Goal: Communication & Community: Answer question/provide support

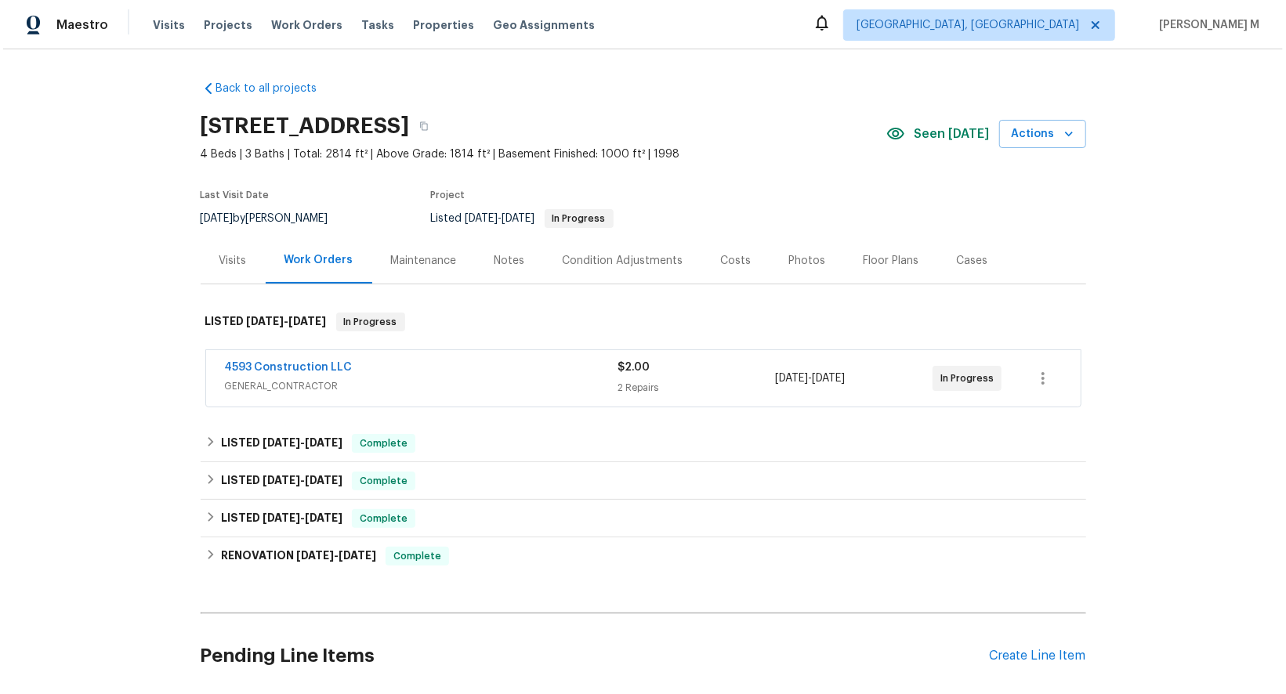
scroll to position [99, 0]
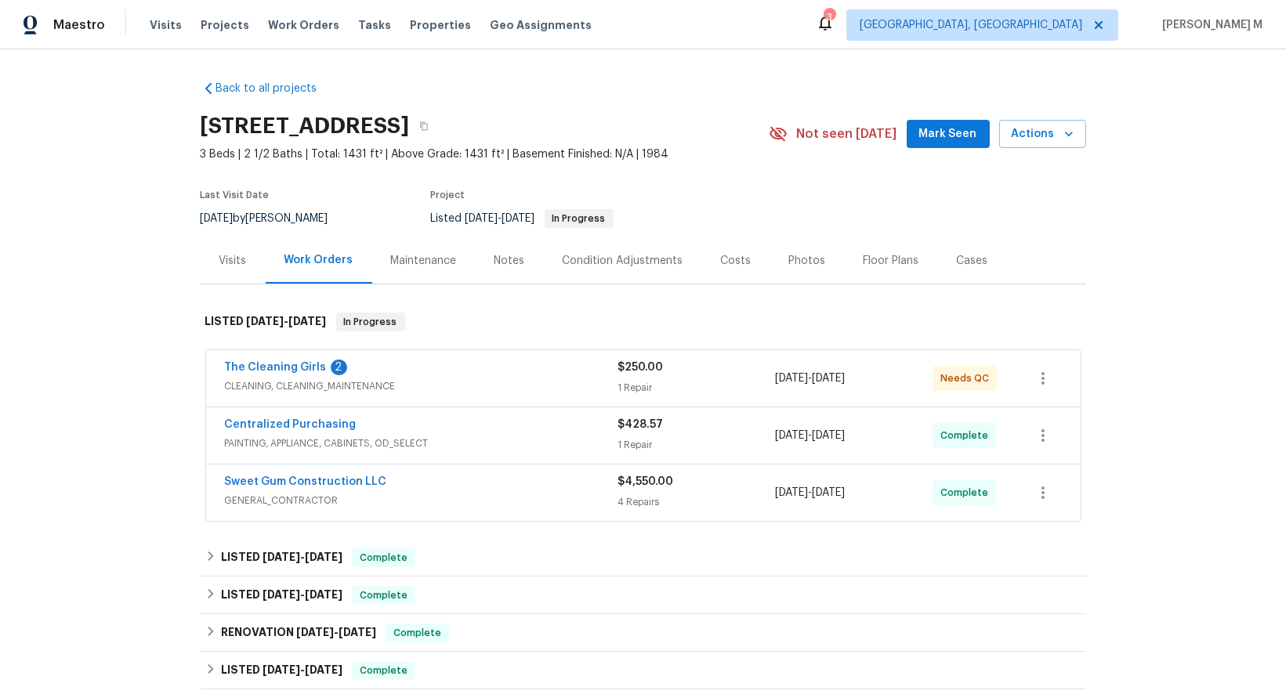
click at [330, 388] on div "The Cleaning Girls 2 CLEANING, CLEANING_MAINTENANCE $250.00 1 Repair [DATE] - […" at bounding box center [643, 378] width 874 height 56
click at [288, 378] on span "CLEANING, CLEANING_MAINTENANCE" at bounding box center [421, 386] width 393 height 16
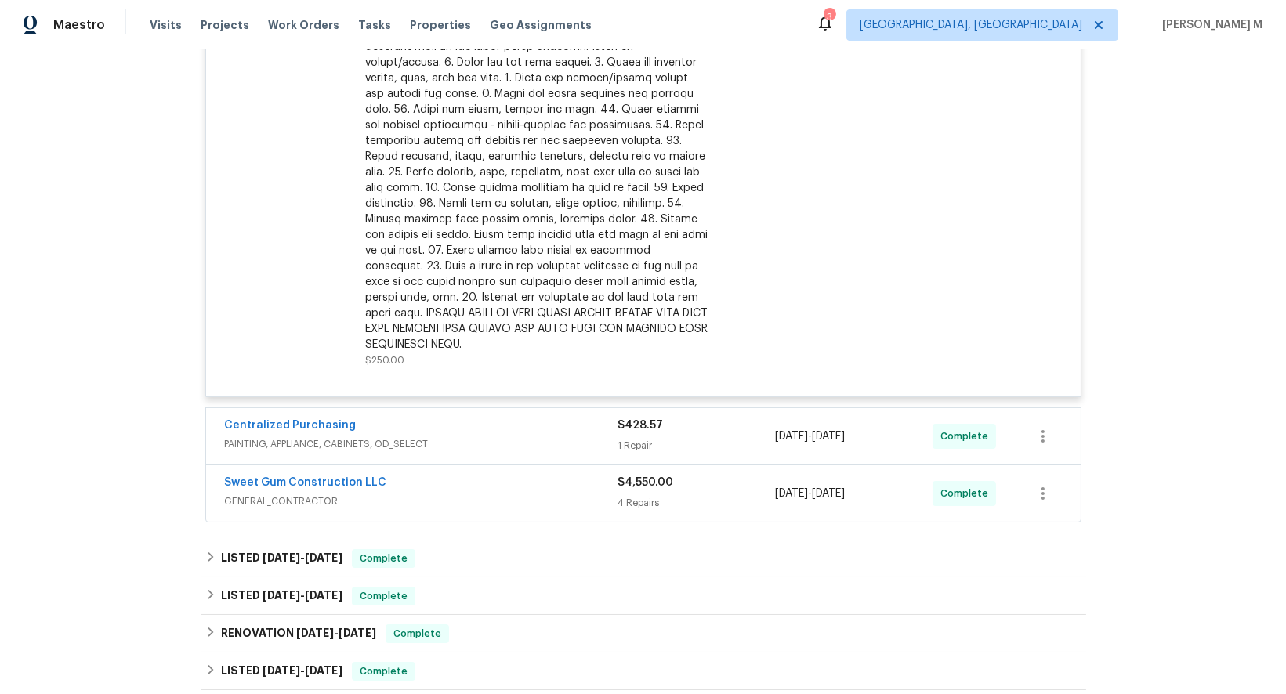
scroll to position [483, 0]
click at [284, 434] on span "PAINTING, APPLIANCE, CABINETS, OD_SELECT" at bounding box center [421, 442] width 393 height 16
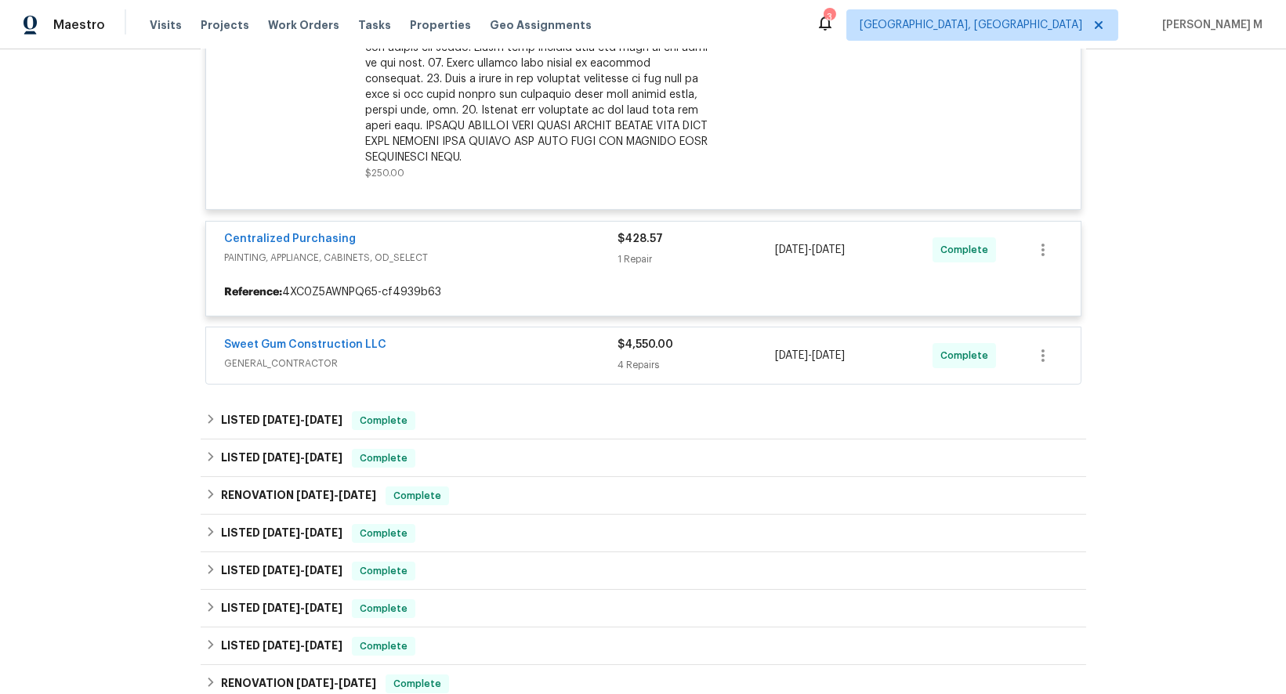
scroll to position [670, 0]
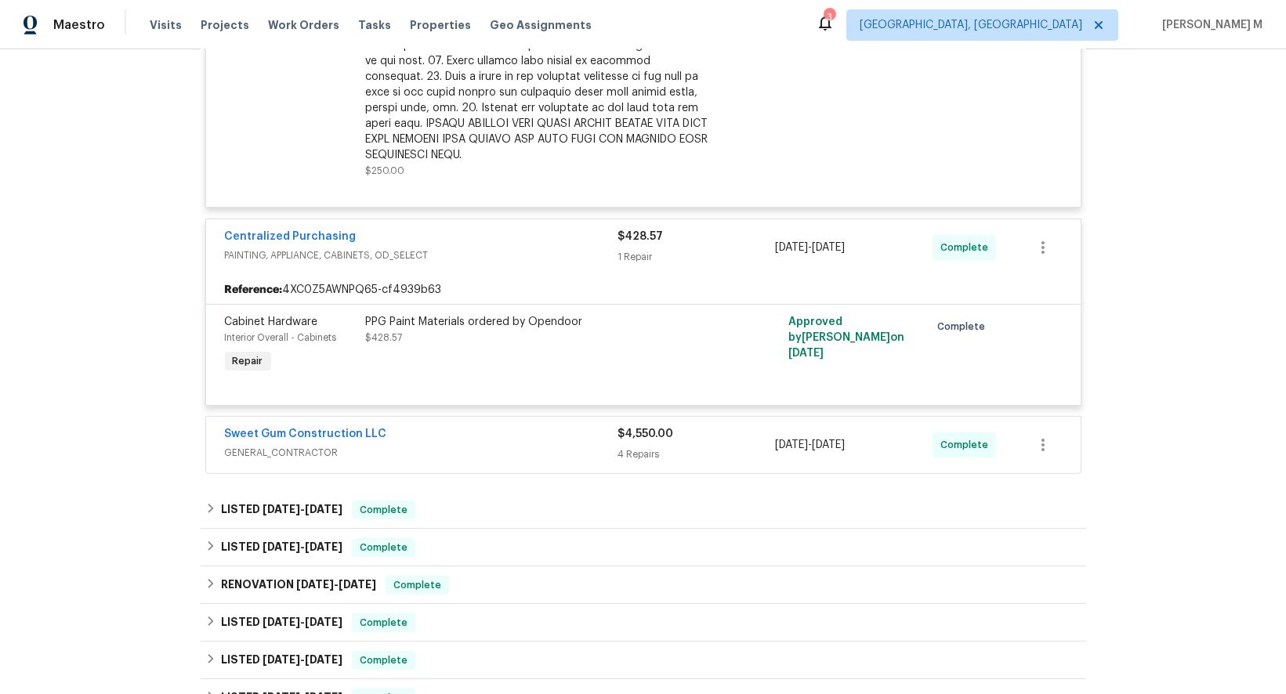
click at [287, 445] on span "GENERAL_CONTRACTOR" at bounding box center [421, 453] width 393 height 16
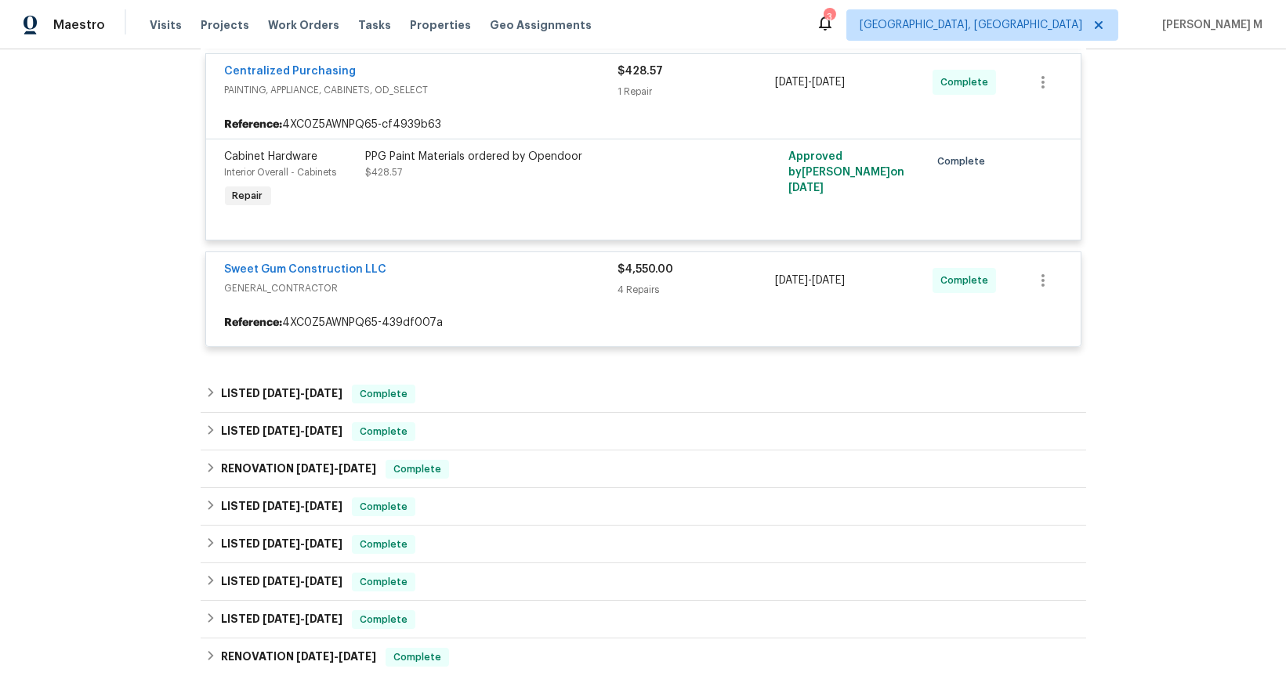
scroll to position [855, 0]
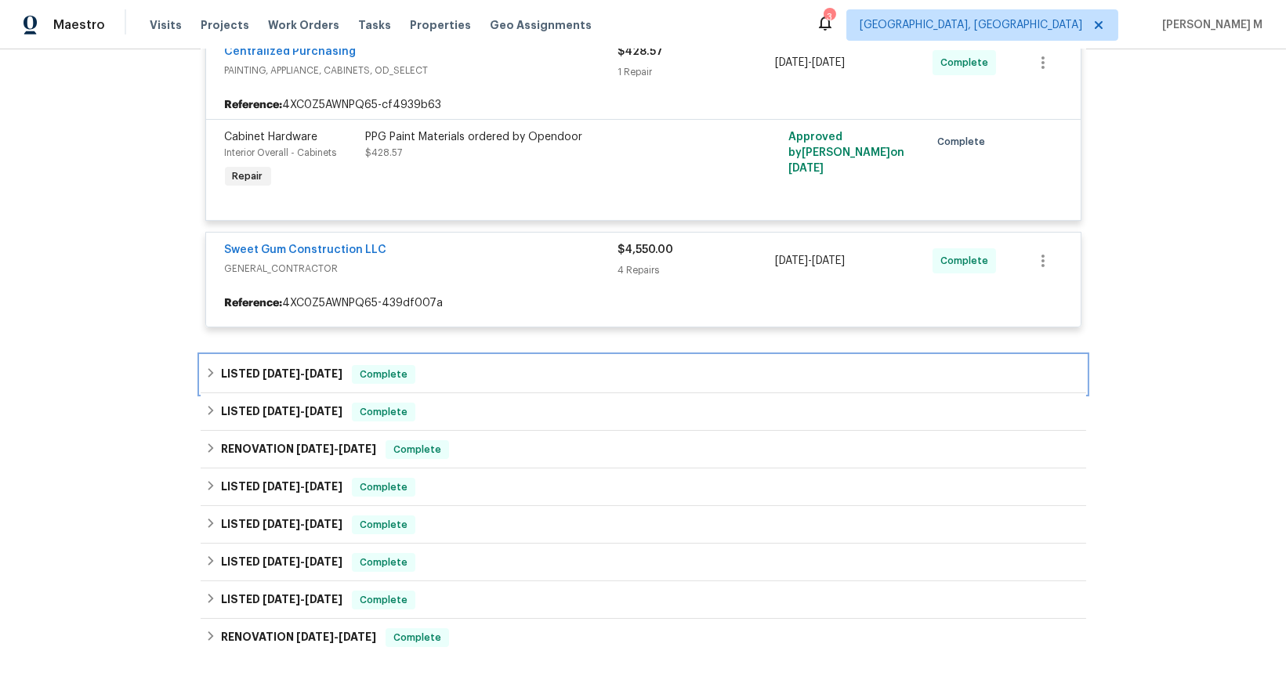
click at [271, 368] on span "6/26/25" at bounding box center [281, 373] width 38 height 11
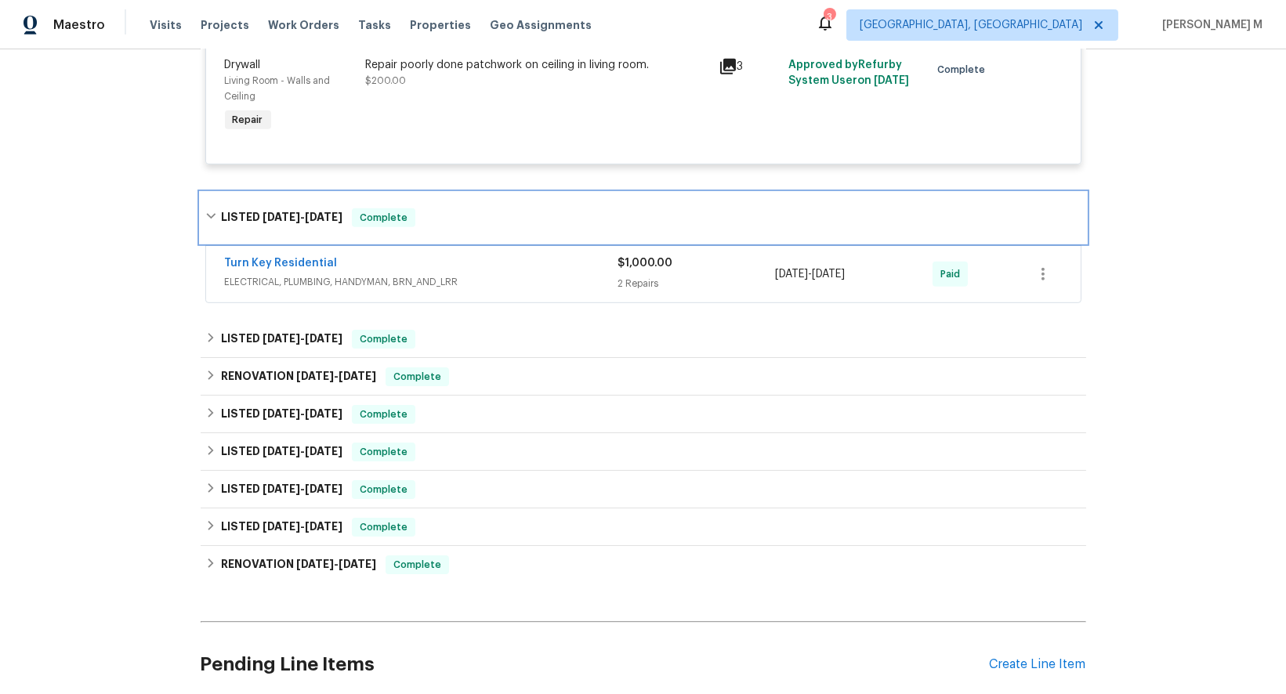
scroll to position [1649, 0]
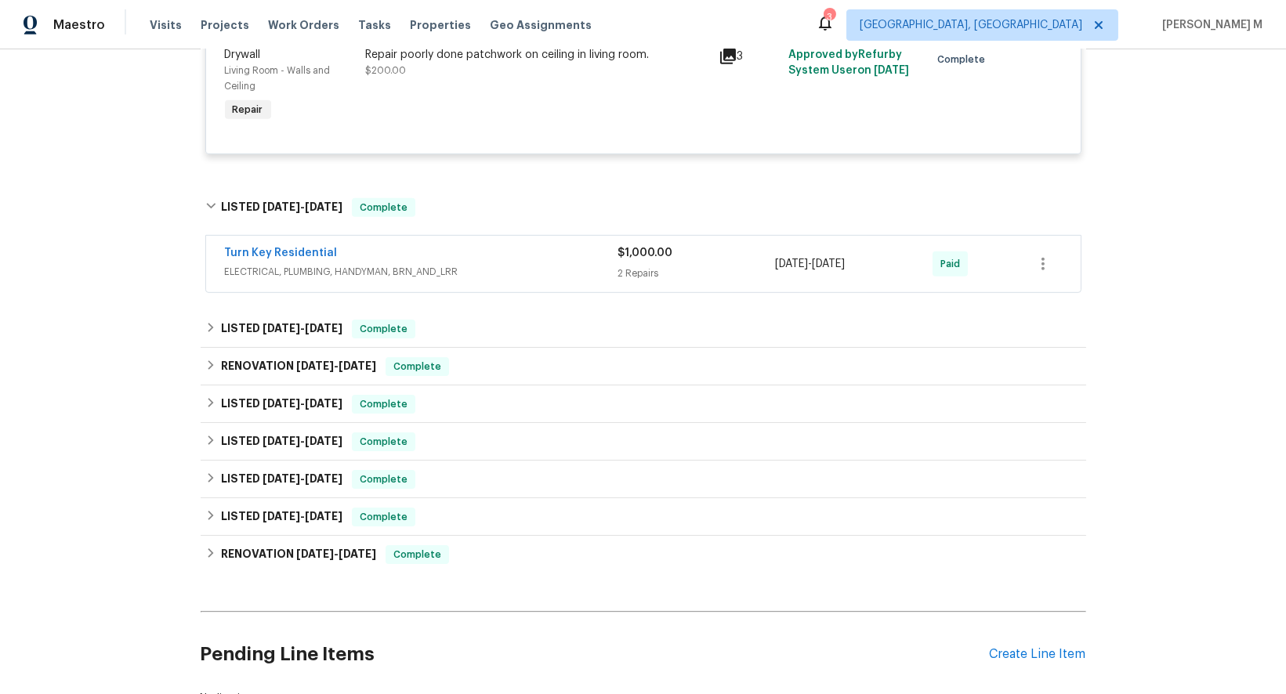
click at [273, 264] on span "ELECTRICAL, PLUMBING, HANDYMAN, BRN_AND_LRR" at bounding box center [421, 272] width 393 height 16
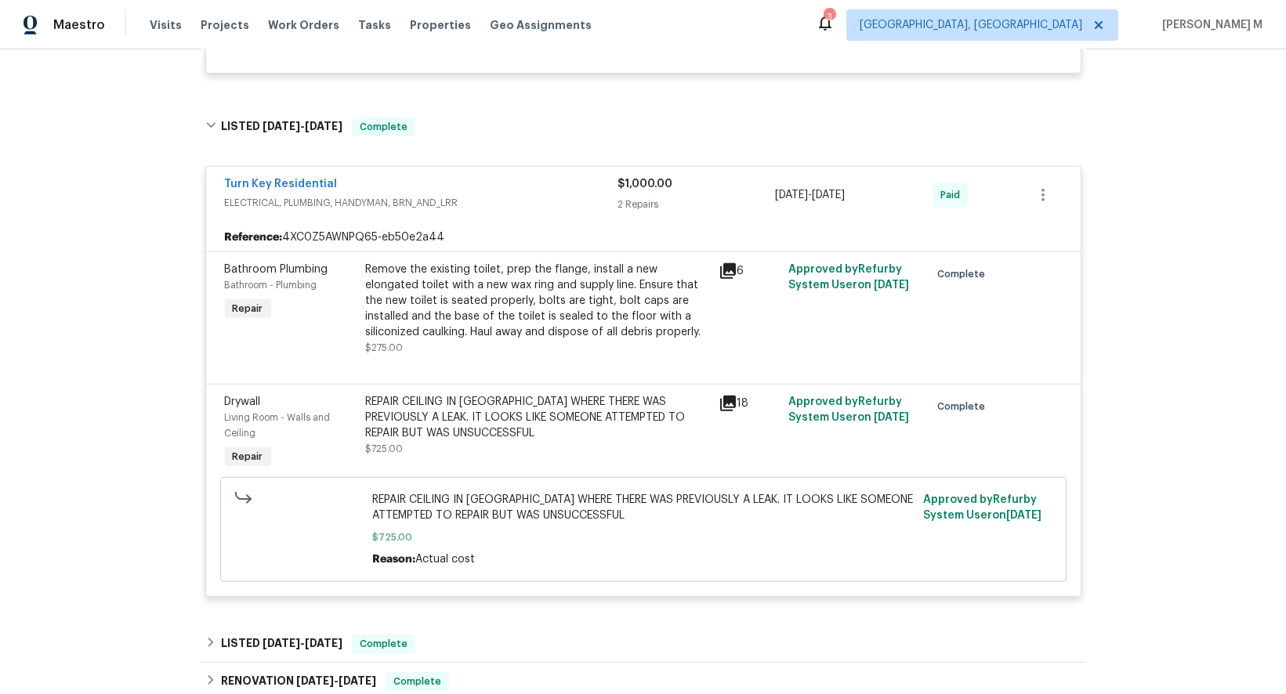
scroll to position [2040, 0]
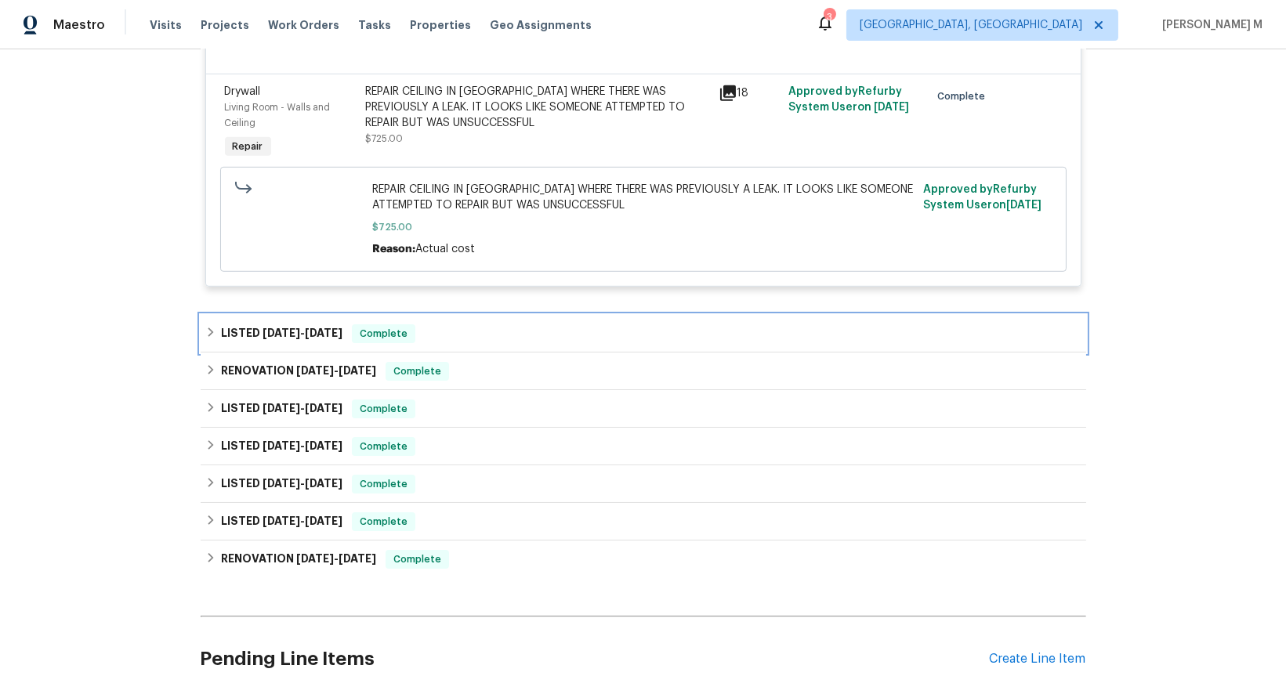
click at [300, 324] on h6 "LISTED 6/20/25 - 6/25/25" at bounding box center [281, 333] width 121 height 19
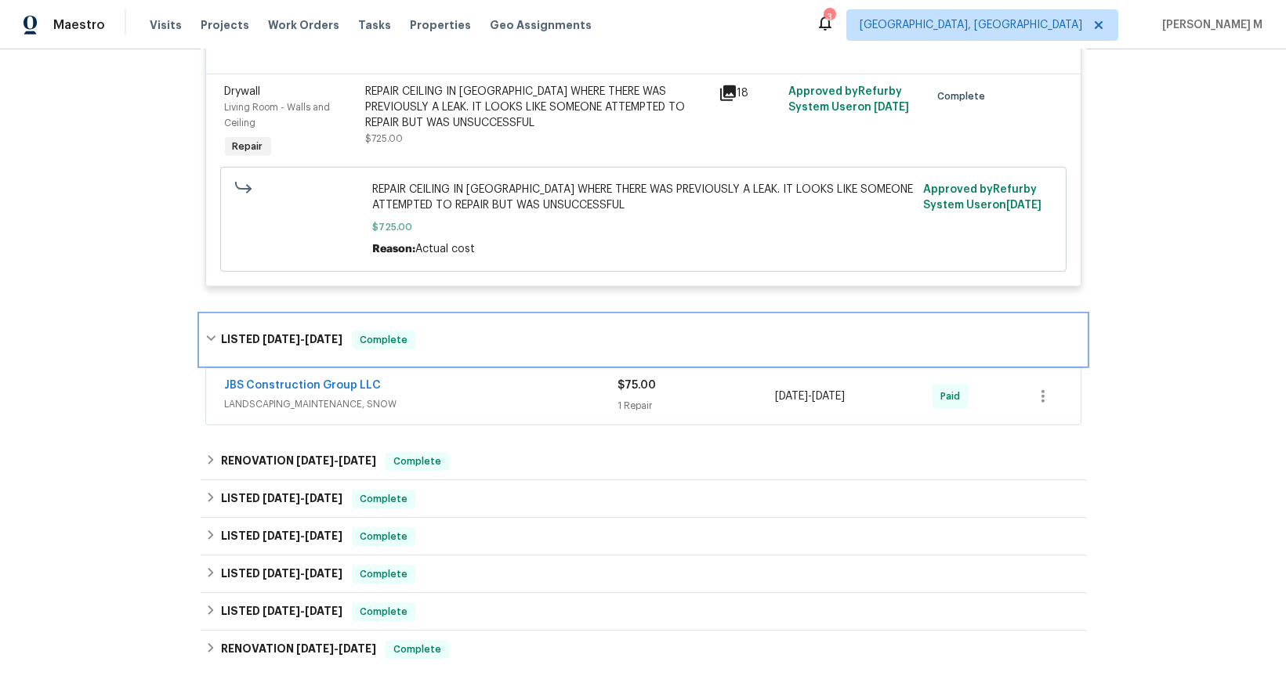
scroll to position [2086, 0]
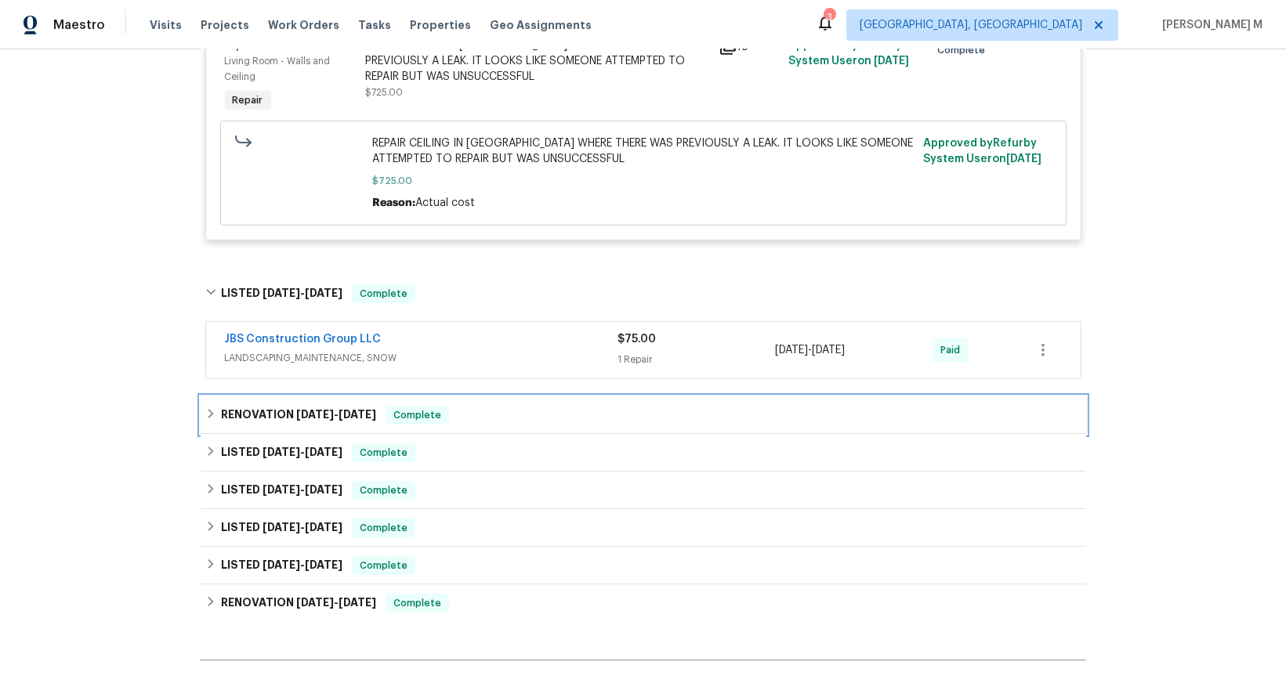
click at [296, 409] on span "4/28/25" at bounding box center [315, 414] width 38 height 11
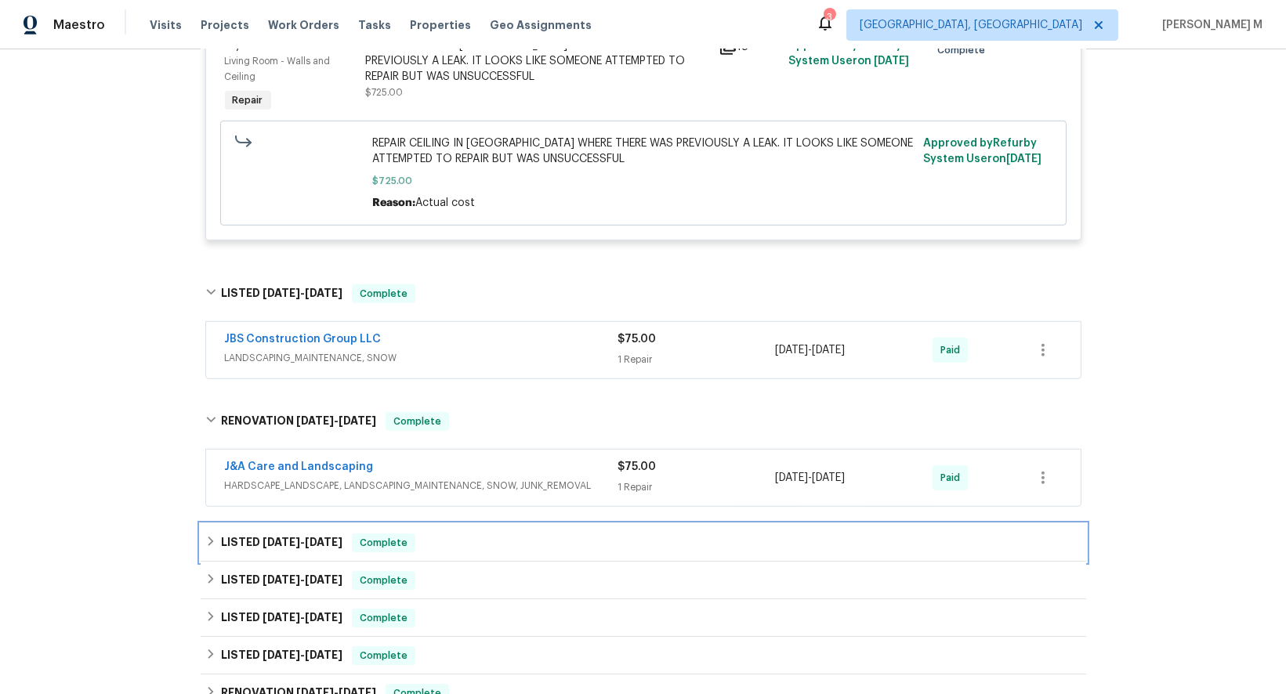
click at [280, 524] on div "LISTED 4/13/25 - 5/1/25 Complete" at bounding box center [643, 543] width 885 height 38
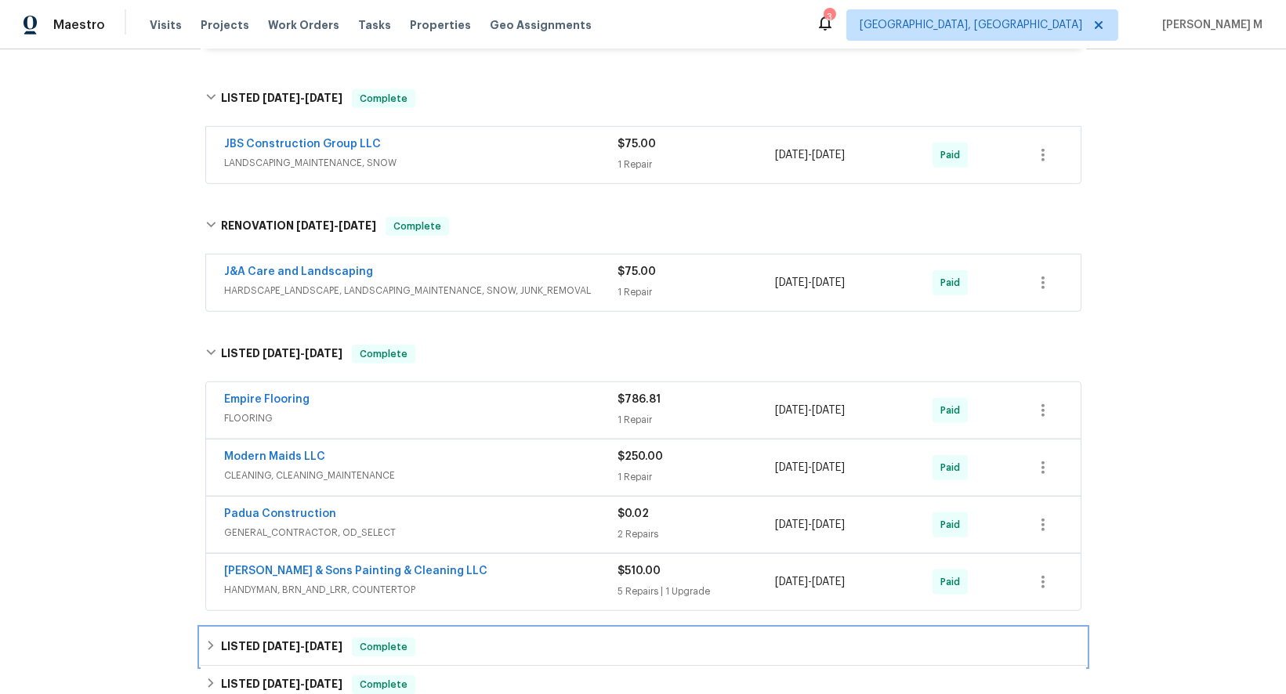
click at [271, 628] on div "LISTED 2/9/25 - 4/4/25 Complete" at bounding box center [643, 647] width 885 height 38
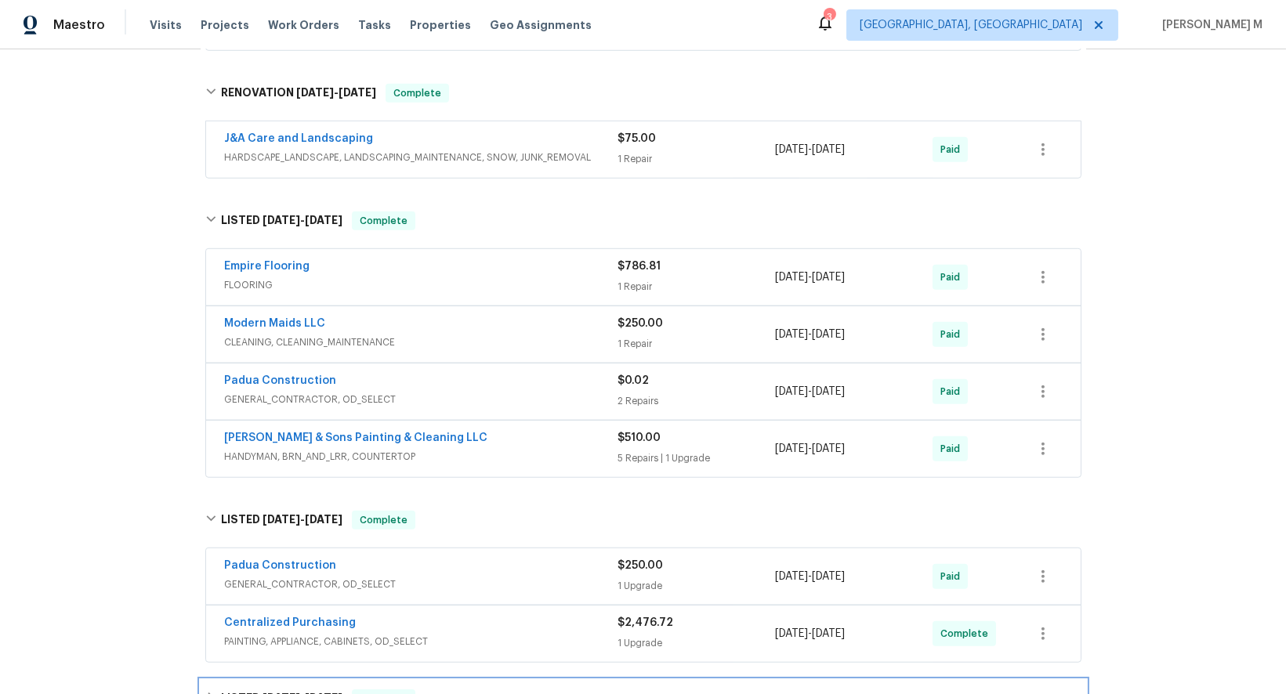
click at [263, 680] on div "LISTED 1/29/25 - 2/1/25 Complete" at bounding box center [643, 699] width 885 height 38
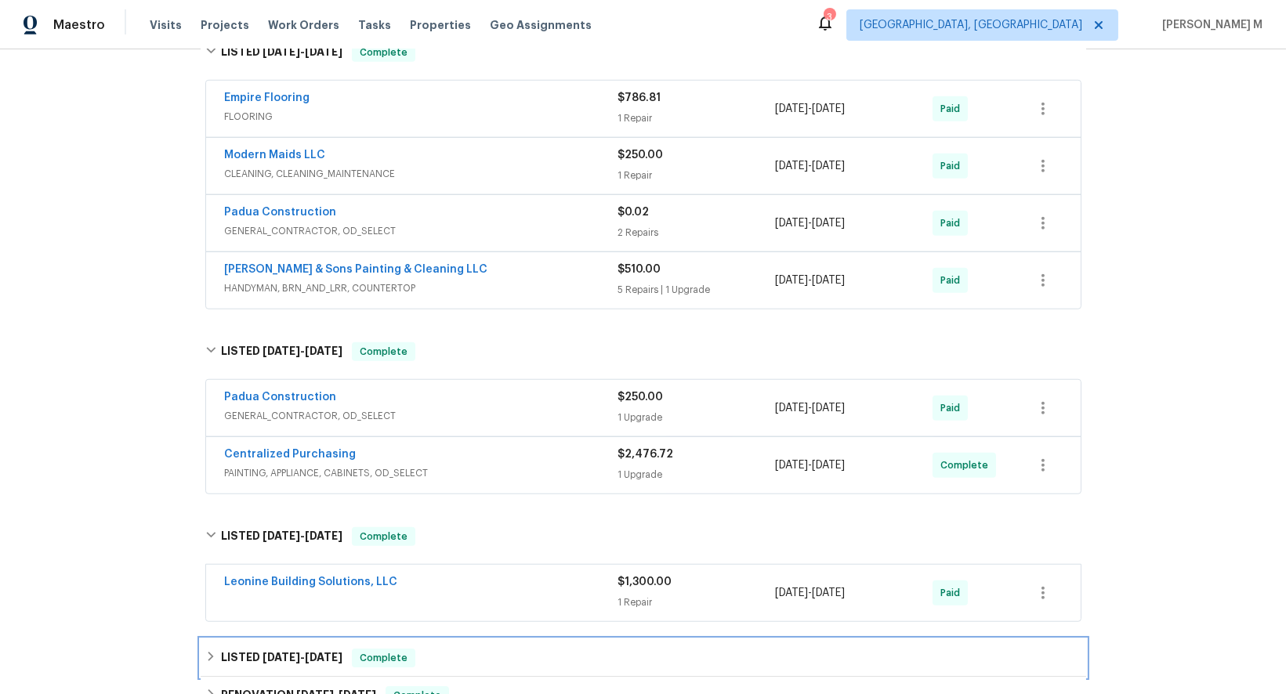
click at [270, 652] on span "8/20/24" at bounding box center [281, 657] width 38 height 11
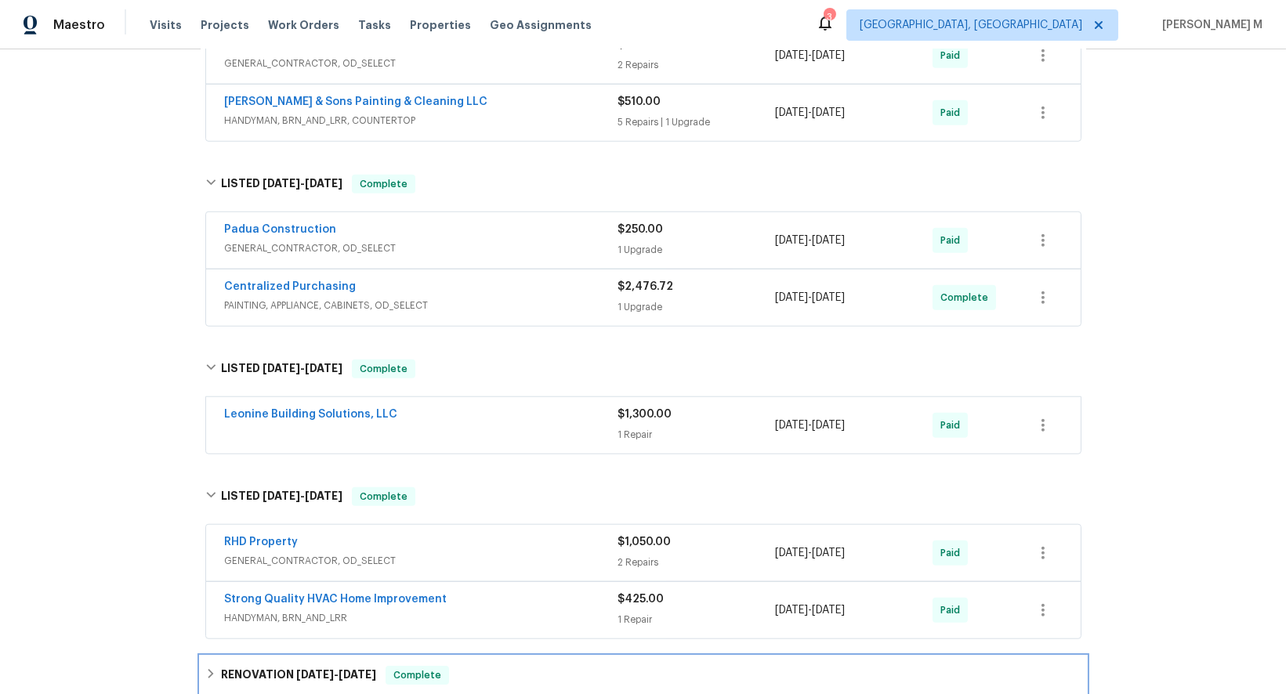
click at [269, 656] on div "RENOVATION 7/29/24 - 8/16/24 Complete" at bounding box center [643, 675] width 885 height 38
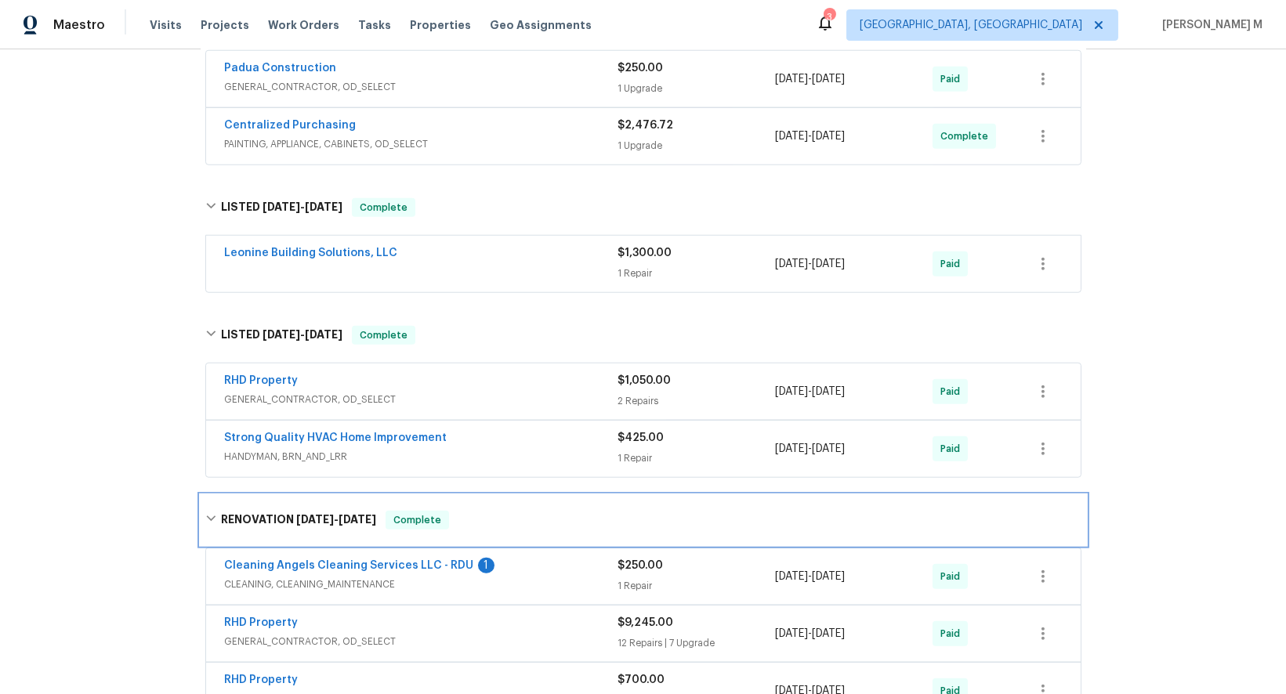
scroll to position [2926, 0]
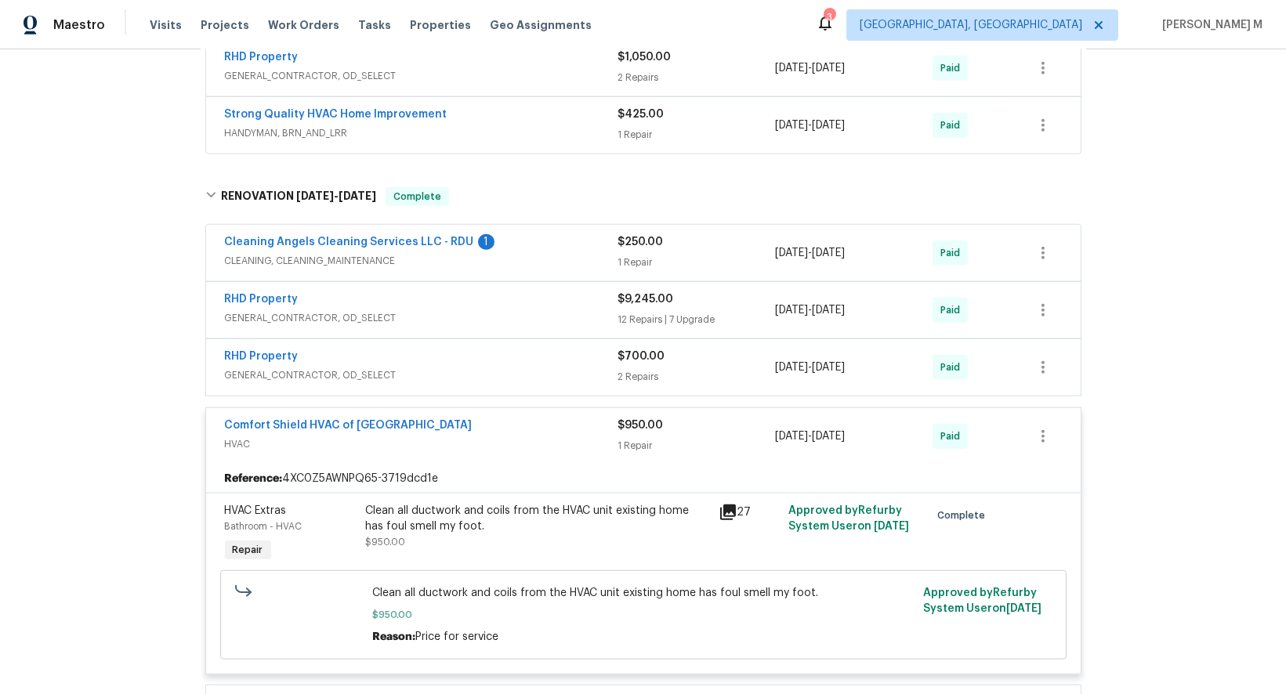
scroll to position [3275, 0]
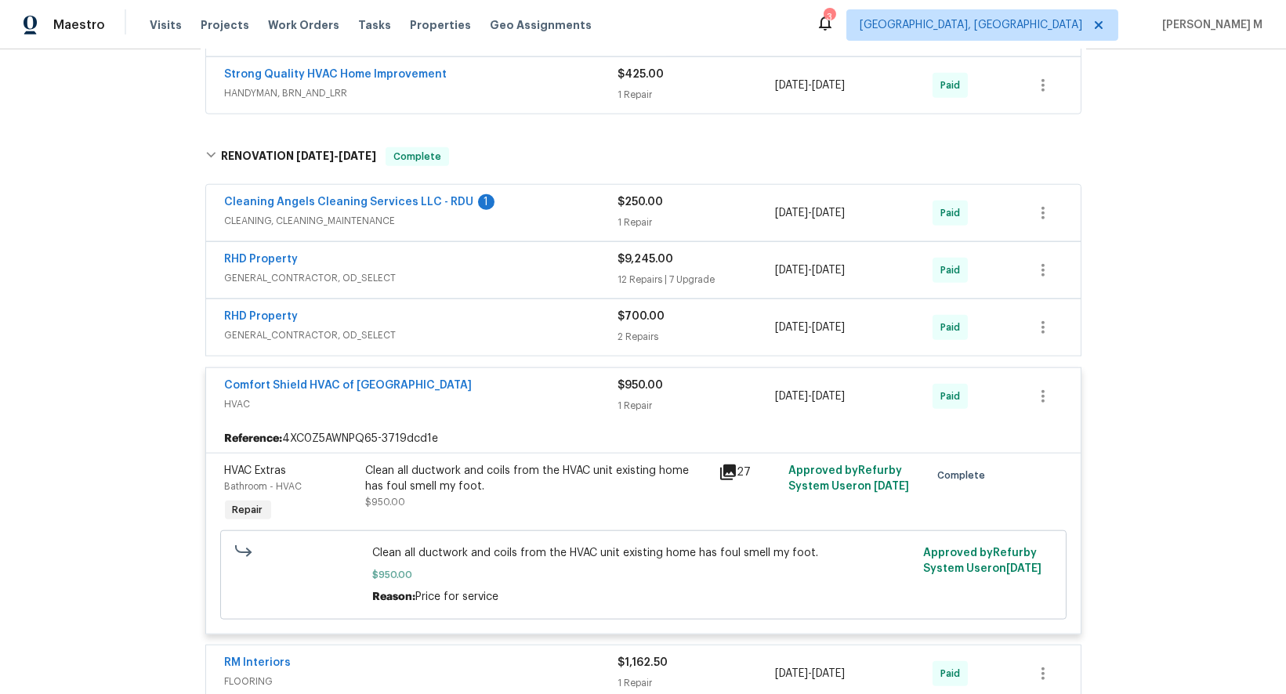
click at [559, 463] on div "Clean all ductwork and coils from the HVAC unit existing home has foul smell my…" at bounding box center [537, 486] width 343 height 47
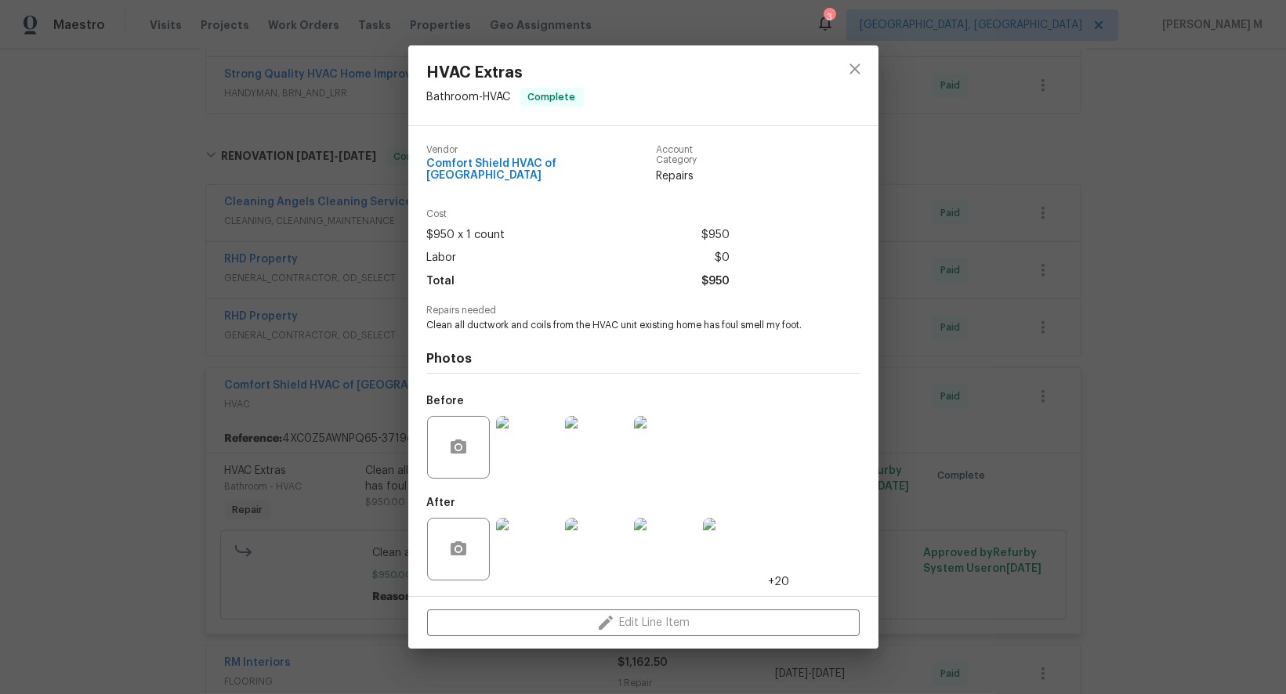
click at [536, 422] on img at bounding box center [527, 447] width 63 height 63
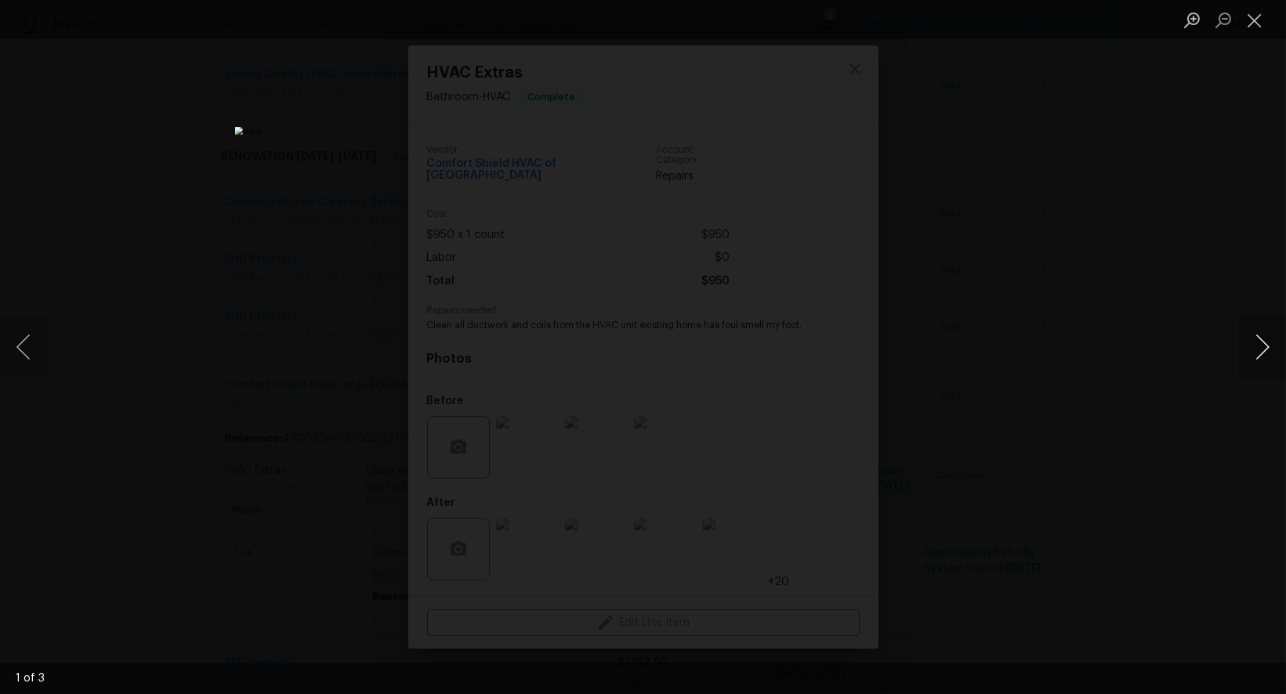
click at [1261, 343] on button "Next image" at bounding box center [1262, 347] width 47 height 63
click at [1204, 229] on div "Lightbox" at bounding box center [643, 347] width 1286 height 694
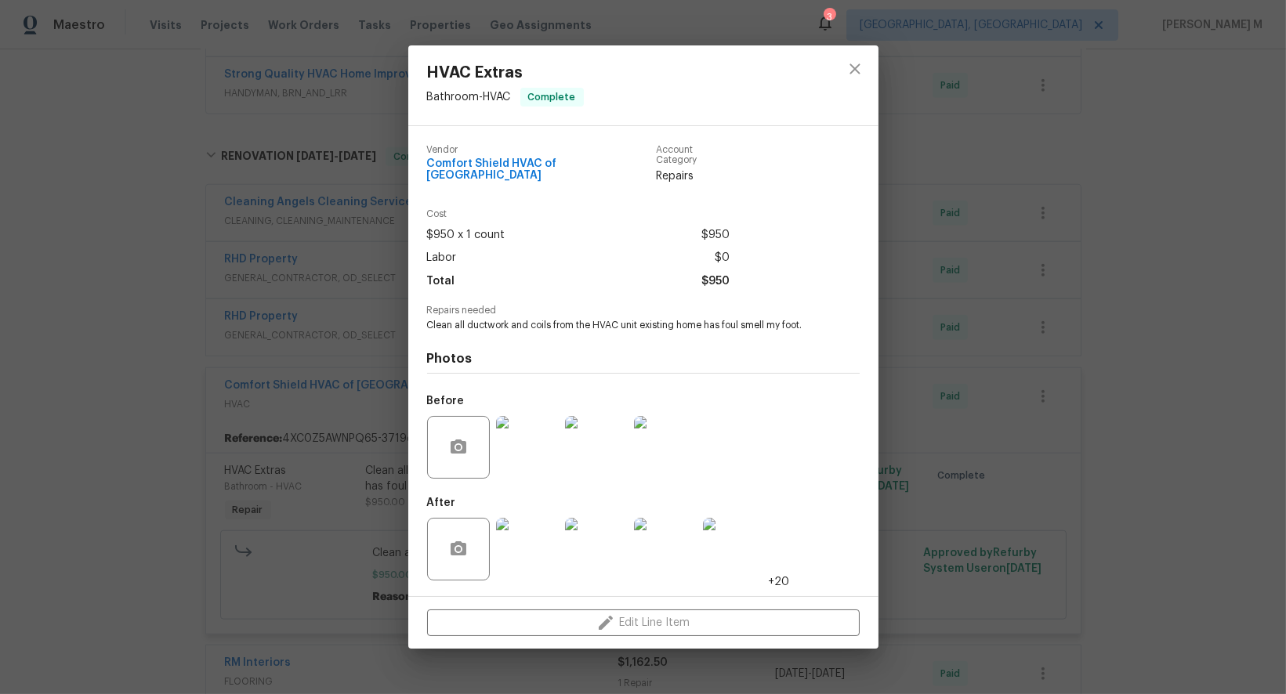
click at [523, 538] on img at bounding box center [527, 549] width 63 height 63
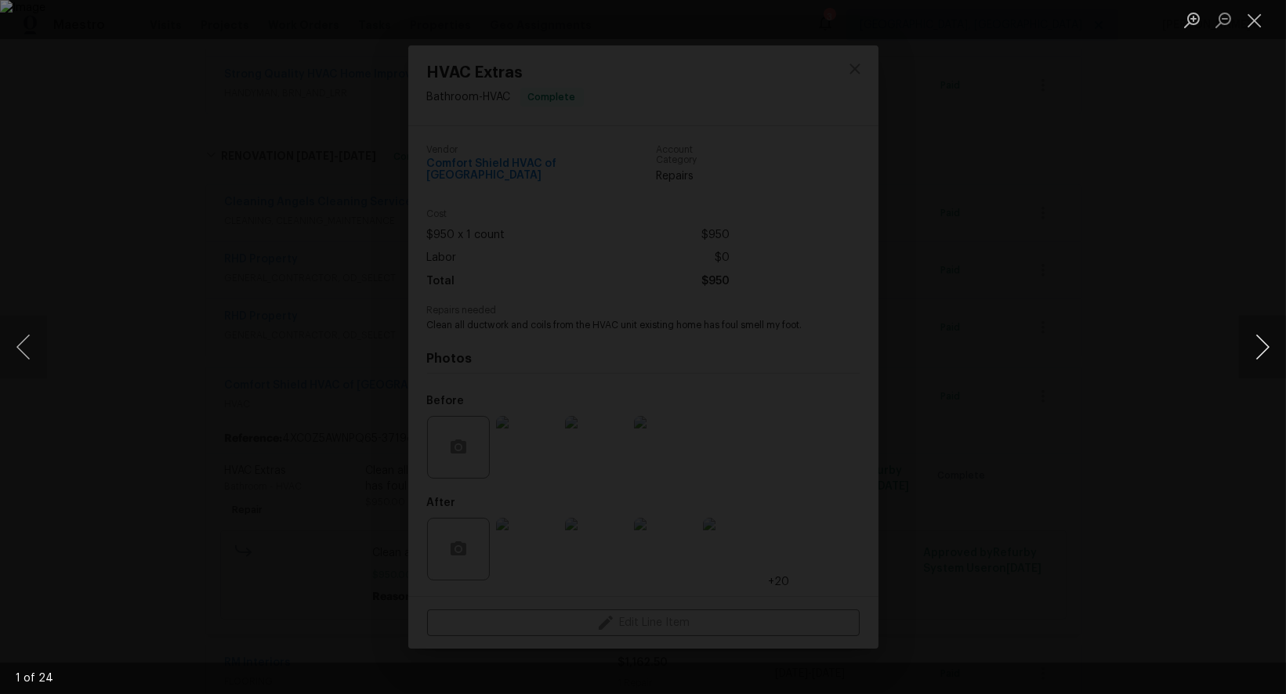
click at [1260, 352] on button "Next image" at bounding box center [1262, 347] width 47 height 63
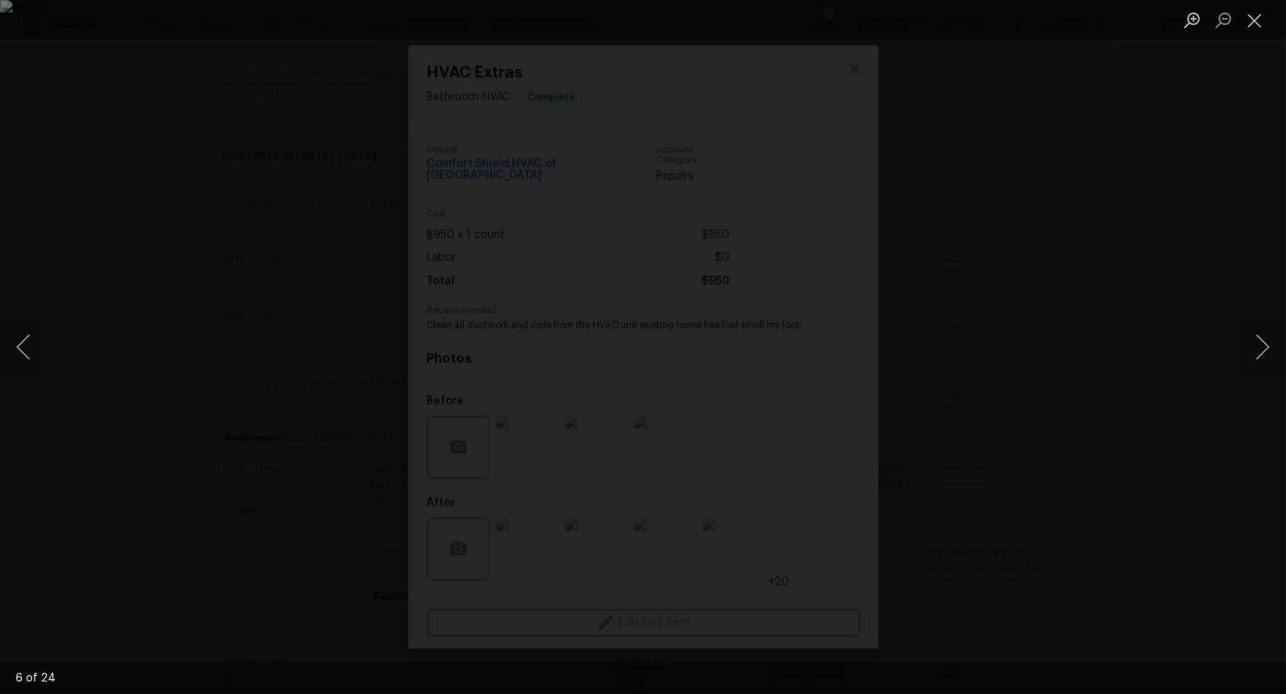
click at [1205, 234] on div "Lightbox" at bounding box center [643, 347] width 1286 height 694
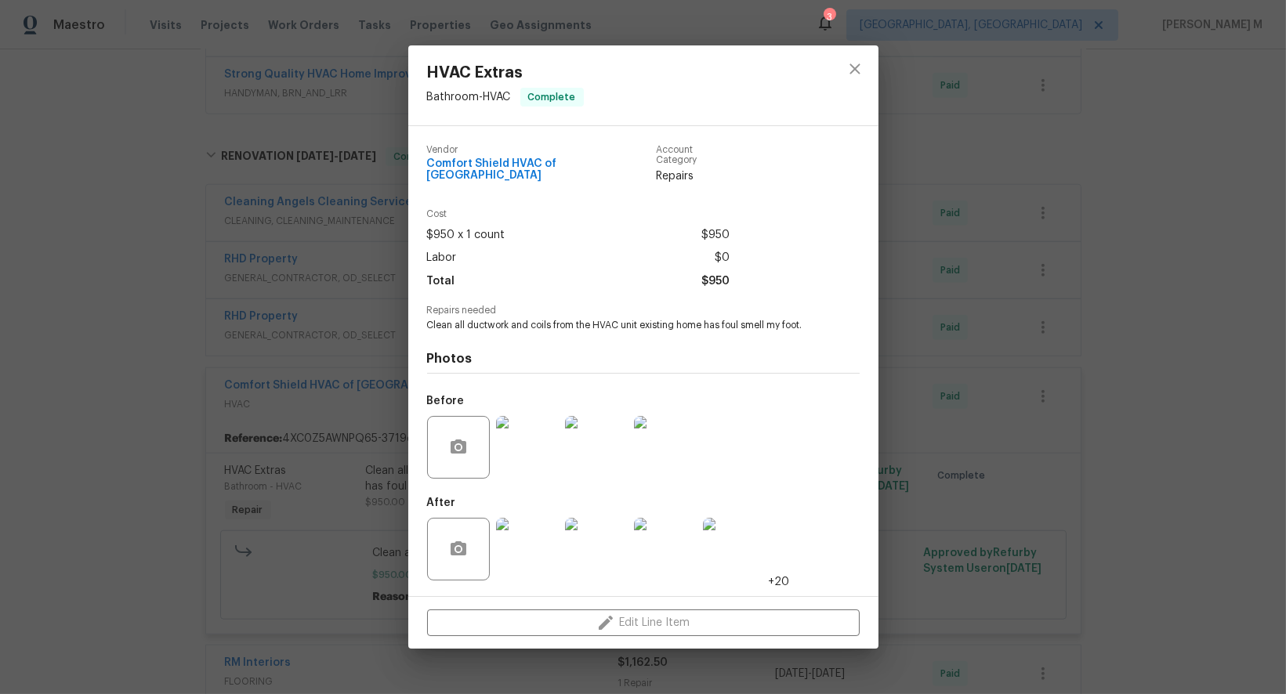
click at [1140, 271] on div "HVAC Extras Bathroom - HVAC Complete Vendor Comfort Shield HVAC of NC Account C…" at bounding box center [643, 347] width 1286 height 694
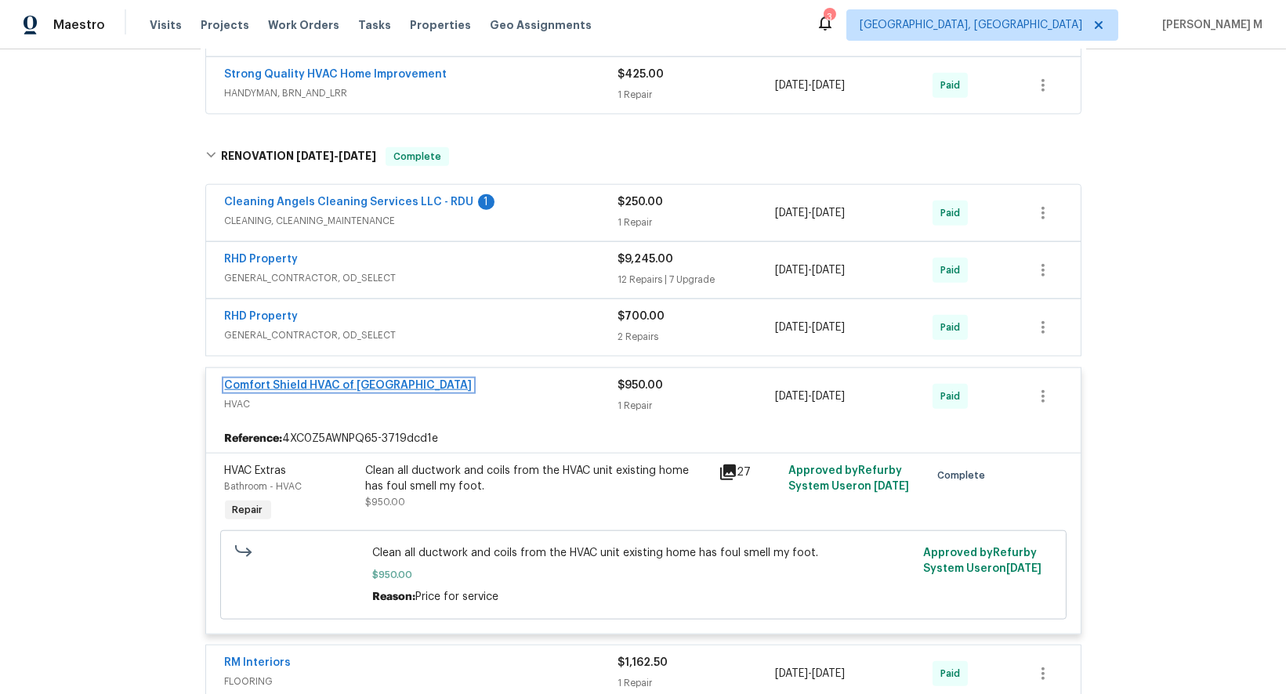
click at [281, 380] on link "Comfort Shield HVAC of NC" at bounding box center [349, 385] width 248 height 11
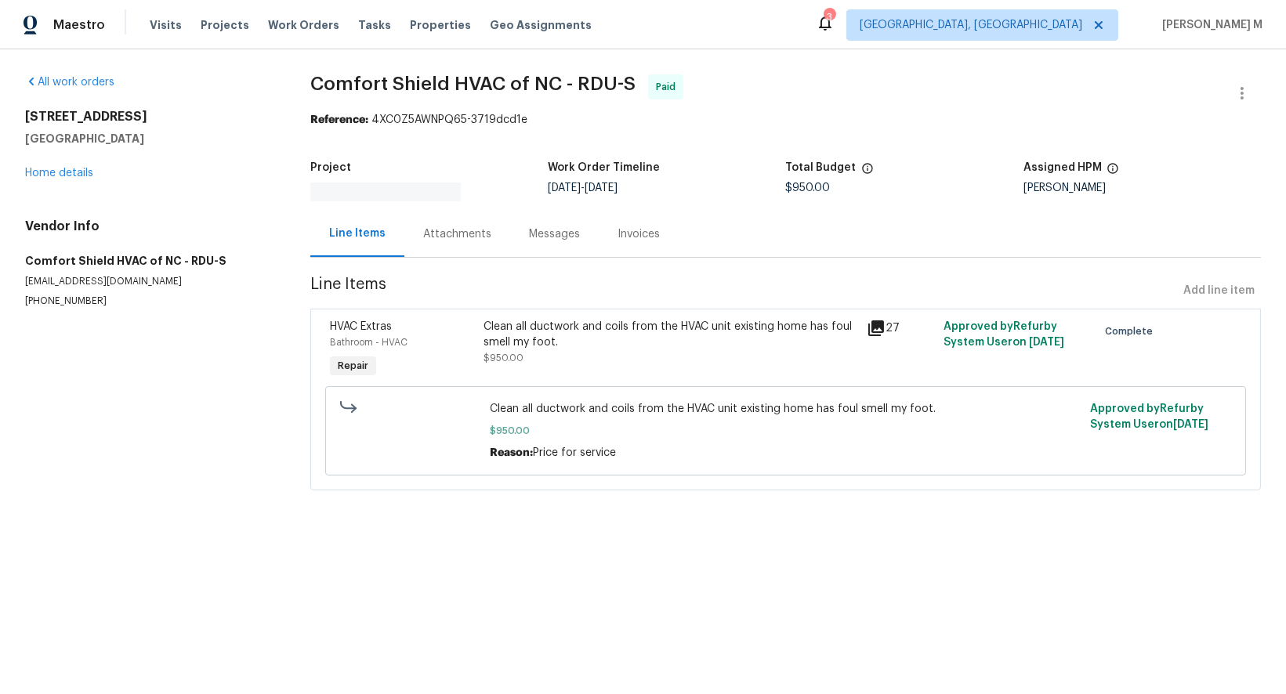
click at [451, 226] on div "Attachments" at bounding box center [457, 234] width 68 height 16
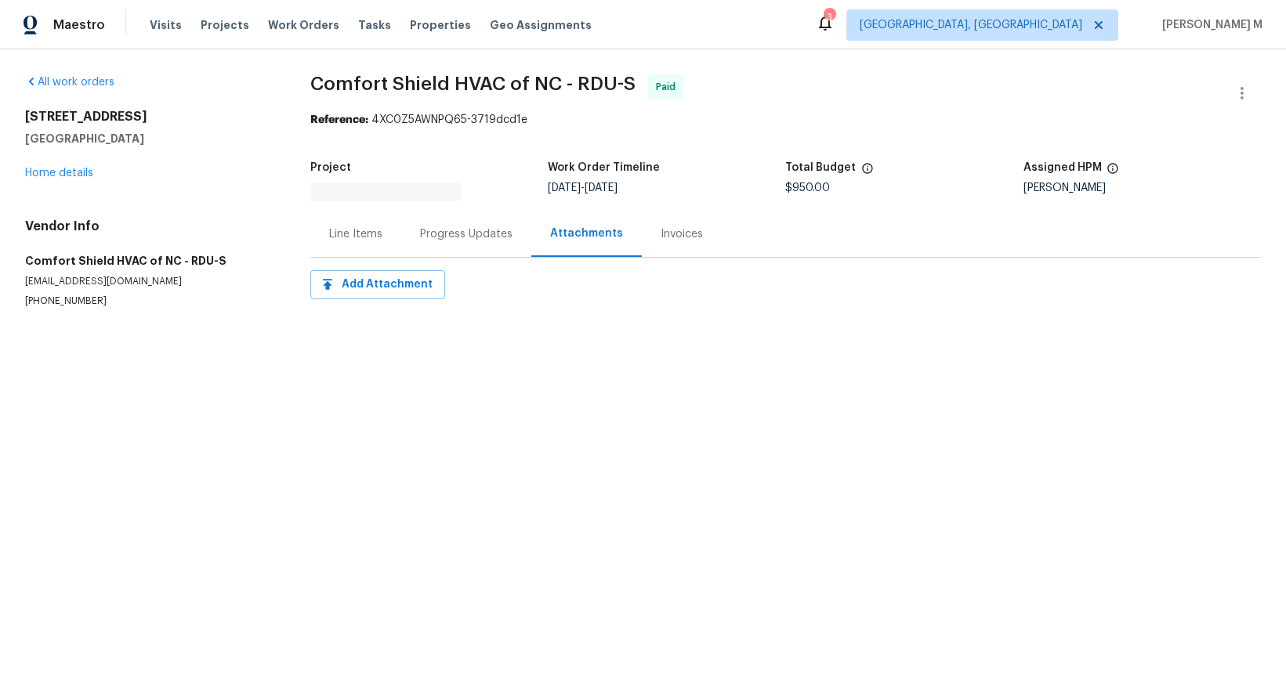
click at [444, 226] on div "Progress Updates" at bounding box center [466, 234] width 92 height 16
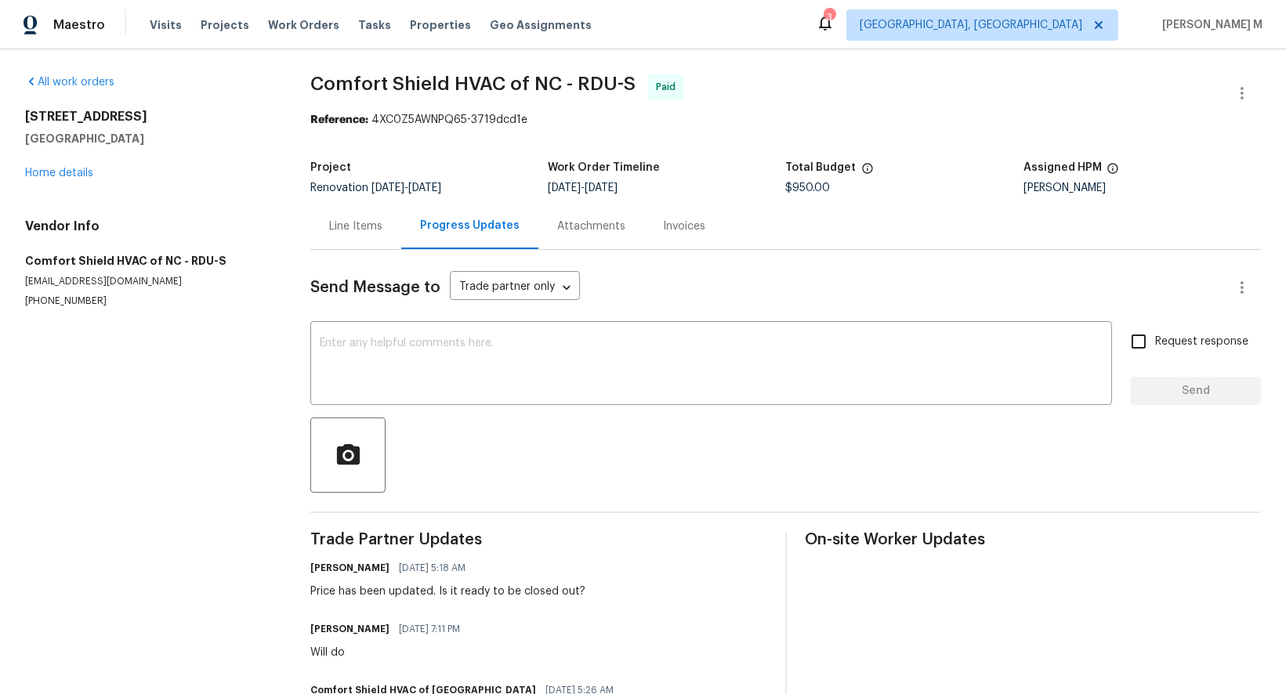
click at [335, 221] on div "Line Items" at bounding box center [355, 227] width 53 height 16
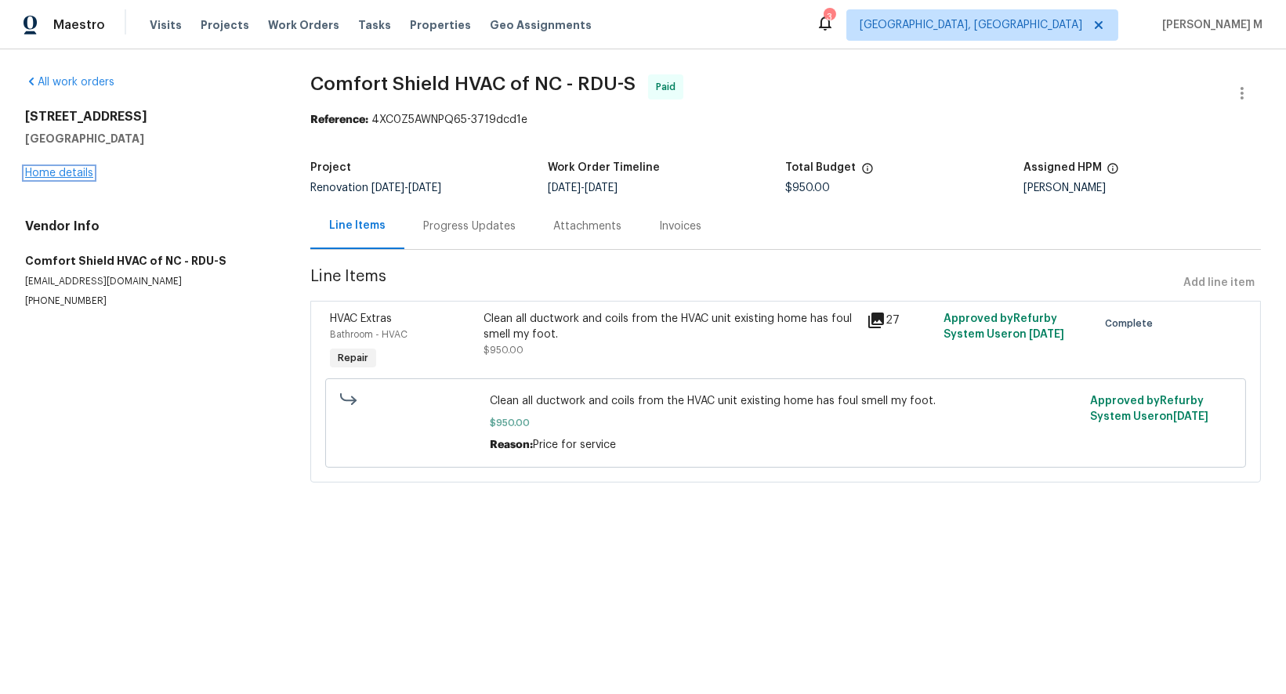
click at [81, 168] on link "Home details" at bounding box center [59, 173] width 68 height 11
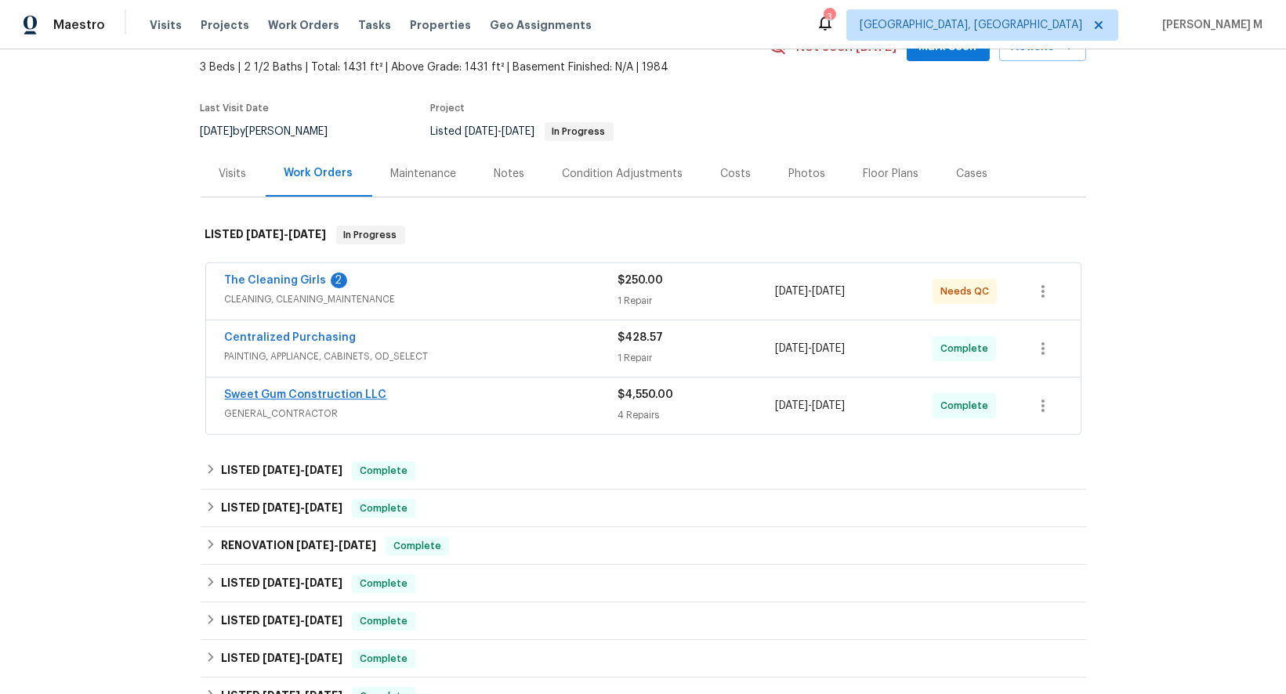
scroll to position [102, 0]
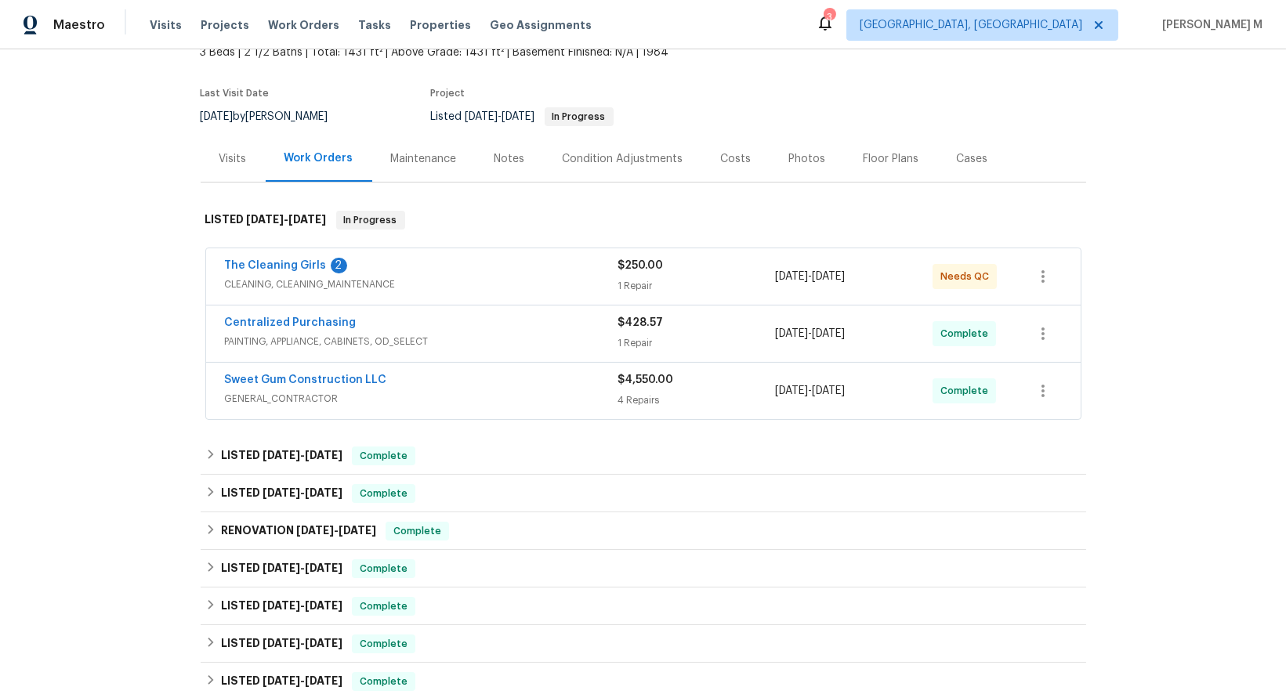
click at [311, 391] on span "GENERAL_CONTRACTOR" at bounding box center [421, 399] width 393 height 16
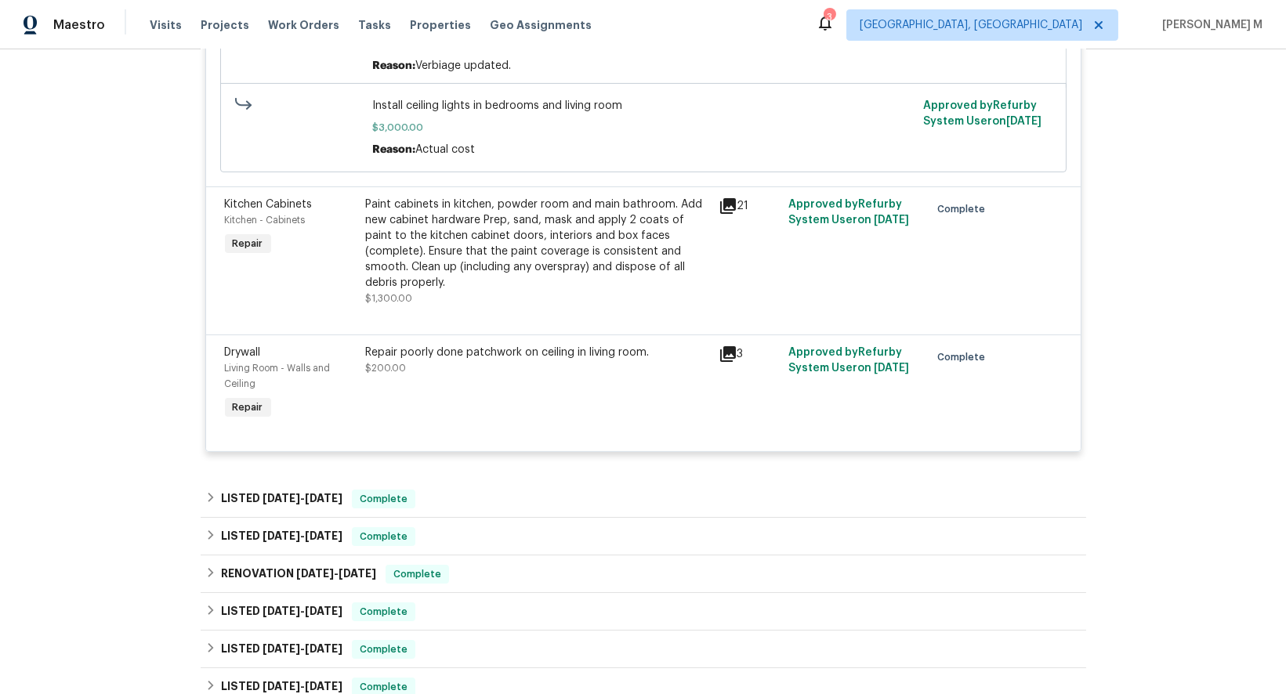
scroll to position [742, 0]
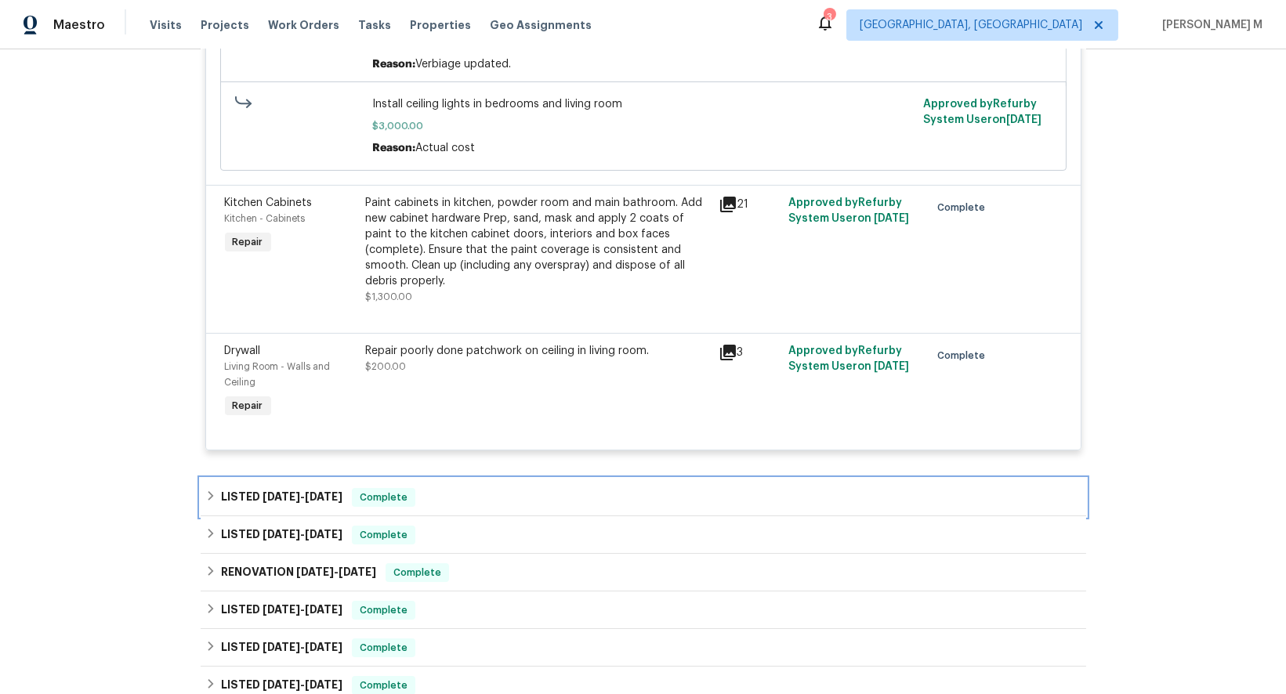
click at [232, 488] on h6 "LISTED 6/26/25 - 7/1/25" at bounding box center [281, 497] width 121 height 19
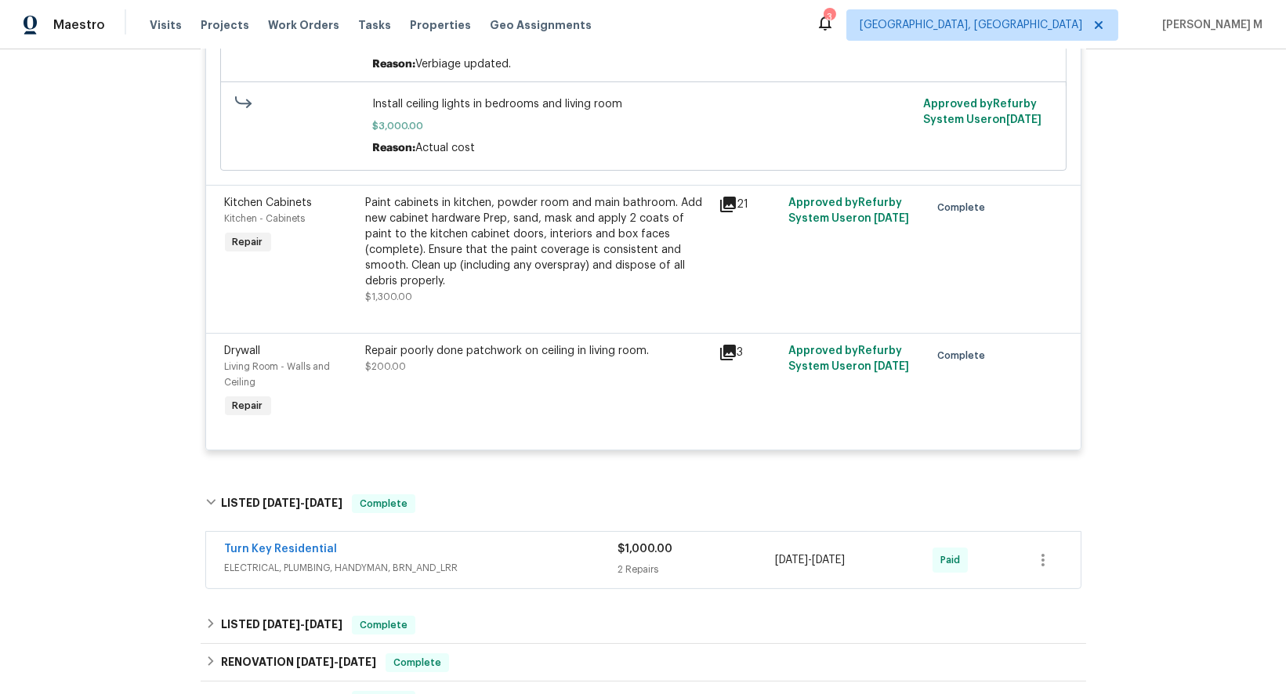
click at [304, 560] on span "ELECTRICAL, PLUMBING, HANDYMAN, BRN_AND_LRR" at bounding box center [421, 568] width 393 height 16
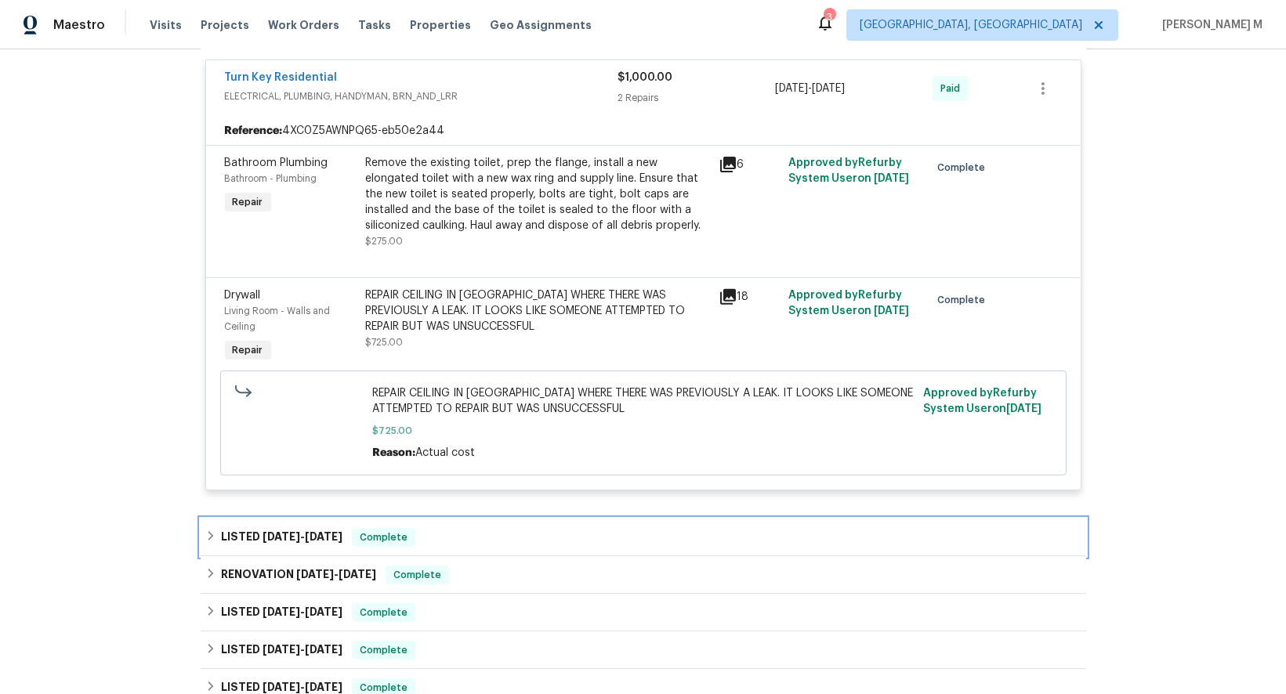
click at [292, 528] on h6 "LISTED 6/20/25 - 6/25/25" at bounding box center [281, 537] width 121 height 19
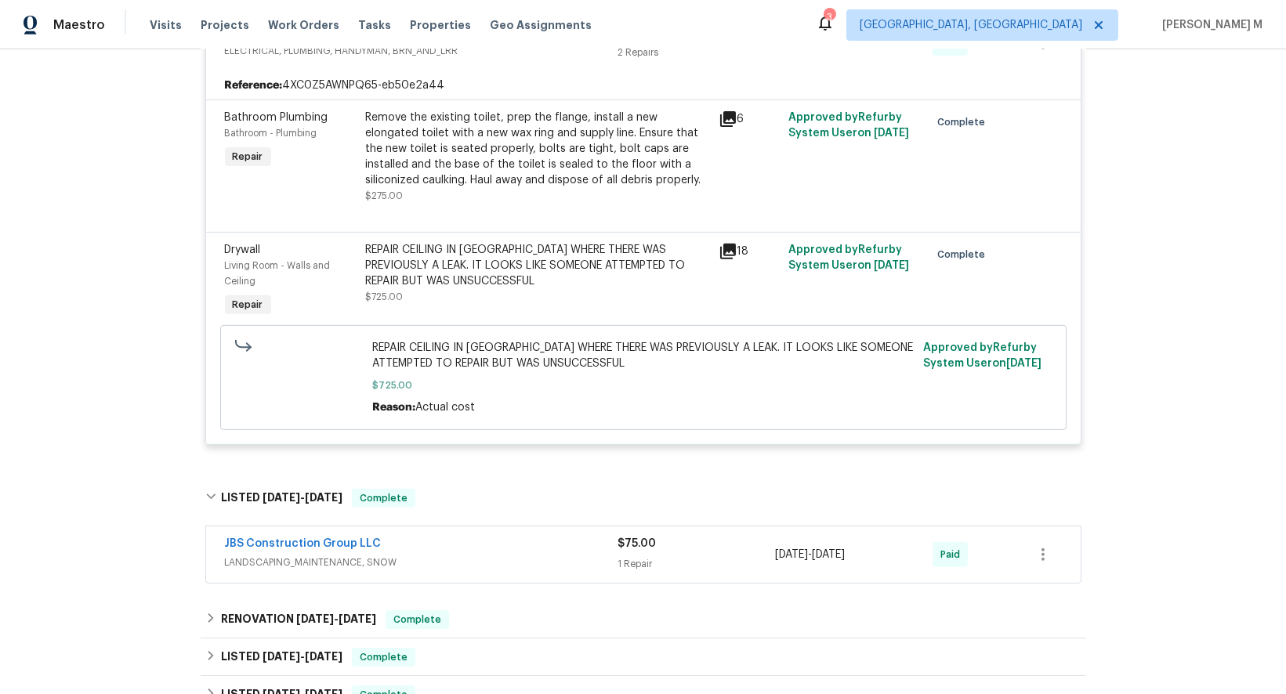
click at [276, 555] on span "LANDSCAPING_MAINTENANCE, SNOW" at bounding box center [421, 563] width 393 height 16
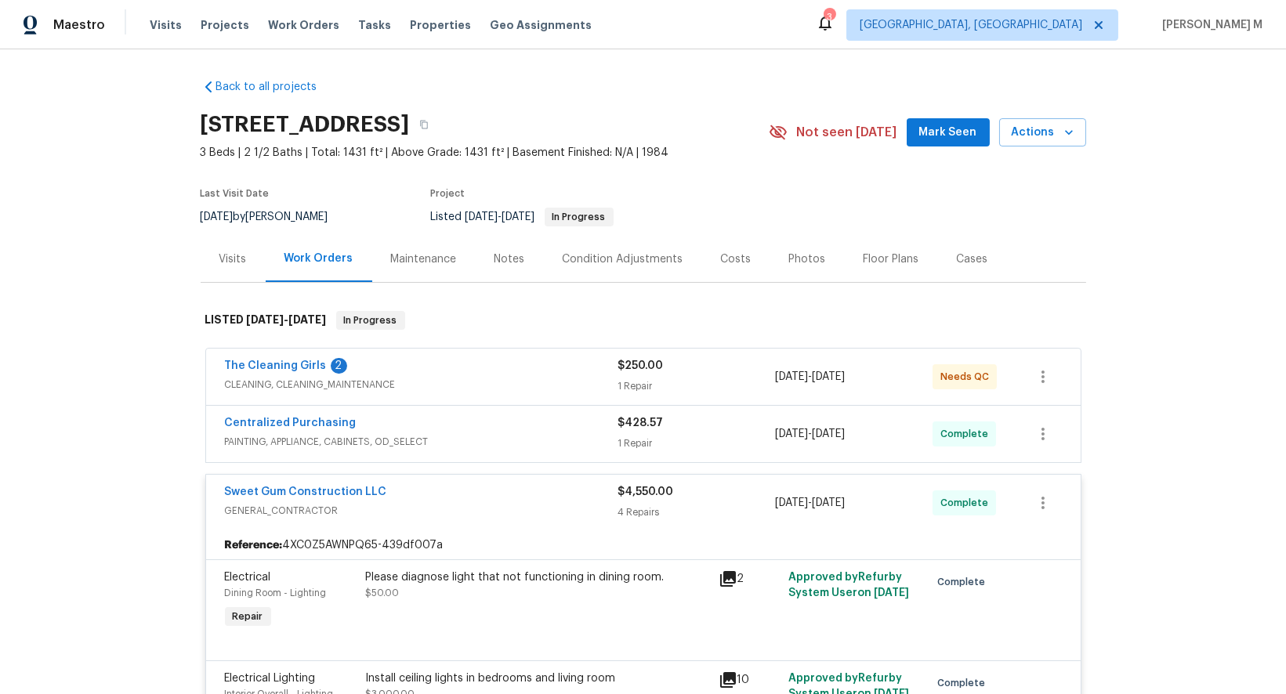
scroll to position [0, 0]
click at [425, 238] on div "Maintenance" at bounding box center [423, 260] width 103 height 46
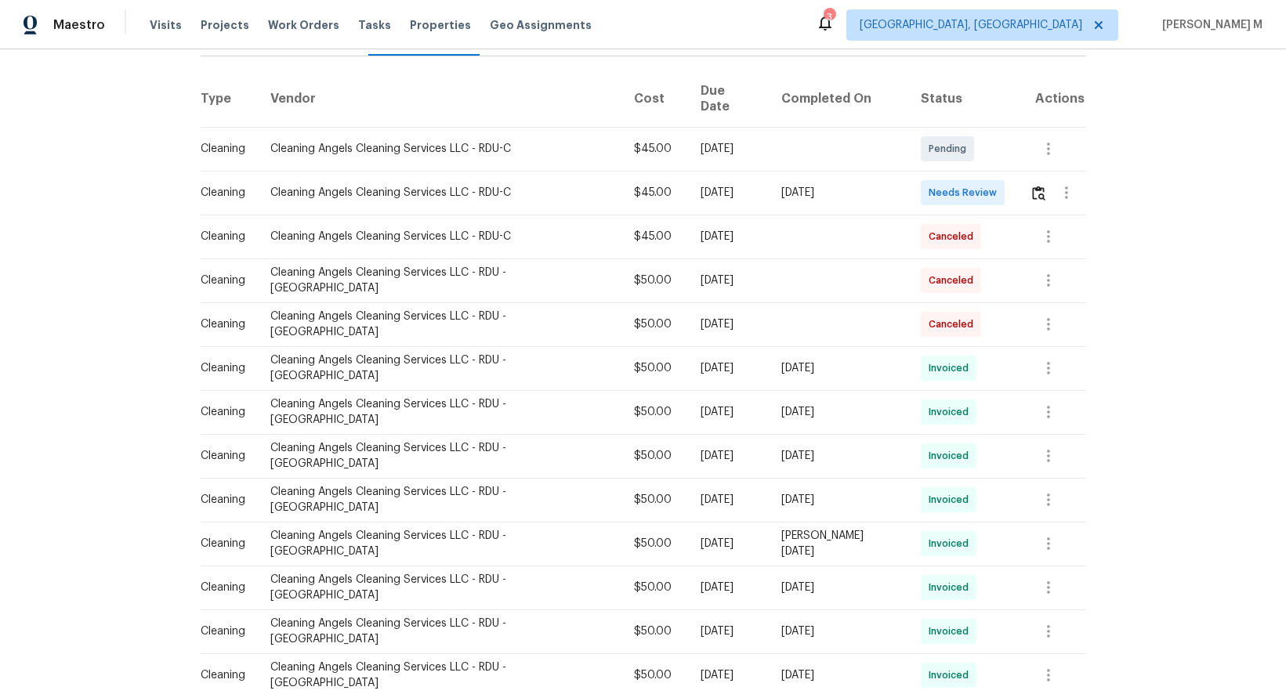
scroll to position [240, 0]
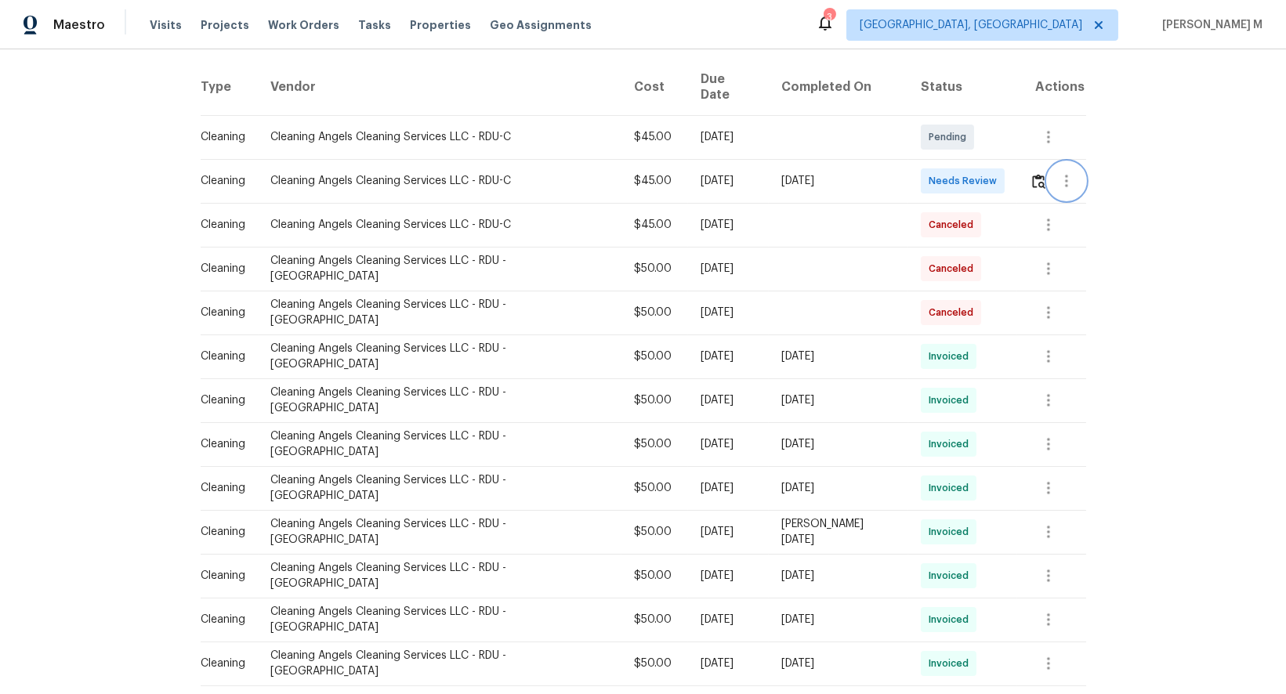
click at [1077, 162] on button "button" at bounding box center [1066, 181] width 38 height 38
click at [1083, 173] on li "View details" at bounding box center [1097, 186] width 110 height 26
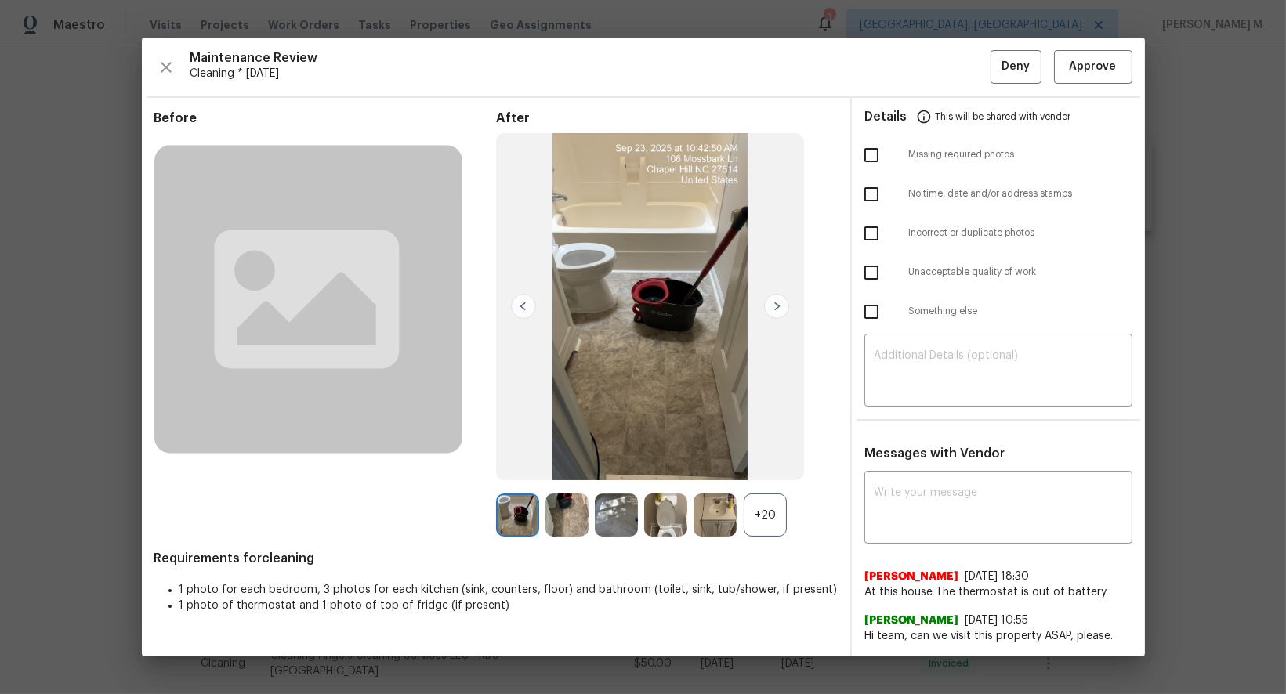
click at [769, 526] on div "+20" at bounding box center [764, 515] width 43 height 43
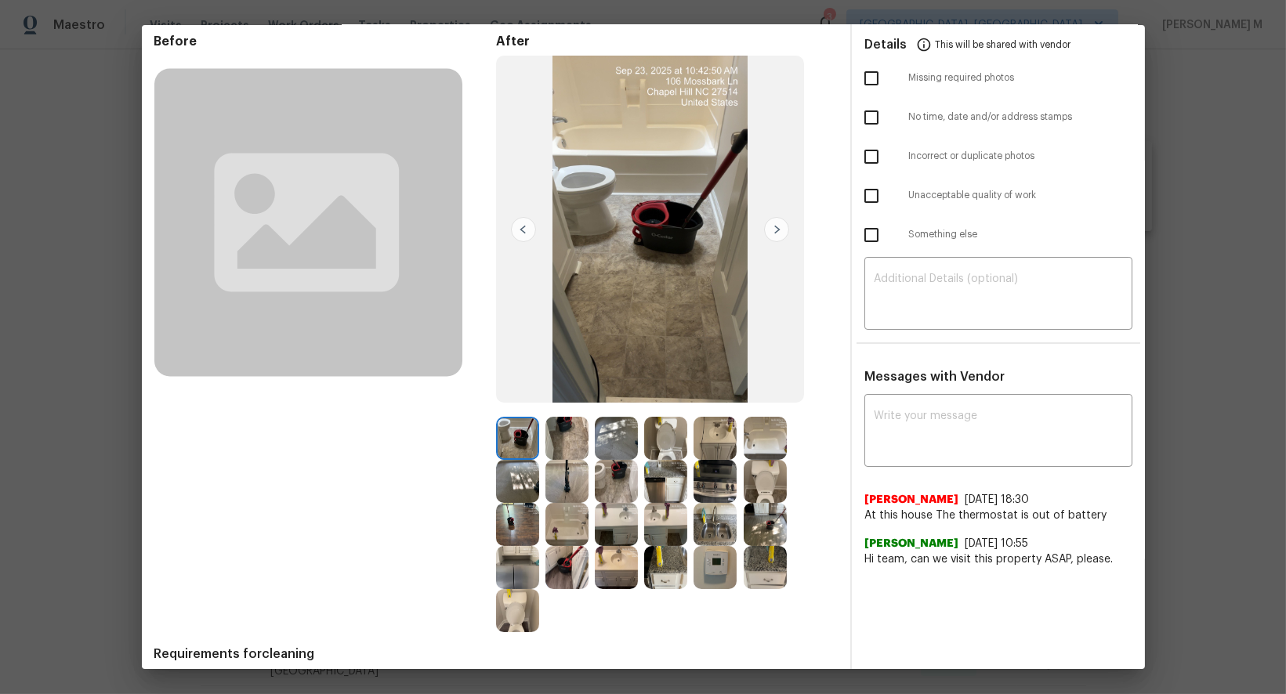
scroll to position [67, 0]
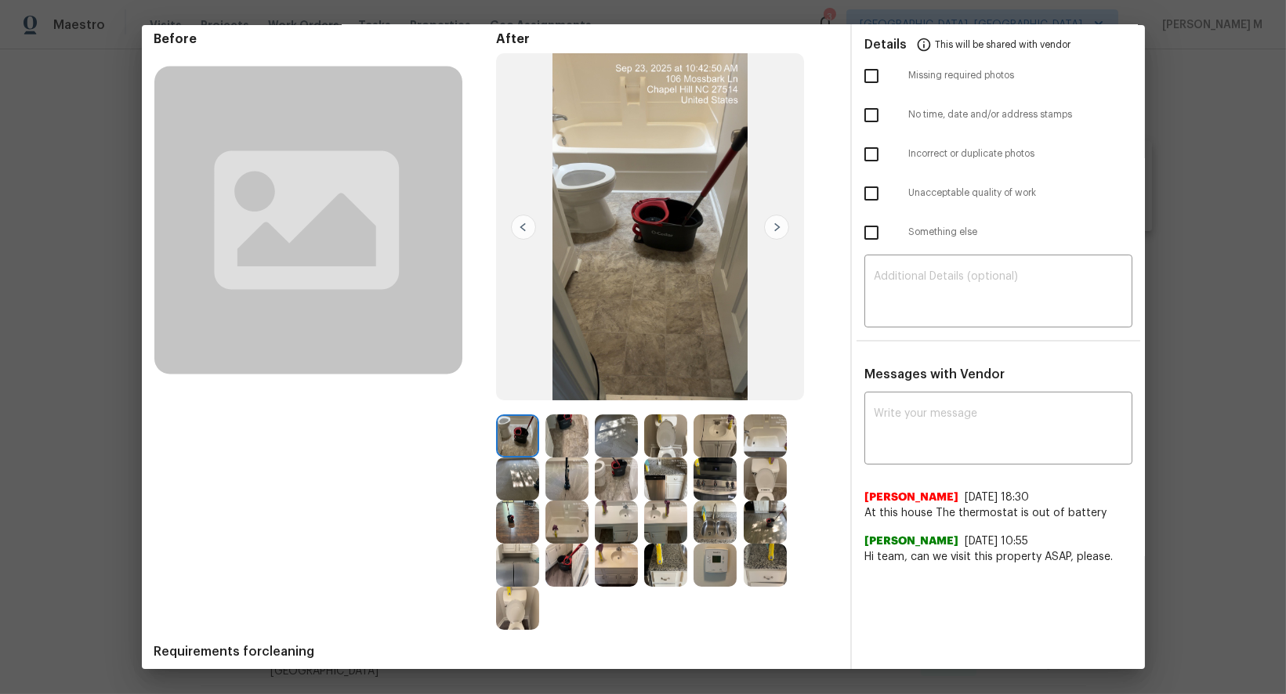
click at [703, 558] on img at bounding box center [714, 565] width 43 height 43
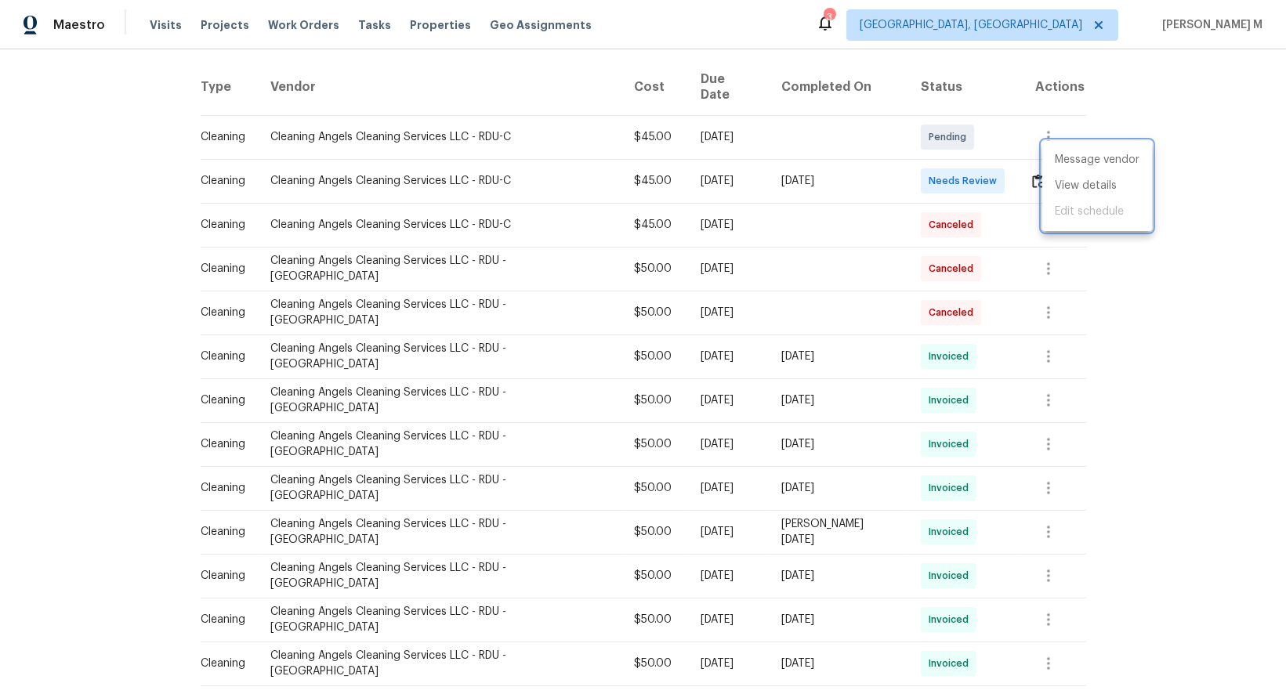
click at [886, 301] on div at bounding box center [643, 347] width 1286 height 694
click at [1047, 306] on icon "button" at bounding box center [1048, 312] width 3 height 13
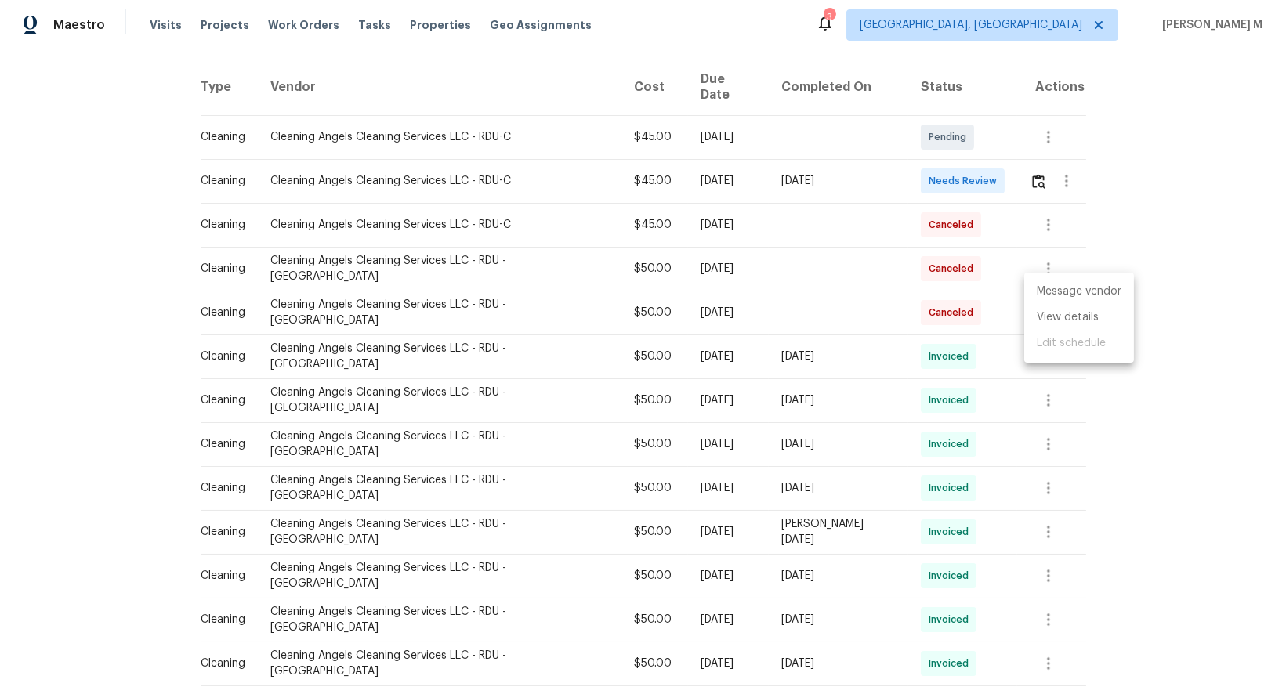
click at [1040, 291] on li "Message vendor" at bounding box center [1079, 292] width 110 height 26
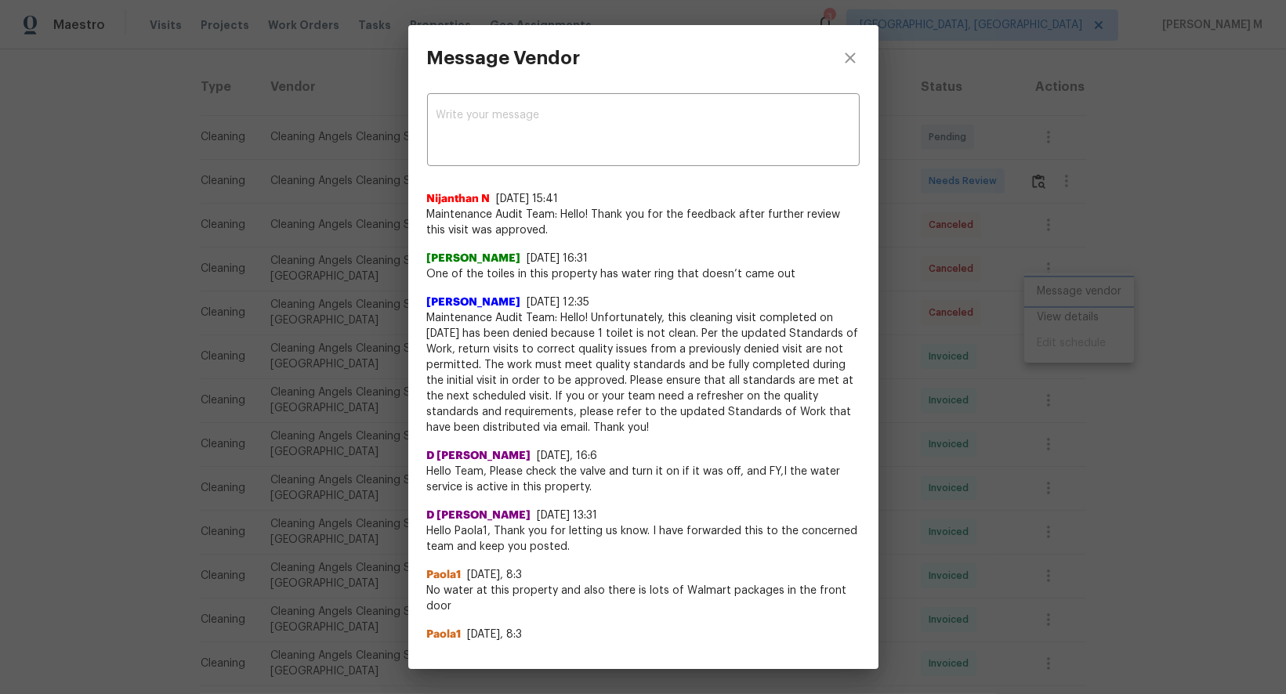
click at [1010, 204] on div "Message Vendor x ​ Nijanthan N 8/20/25, 15:41 Maintenance Audit Team: Hello! Th…" at bounding box center [643, 347] width 1286 height 694
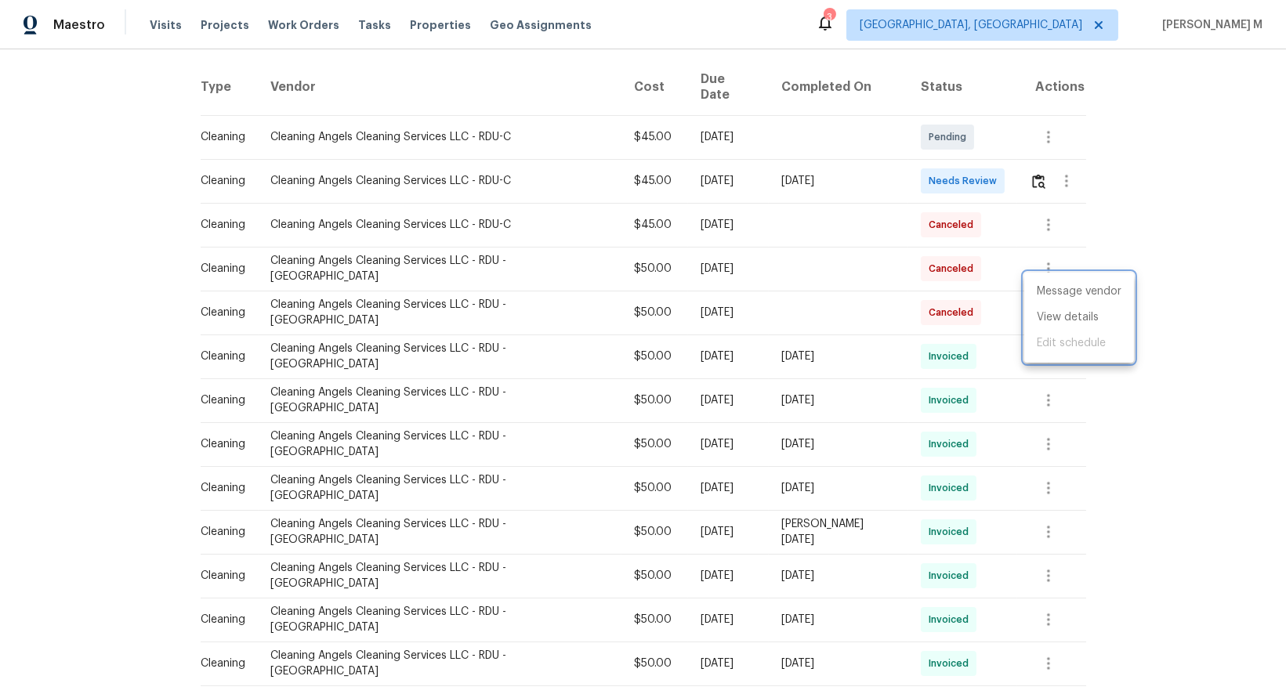
click at [1036, 189] on div at bounding box center [643, 347] width 1286 height 694
click at [1039, 215] on icon "button" at bounding box center [1048, 224] width 19 height 19
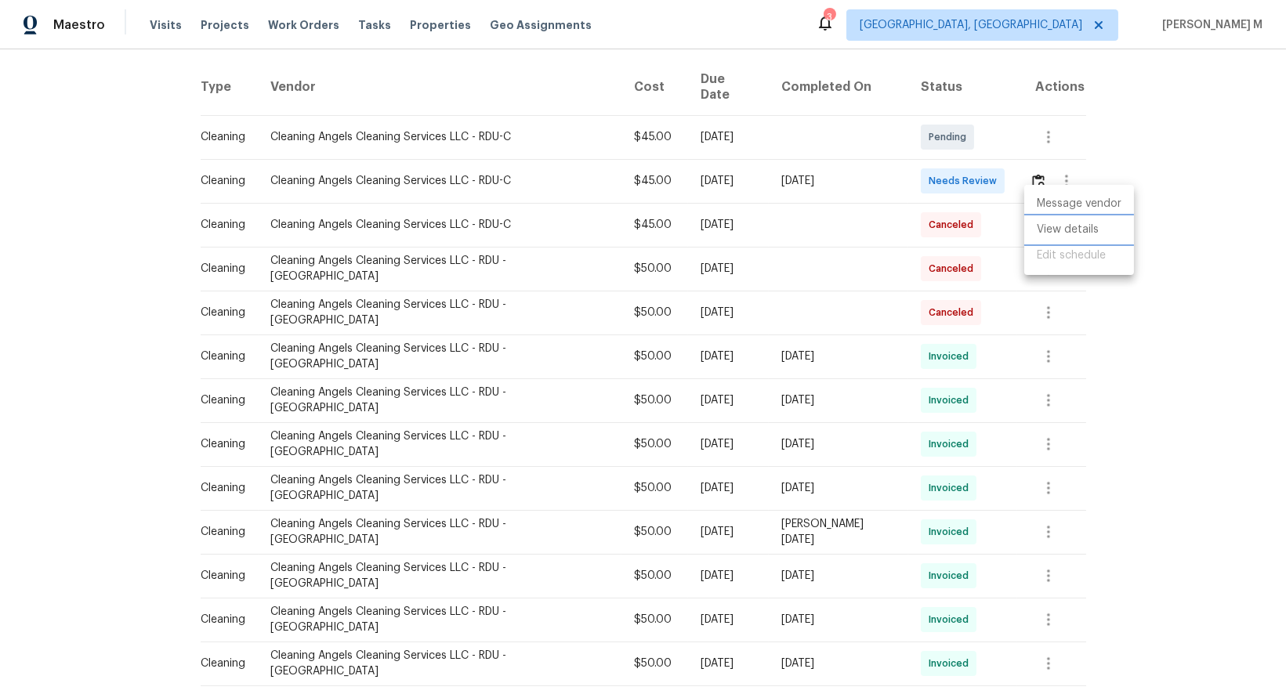
click at [1043, 230] on li "View details" at bounding box center [1079, 230] width 110 height 26
click at [913, 269] on div at bounding box center [643, 347] width 1286 height 694
click at [1039, 203] on td at bounding box center [1051, 225] width 69 height 44
click at [1039, 215] on icon "button" at bounding box center [1048, 224] width 19 height 19
click at [1054, 234] on li "View details" at bounding box center [1079, 230] width 110 height 26
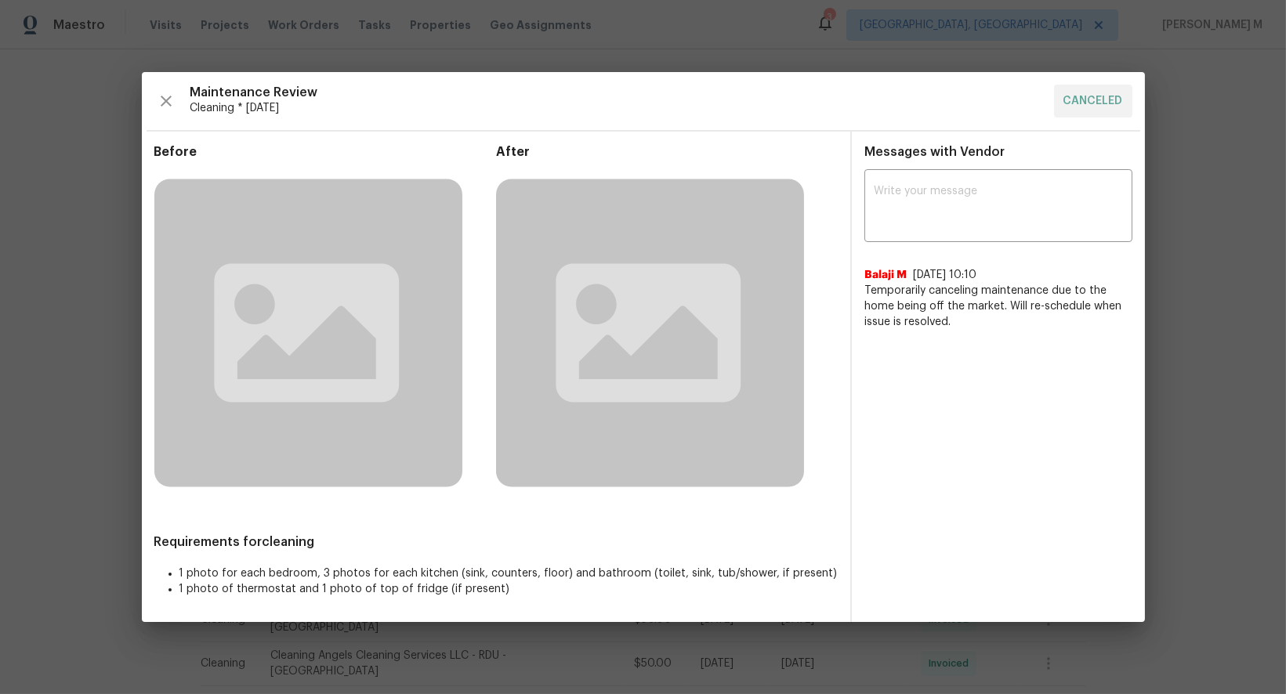
click at [1144, 255] on div "x ​ Balaji M 9/9/25, 10:10 Temporarily canceling maintenance due to the home be…" at bounding box center [998, 251] width 293 height 157
click at [829, 256] on div "After" at bounding box center [667, 332] width 342 height 377
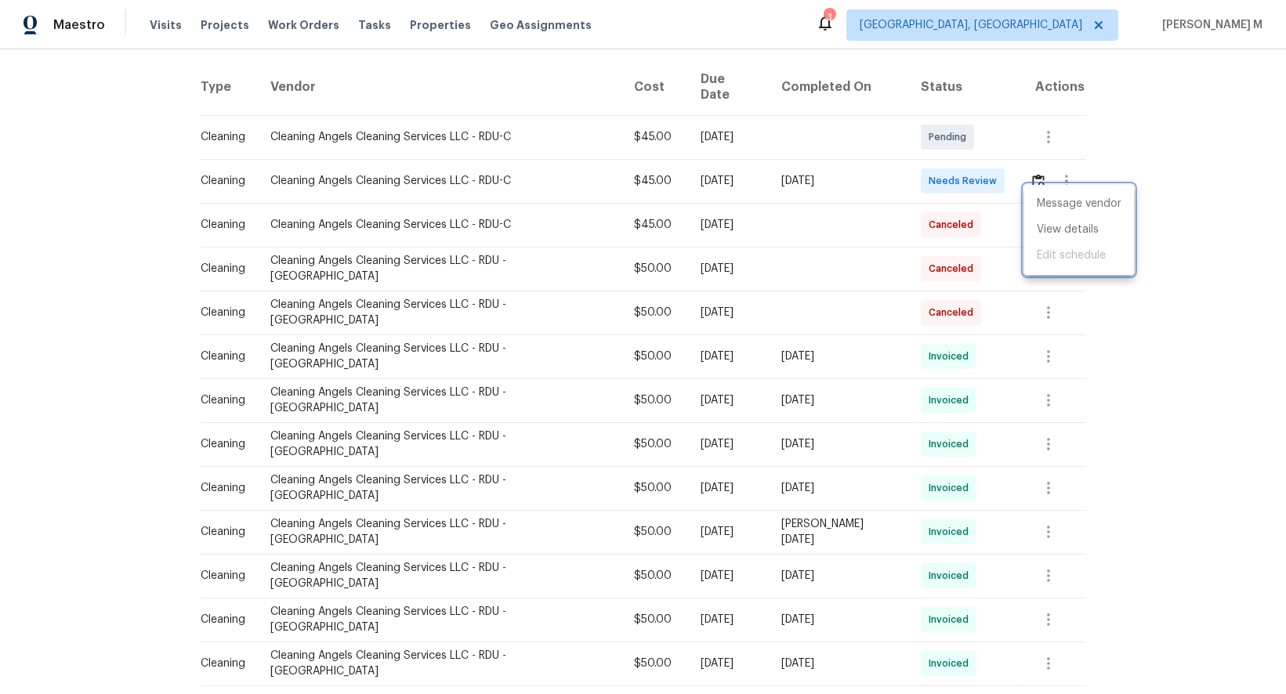
click at [858, 240] on div at bounding box center [643, 347] width 1286 height 694
click at [1037, 250] on button "button" at bounding box center [1048, 269] width 38 height 38
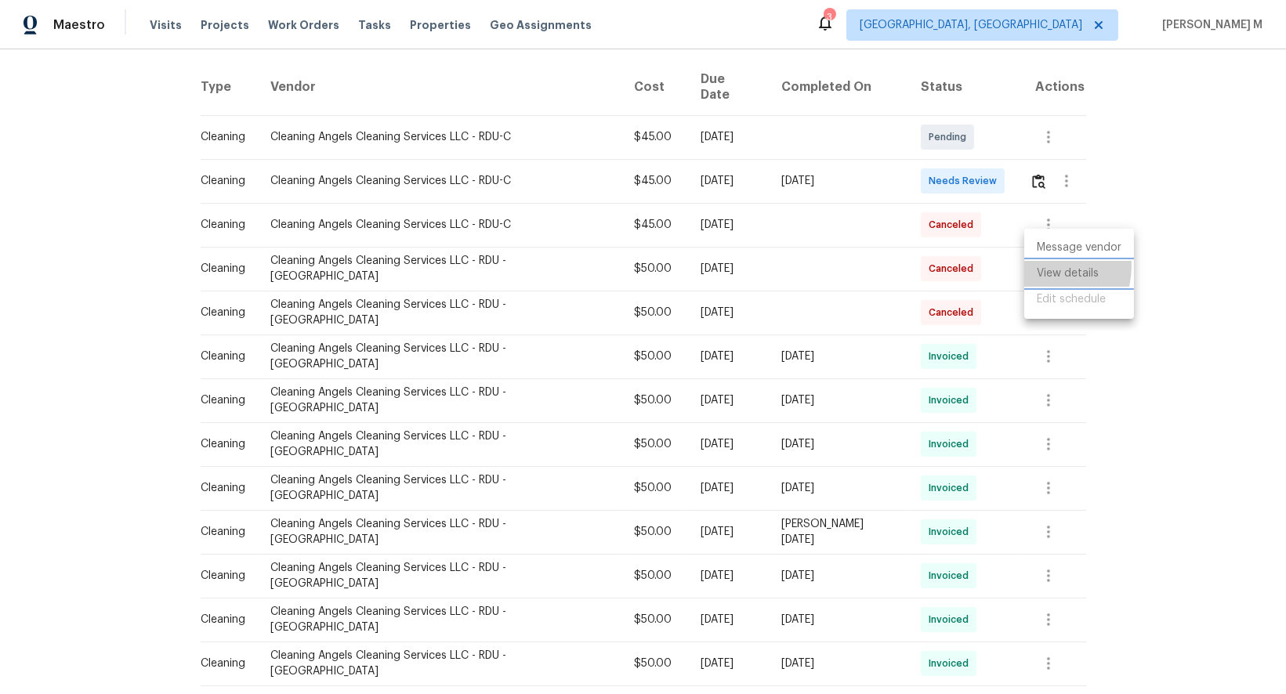
click at [1044, 266] on li "View details" at bounding box center [1079, 274] width 110 height 26
click at [981, 355] on div at bounding box center [643, 347] width 1286 height 694
click at [1035, 344] on button "button" at bounding box center [1048, 357] width 38 height 38
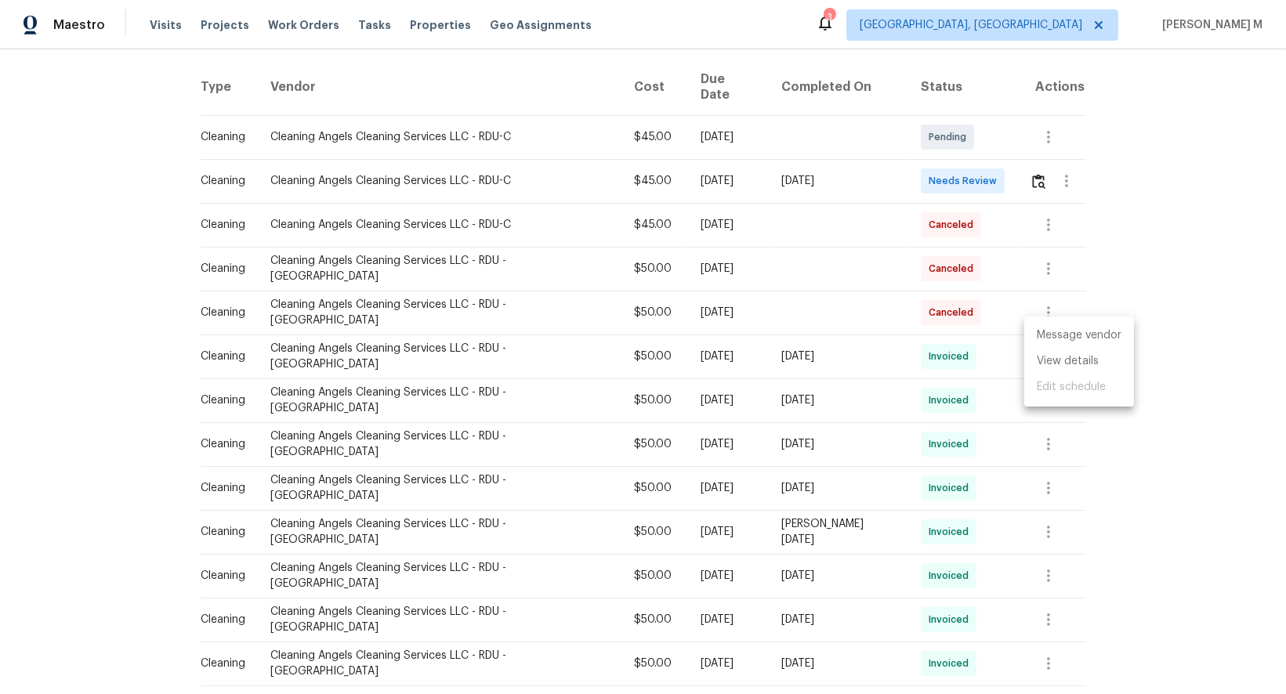
click at [1062, 372] on ul "Message vendor View details Edit schedule" at bounding box center [1079, 361] width 110 height 90
click at [1083, 350] on li "View details" at bounding box center [1079, 362] width 110 height 26
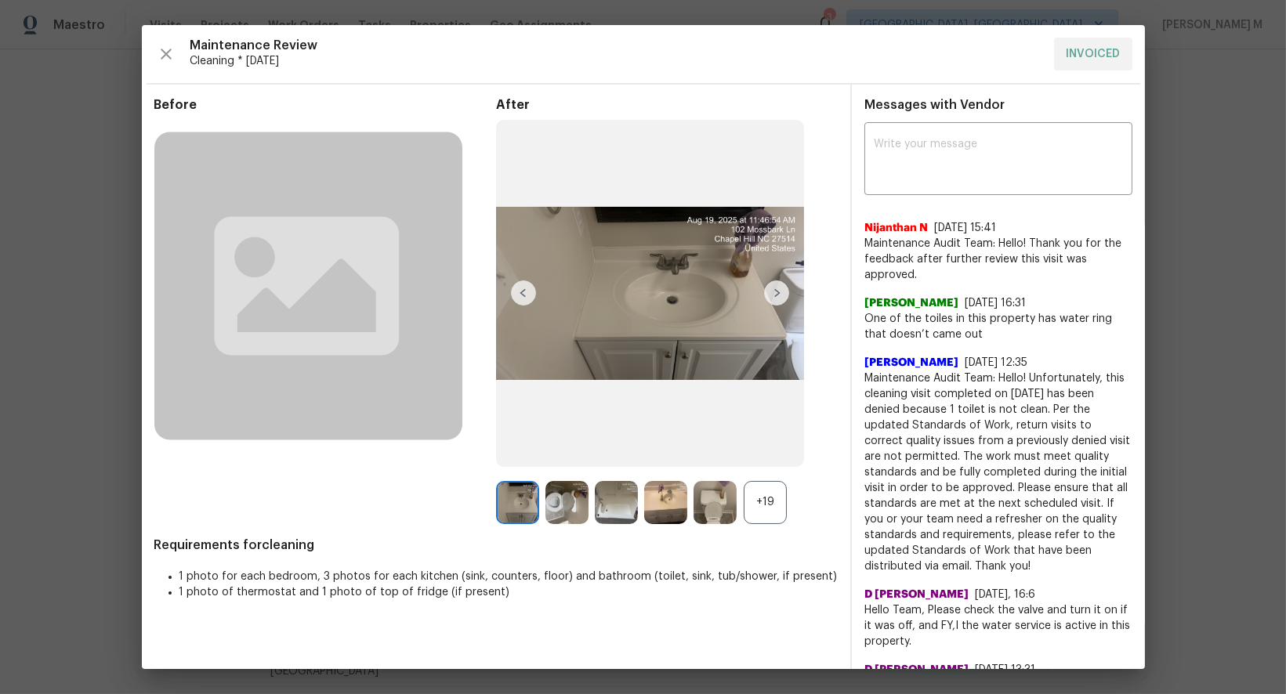
click at [773, 509] on div "+19" at bounding box center [764, 502] width 43 height 43
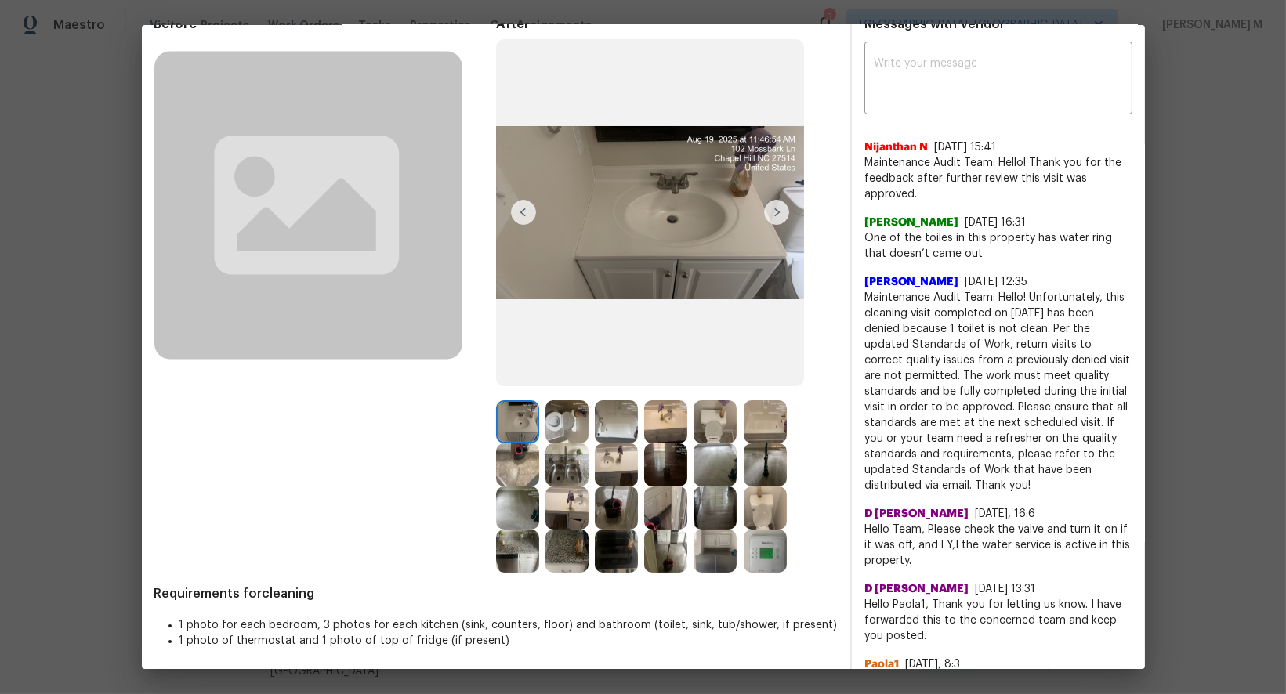
scroll to position [84, 0]
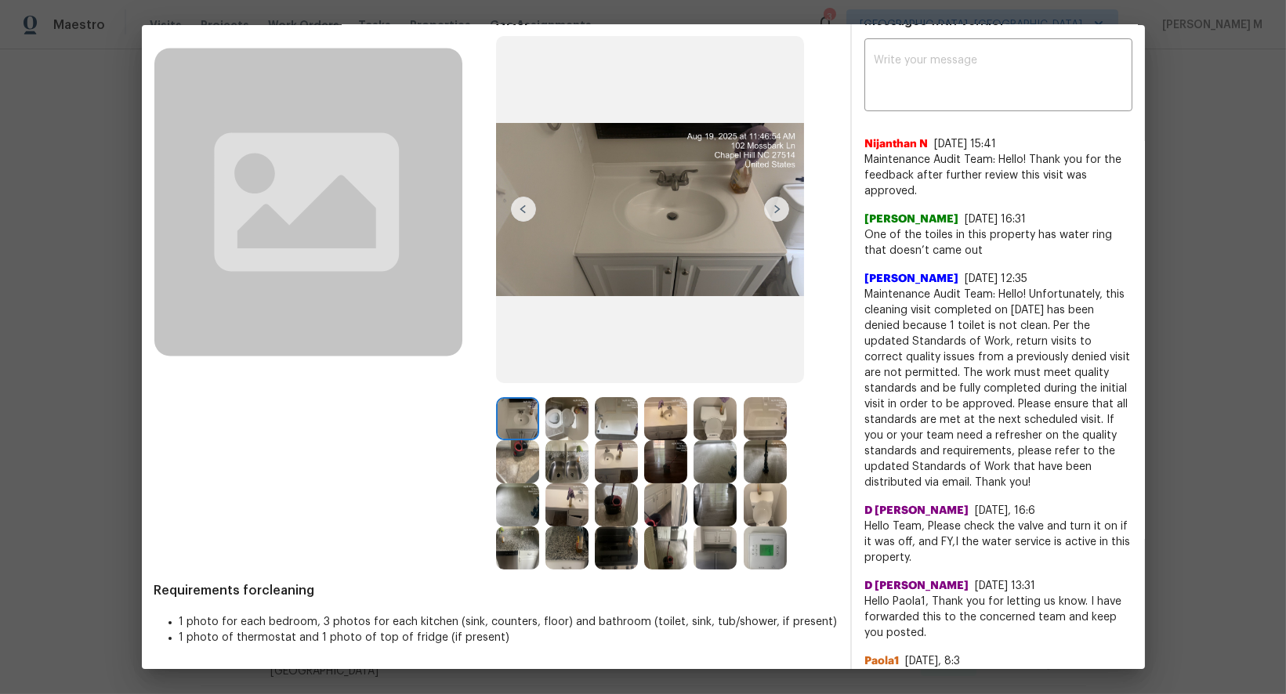
click at [762, 542] on img at bounding box center [764, 547] width 43 height 43
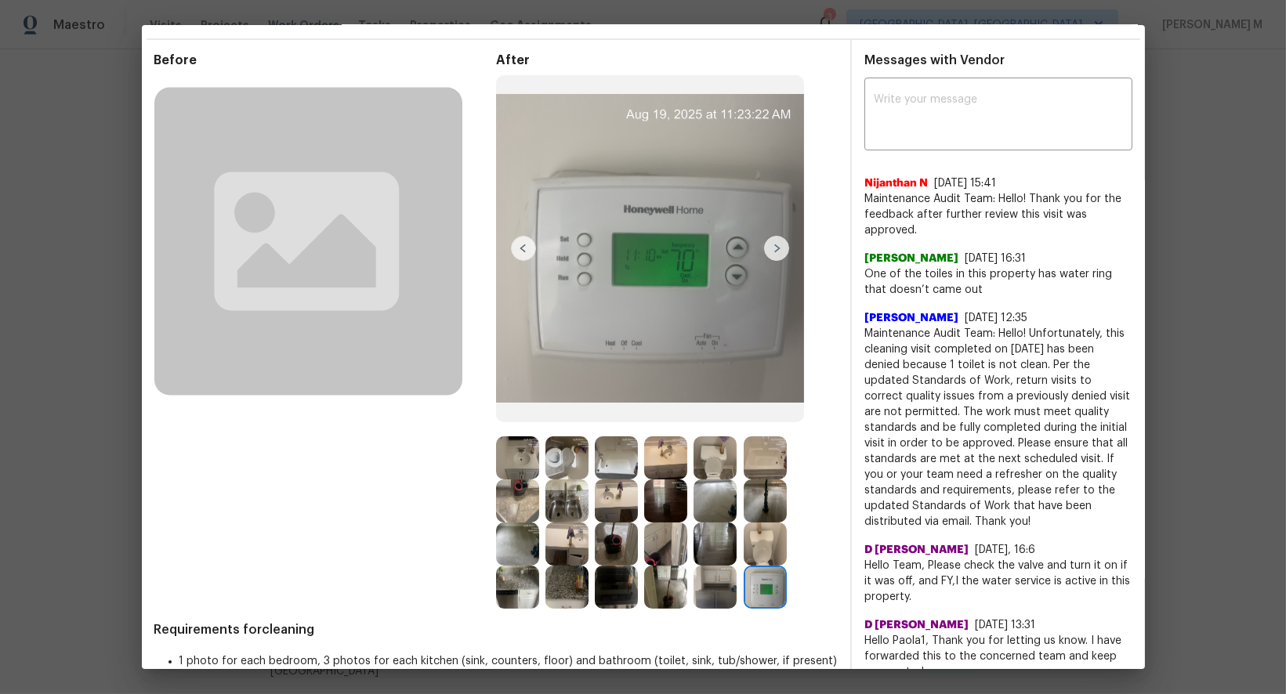
scroll to position [44, 0]
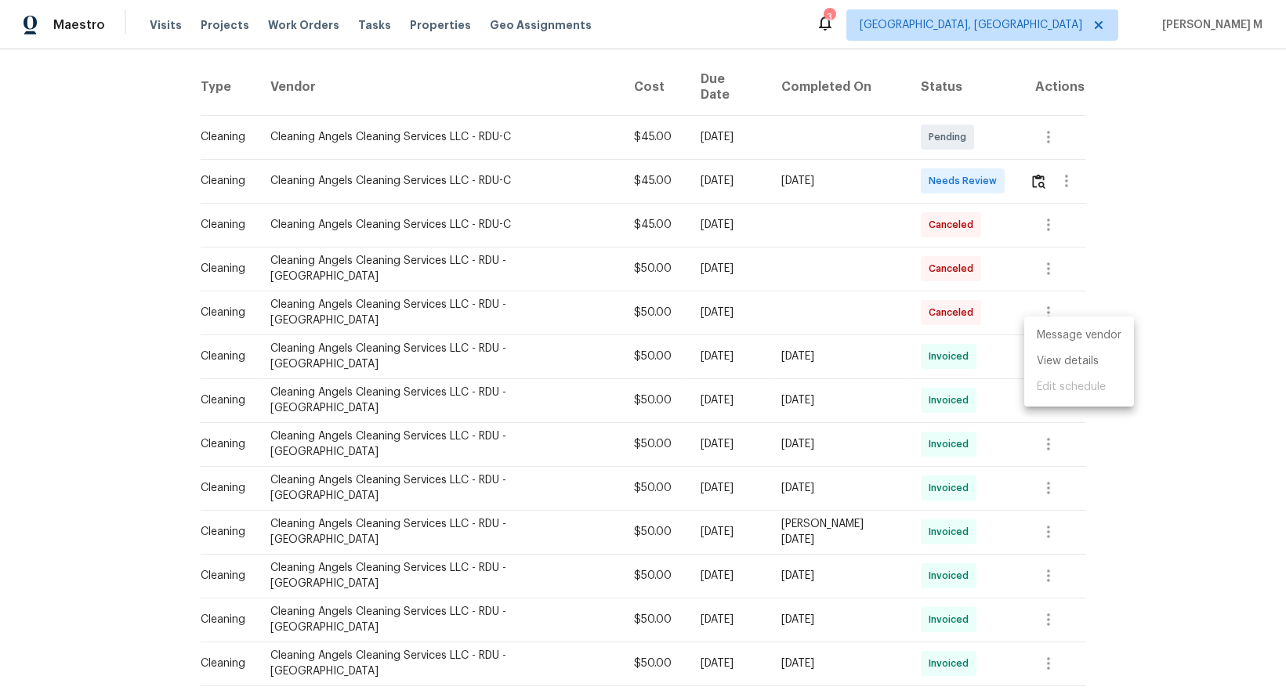
click at [983, 4] on div at bounding box center [643, 347] width 1286 height 694
click at [1176, 293] on div "Back to all projects 104 Mossbark Ln, Chapel Hill, NC 27514 3 Beds | 2 1/2 Bath…" at bounding box center [643, 371] width 1286 height 645
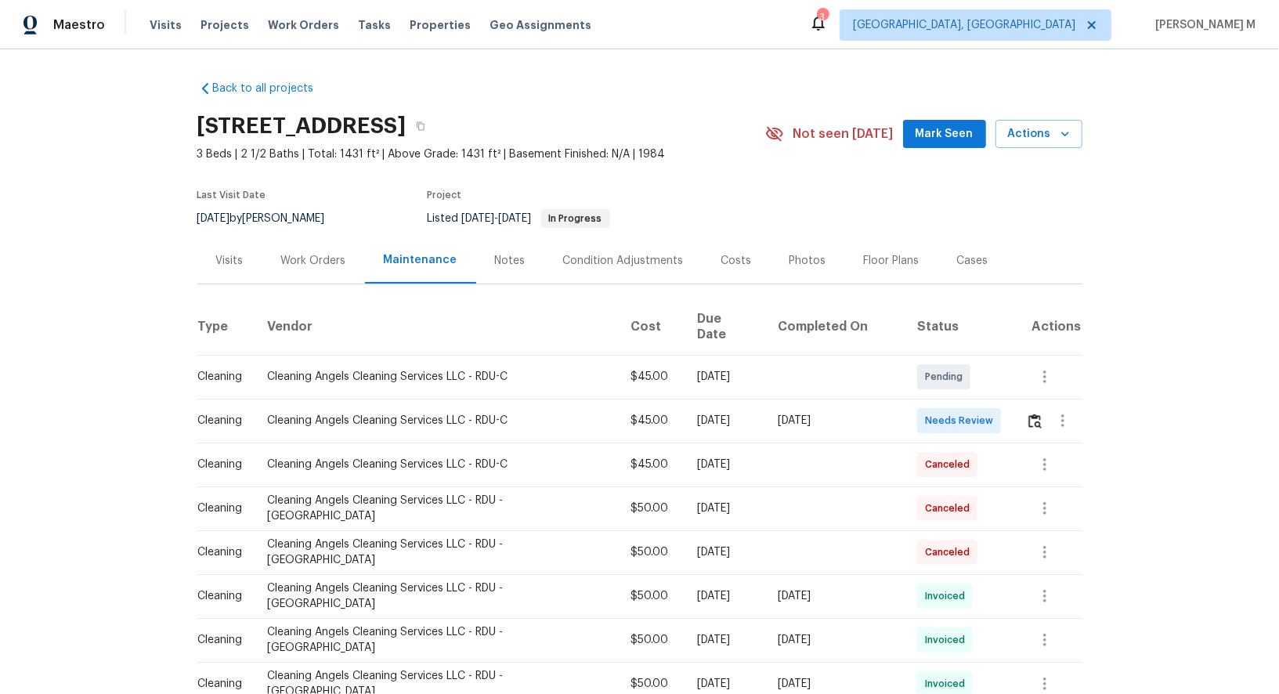
click at [300, 260] on div "Work Orders" at bounding box center [313, 261] width 65 height 16
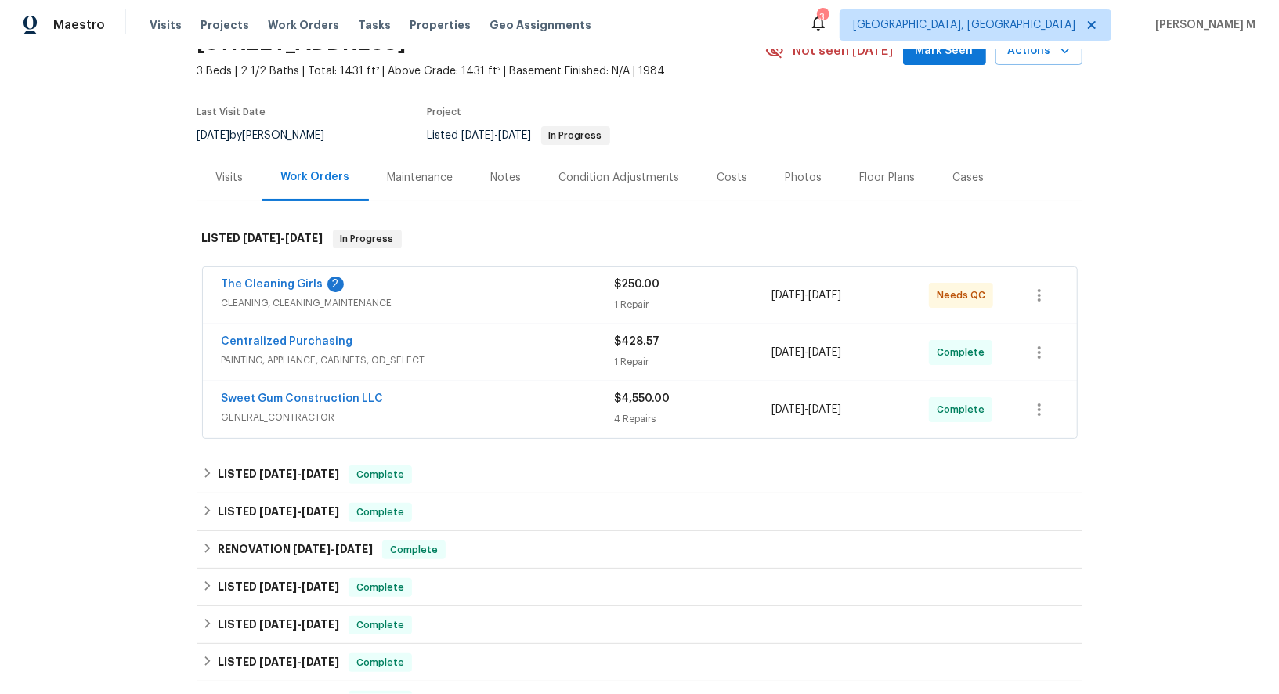
scroll to position [88, 0]
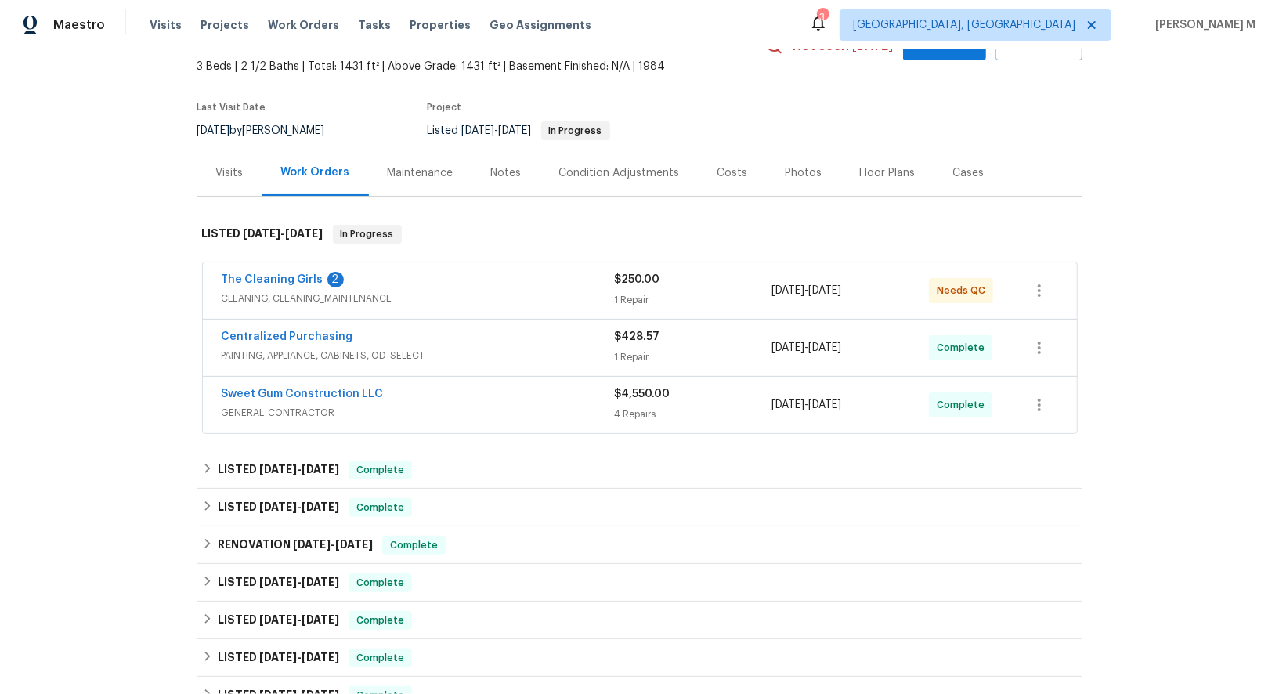
click at [331, 291] on span "CLEANING, CLEANING_MAINTENANCE" at bounding box center [418, 299] width 393 height 16
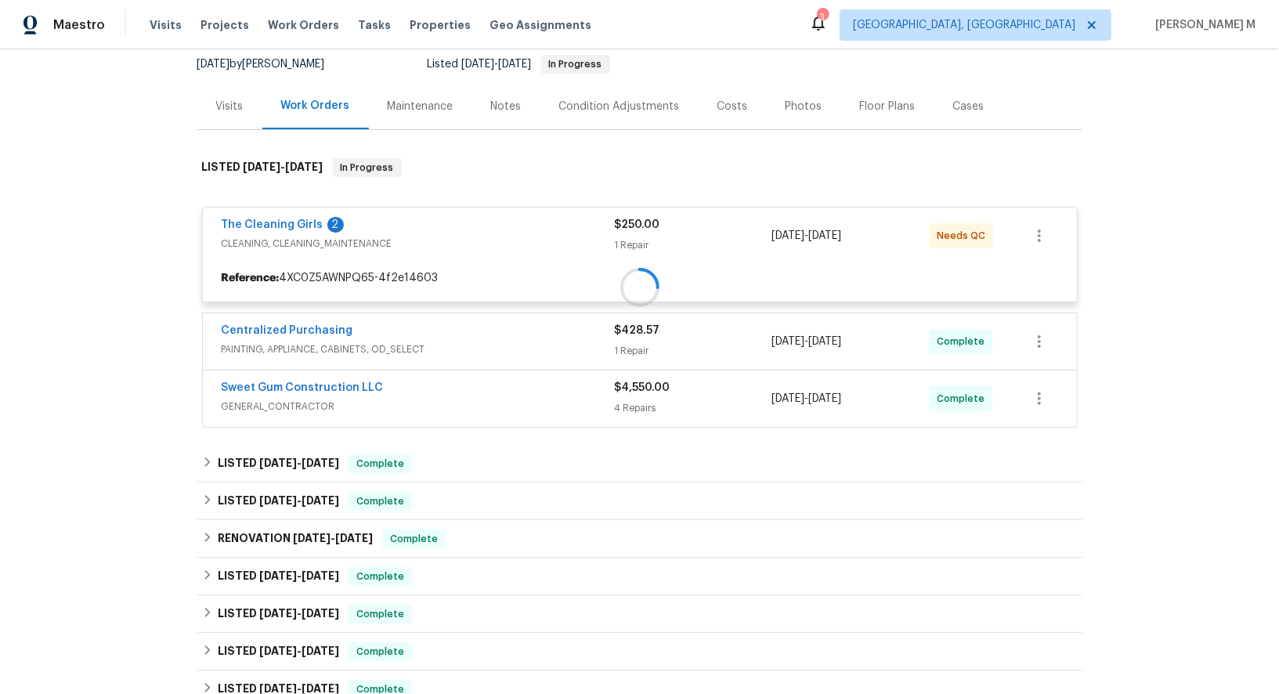
scroll to position [157, 0]
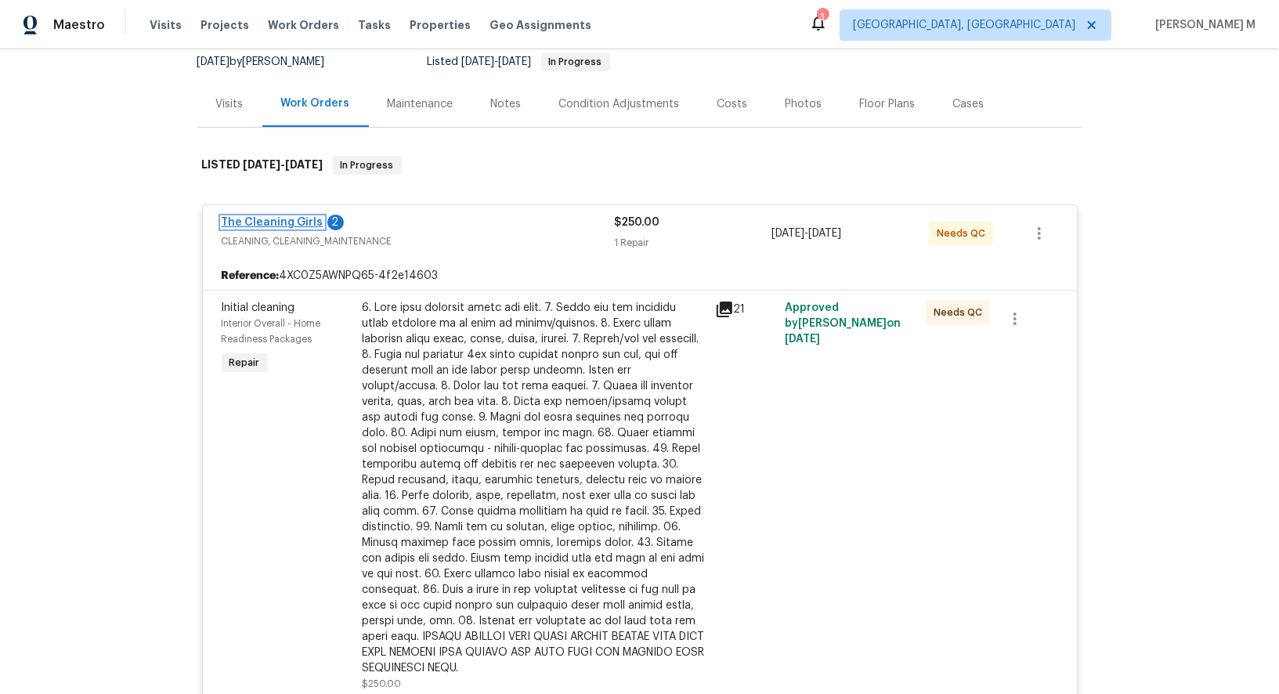
click at [278, 217] on link "The Cleaning Girls" at bounding box center [273, 222] width 102 height 11
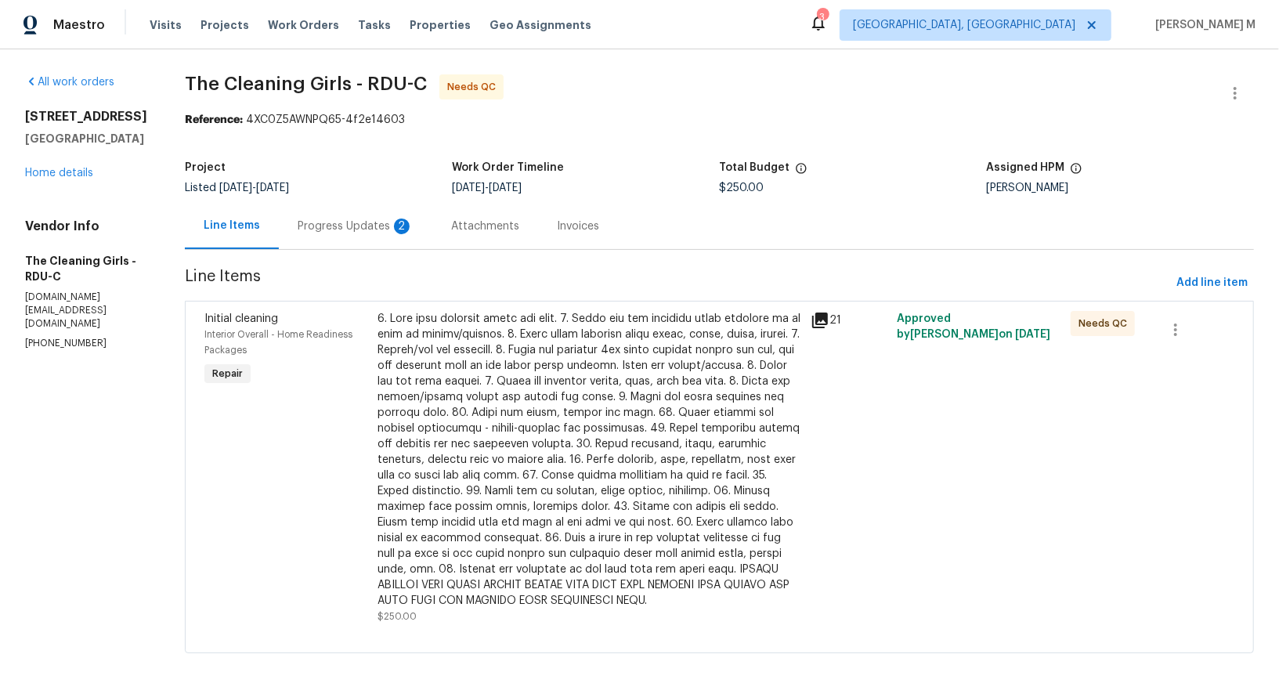
click at [259, 226] on div "Line Items" at bounding box center [232, 226] width 56 height 16
click at [362, 224] on div "Progress Updates 2" at bounding box center [356, 227] width 116 height 16
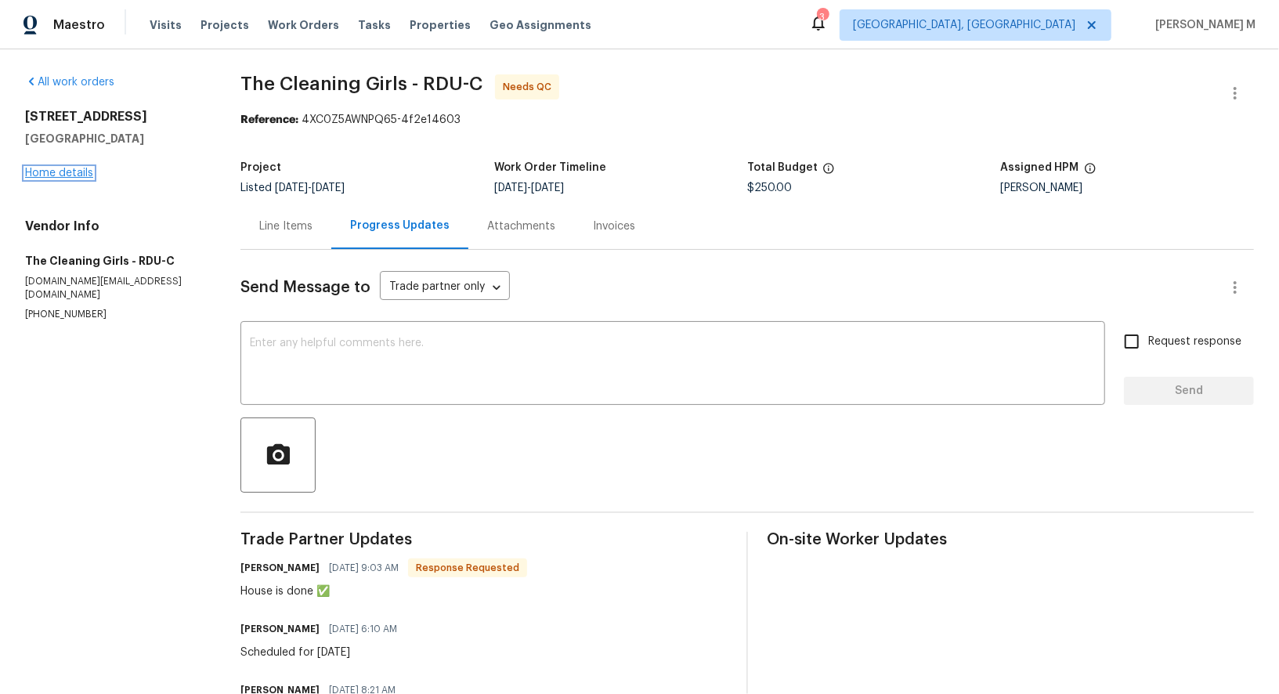
click at [78, 174] on link "Home details" at bounding box center [59, 173] width 68 height 11
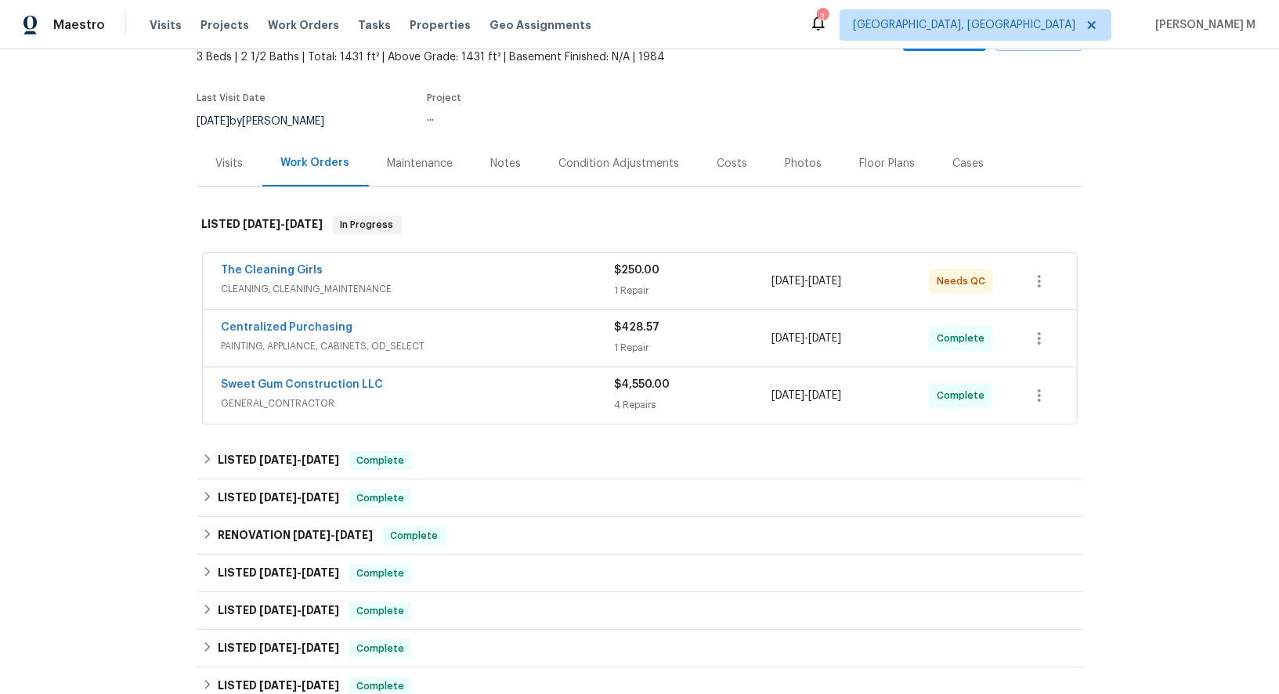
scroll to position [110, 0]
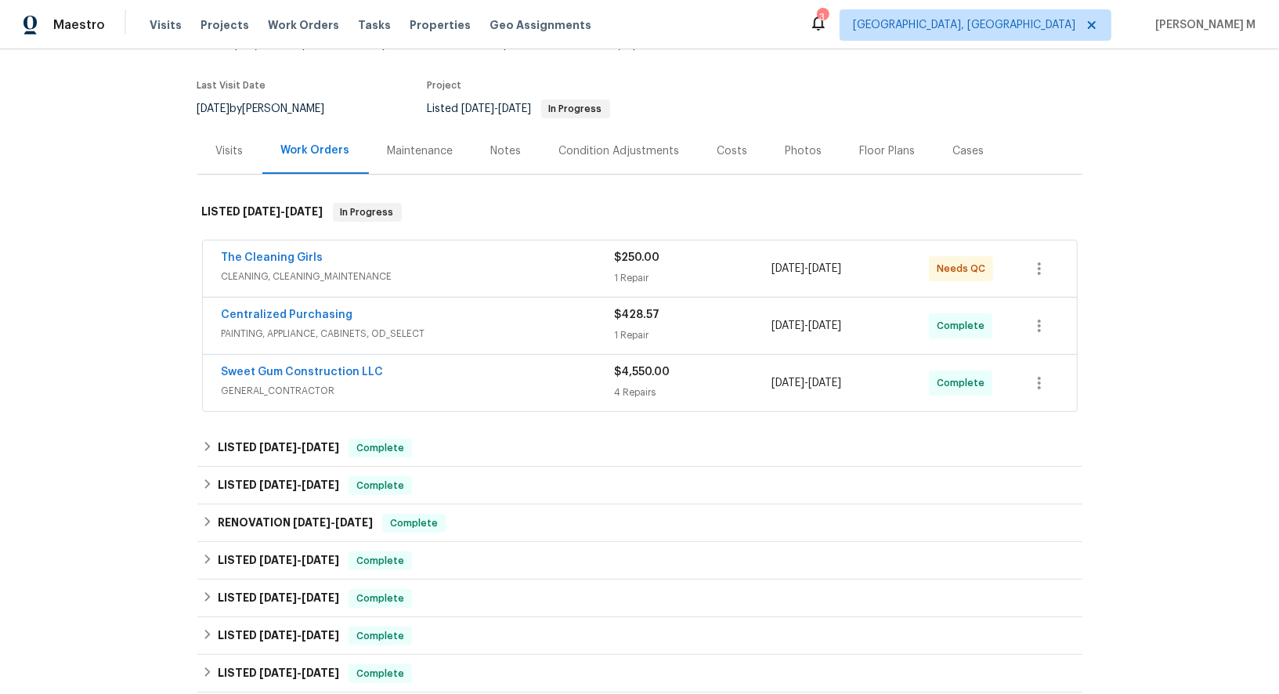
click at [284, 383] on span "GENERAL_CONTRACTOR" at bounding box center [418, 391] width 393 height 16
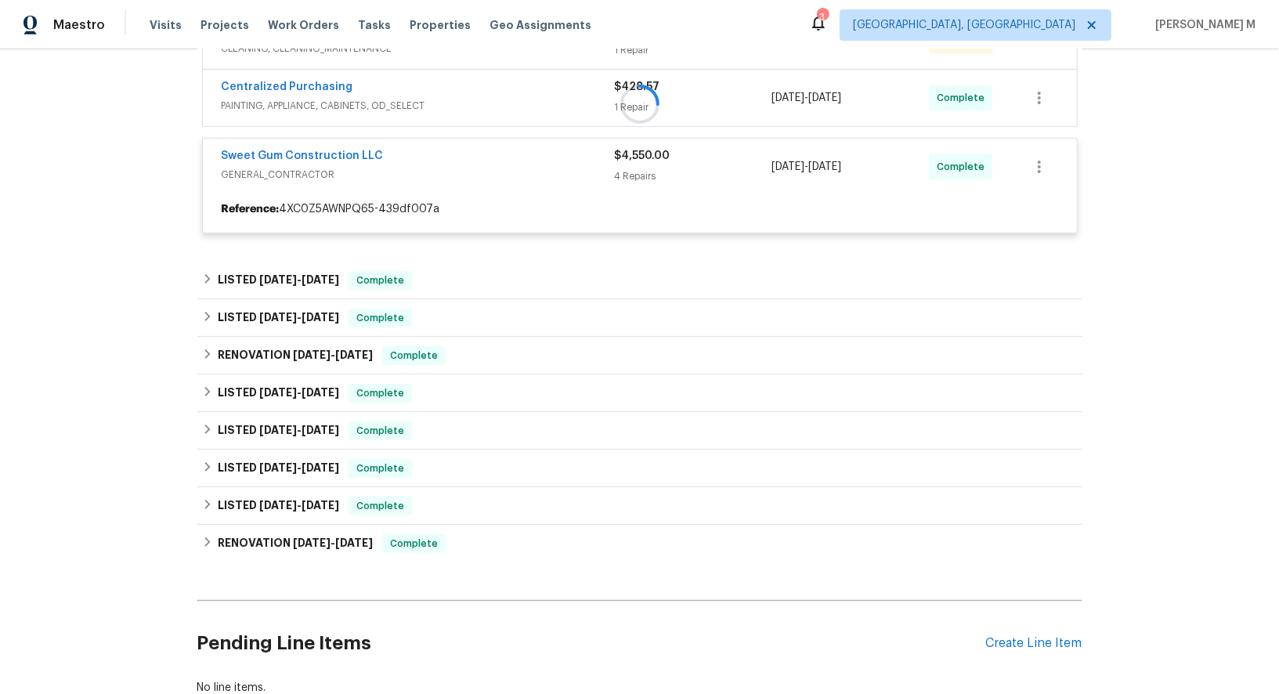
scroll to position [338, 0]
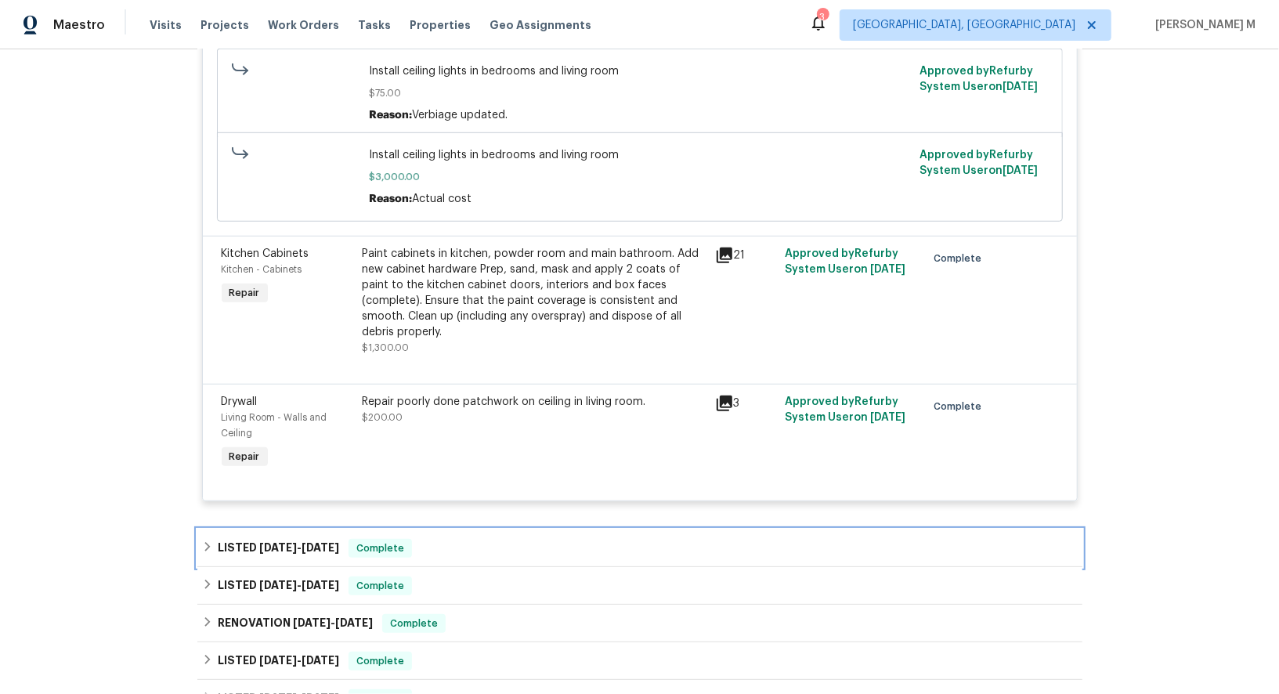
click at [288, 530] on div "LISTED 6/26/25 - 7/1/25 Complete" at bounding box center [639, 549] width 885 height 38
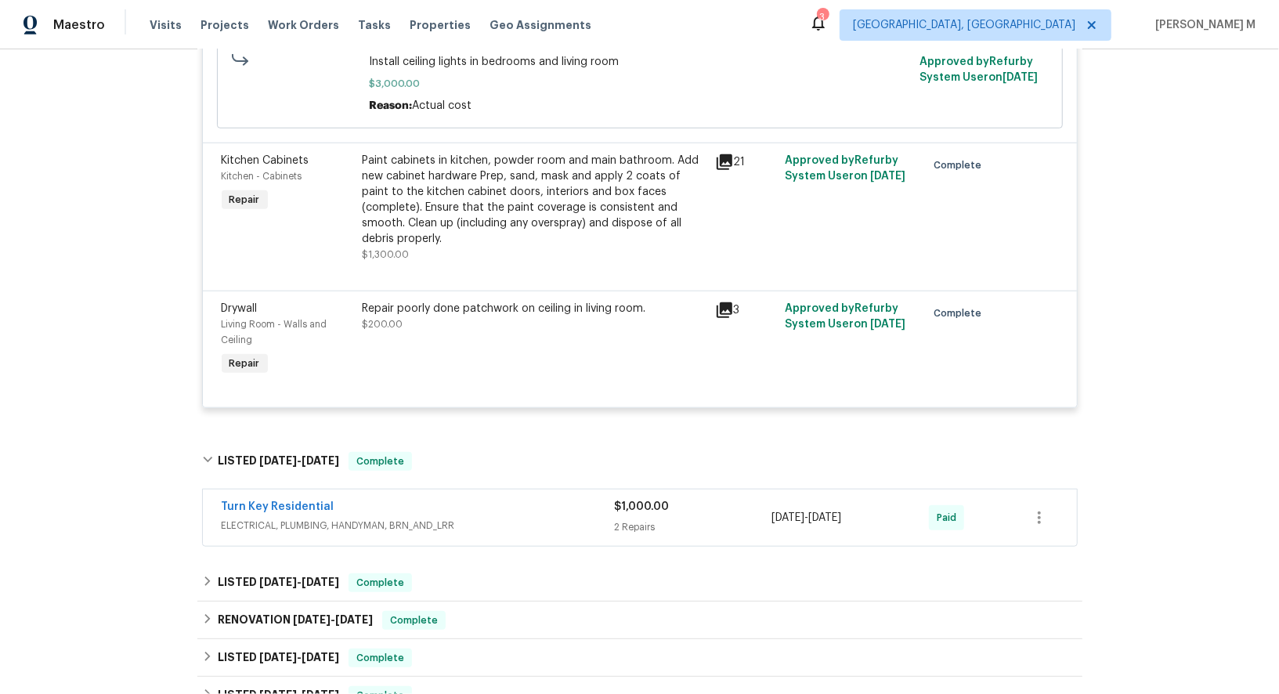
click at [288, 518] on span "ELECTRICAL, PLUMBING, HANDYMAN, BRN_AND_LRR" at bounding box center [418, 526] width 393 height 16
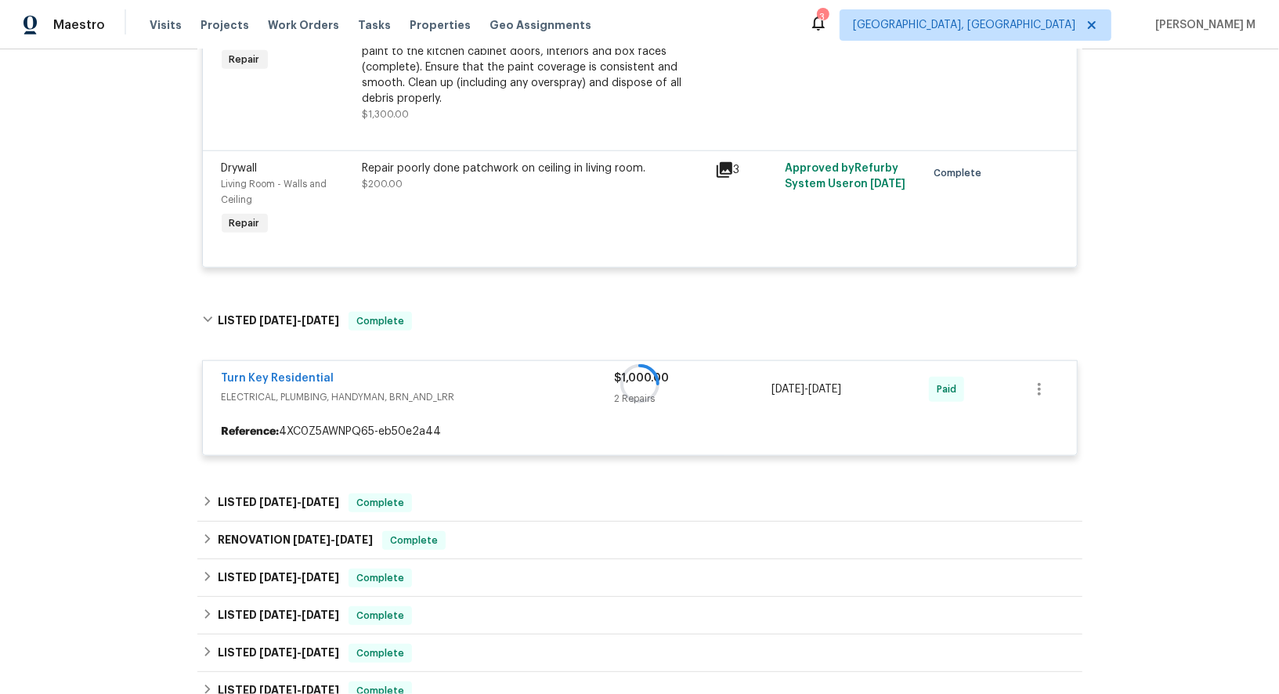
scroll to position [929, 0]
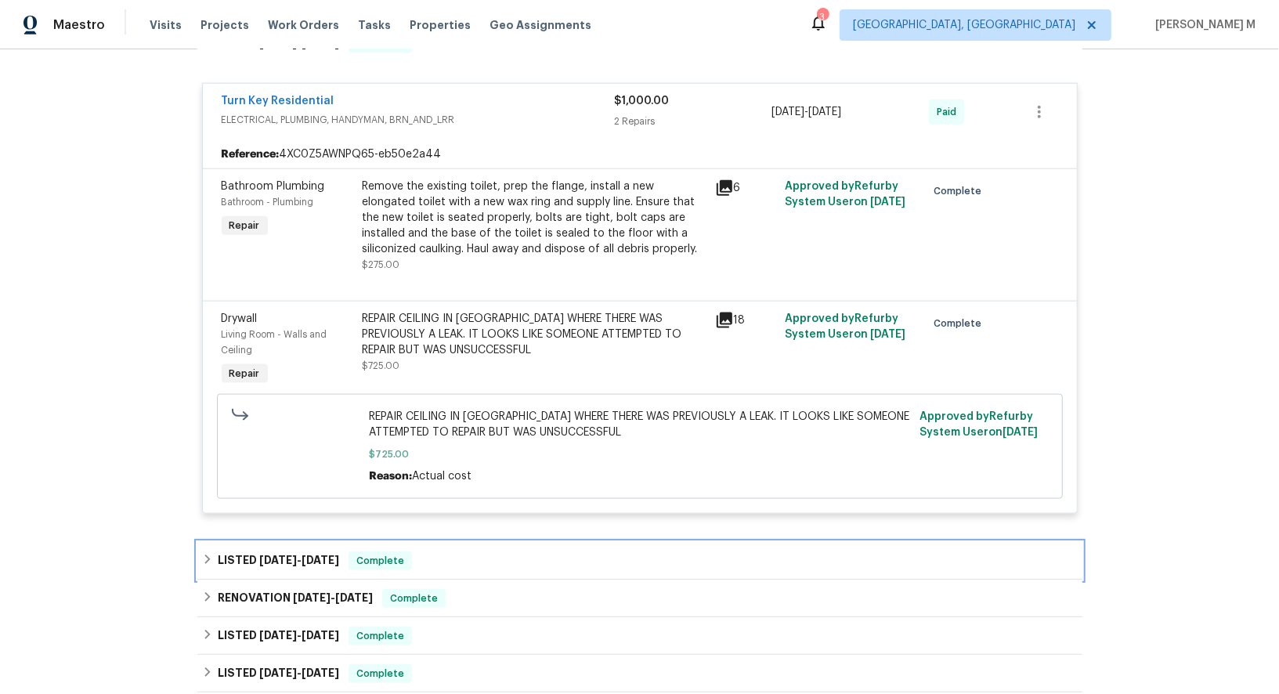
click at [277, 555] on span "6/20/25" at bounding box center [278, 560] width 38 height 11
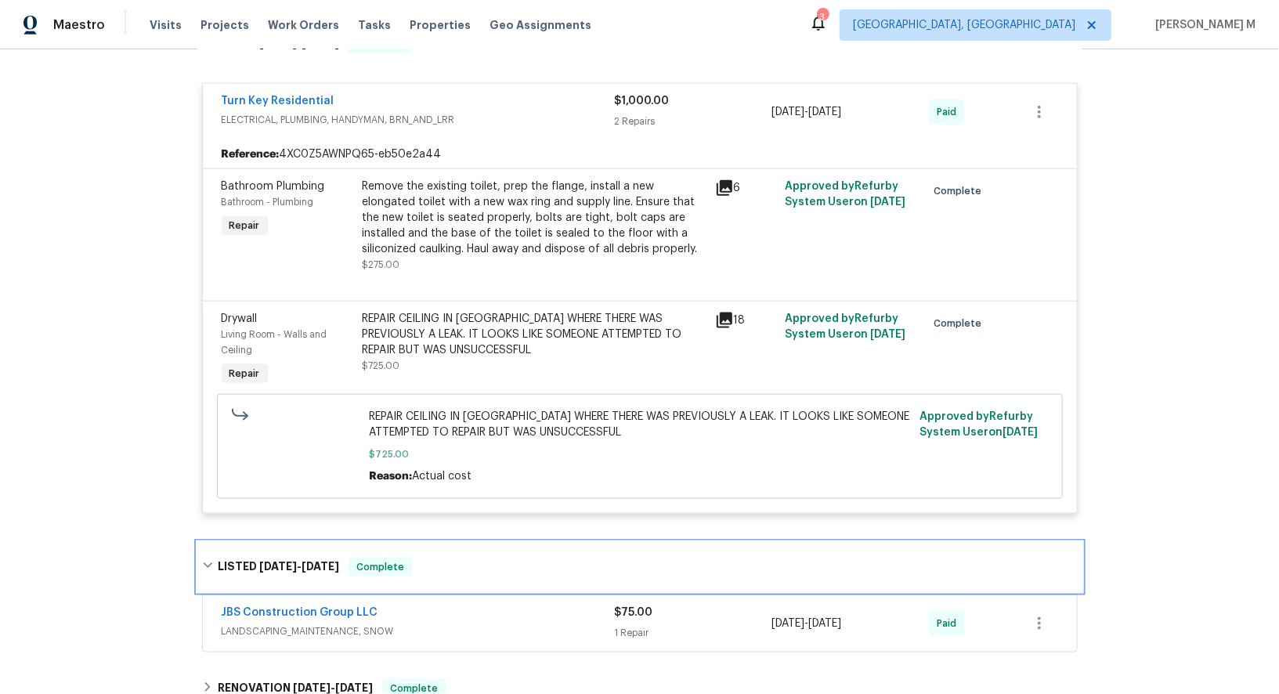
scroll to position [1322, 0]
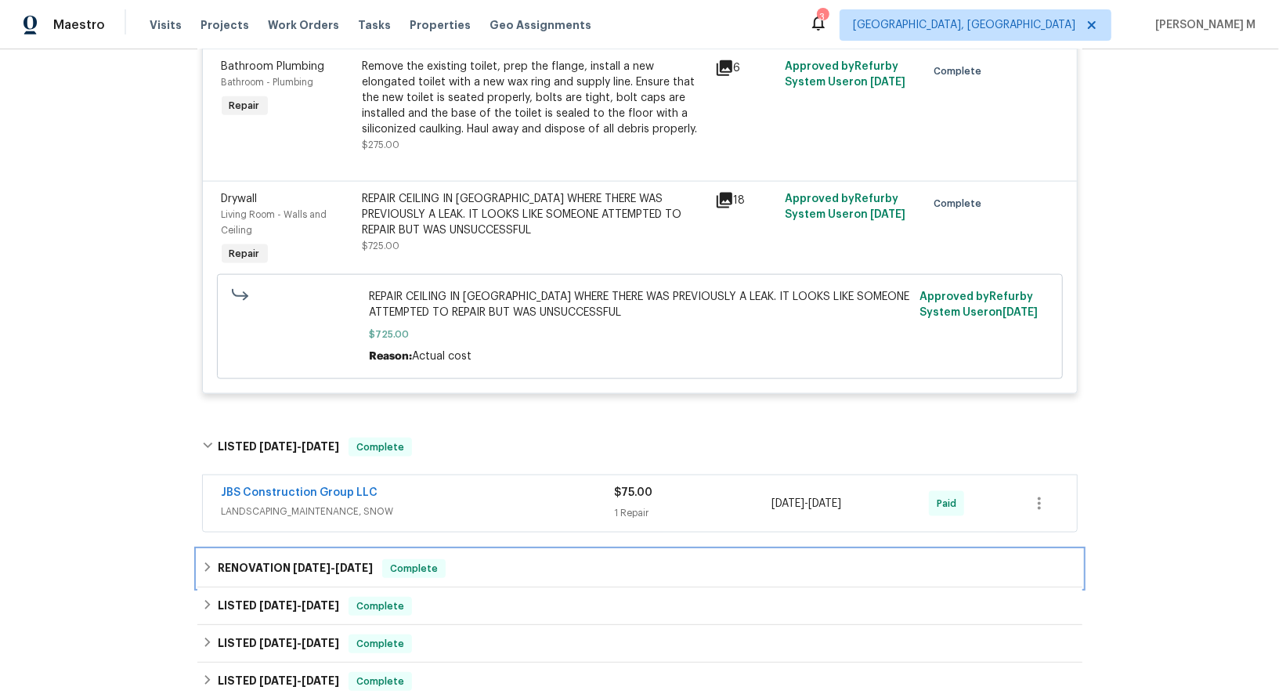
click at [277, 559] on h6 "RENOVATION 4/28/25 - 8/27/25" at bounding box center [295, 568] width 155 height 19
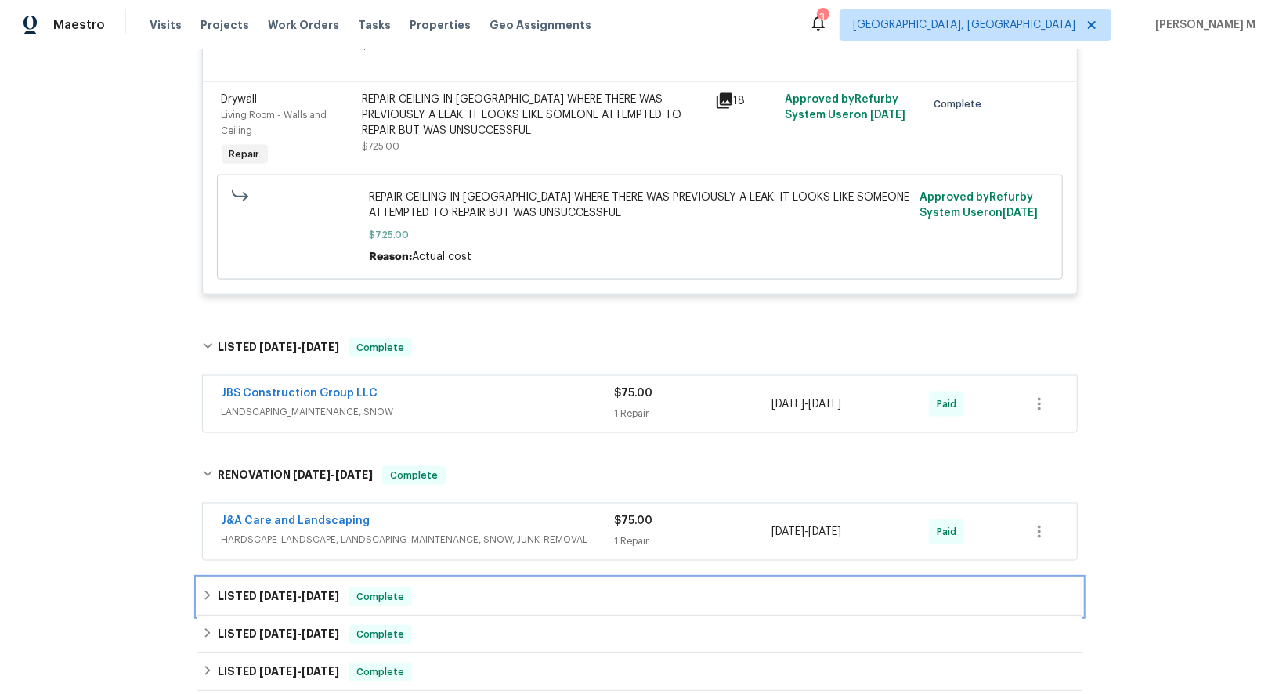
click at [271, 591] on span "4/13/25" at bounding box center [278, 596] width 38 height 11
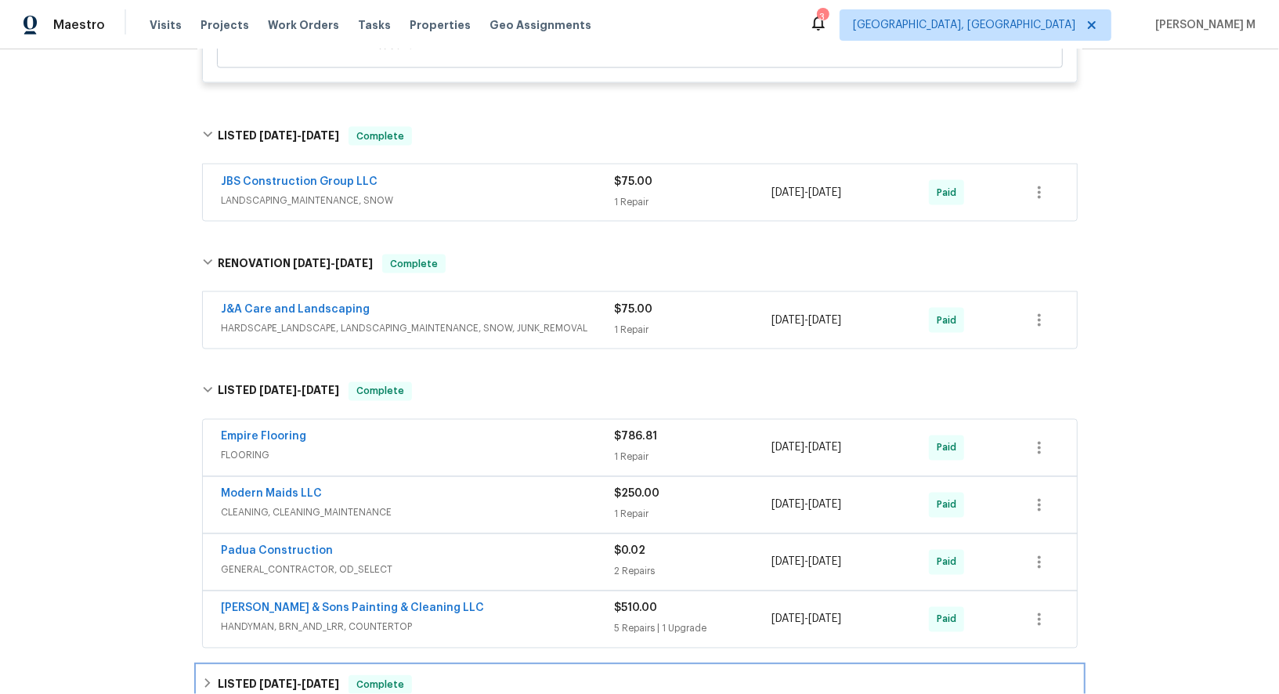
click at [259, 675] on h6 "LISTED 2/9/25 - 4/4/25" at bounding box center [278, 684] width 121 height 19
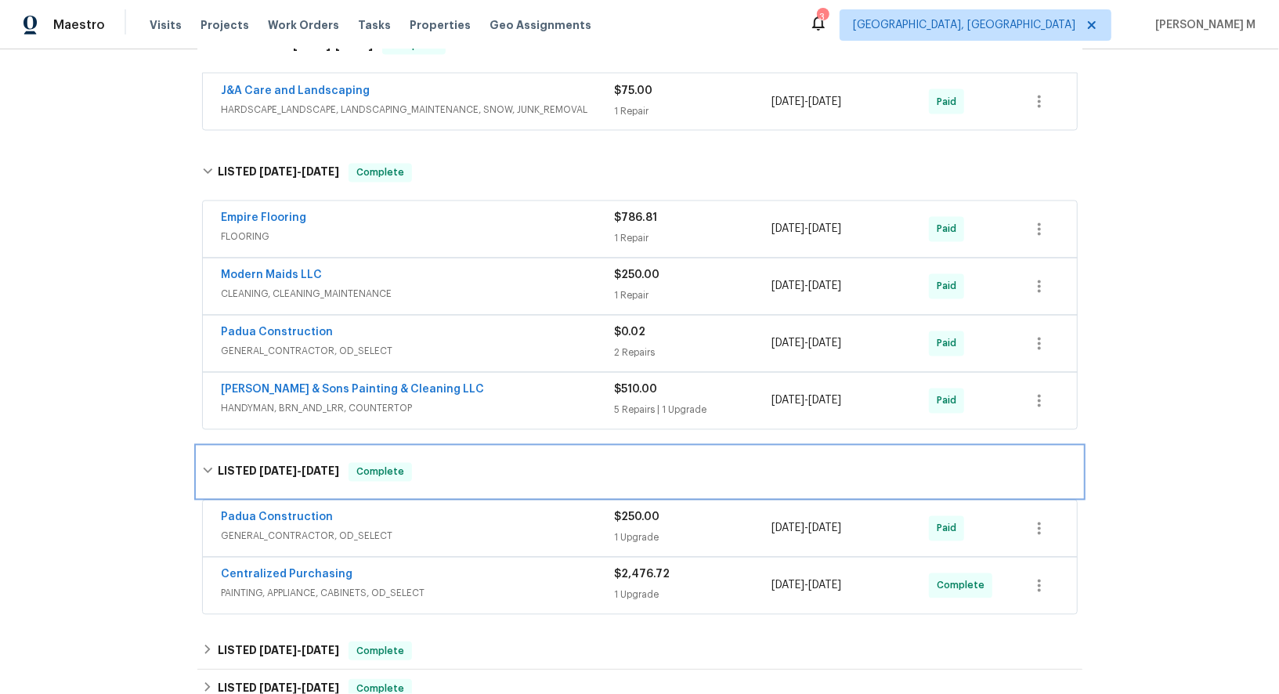
scroll to position [1854, 0]
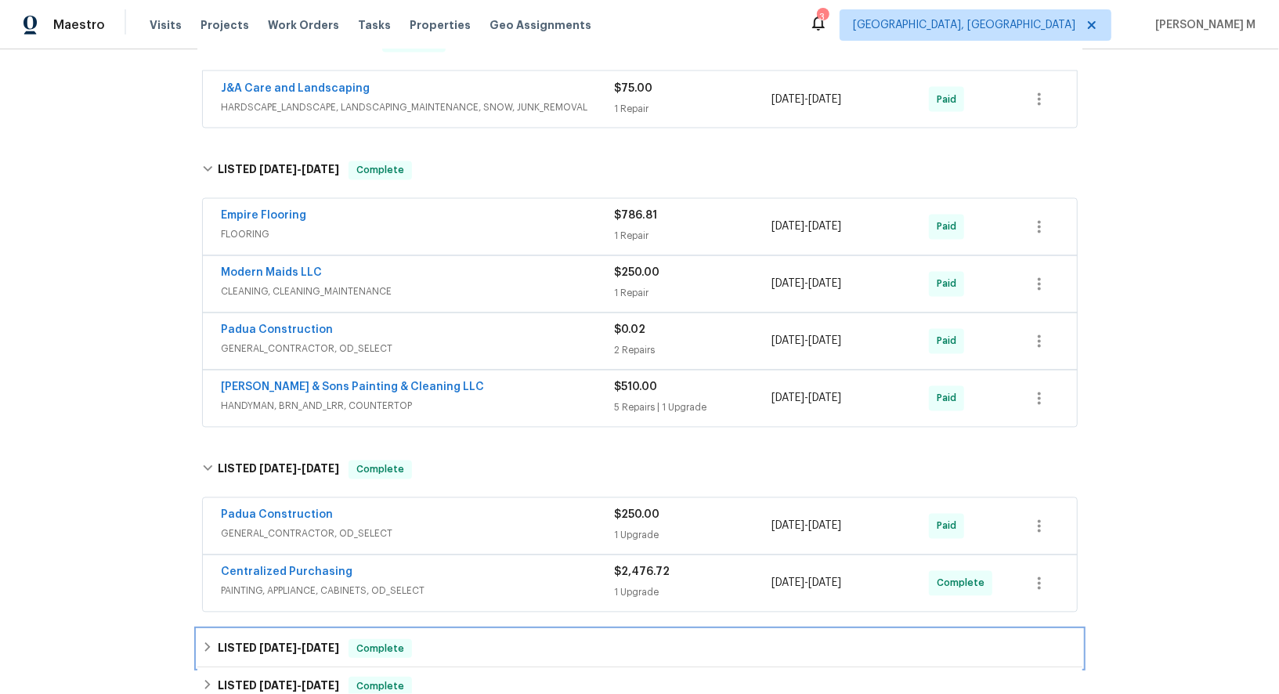
click at [269, 639] on h6 "LISTED 1/29/25 - 2/1/25" at bounding box center [278, 648] width 121 height 19
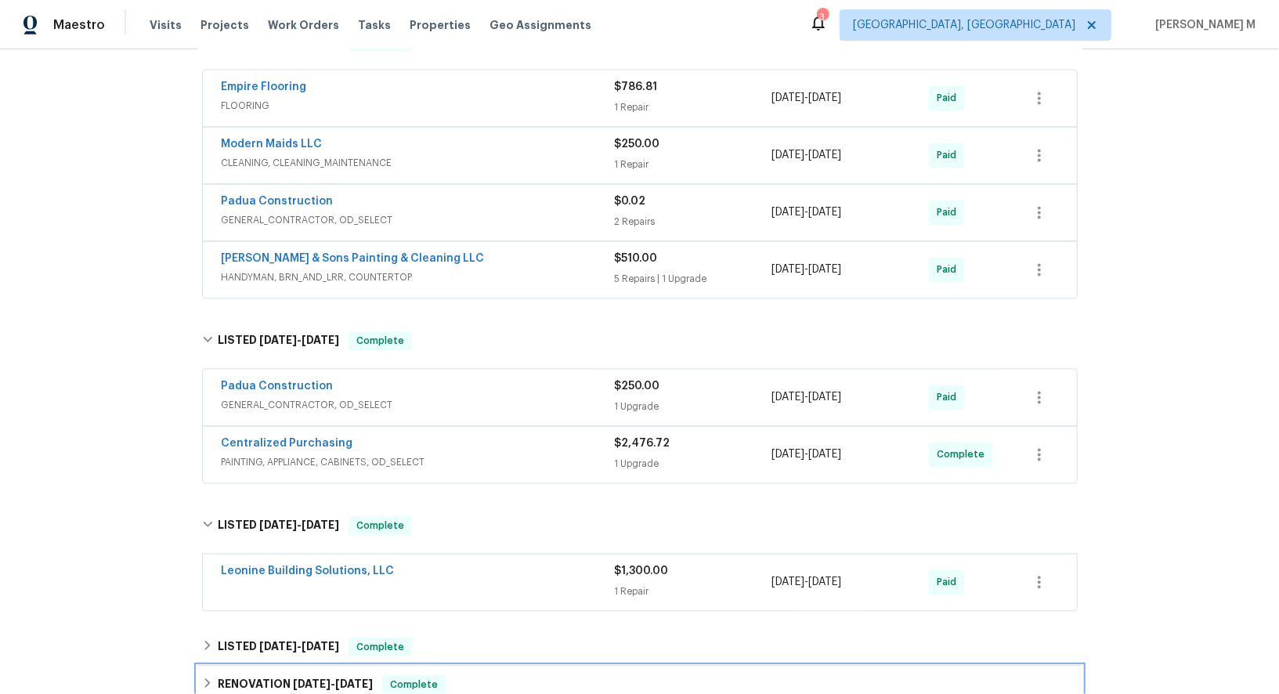
click at [272, 675] on h6 "RENOVATION 7/29/24 - 8/16/24" at bounding box center [295, 684] width 155 height 19
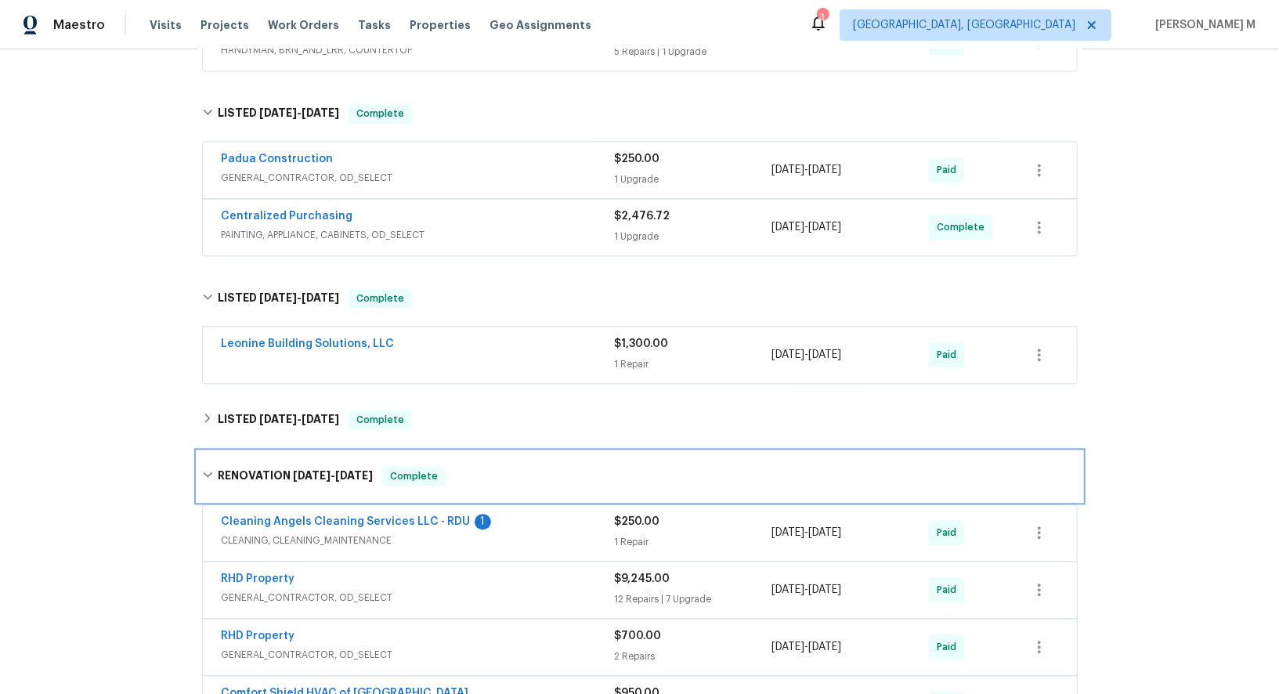
scroll to position [2312, 0]
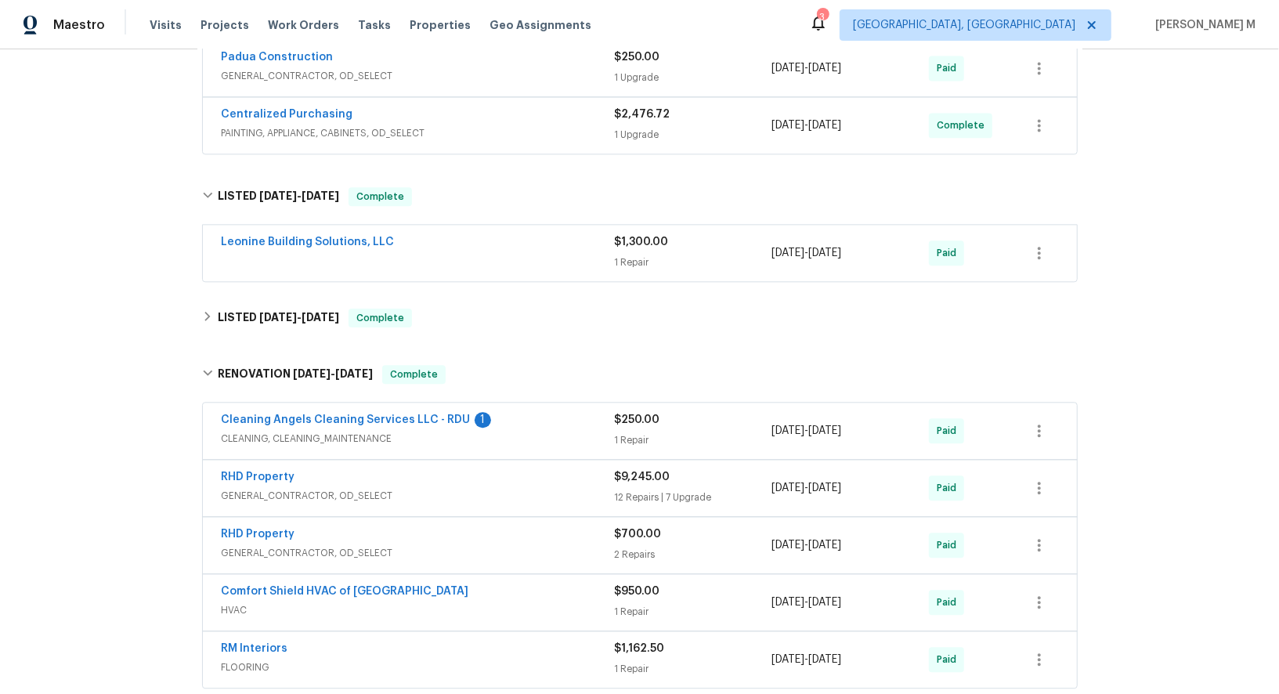
click at [248, 602] on span "HVAC" at bounding box center [418, 610] width 393 height 16
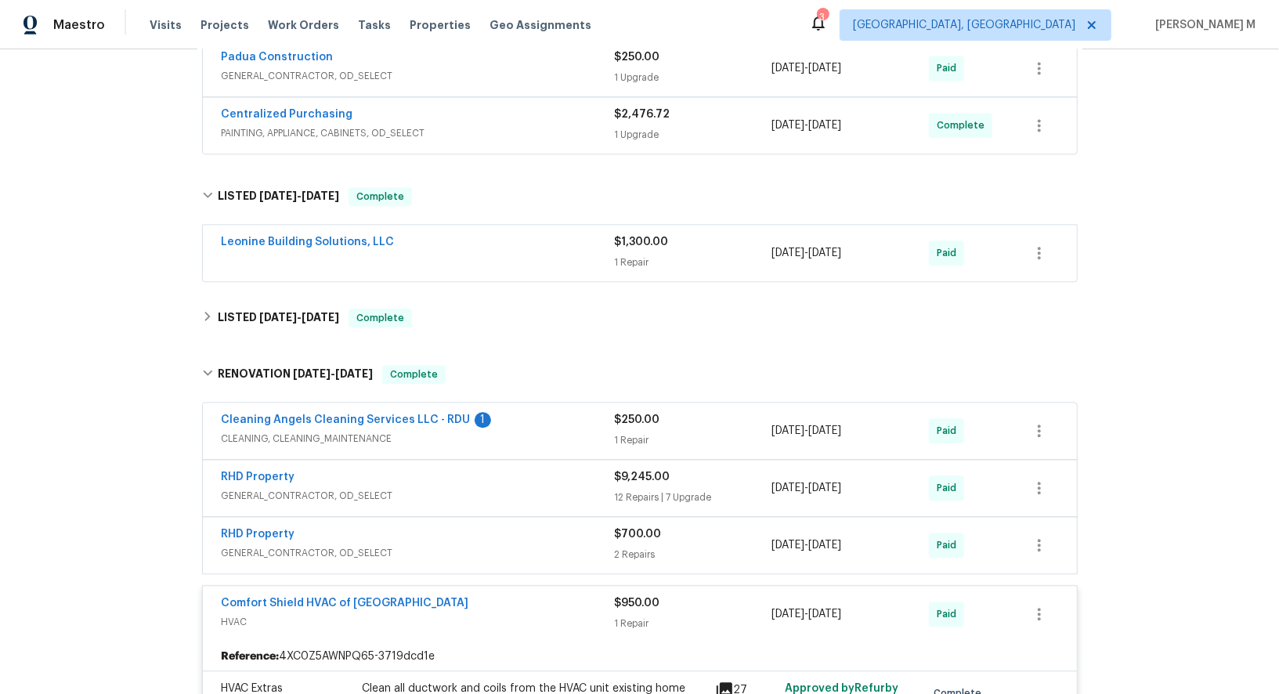
click at [525, 681] on div "Clean all ductwork and coils from the HVAC unit existing home has foul smell my…" at bounding box center [534, 704] width 343 height 47
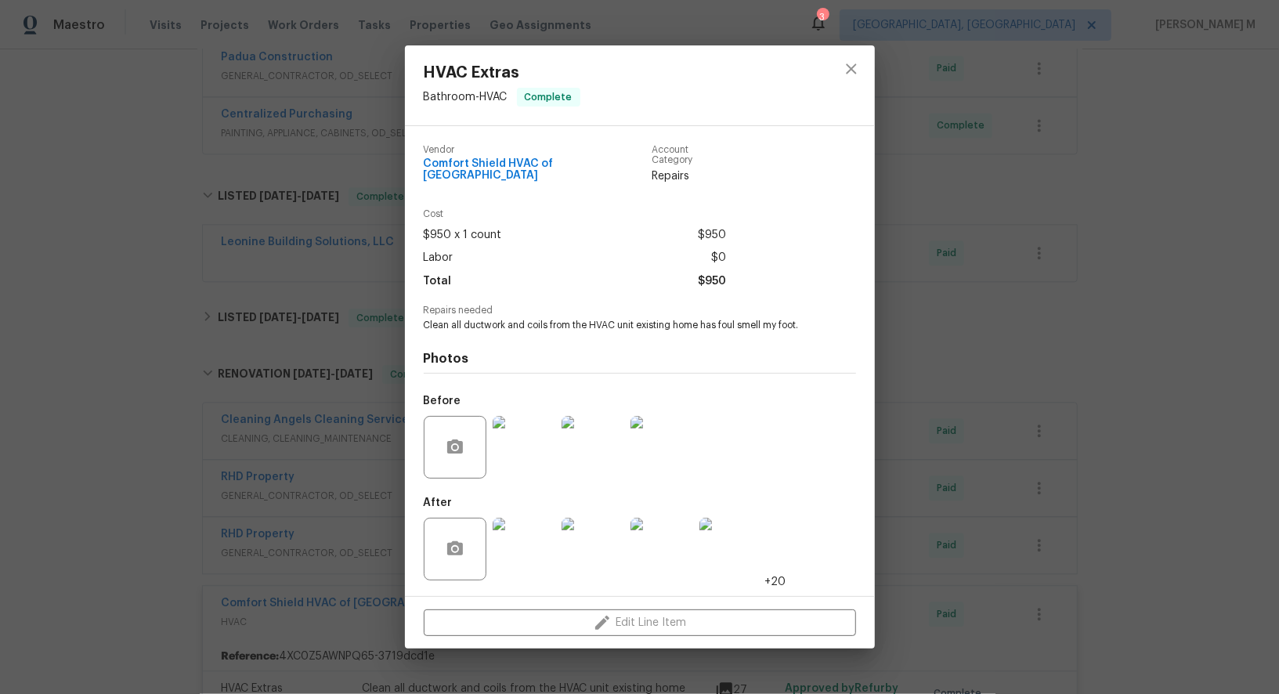
click at [739, 542] on img at bounding box center [731, 549] width 63 height 63
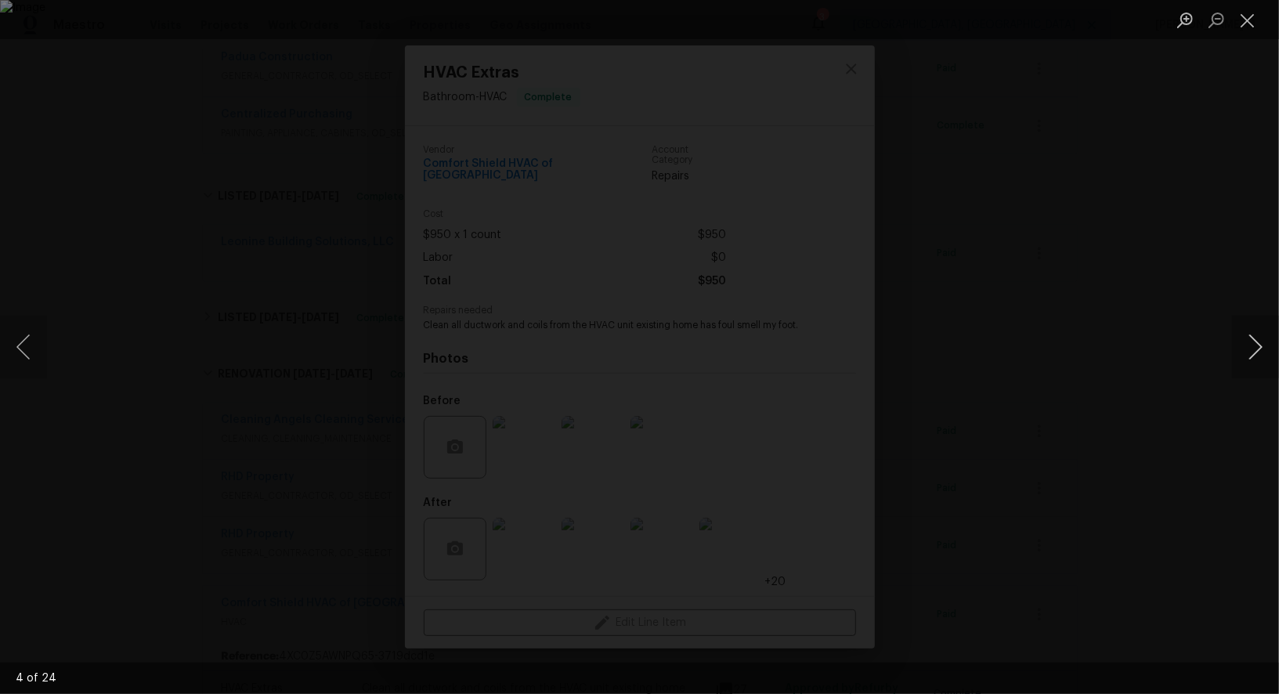
click at [1255, 376] on button "Next image" at bounding box center [1255, 347] width 47 height 63
click at [1255, 340] on button "Next image" at bounding box center [1255, 347] width 47 height 63
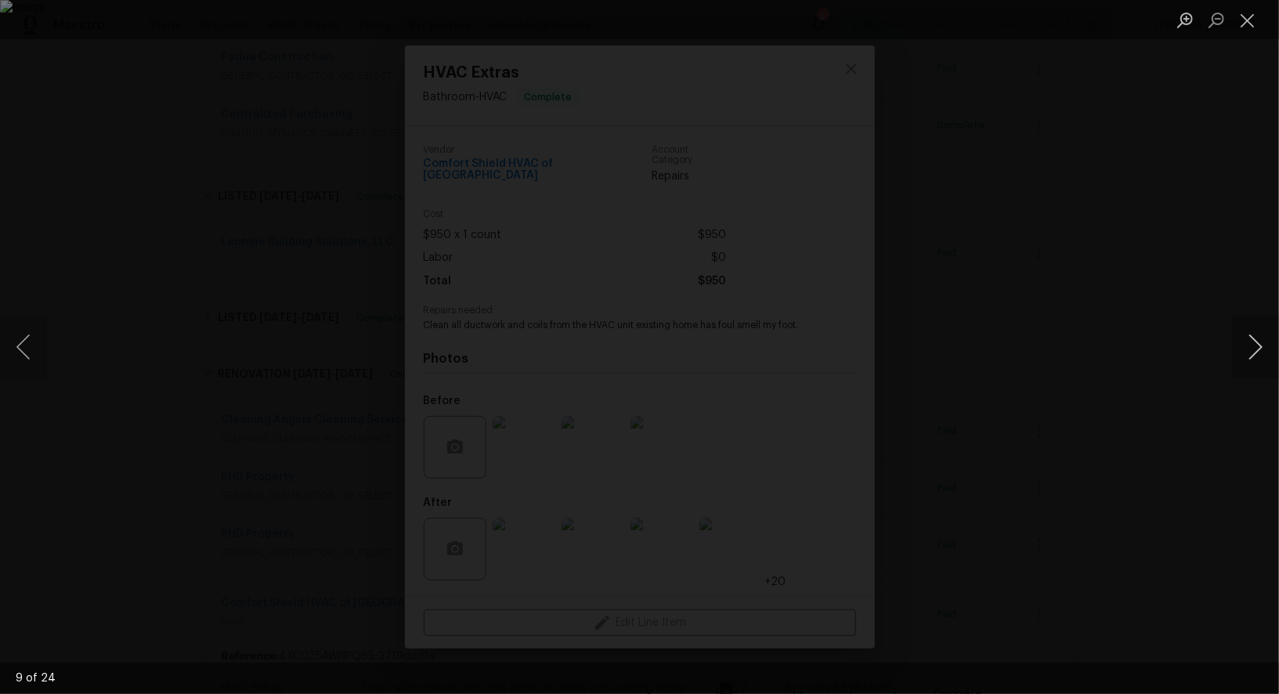
click at [1255, 340] on button "Next image" at bounding box center [1255, 347] width 47 height 63
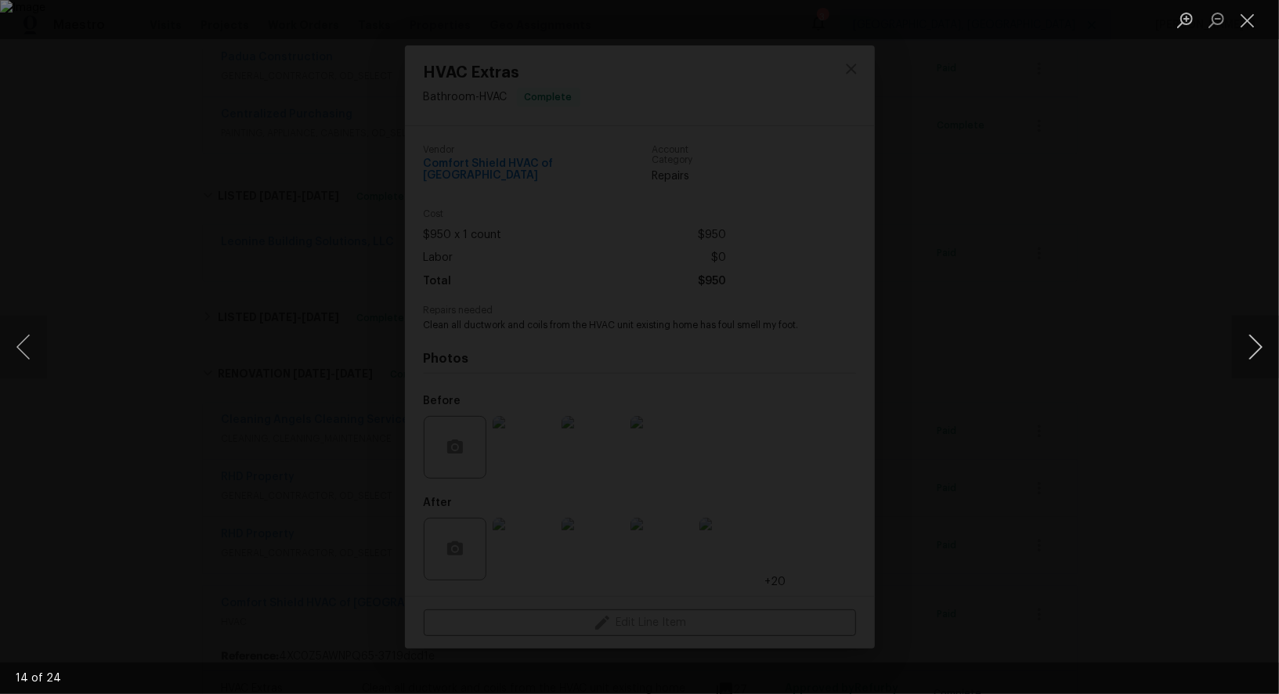
click at [1255, 340] on button "Next image" at bounding box center [1255, 347] width 47 height 63
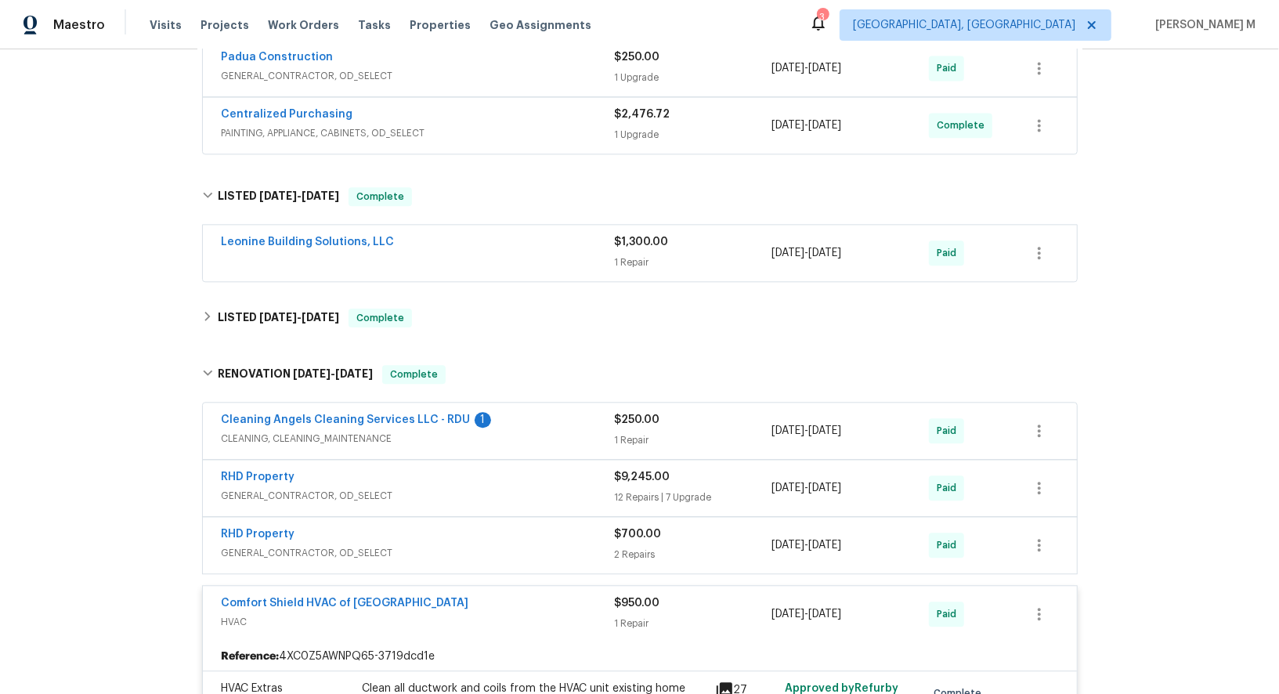
click at [269, 488] on span "GENERAL_CONTRACTOR, OD_SELECT" at bounding box center [418, 496] width 393 height 16
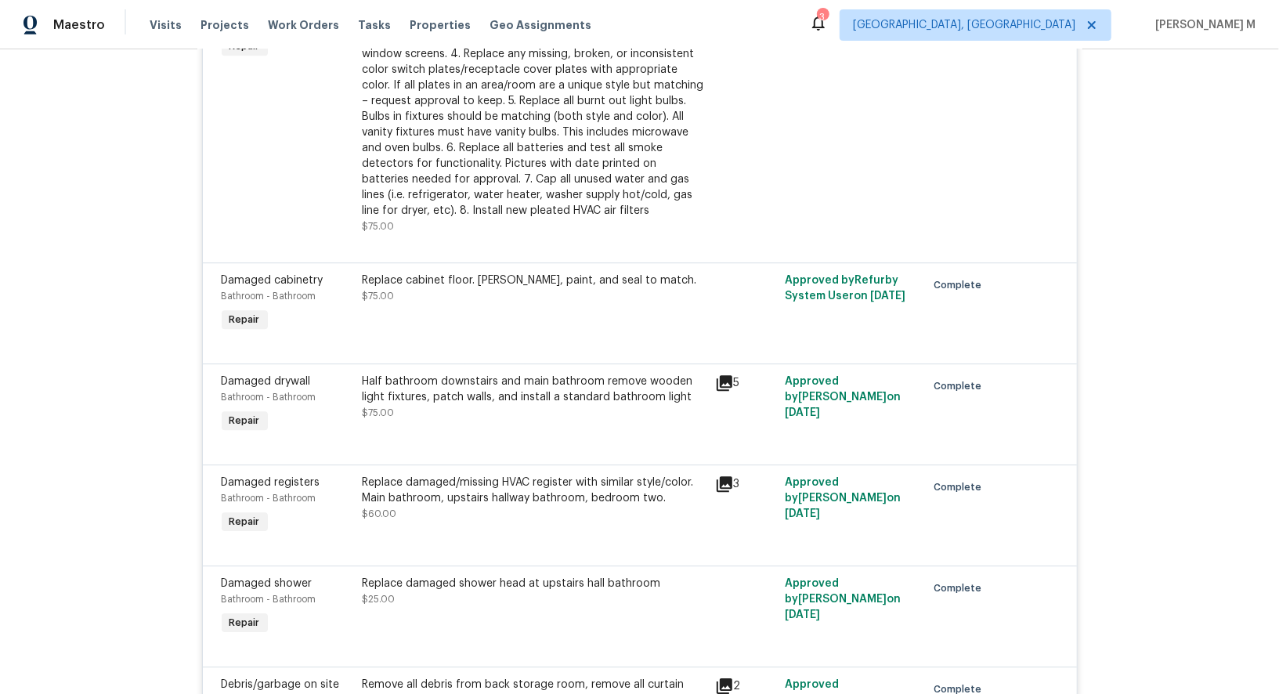
scroll to position [2912, 0]
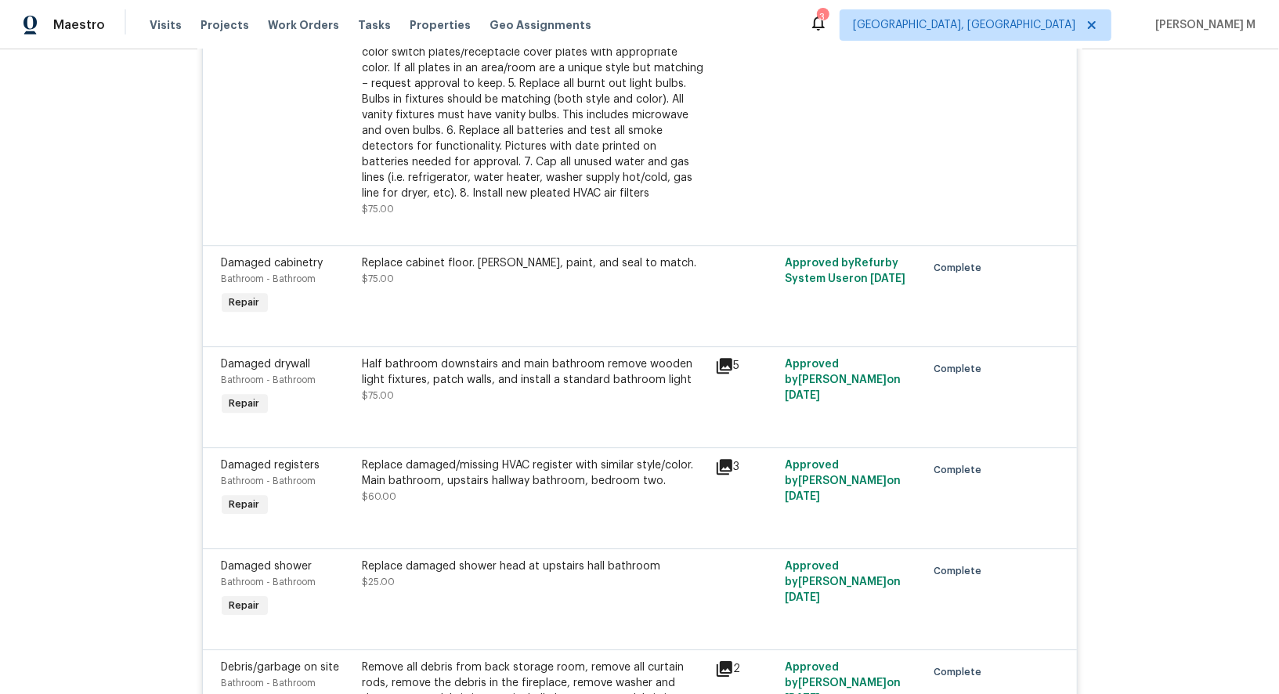
click at [461, 458] on div "Replace damaged/missing HVAC register with similar style/color. Main bathroom, …" at bounding box center [534, 481] width 343 height 47
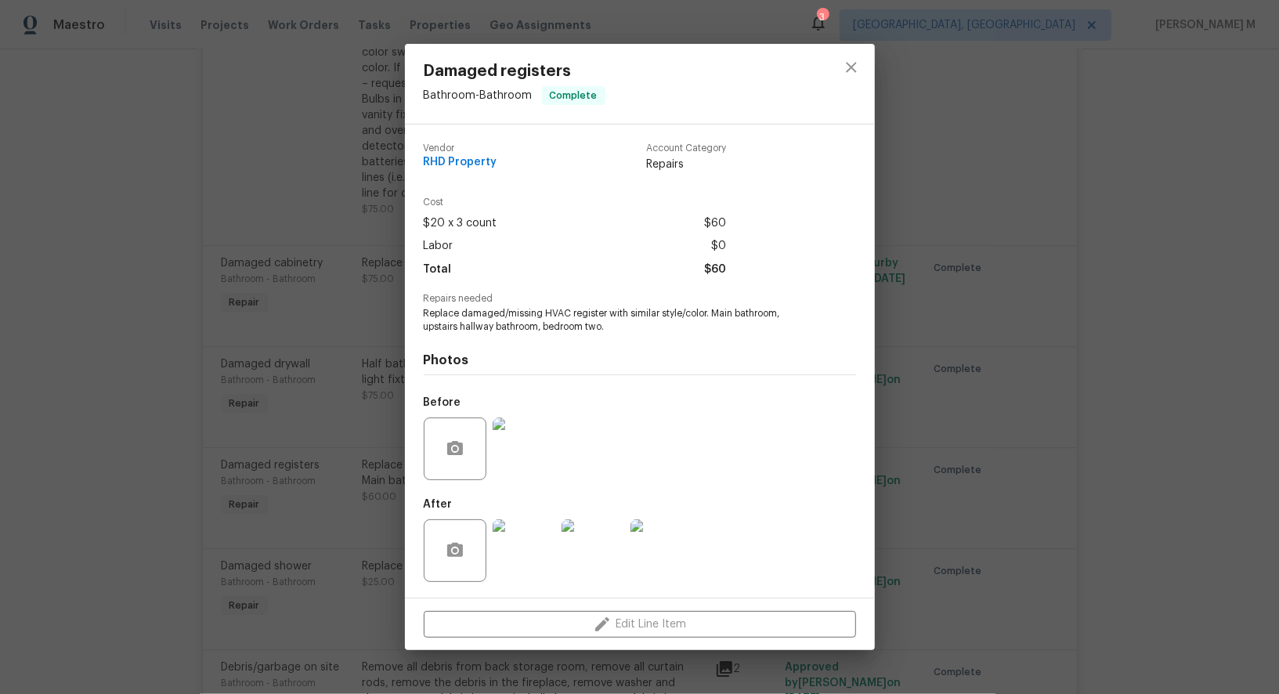
click at [524, 431] on img at bounding box center [524, 449] width 63 height 63
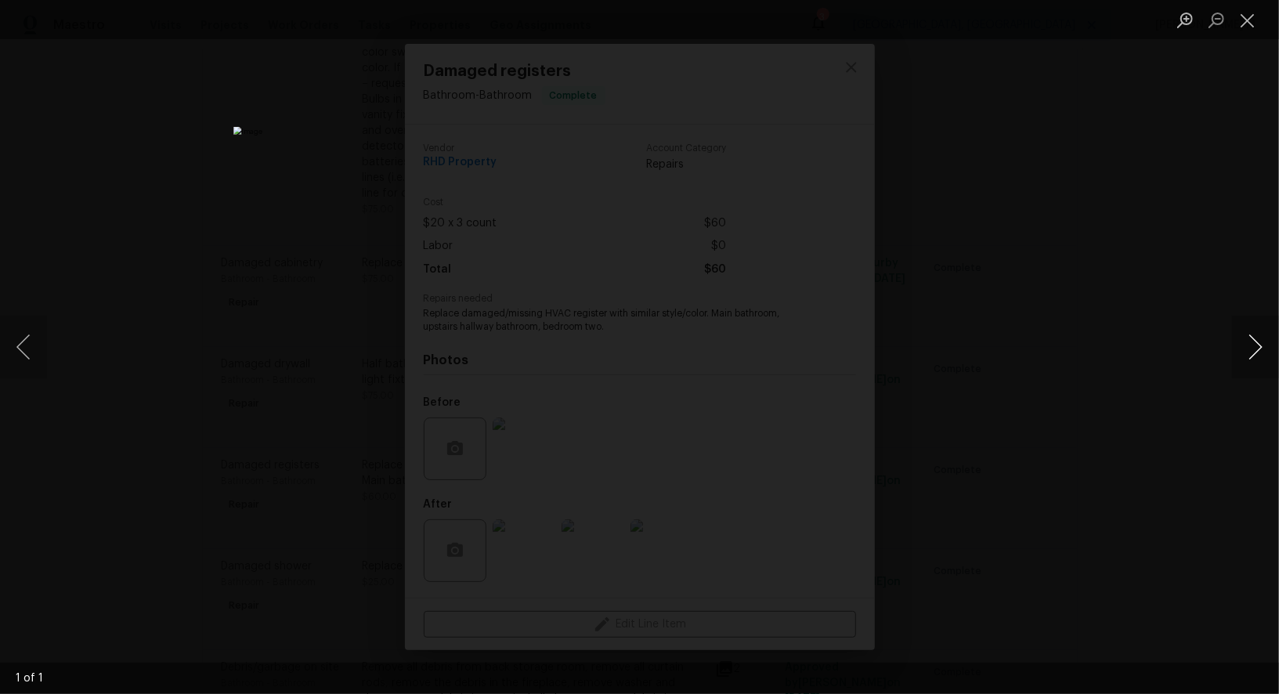
click at [1253, 355] on button "Next image" at bounding box center [1255, 347] width 47 height 63
click at [1143, 332] on div "Lightbox" at bounding box center [639, 347] width 1279 height 694
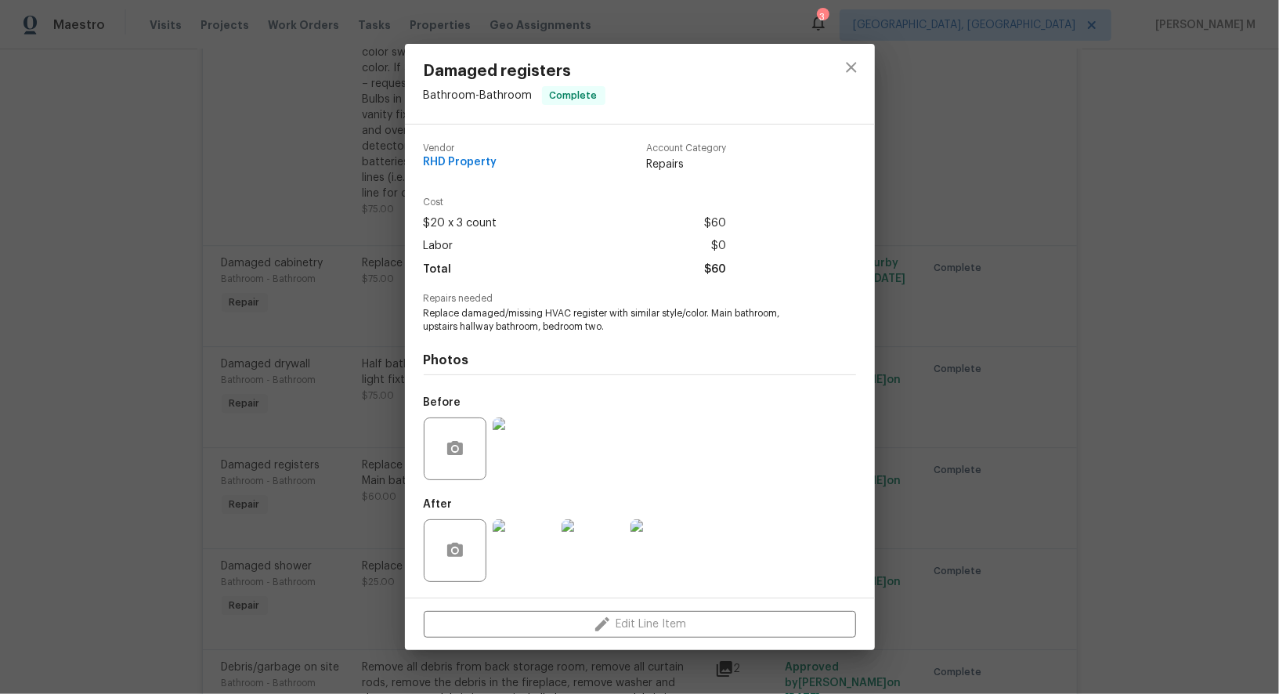
click at [520, 555] on img at bounding box center [524, 550] width 63 height 63
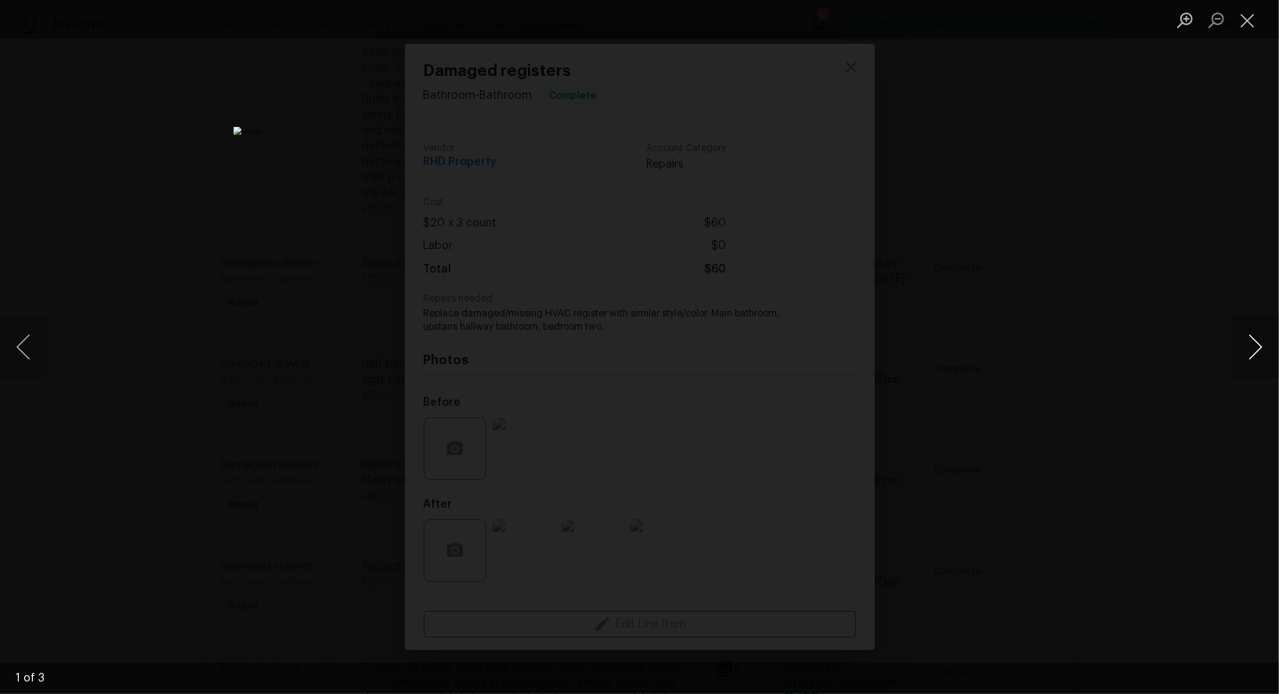
click at [1252, 343] on button "Next image" at bounding box center [1255, 347] width 47 height 63
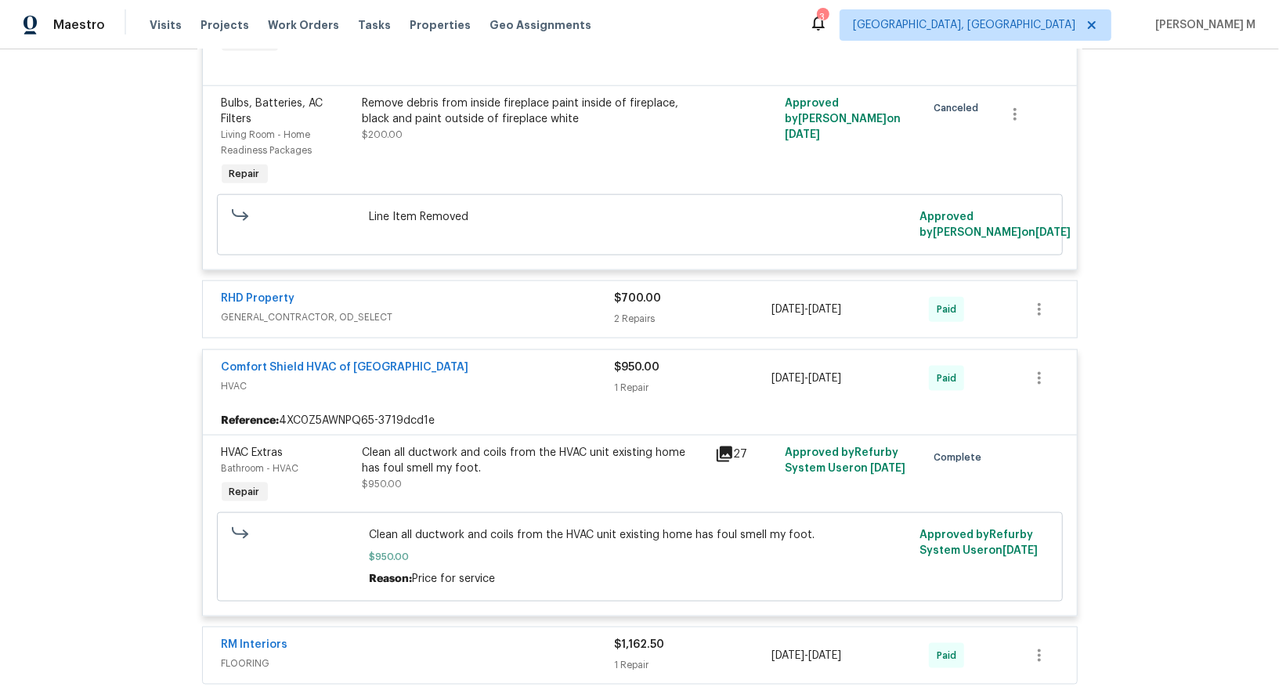
scroll to position [4860, 0]
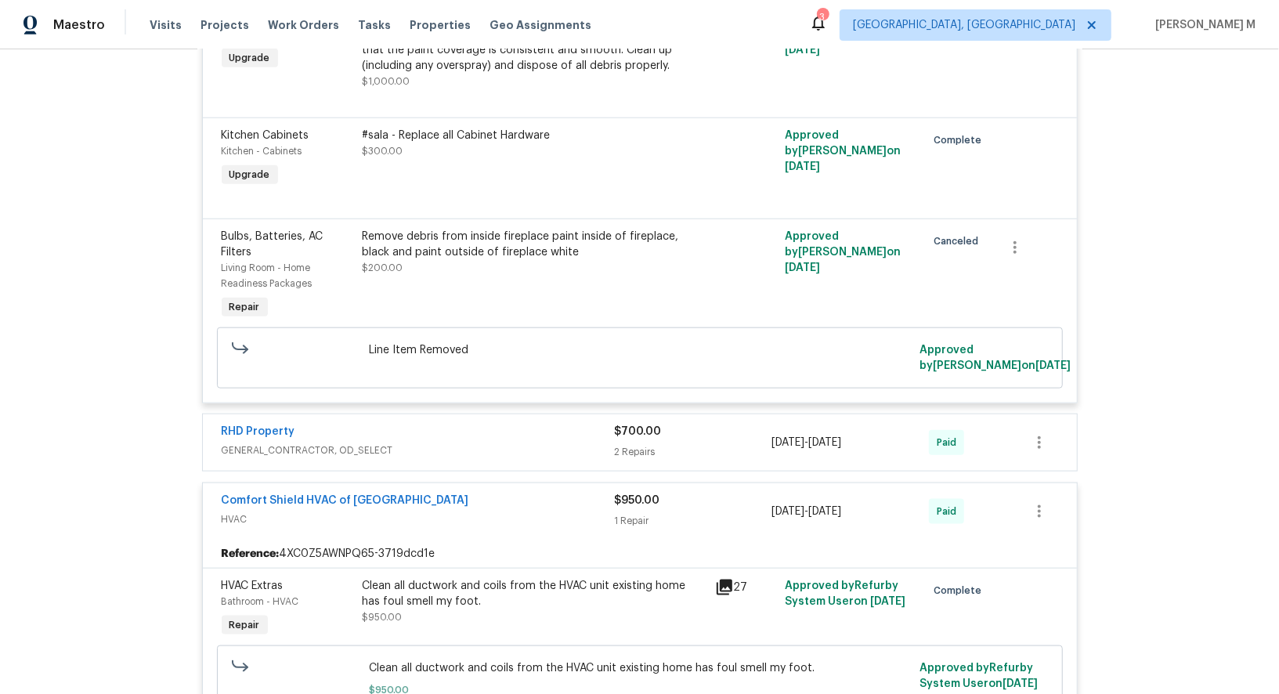
click at [289, 443] on span "GENERAL_CONTRACTOR, OD_SELECT" at bounding box center [418, 451] width 393 height 16
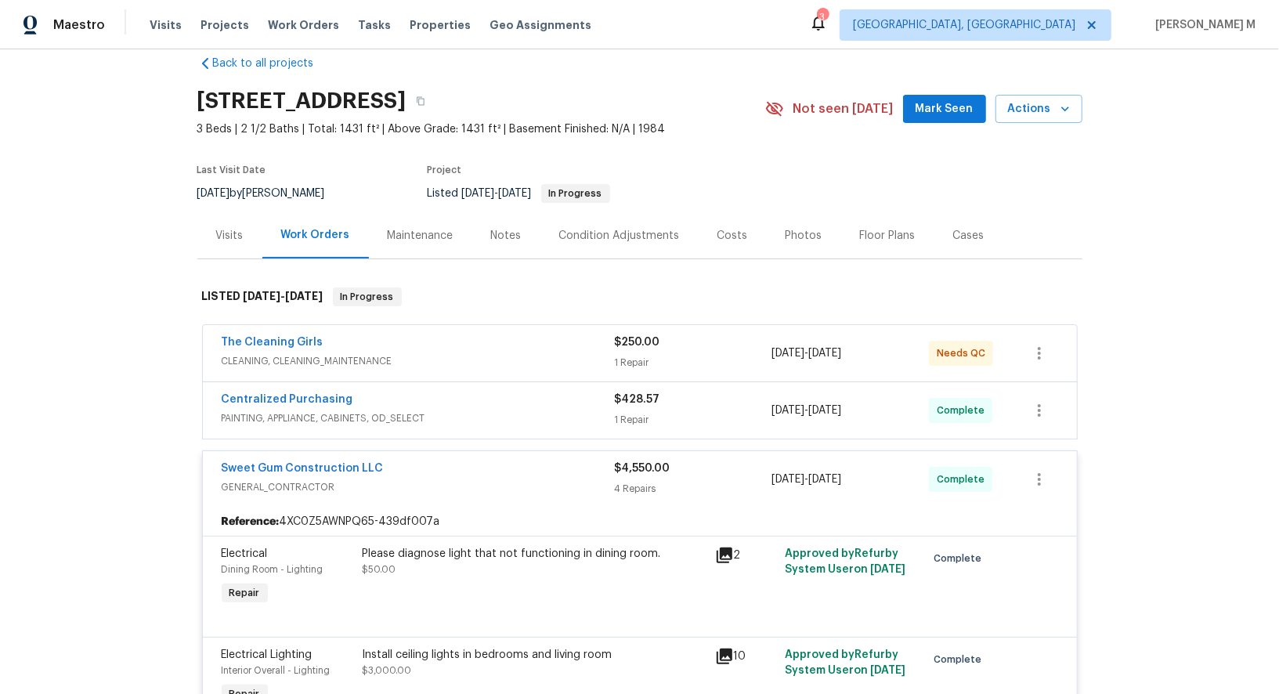
scroll to position [0, 0]
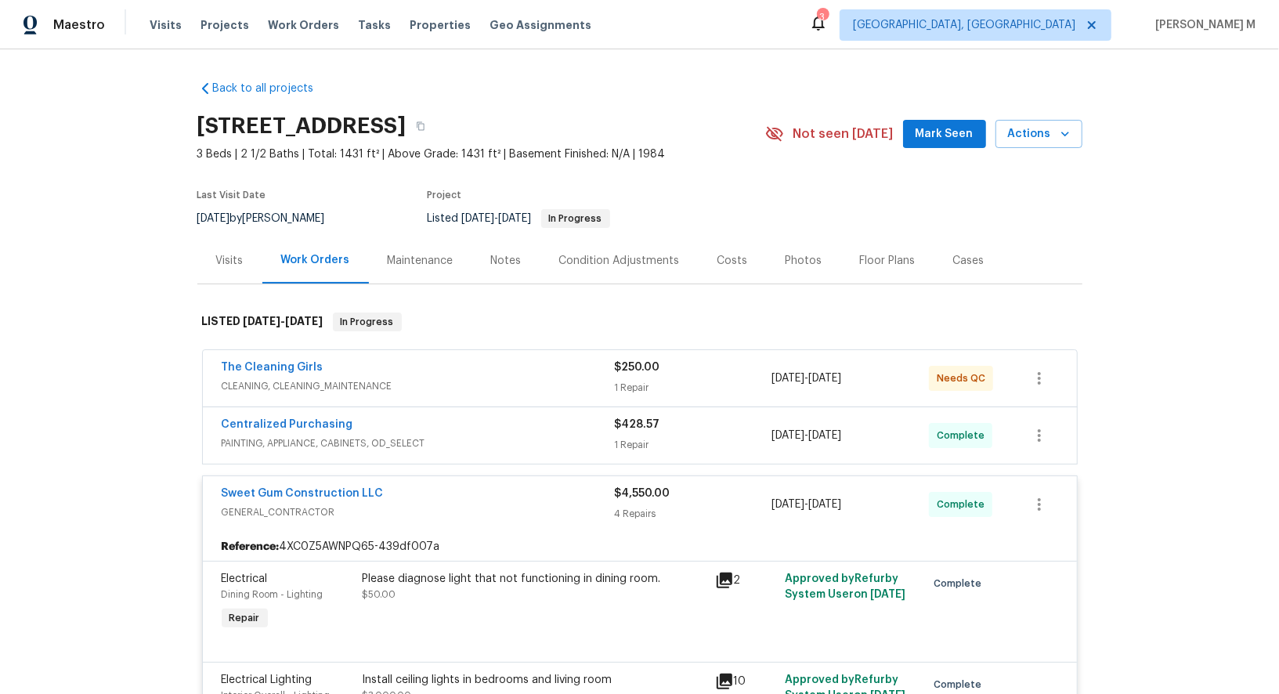
click at [249, 381] on span "CLEANING, CLEANING_MAINTENANCE" at bounding box center [418, 386] width 393 height 16
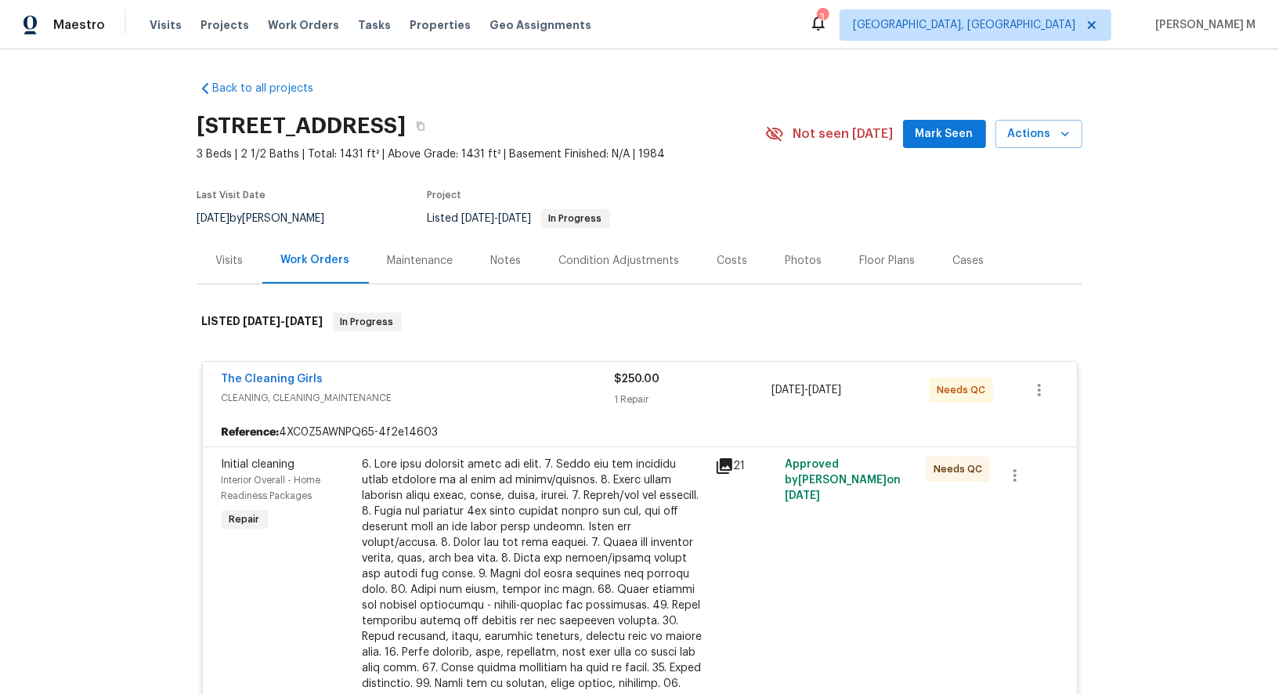
click at [343, 212] on div "Last Visit Date 9/16/2025 by Lee Privette Project Listed 6/26/2025 - 9/3/2025 I…" at bounding box center [462, 209] width 531 height 56
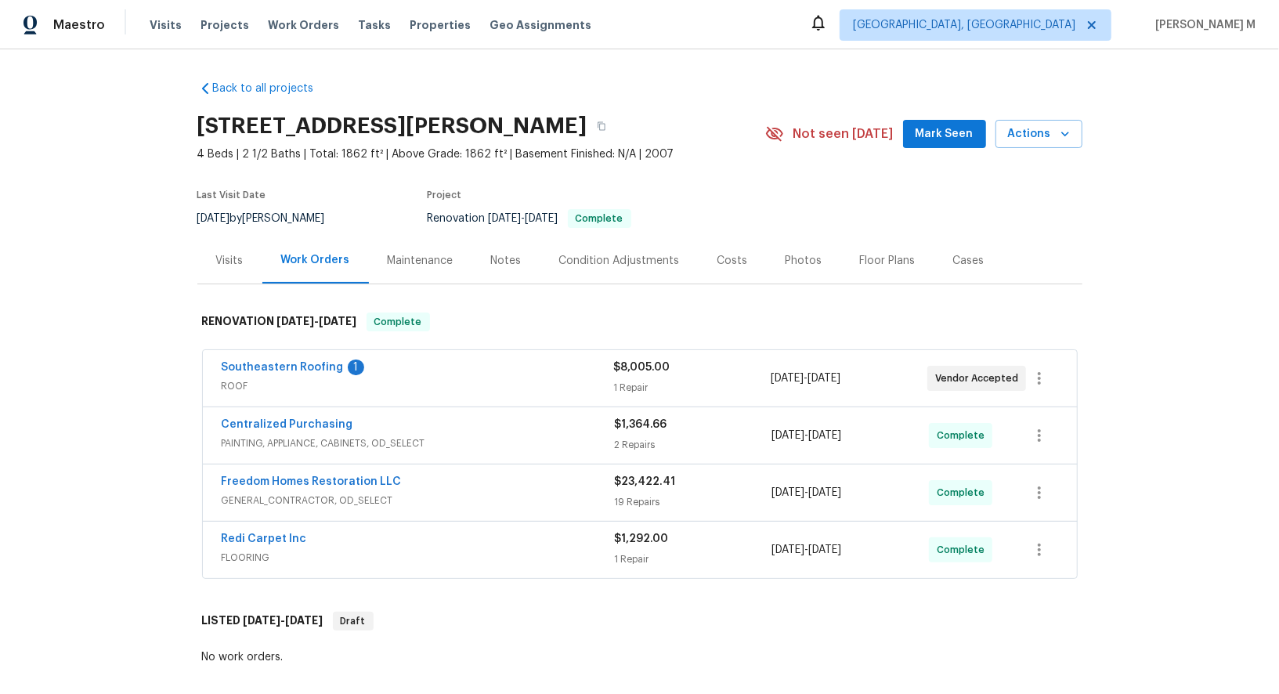
click at [412, 264] on div "Maintenance" at bounding box center [420, 260] width 103 height 46
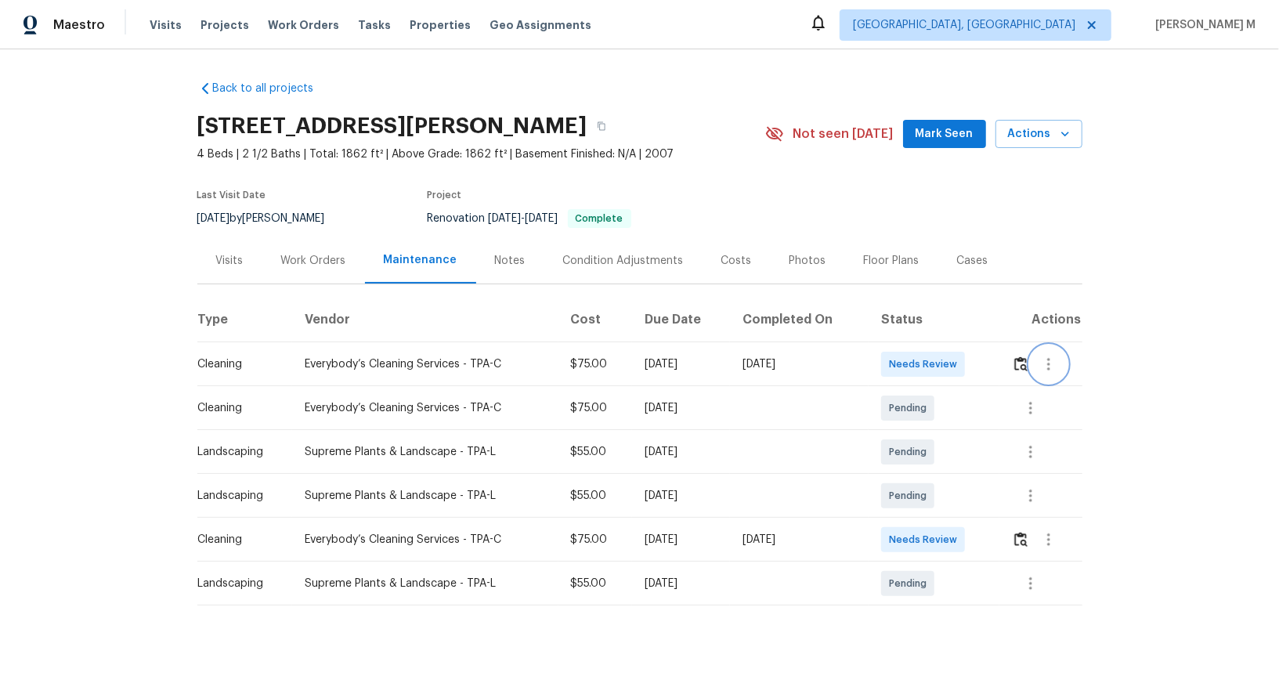
click at [1050, 364] on icon "button" at bounding box center [1049, 364] width 19 height 19
click at [1050, 364] on li "Message vendor" at bounding box center [1089, 357] width 110 height 26
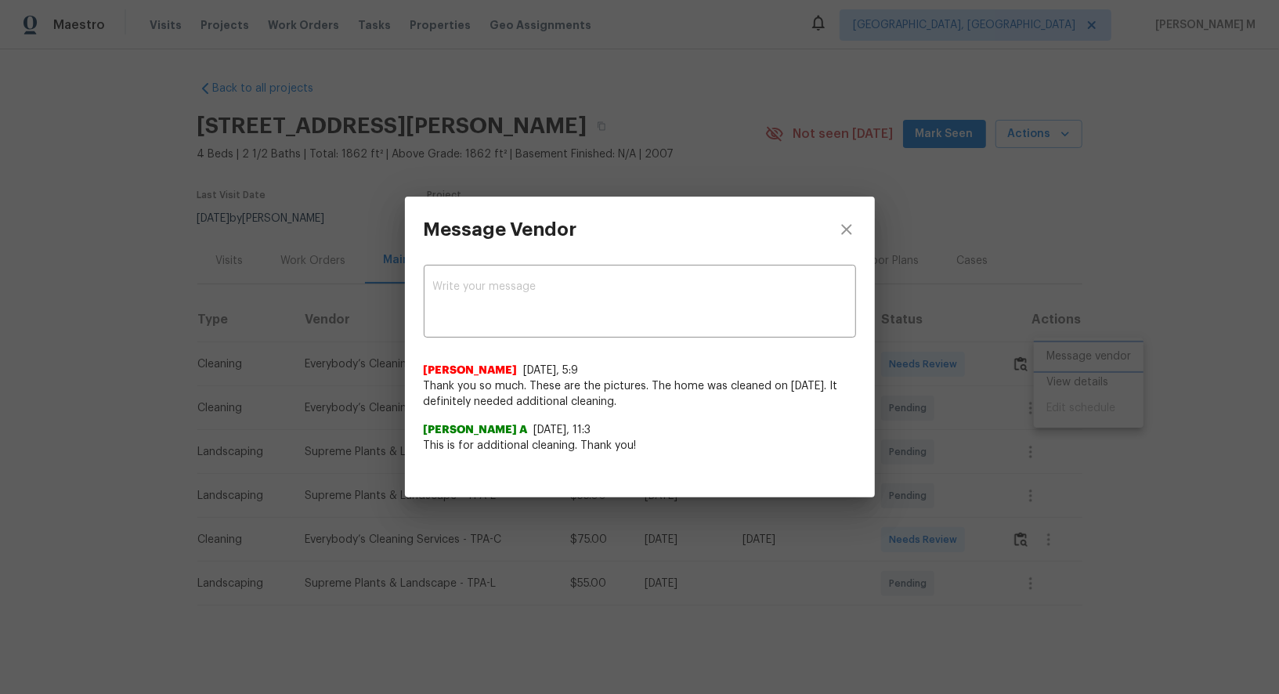
click at [1080, 407] on div "Message Vendor x ​ Angelina Tompkins 9/24/25, 5:9 Thank you so much. These are …" at bounding box center [639, 347] width 1279 height 694
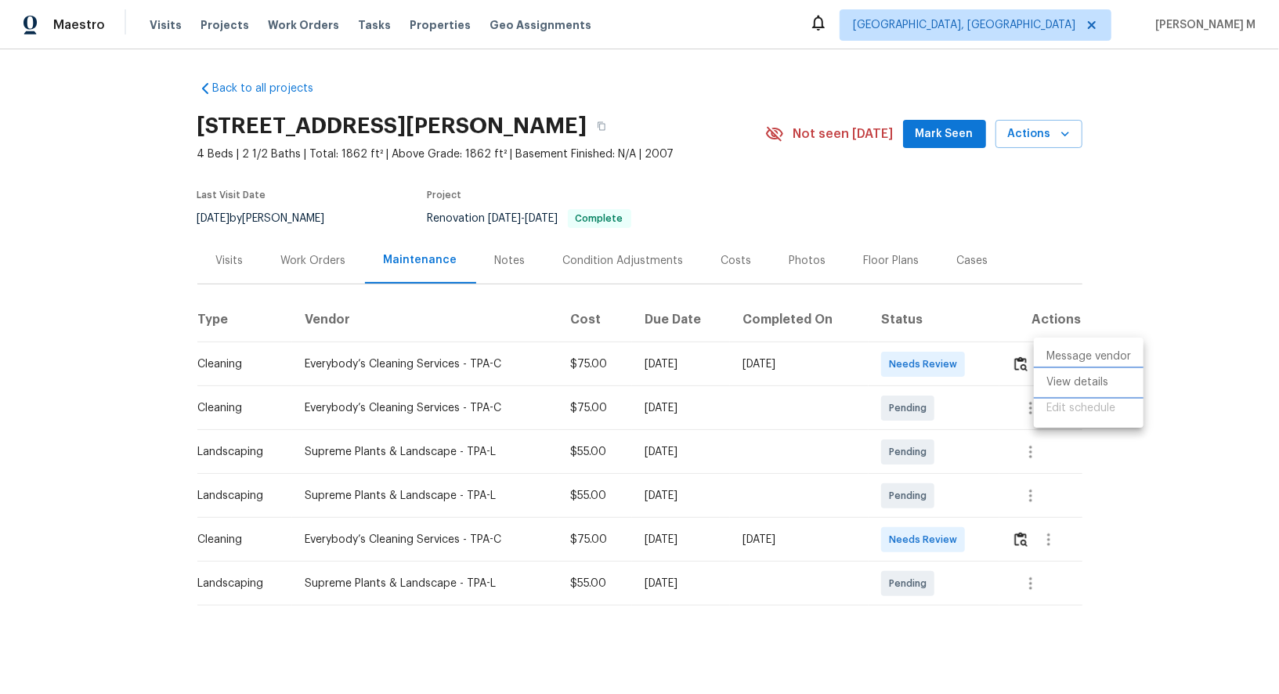
click at [1101, 375] on li "View details" at bounding box center [1089, 383] width 110 height 26
click at [920, 425] on div at bounding box center [639, 347] width 1279 height 694
click at [1031, 400] on icon "button" at bounding box center [1031, 408] width 19 height 19
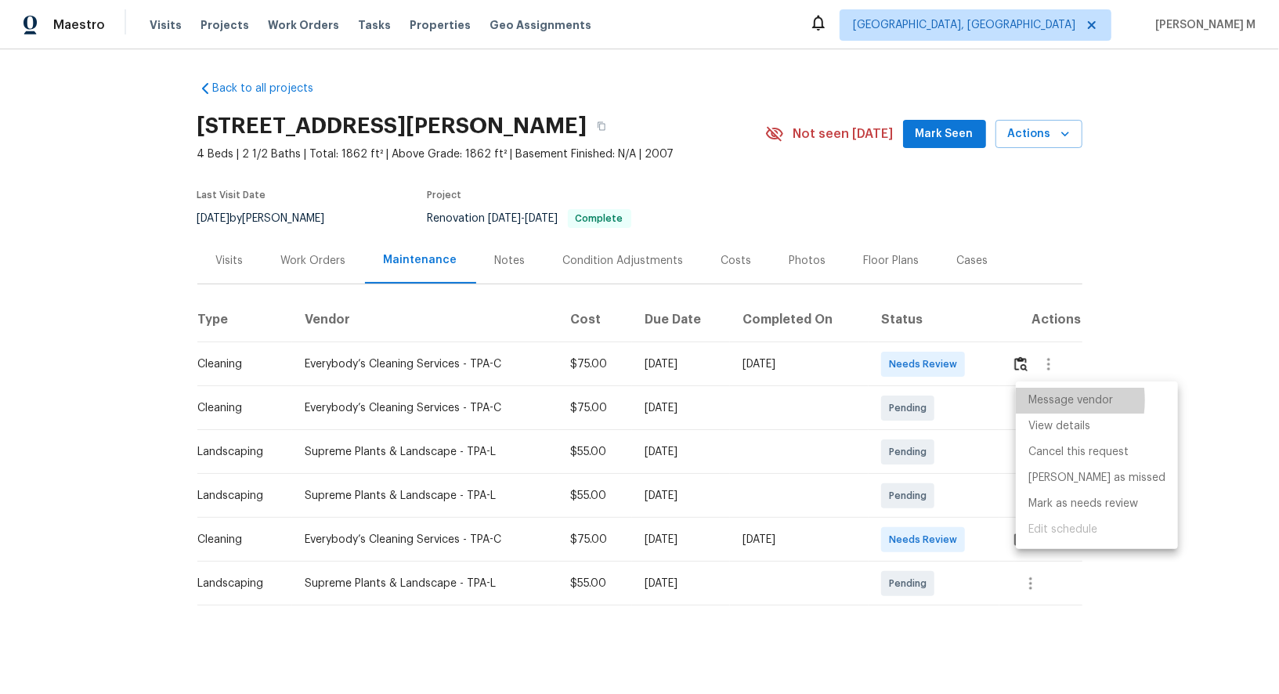
click at [1031, 400] on li "Message vendor" at bounding box center [1097, 401] width 162 height 26
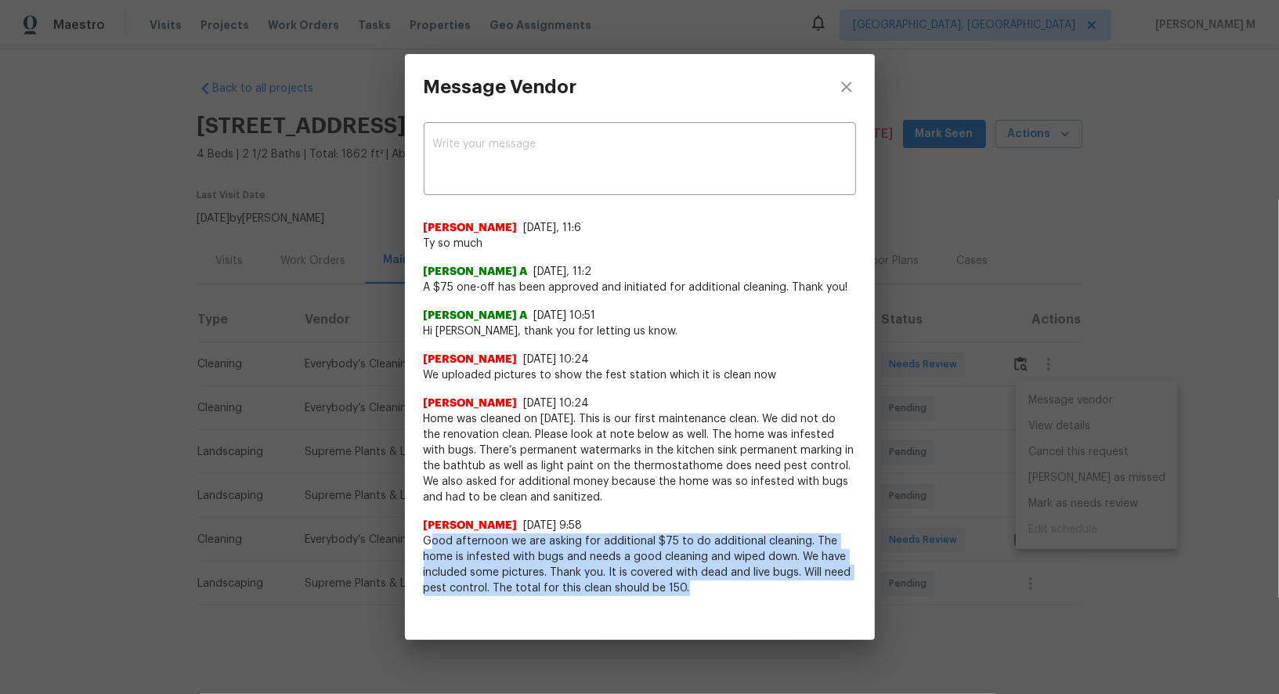
drag, startPoint x: 428, startPoint y: 544, endPoint x: 697, endPoint y: 608, distance: 276.9
click at [697, 608] on div "x ​ Angelina Tompkins 9/23/25, 11:6 Ty so much Afredi A 9/23/25, 11:2 A $75 one…" at bounding box center [640, 367] width 470 height 495
click at [719, 580] on span "Good afternoon we are asking for additional $75 to do additional cleaning. The …" at bounding box center [640, 564] width 432 height 63
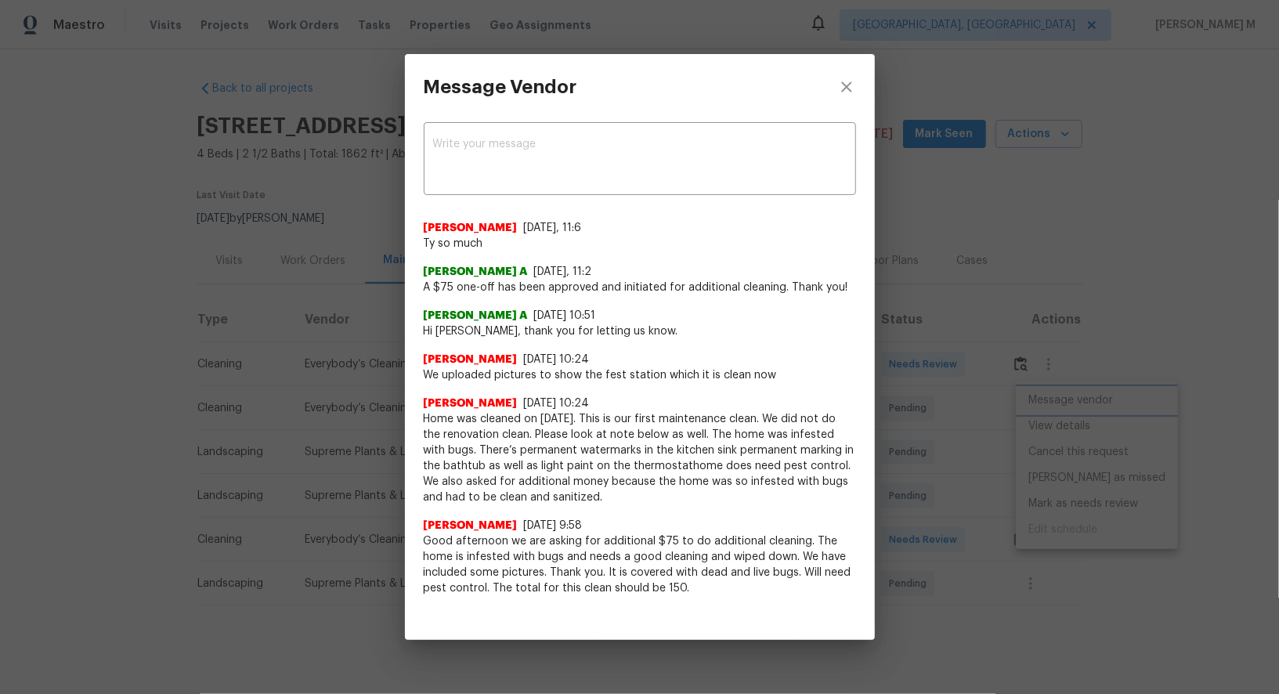
click at [1000, 415] on div "Message Vendor x ​ Angelina Tompkins 9/23/25, 11:6 Ty so much Afredi A 9/23/25,…" at bounding box center [639, 347] width 1279 height 694
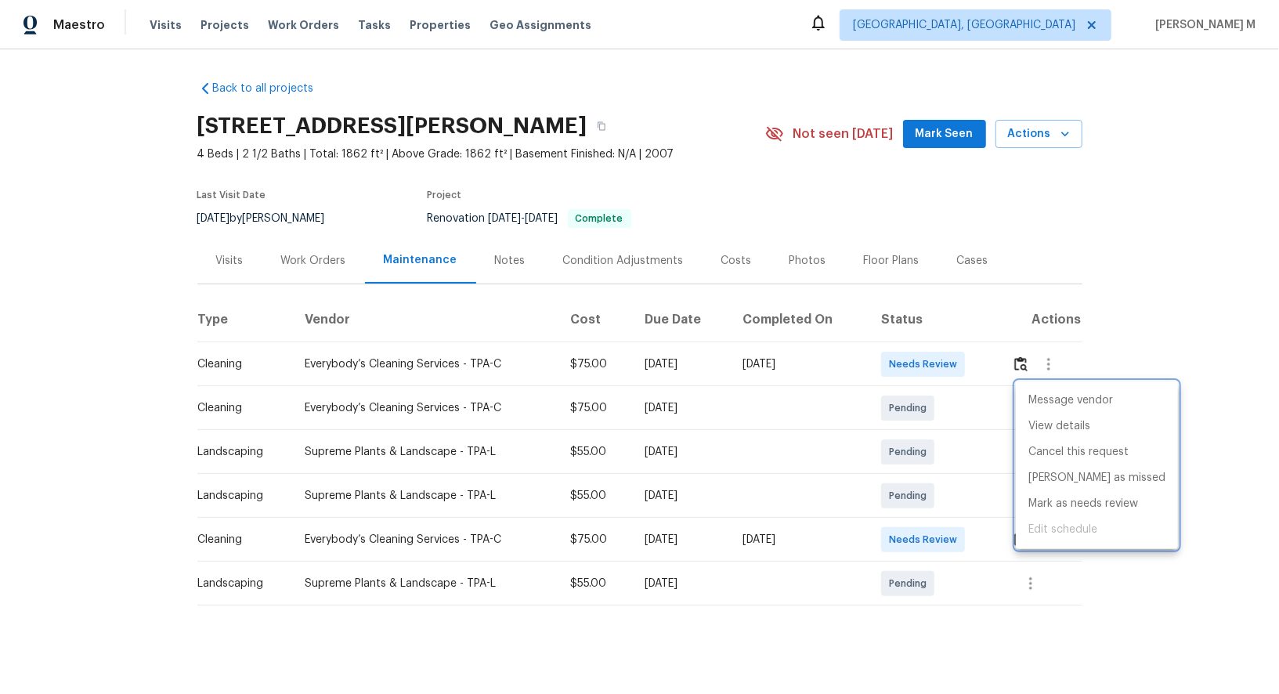
click at [748, 126] on div at bounding box center [639, 347] width 1279 height 694
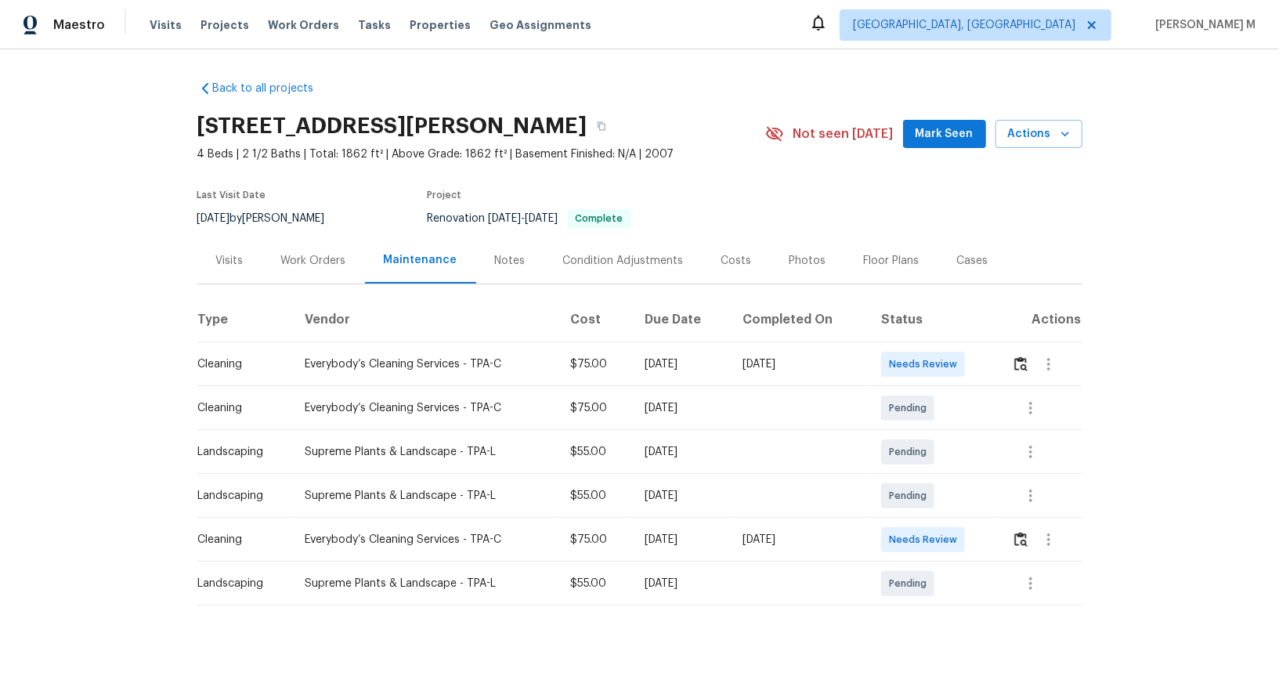
click at [281, 253] on div "Work Orders" at bounding box center [313, 261] width 65 height 16
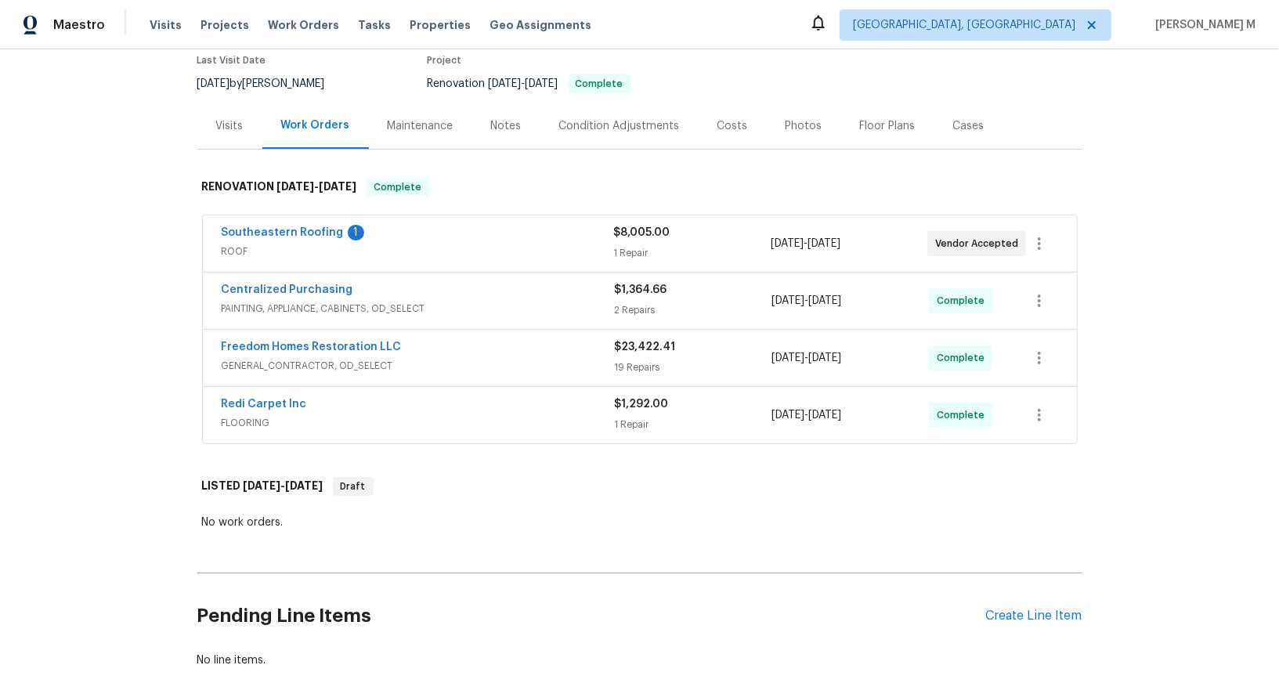
scroll to position [123, 0]
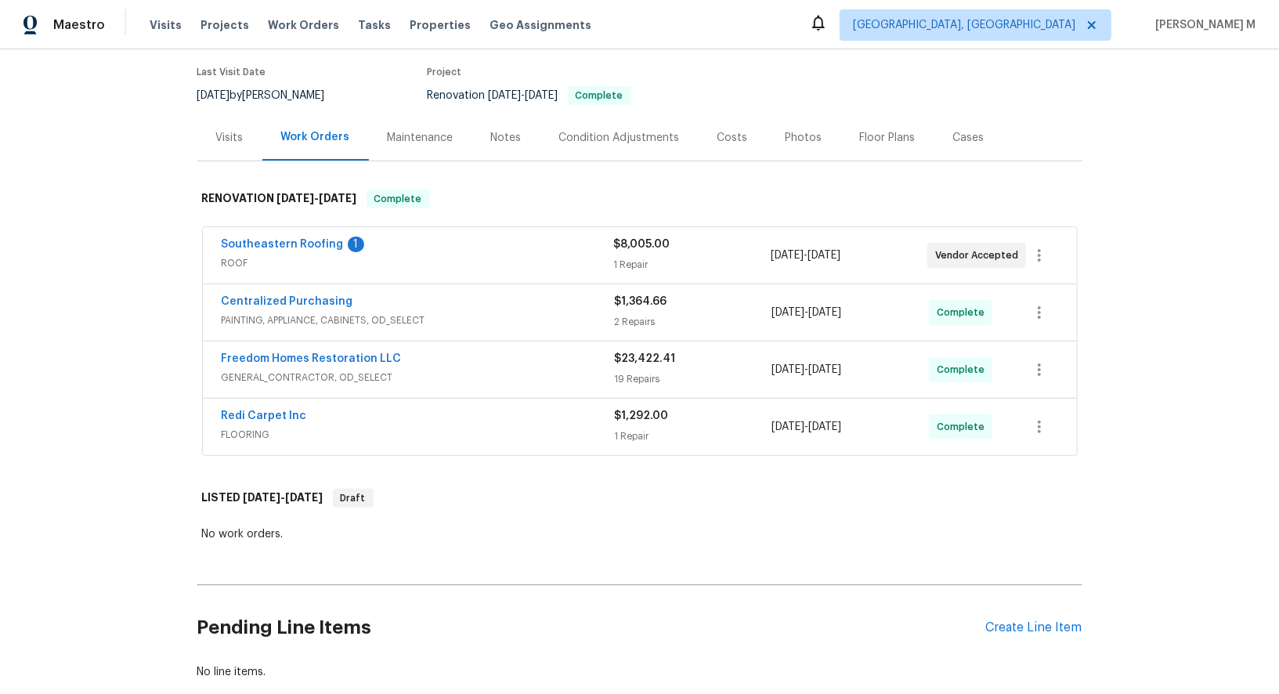
click at [237, 255] on span "ROOF" at bounding box center [418, 263] width 392 height 16
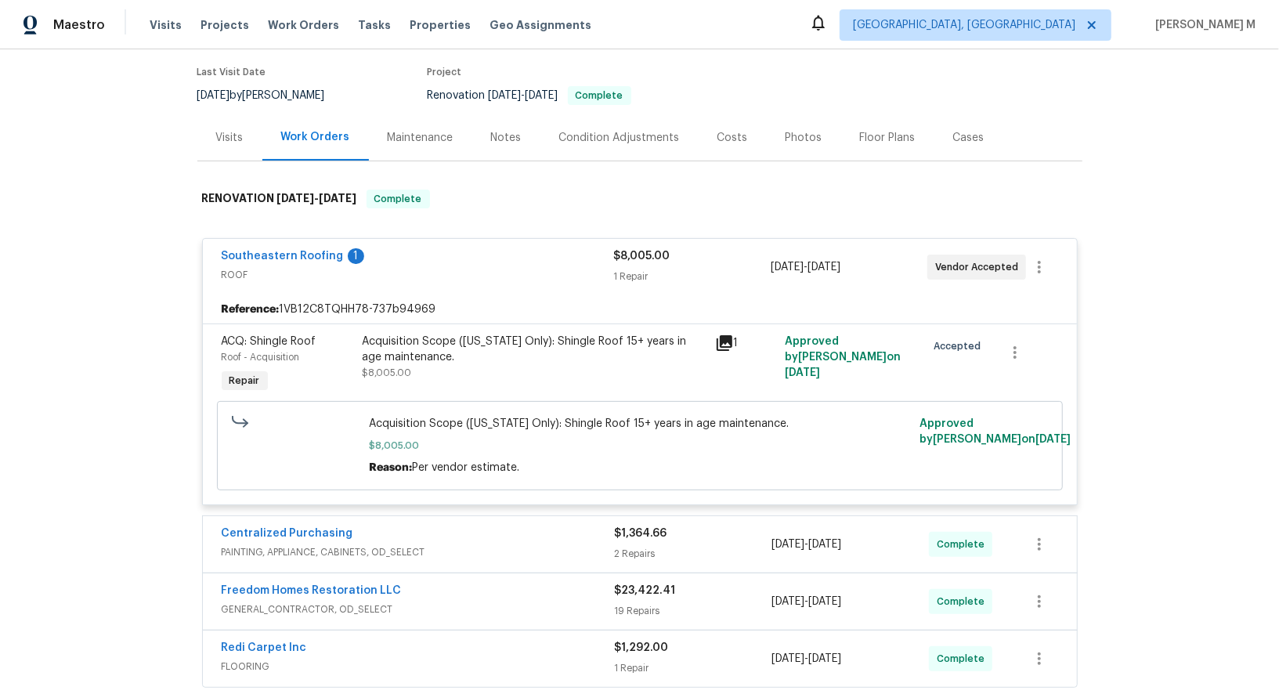
click at [479, 335] on div "Acquisition Scope (Florida Only): Shingle Roof 15+ years in age maintenance." at bounding box center [534, 349] width 343 height 31
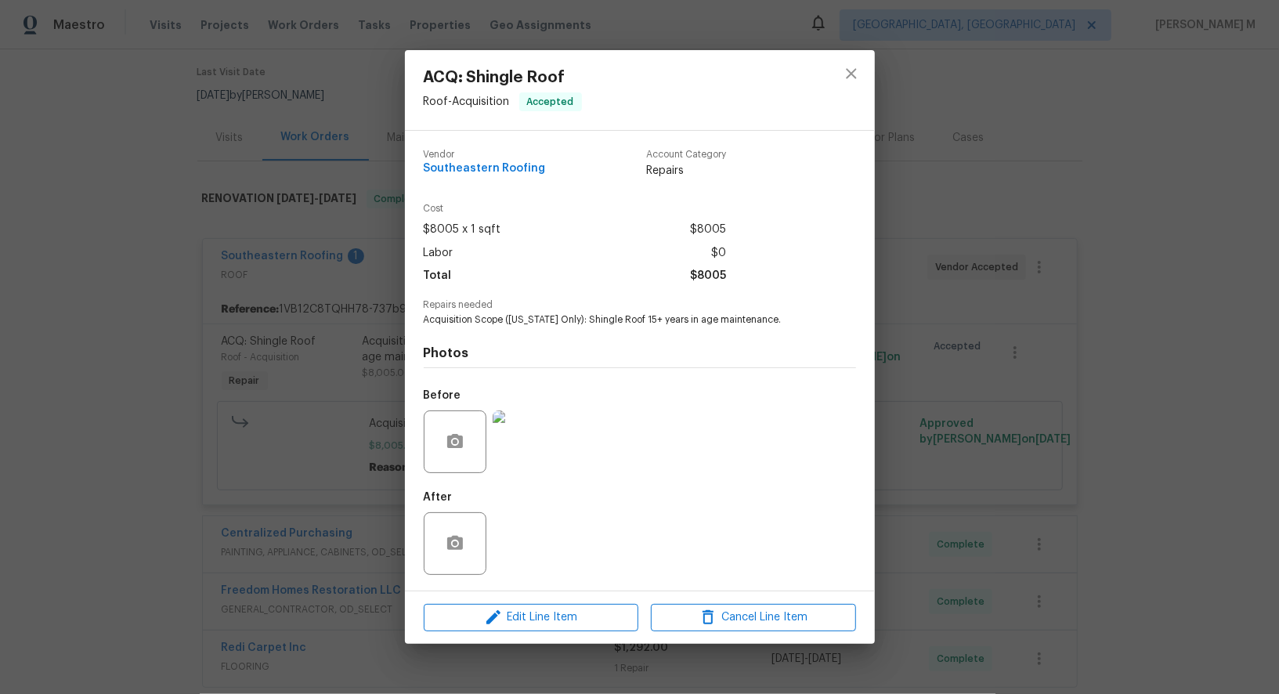
click at [355, 381] on div "ACQ: Shingle Roof Roof - Acquisition Accepted Vendor Southeastern Roofing Accou…" at bounding box center [639, 347] width 1279 height 694
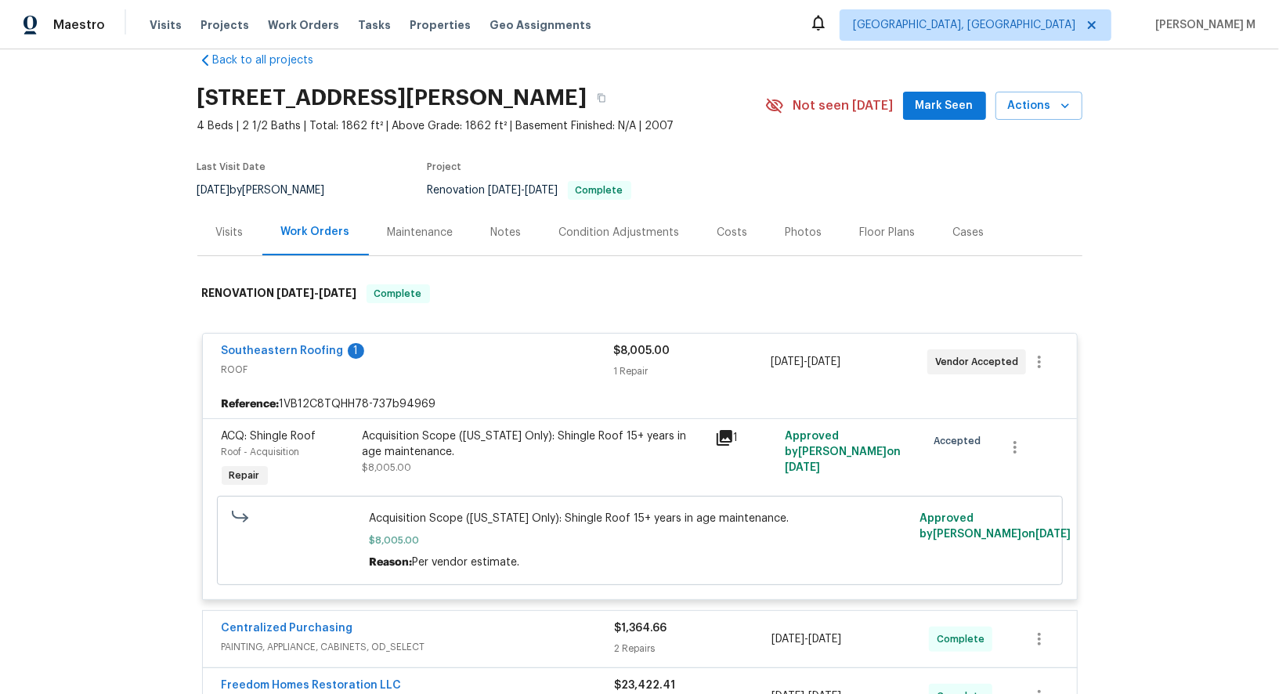
scroll to position [0, 0]
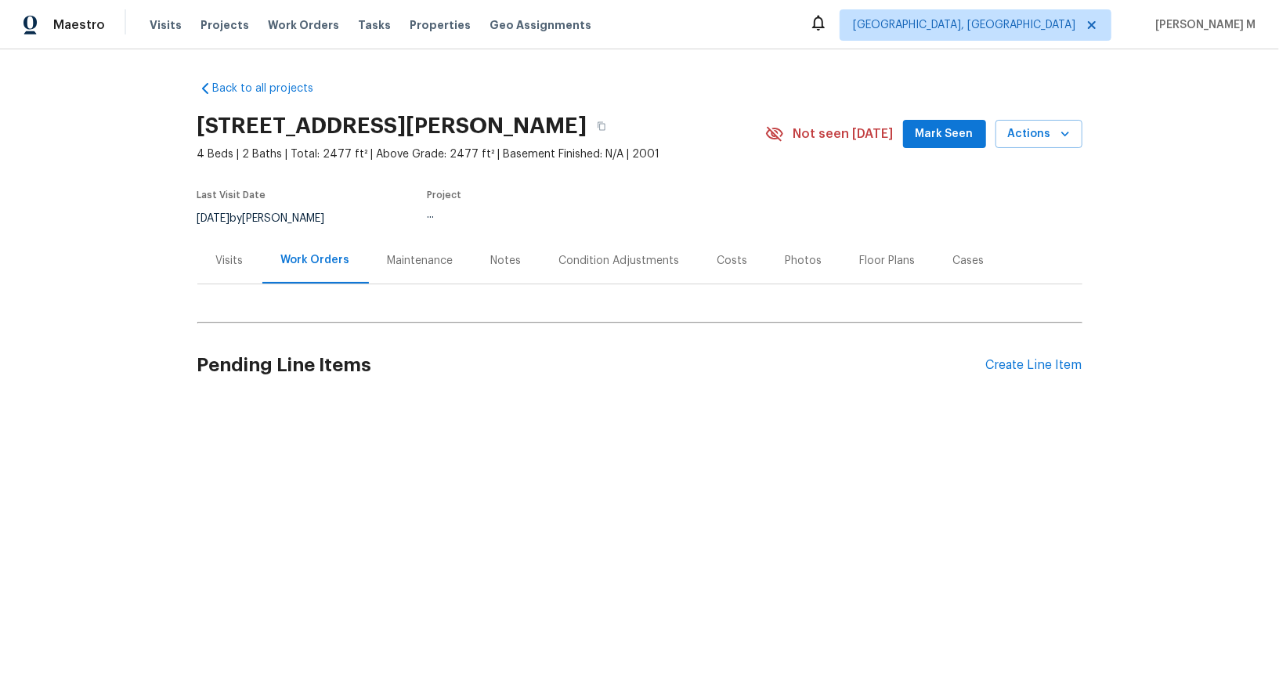
click at [407, 264] on div "Maintenance" at bounding box center [420, 260] width 103 height 46
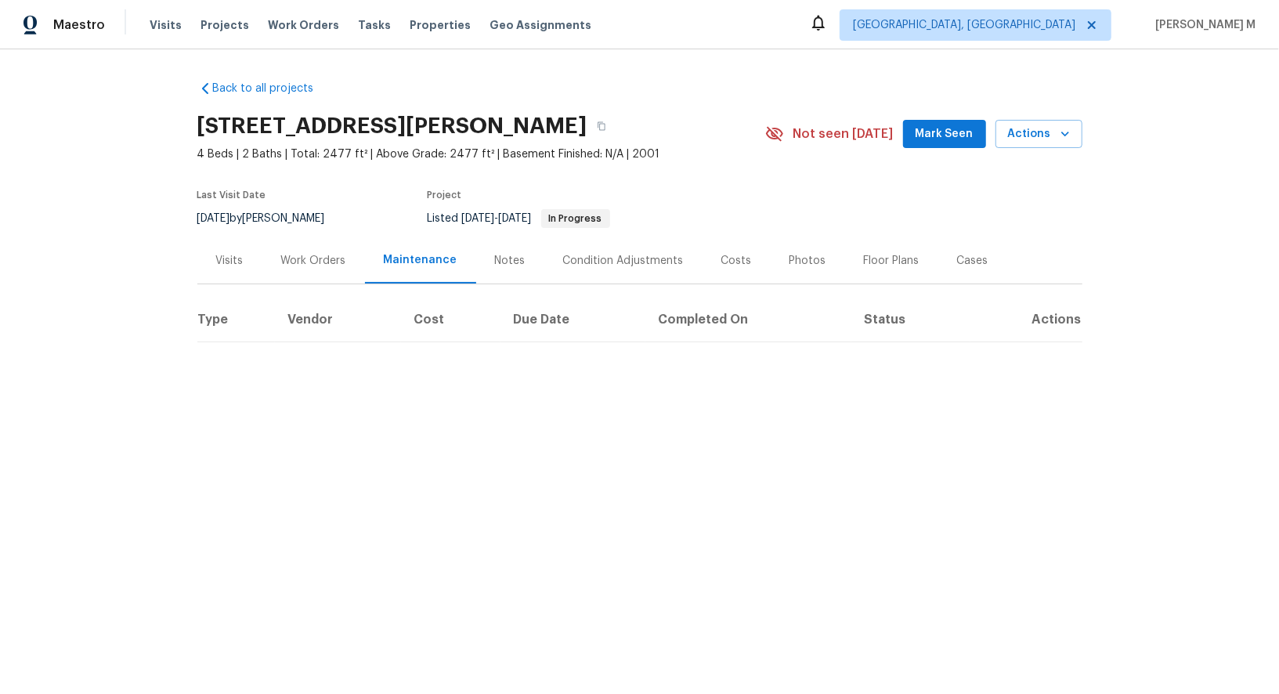
click at [324, 269] on div "Work Orders" at bounding box center [313, 260] width 103 height 46
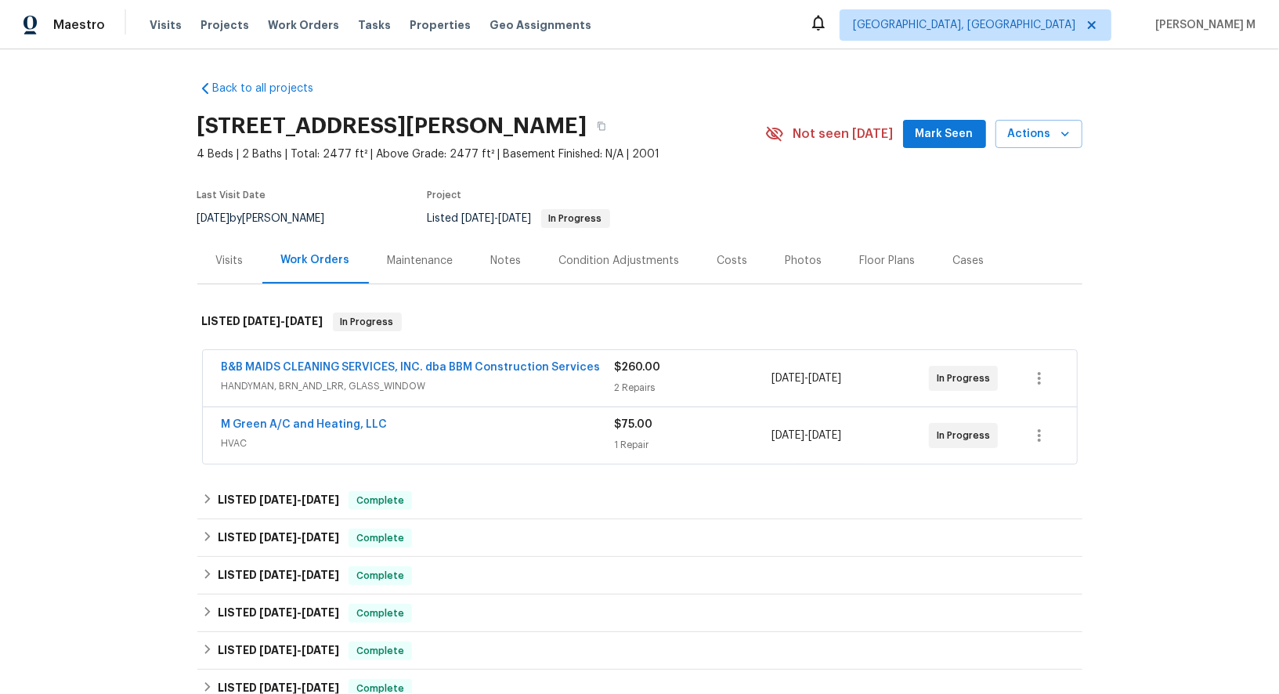
click at [286, 378] on span "HANDYMAN, BRN_AND_LRR, GLASS_WINDOW" at bounding box center [418, 386] width 393 height 16
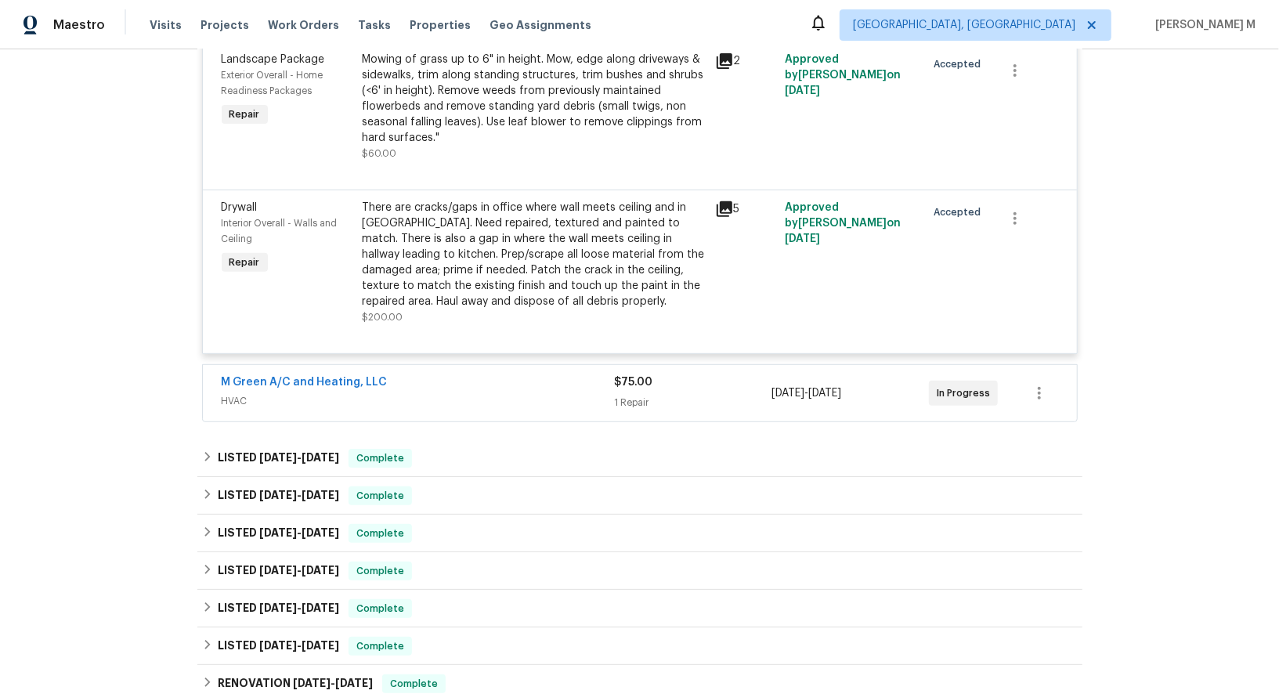
scroll to position [454, 0]
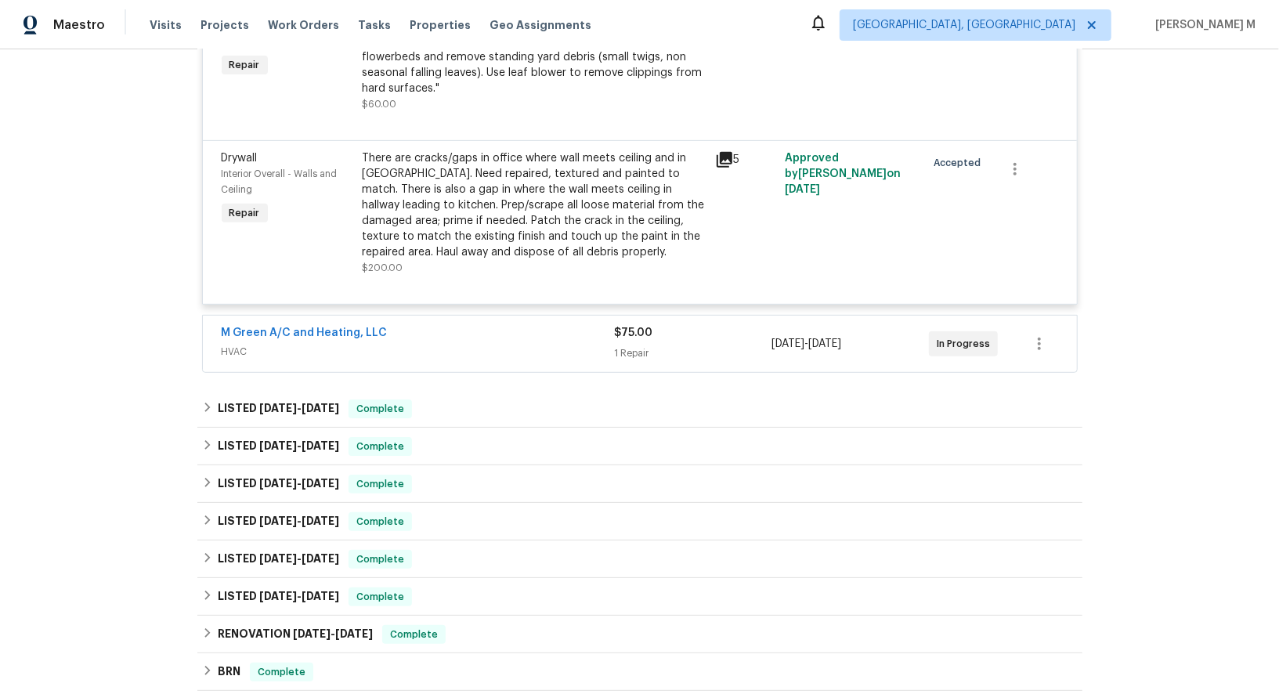
click at [280, 344] on span "HVAC" at bounding box center [418, 352] width 393 height 16
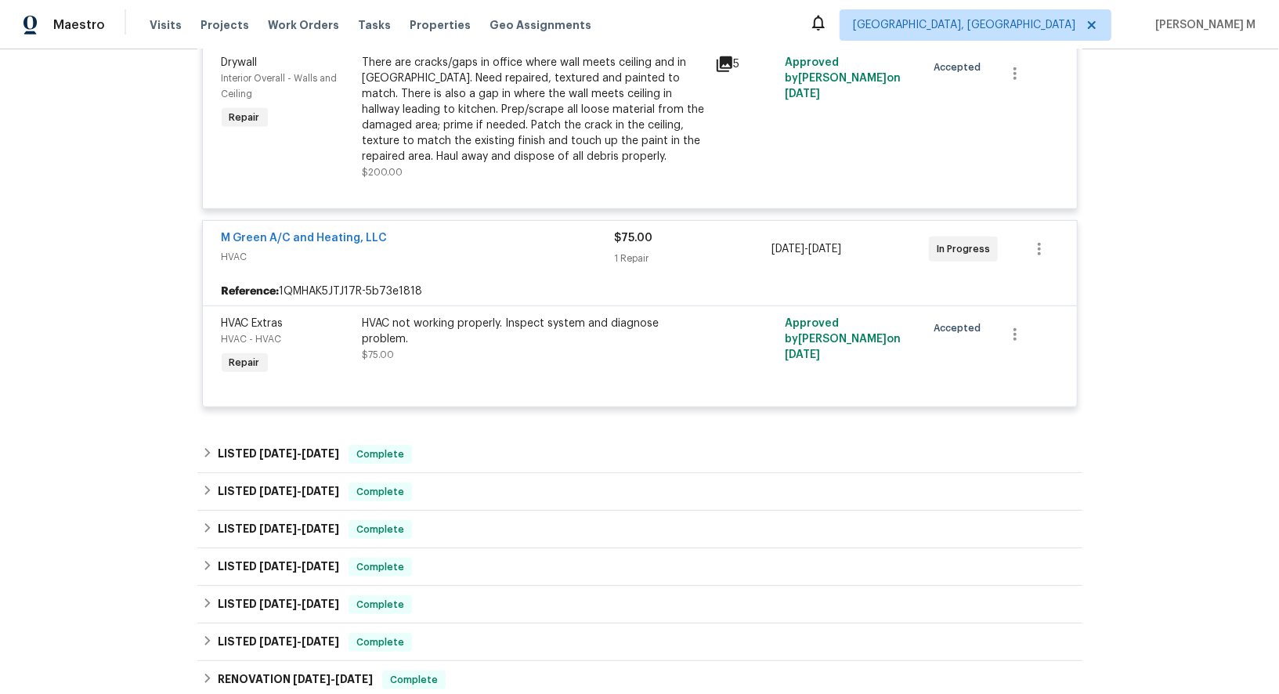
scroll to position [566, 0]
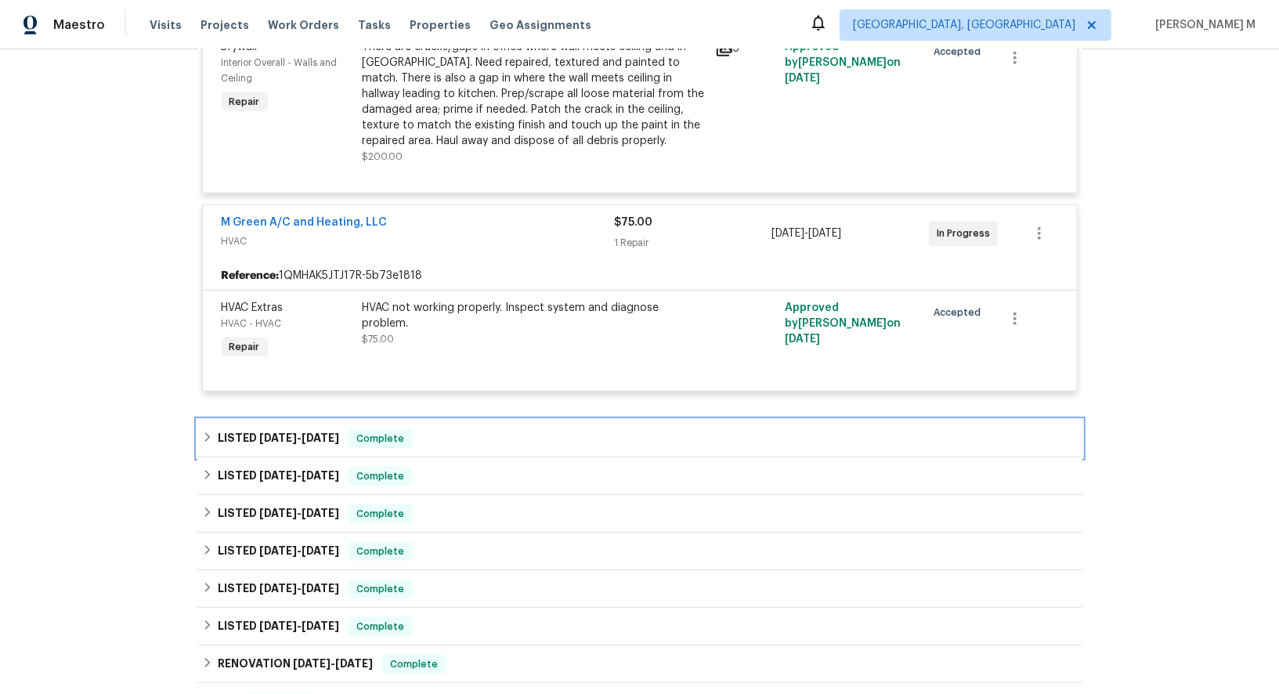
click at [274, 432] on span "[DATE]" at bounding box center [278, 437] width 38 height 11
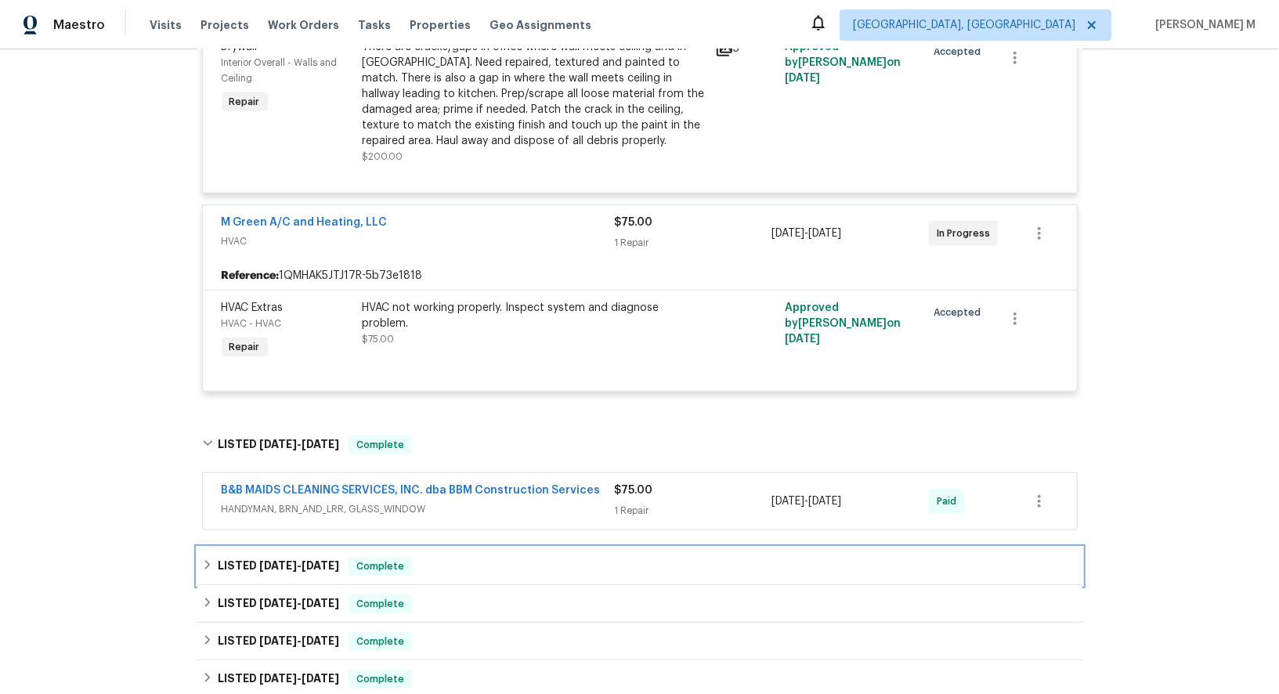
click at [276, 557] on h6 "LISTED [DATE] - [DATE]" at bounding box center [278, 566] width 121 height 19
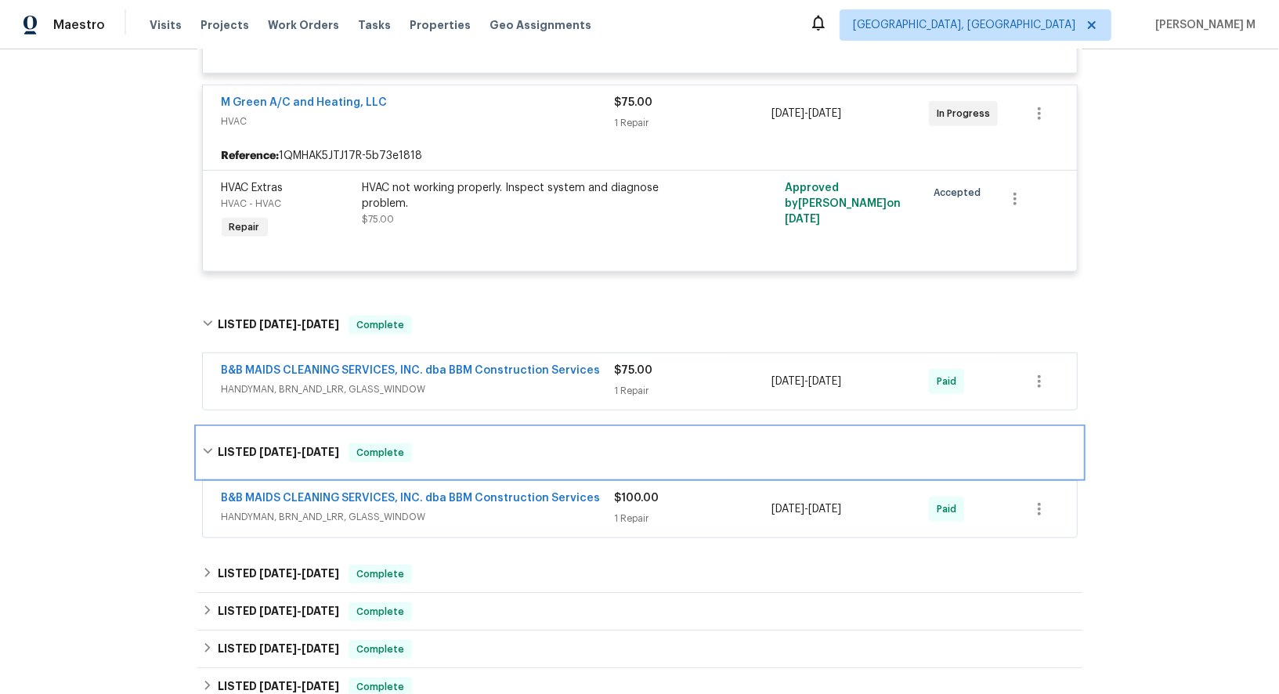
scroll to position [703, 0]
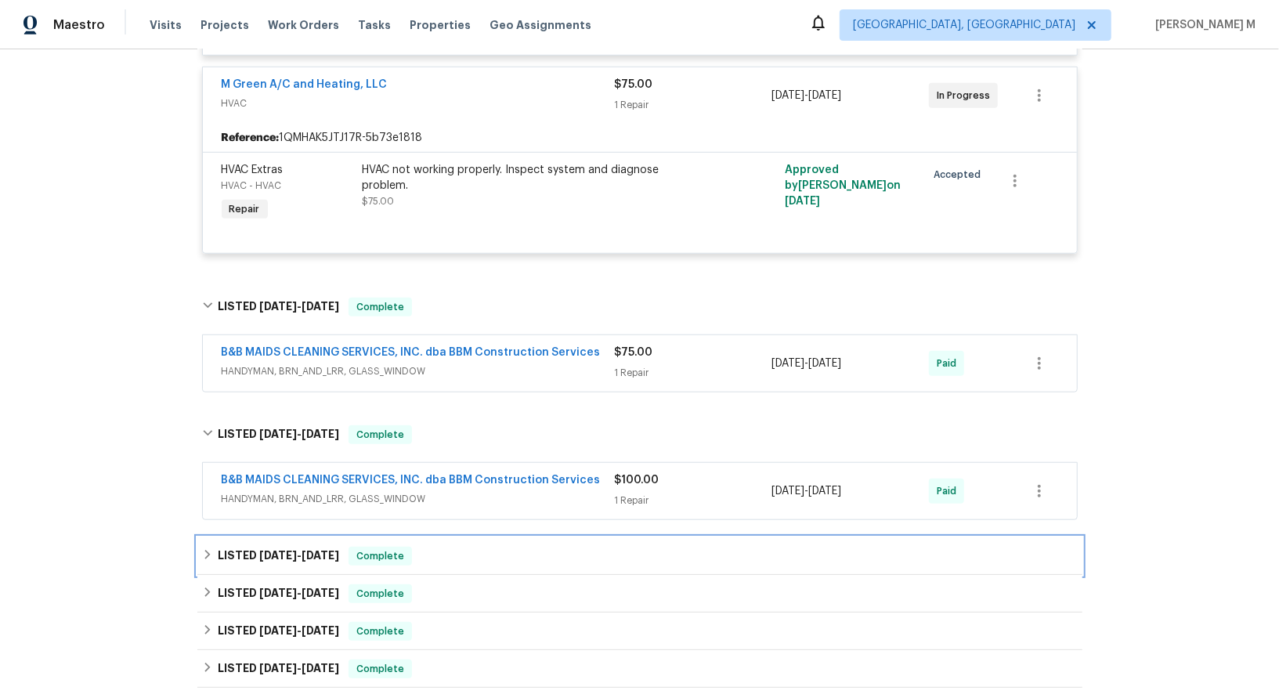
click at [276, 547] on h6 "LISTED [DATE] - [DATE]" at bounding box center [278, 556] width 121 height 19
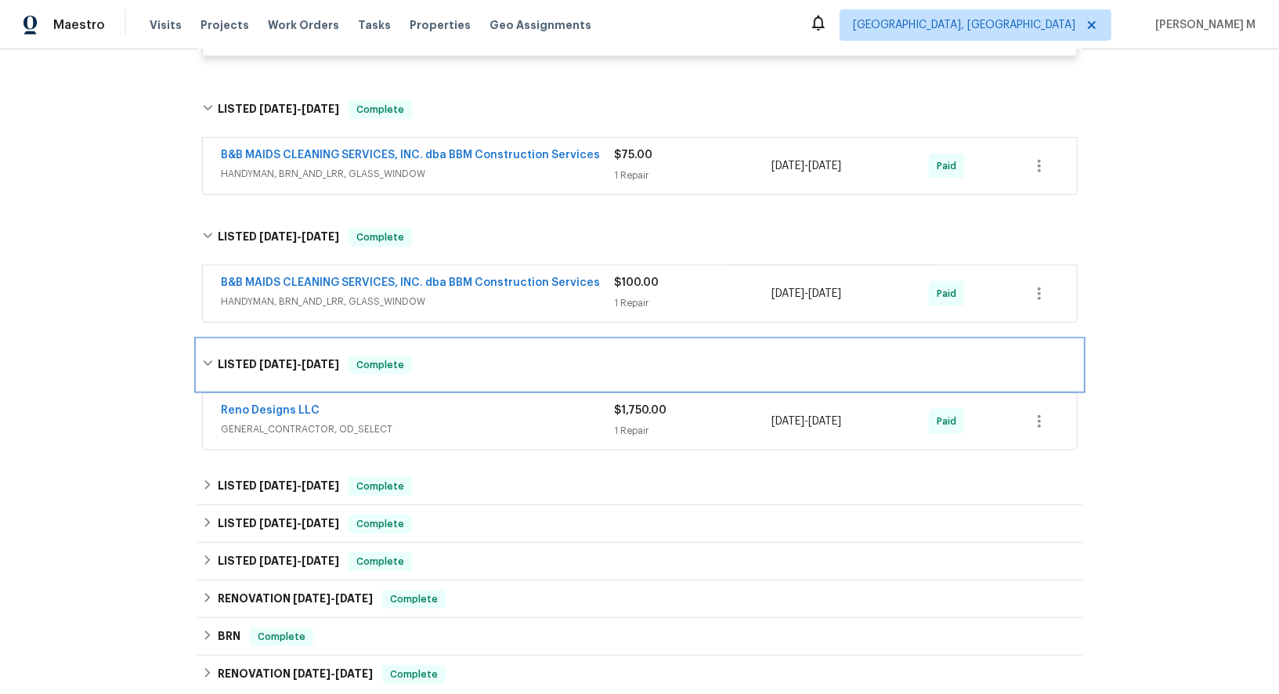
scroll to position [902, 0]
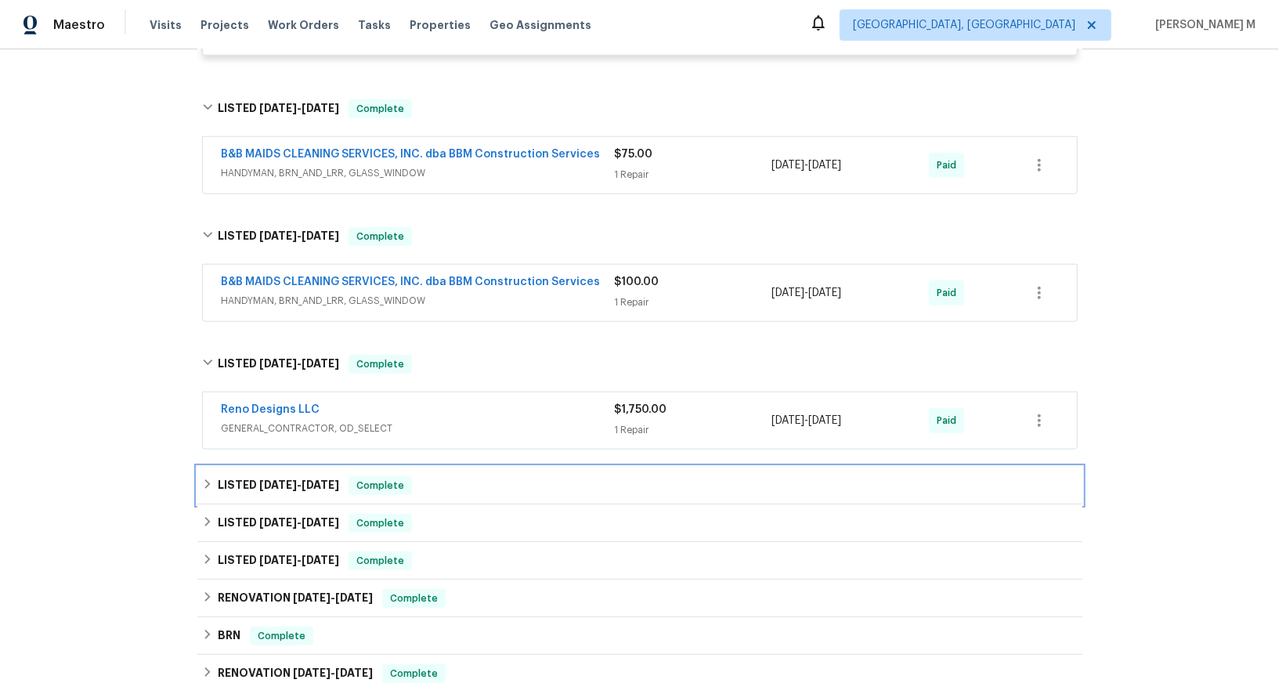
click at [267, 469] on div "LISTED [DATE] - [DATE] Complete" at bounding box center [639, 486] width 885 height 38
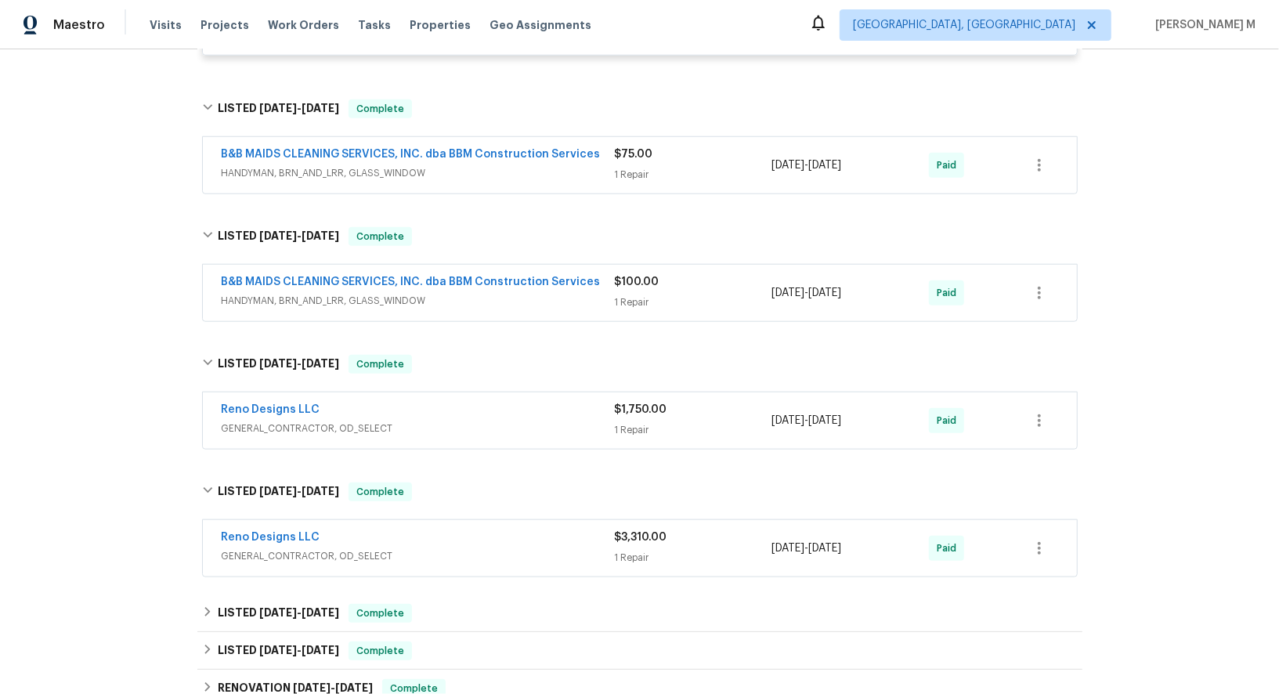
click at [286, 274] on div "B&B MAIDS CLEANING SERVICES, INC. dba BBM Construction Services" at bounding box center [418, 283] width 393 height 19
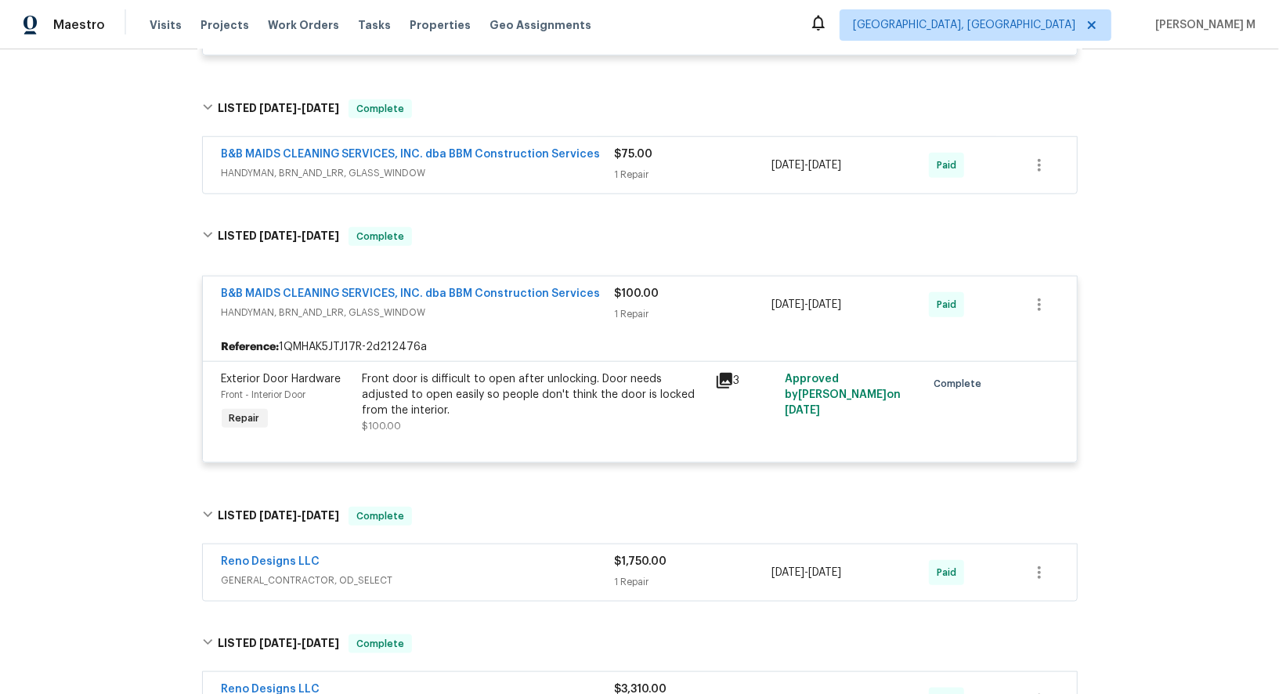
click at [343, 165] on span "HANDYMAN, BRN_AND_LRR, GLASS_WINDOW" at bounding box center [418, 173] width 393 height 16
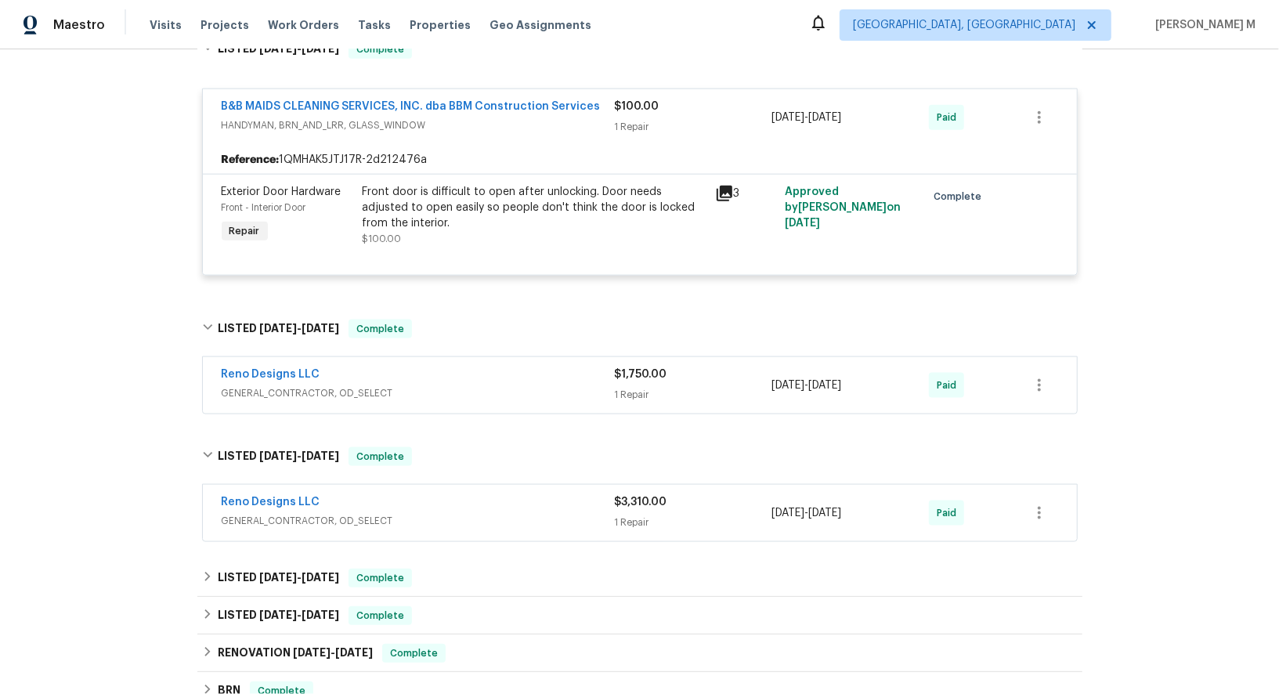
scroll to position [1264, 0]
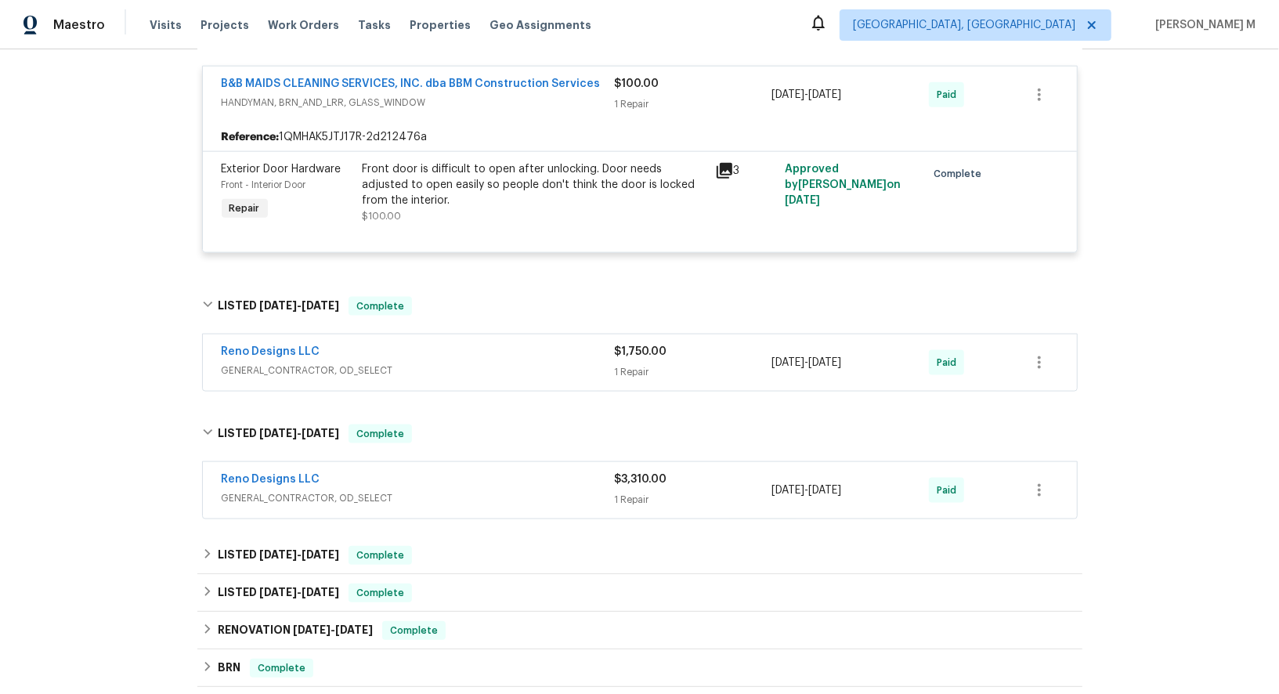
click at [297, 363] on span "GENERAL_CONTRACTOR, OD_SELECT" at bounding box center [418, 371] width 393 height 16
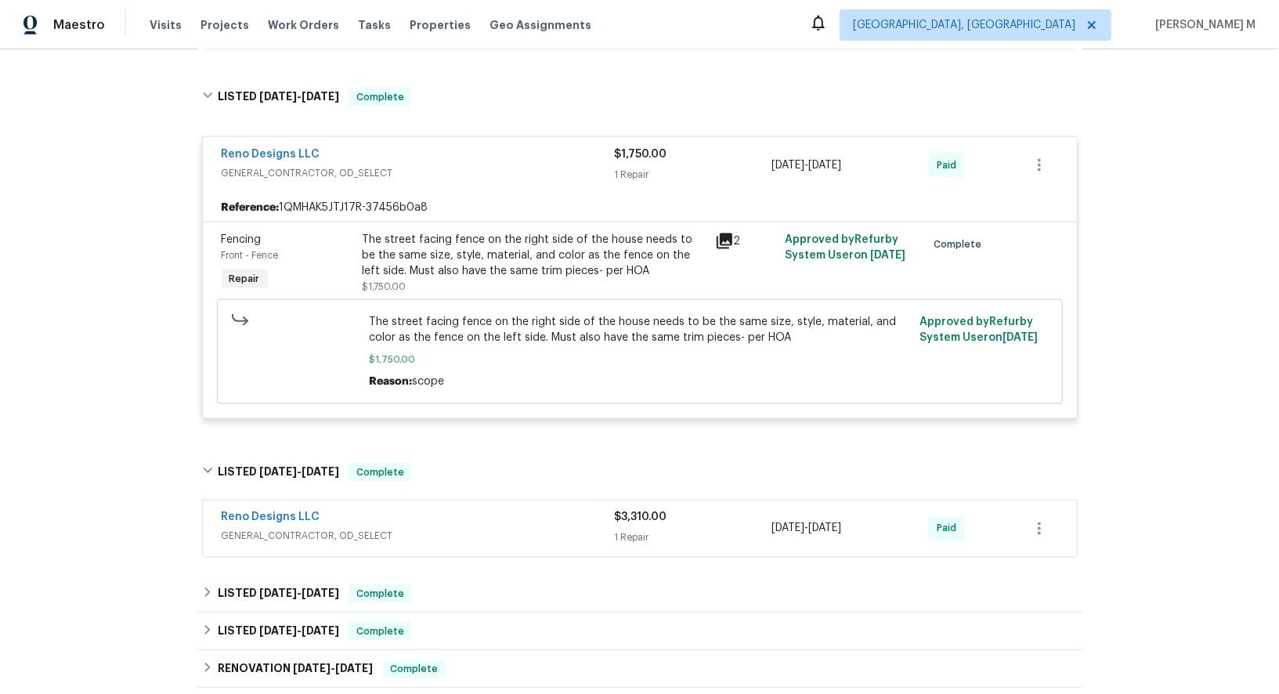
scroll to position [1724, 0]
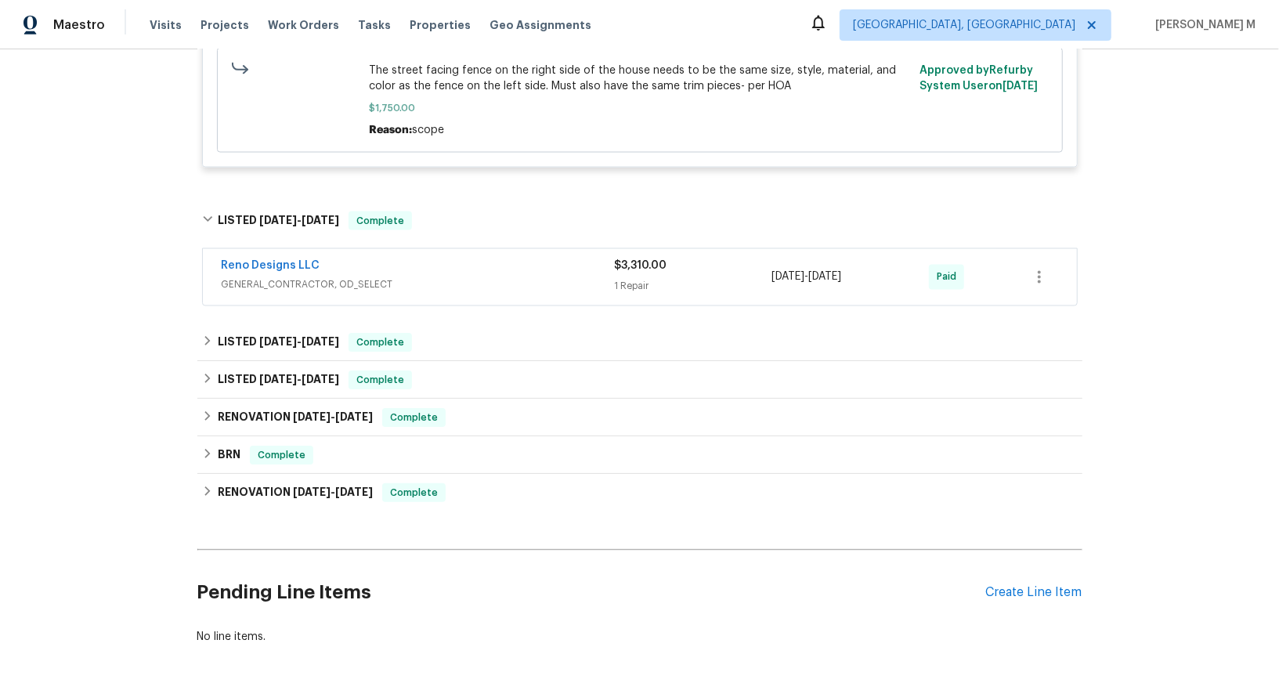
click at [297, 259] on div "Reno Designs LLC GENERAL_CONTRACTOR, OD_SELECT" at bounding box center [418, 278] width 393 height 38
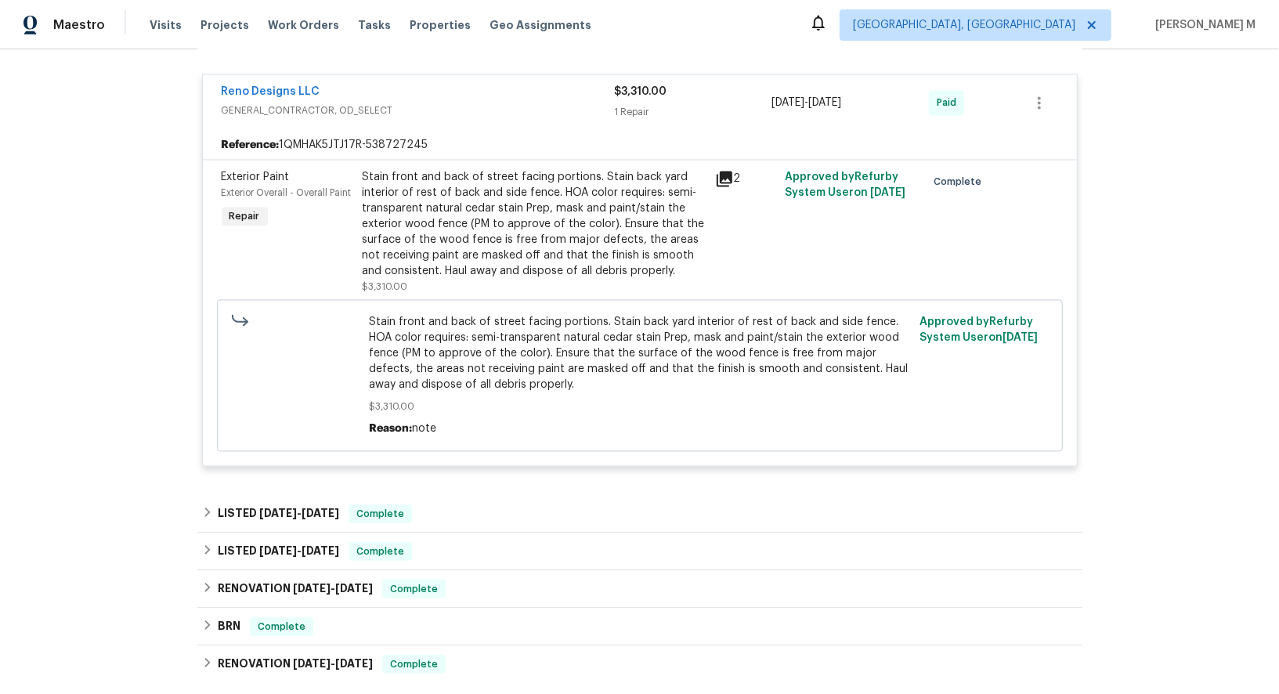
scroll to position [1925, 0]
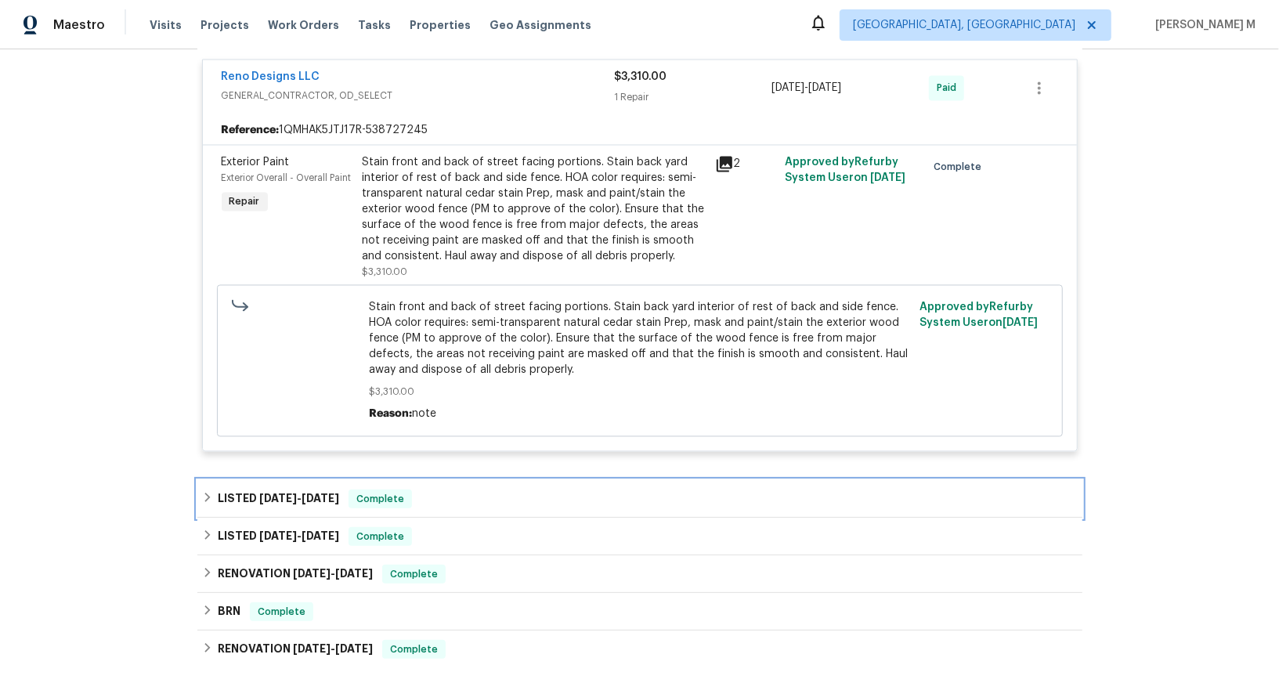
click at [291, 480] on div "LISTED 7/8/25 - 7/9/25 Complete" at bounding box center [639, 499] width 885 height 38
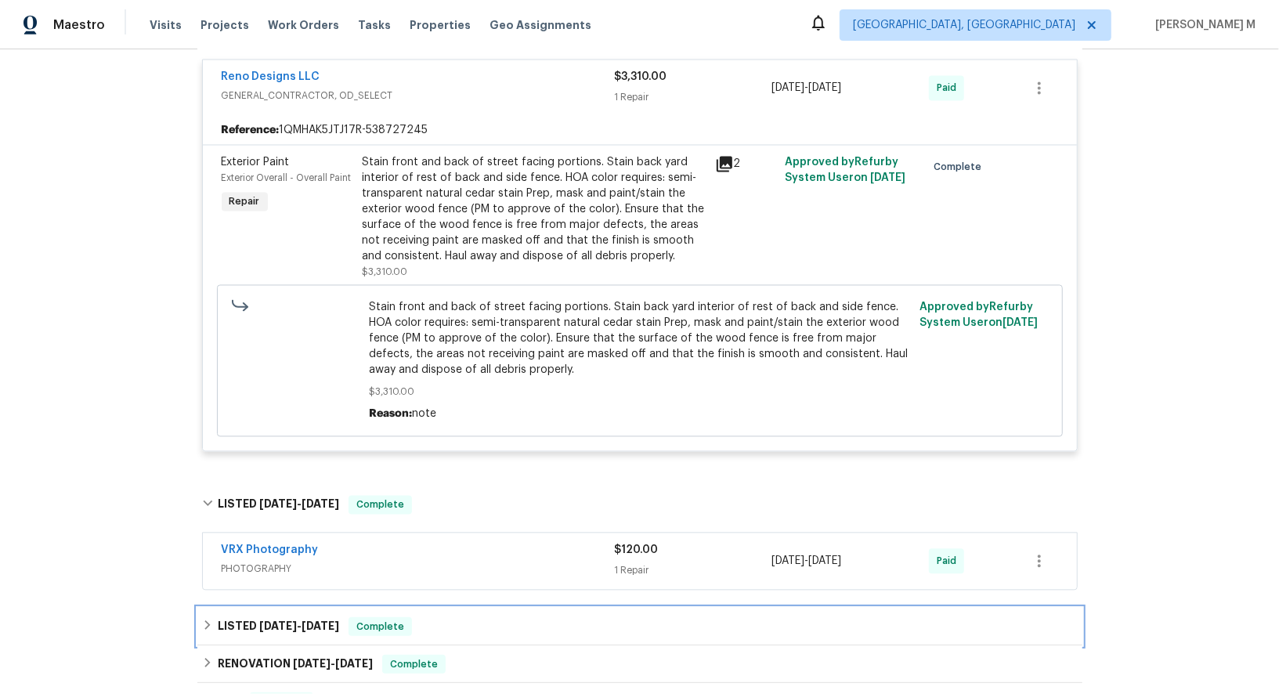
click at [259, 620] on span "6/30/25" at bounding box center [278, 625] width 38 height 11
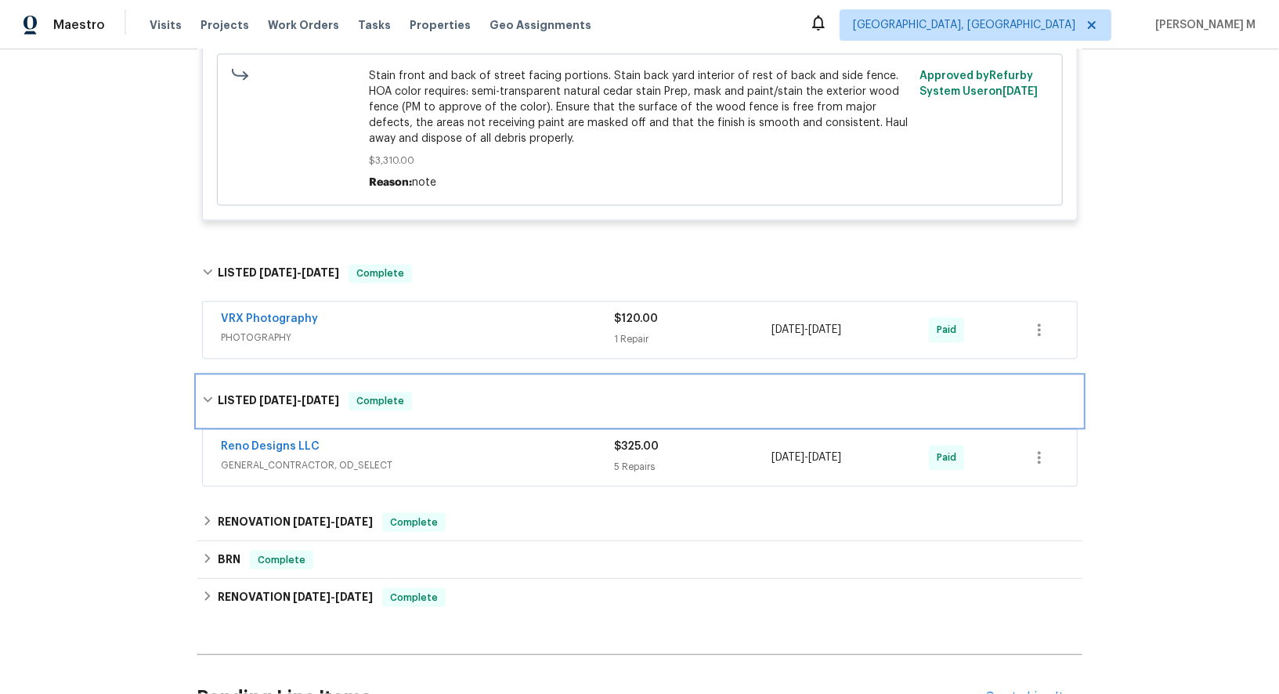
scroll to position [2174, 0]
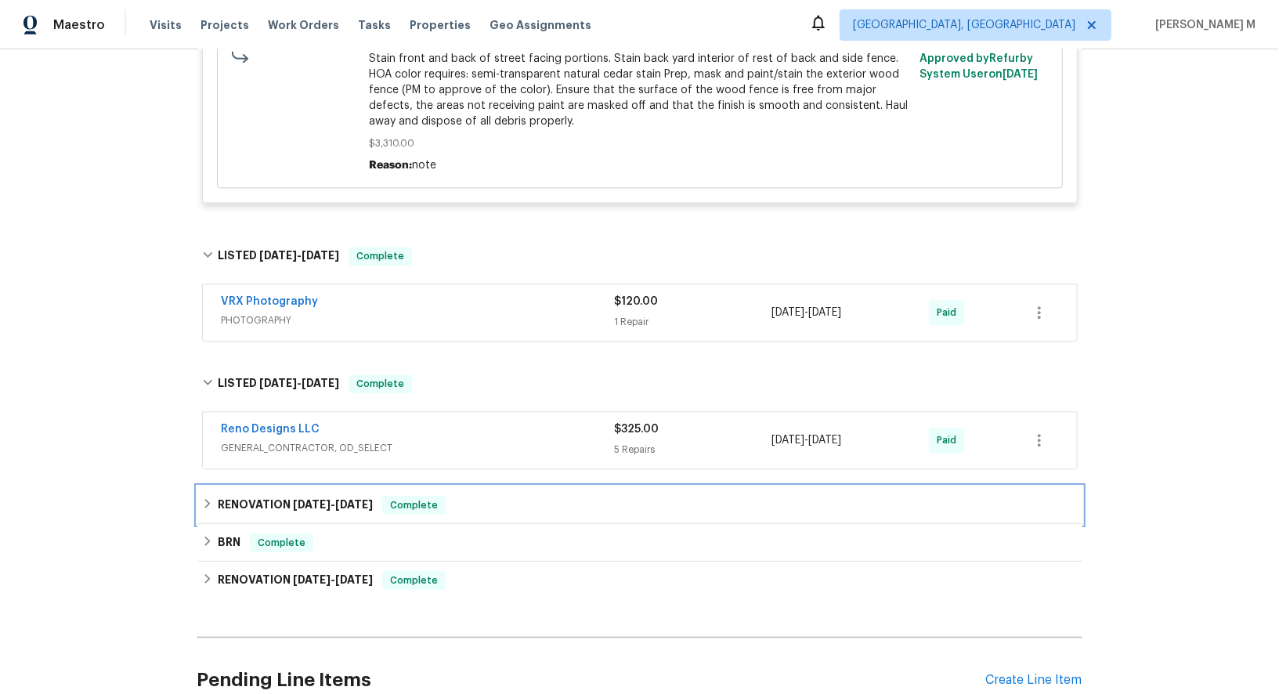
click at [264, 486] on div "RENOVATION 6/2/25 - 7/11/25 Complete" at bounding box center [639, 505] width 885 height 38
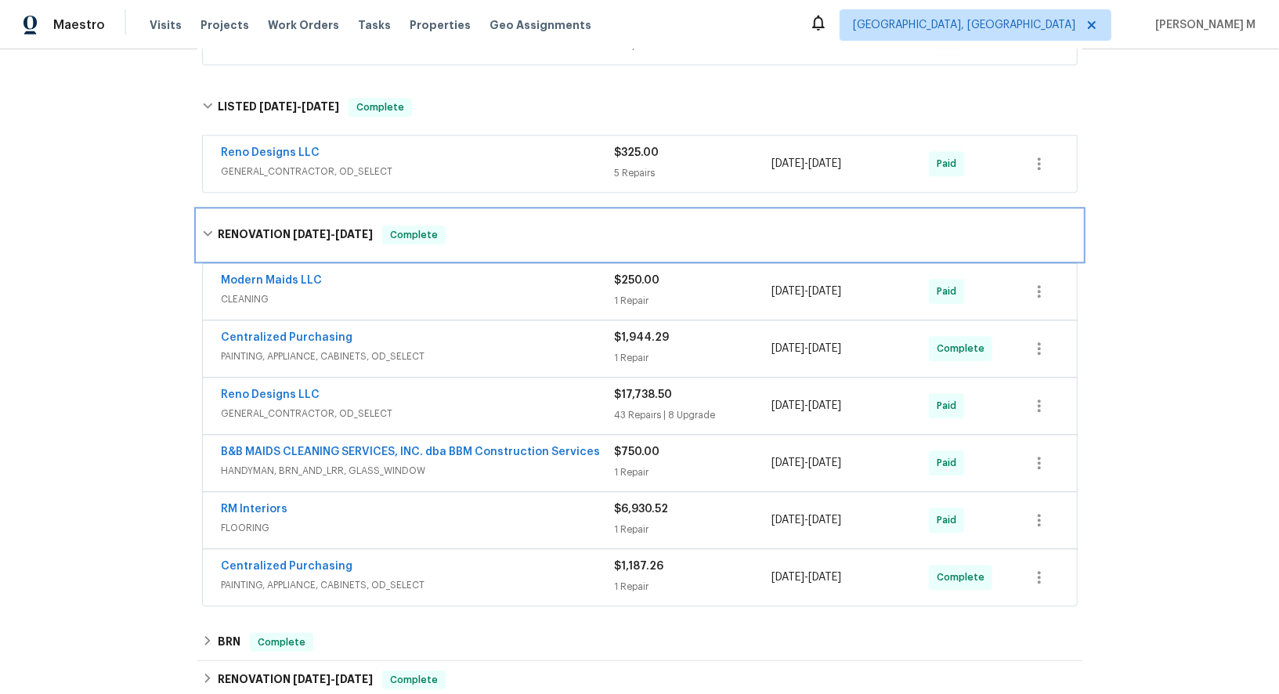
scroll to position [2472, 0]
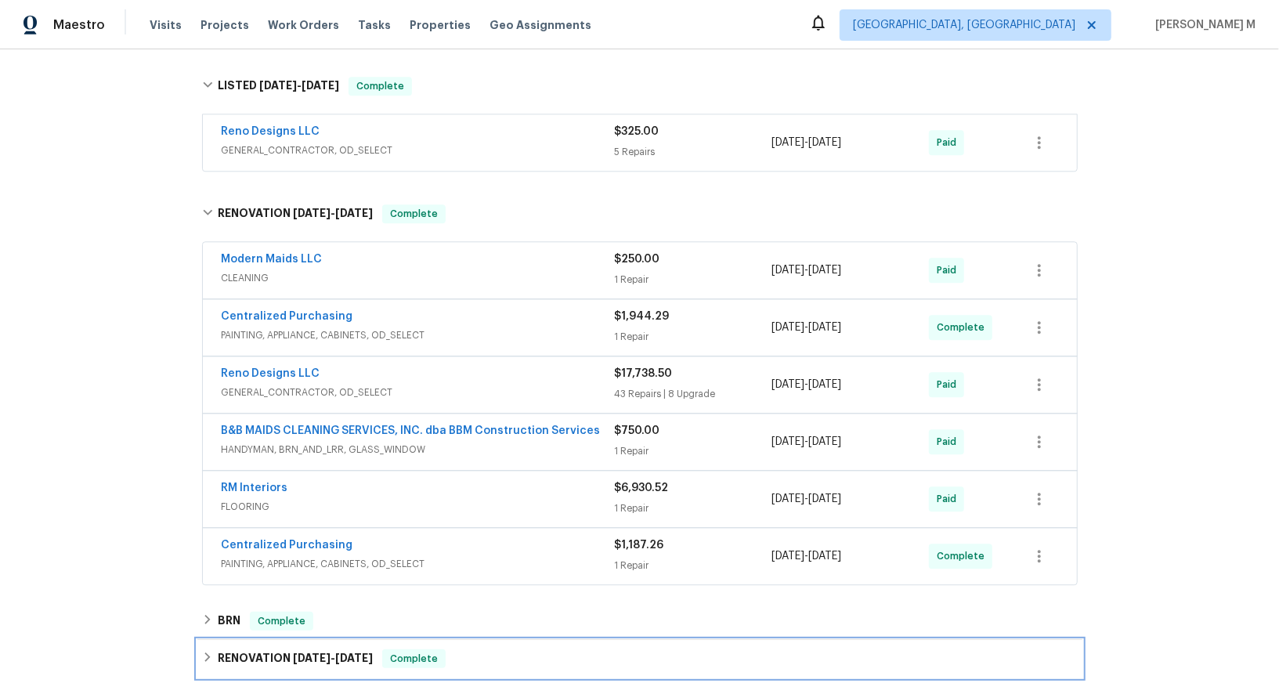
click at [258, 640] on div "RENOVATION 2/26/19 - 3/10/19 Complete" at bounding box center [639, 659] width 885 height 38
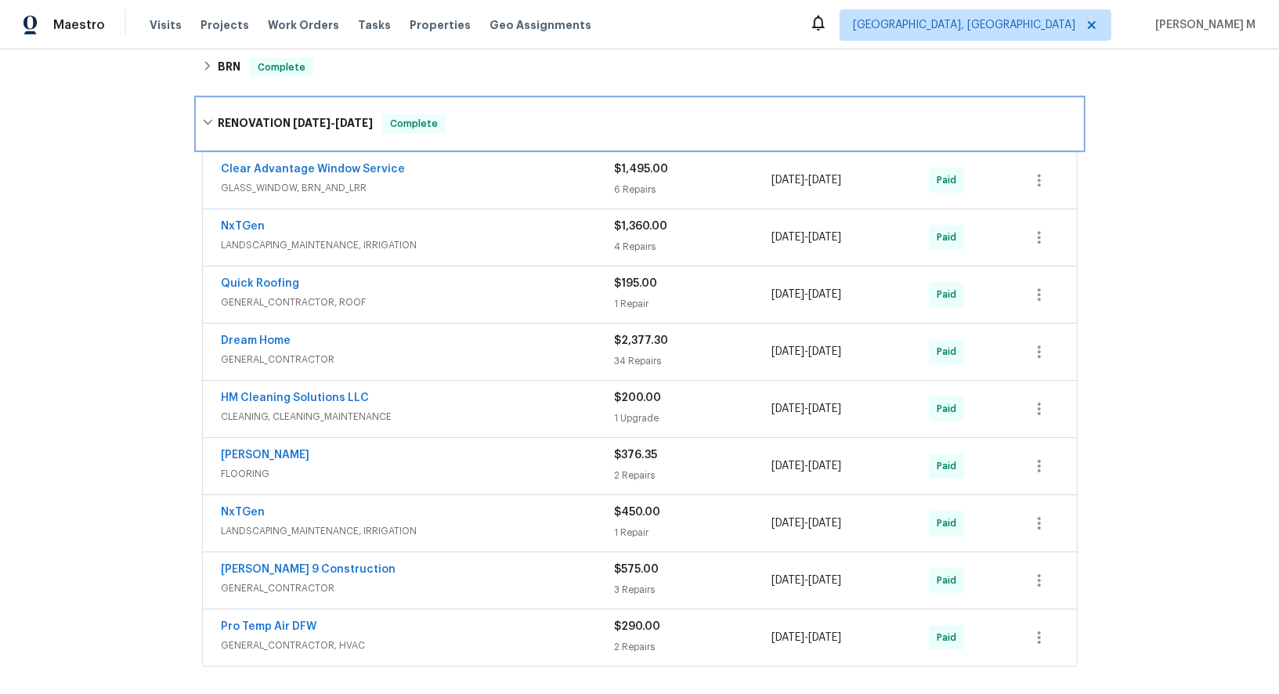
scroll to position [3026, 0]
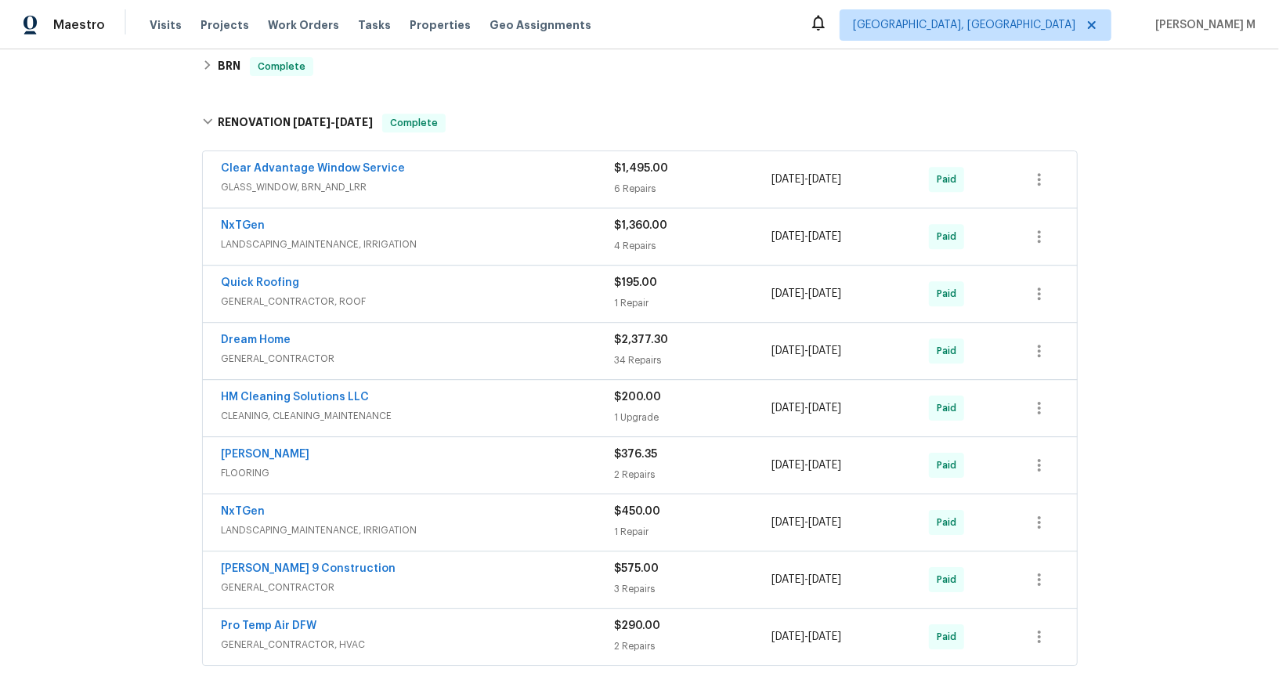
click at [326, 408] on span "CLEANING, CLEANING_MAINTENANCE" at bounding box center [418, 416] width 393 height 16
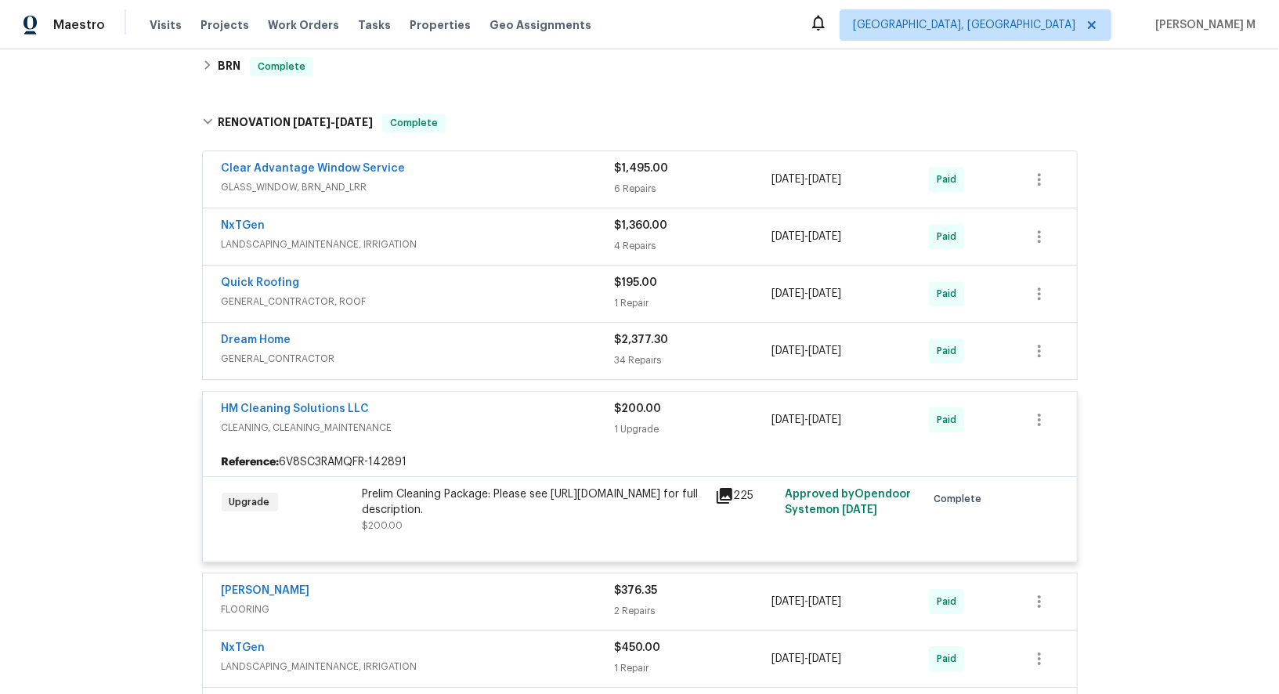
click at [637, 486] on div "Prelim Cleaning Package: Please see http://bit.ly/clean-dfw for full descriptio…" at bounding box center [534, 501] width 343 height 31
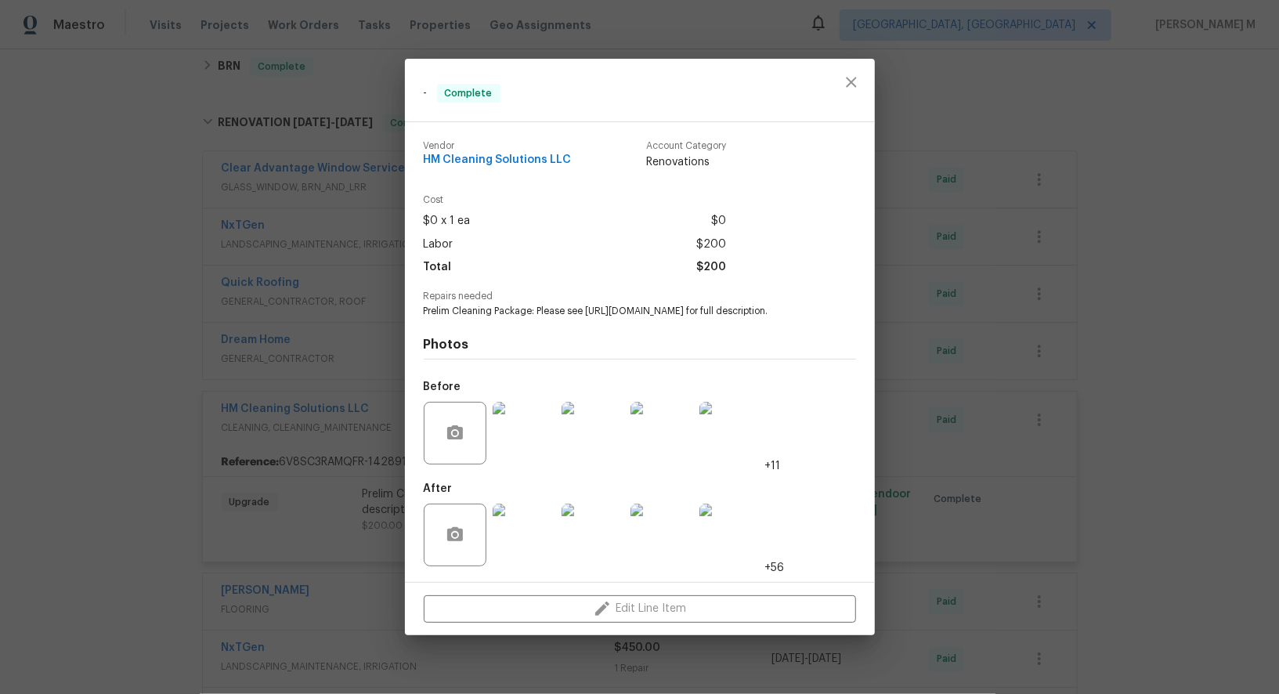
click at [526, 494] on div at bounding box center [524, 534] width 69 height 81
click at [528, 515] on img at bounding box center [524, 535] width 63 height 63
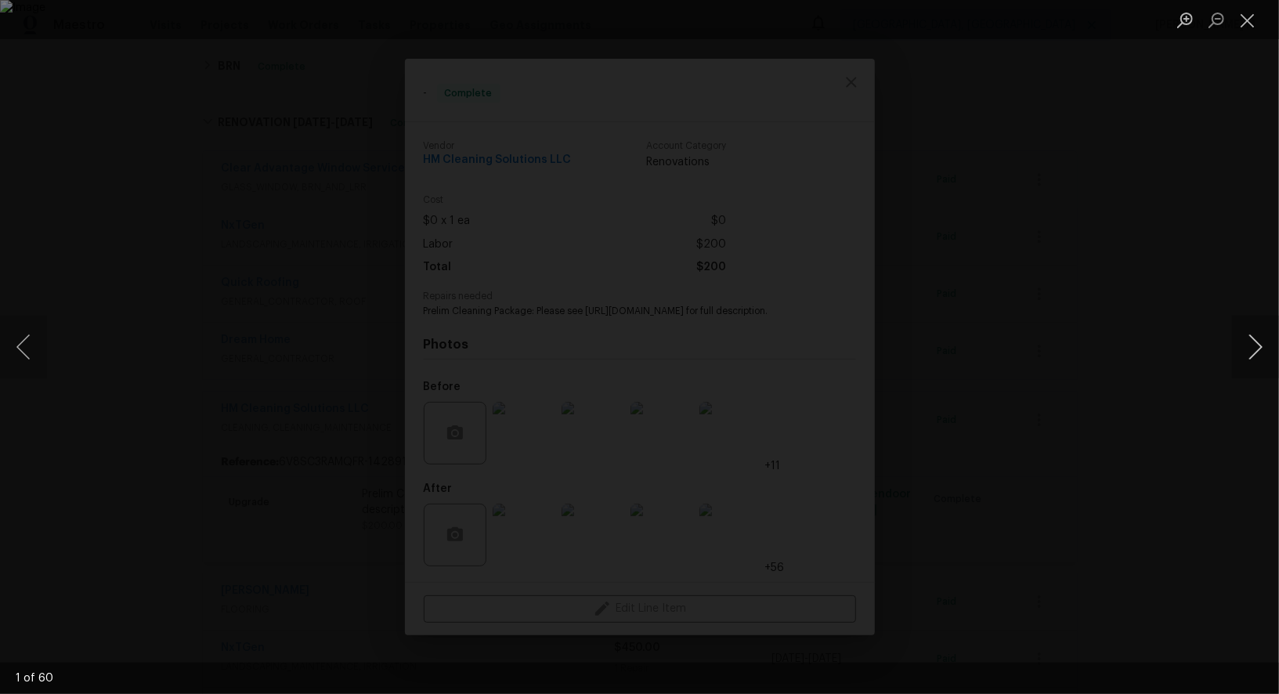
click at [1256, 338] on button "Next image" at bounding box center [1255, 347] width 47 height 63
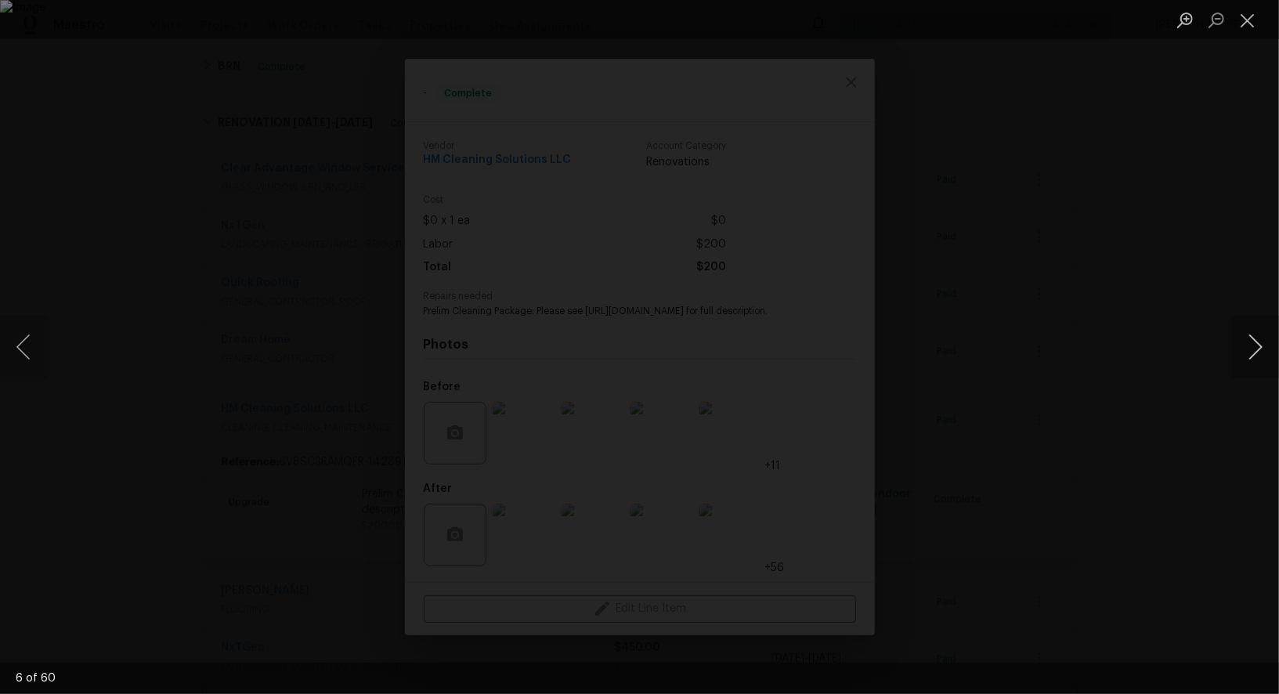
click at [1256, 338] on button "Next image" at bounding box center [1255, 347] width 47 height 63
click at [1213, 210] on div "Lightbox" at bounding box center [639, 347] width 1279 height 694
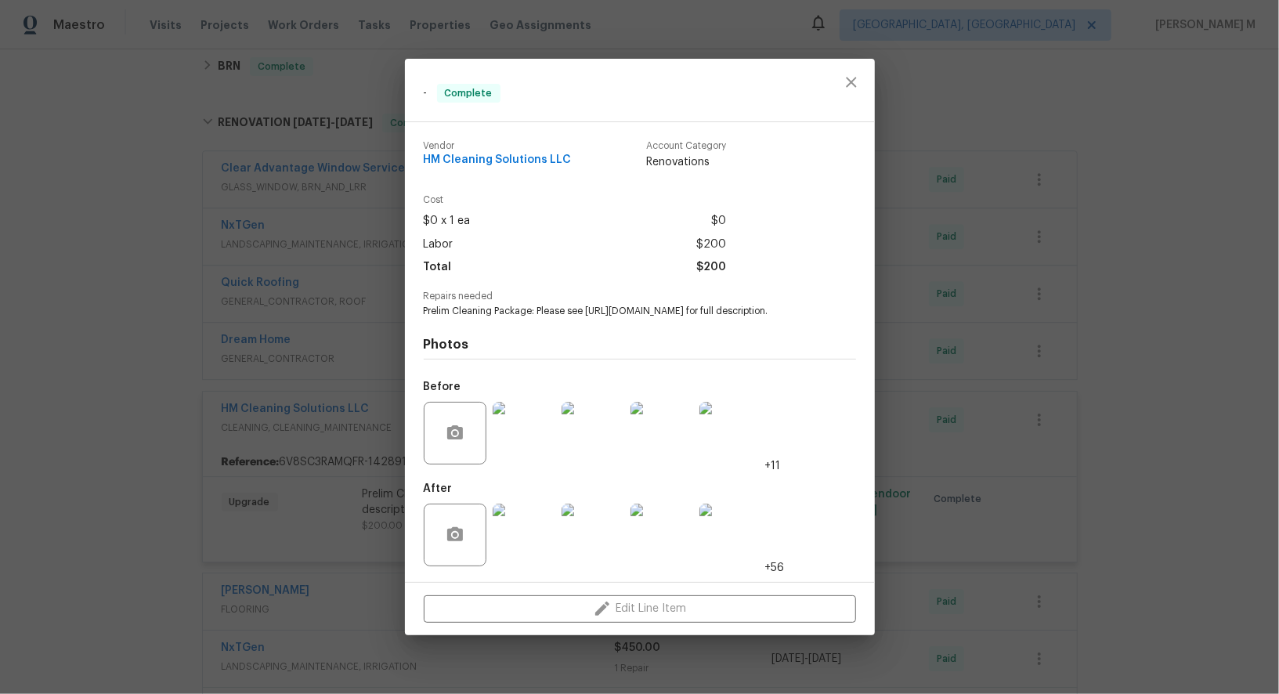
click at [1213, 210] on div "- Complete Vendor HM Cleaning Solutions LLC Account Category Renovations Cost $…" at bounding box center [639, 347] width 1279 height 694
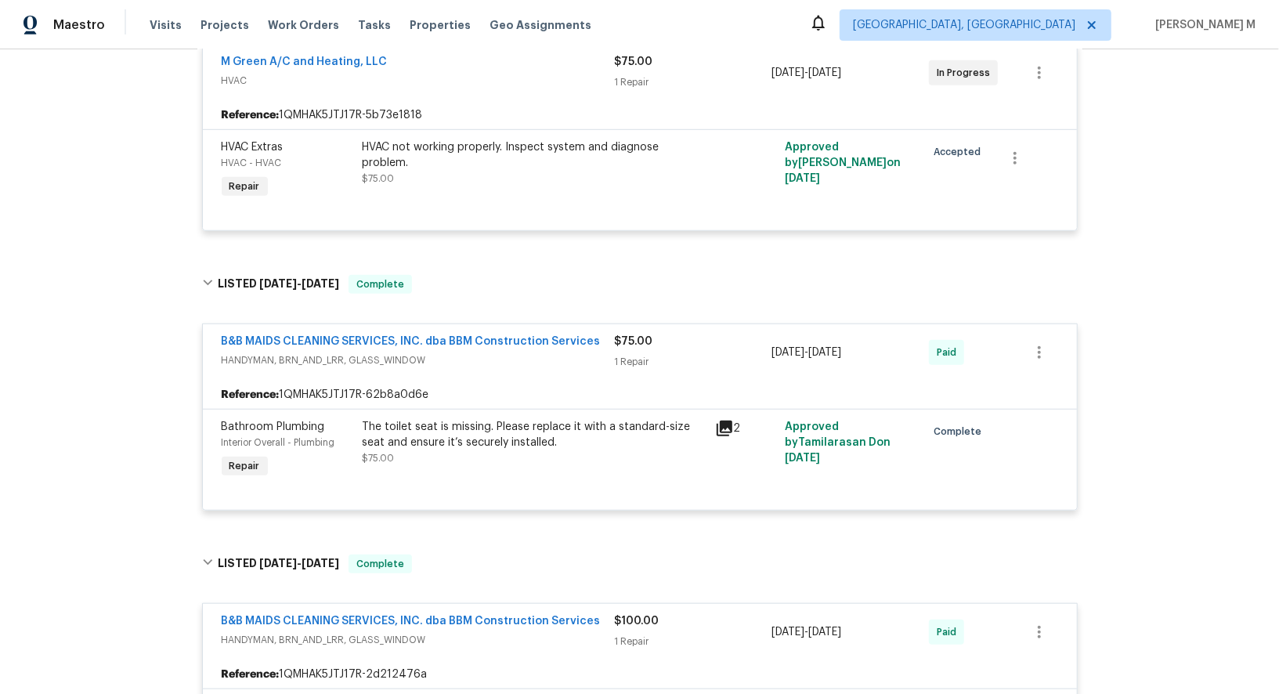
scroll to position [0, 0]
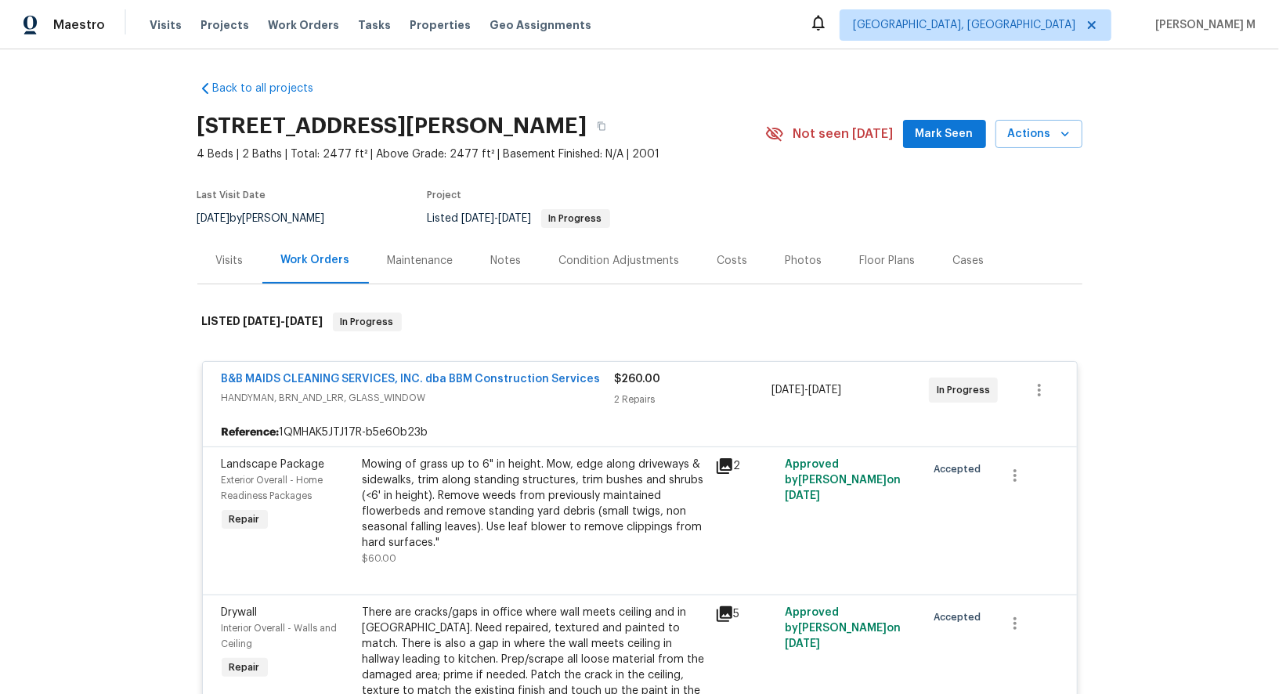
click at [413, 259] on div "Maintenance" at bounding box center [421, 261] width 66 height 16
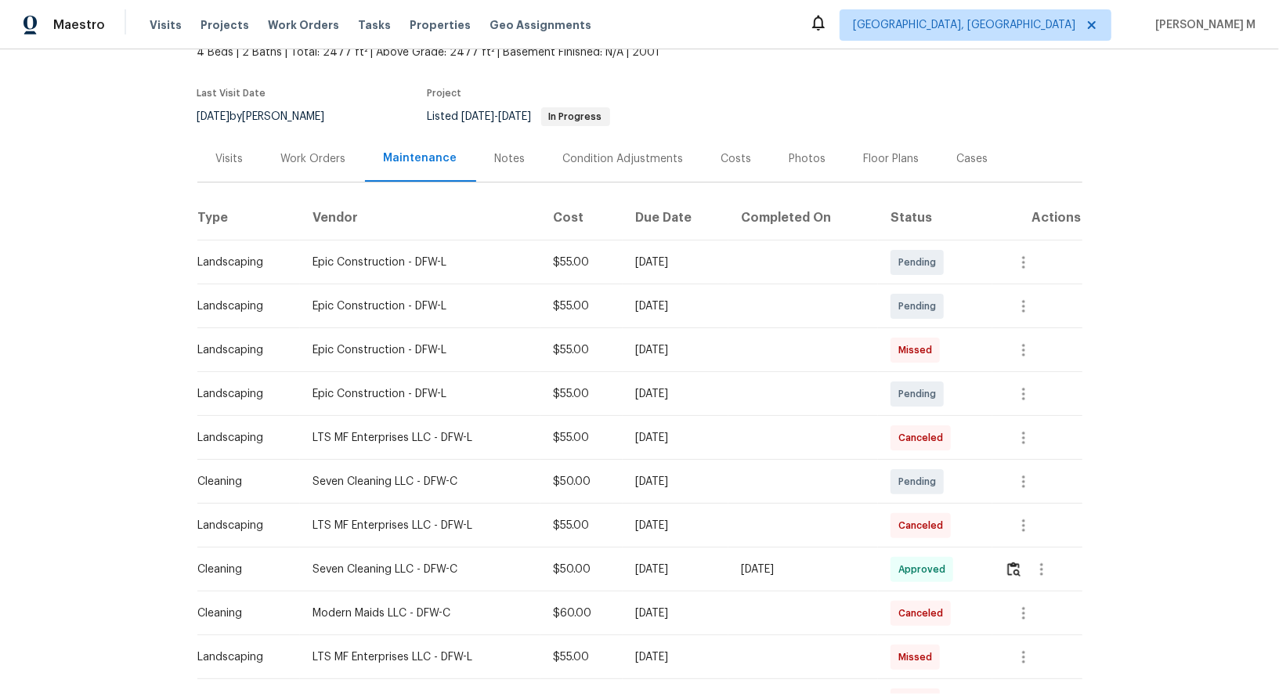
scroll to position [141, 0]
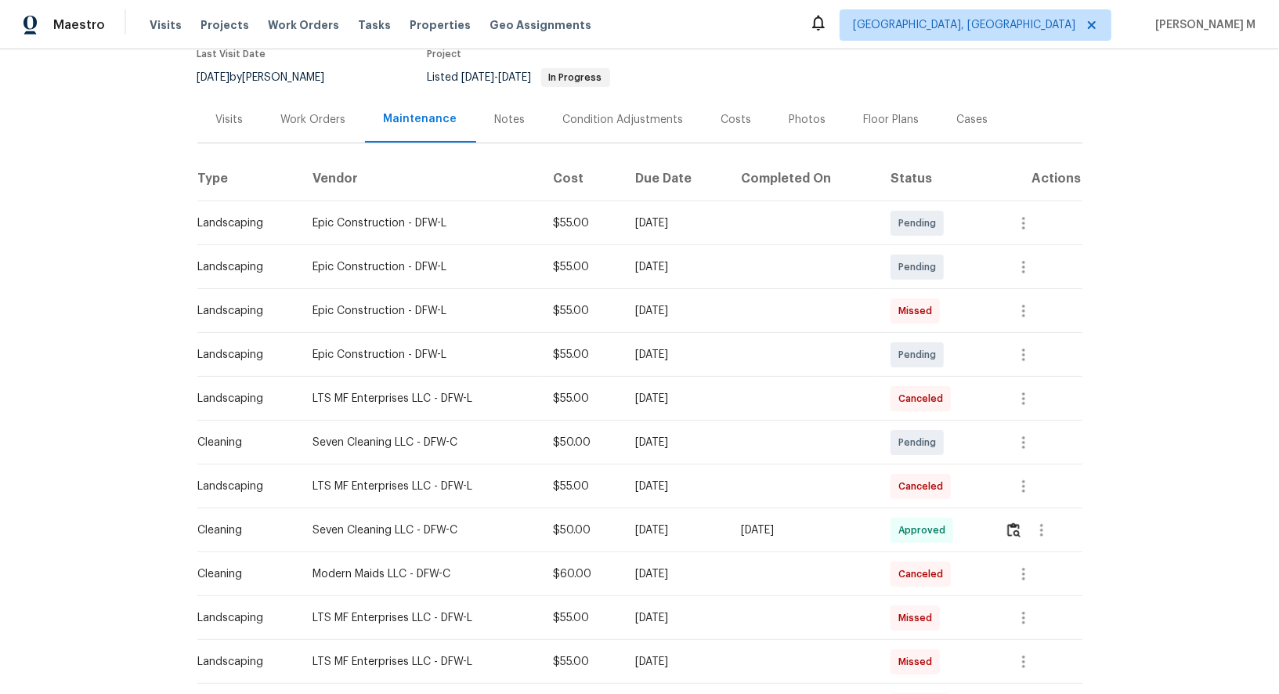
click at [1030, 512] on div at bounding box center [1042, 531] width 38 height 38
click at [1038, 521] on icon "button" at bounding box center [1042, 530] width 19 height 19
click at [1048, 544] on li "View details" at bounding box center [1084, 549] width 110 height 26
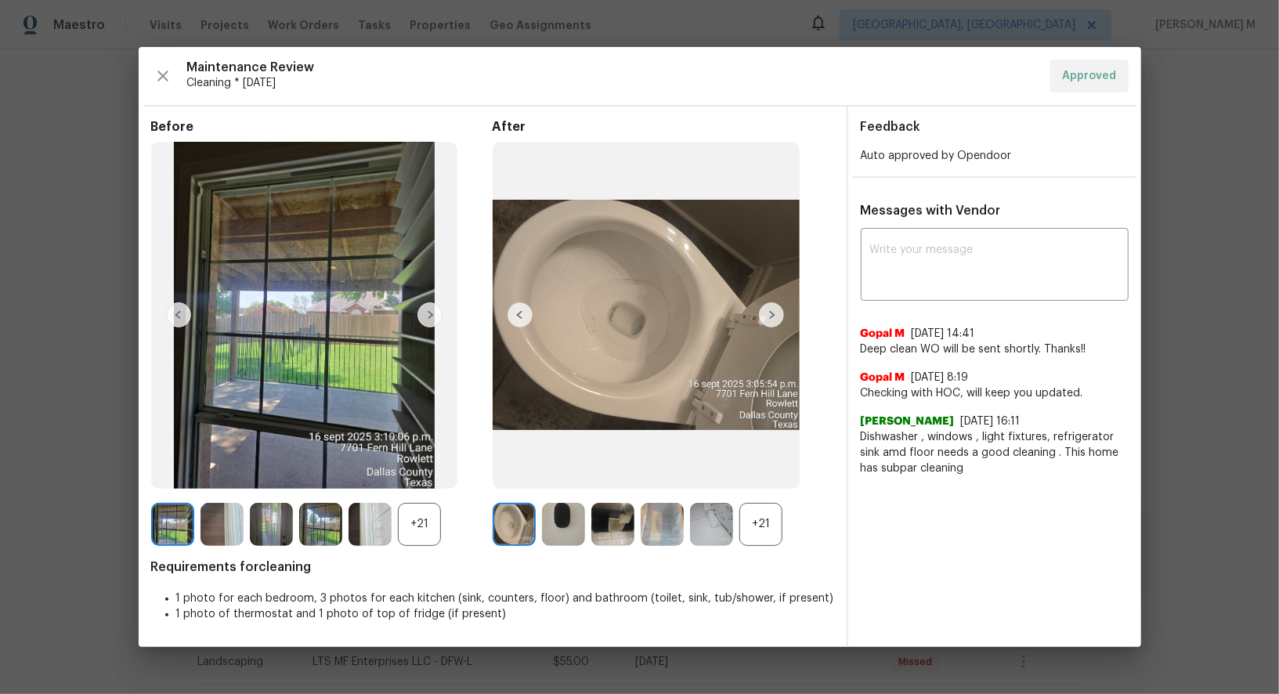
click at [754, 533] on div "+21" at bounding box center [761, 524] width 43 height 43
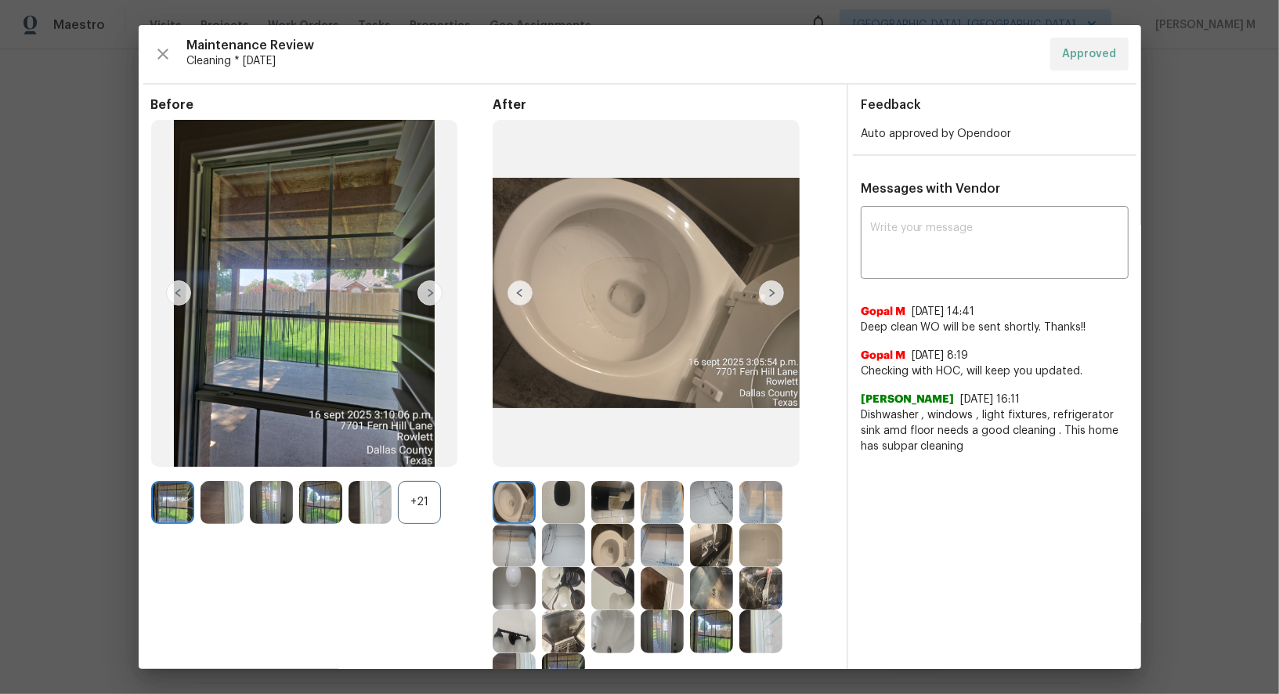
scroll to position [125, 0]
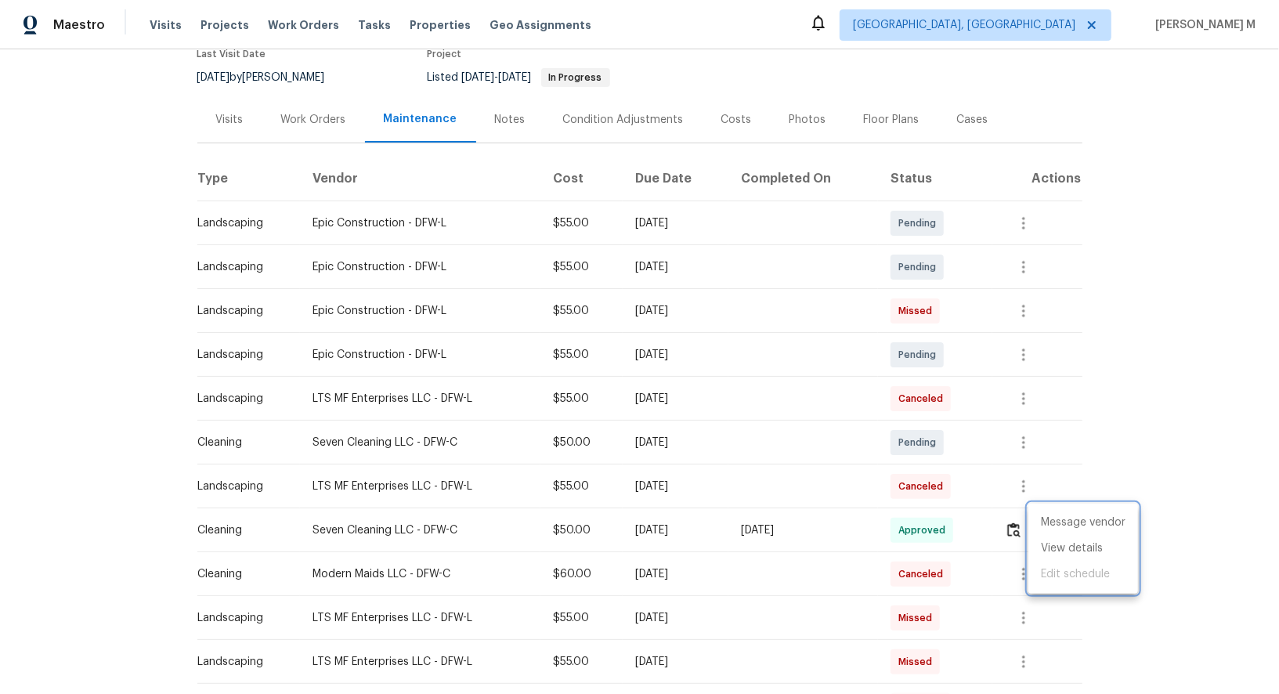
click at [285, 96] on div at bounding box center [639, 347] width 1279 height 694
click at [306, 115] on div "Work Orders" at bounding box center [313, 120] width 65 height 16
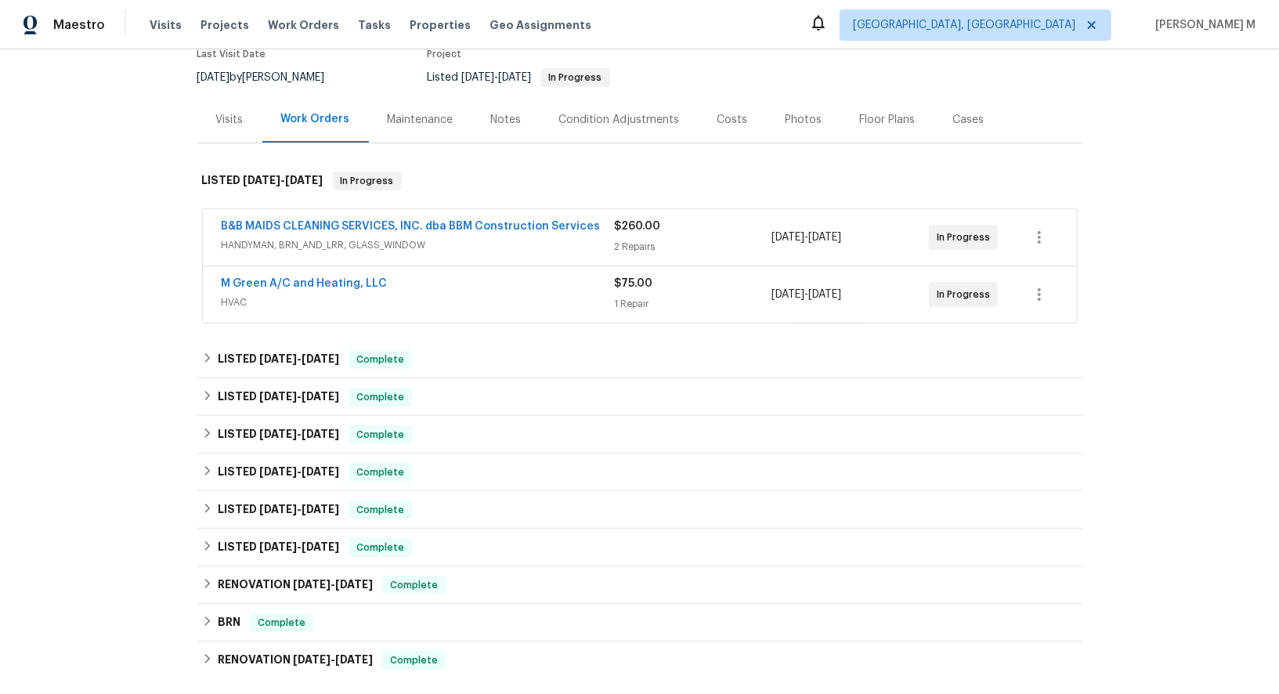
scroll to position [342, 0]
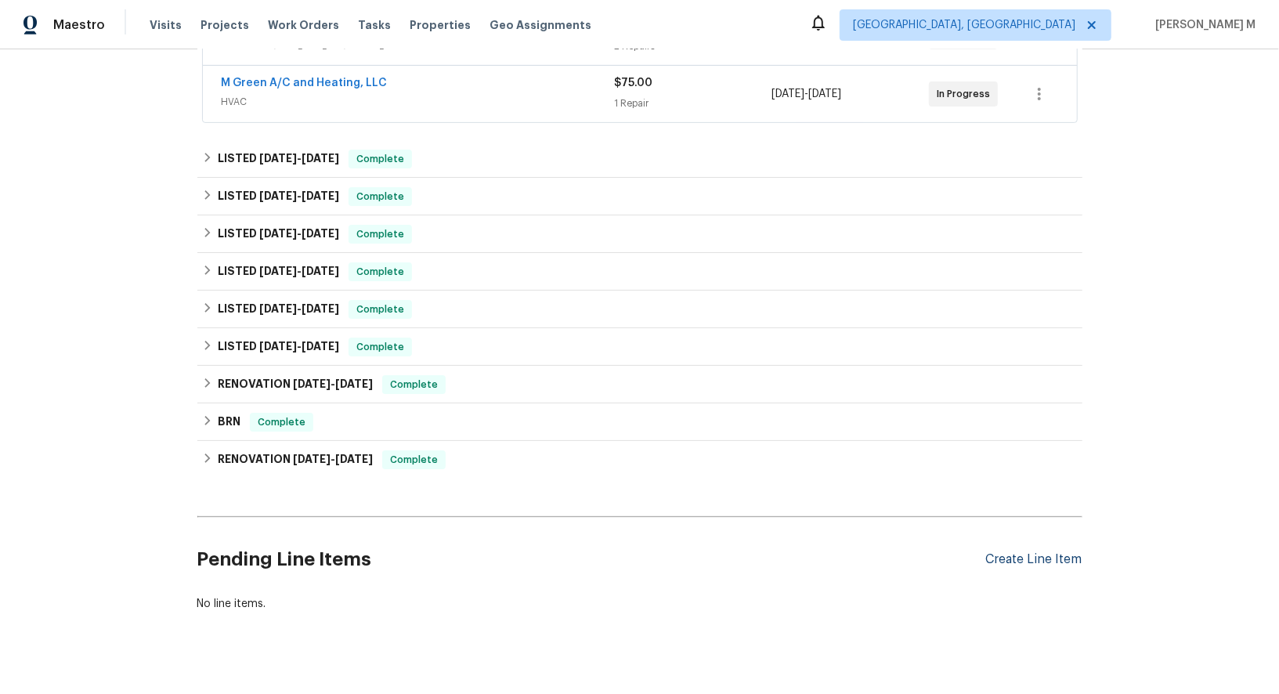
click at [1028, 552] on div "Create Line Item" at bounding box center [1034, 559] width 96 height 15
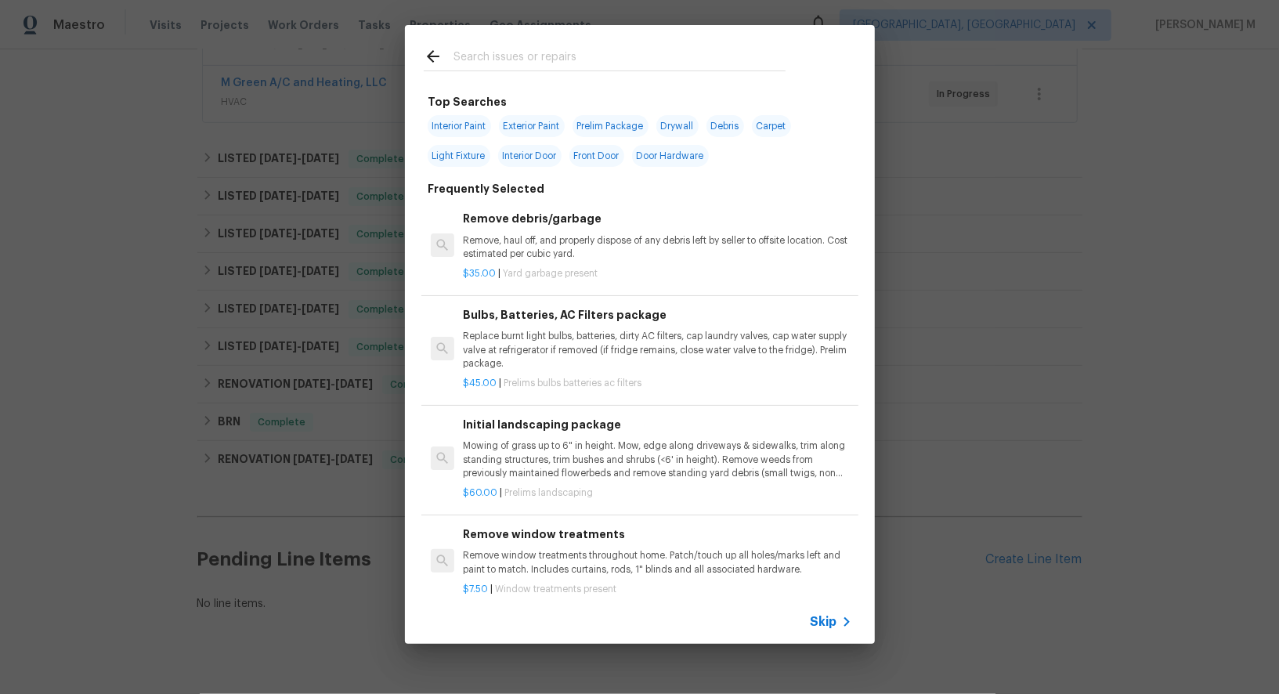
click at [831, 626] on span "Skip" at bounding box center [824, 622] width 27 height 16
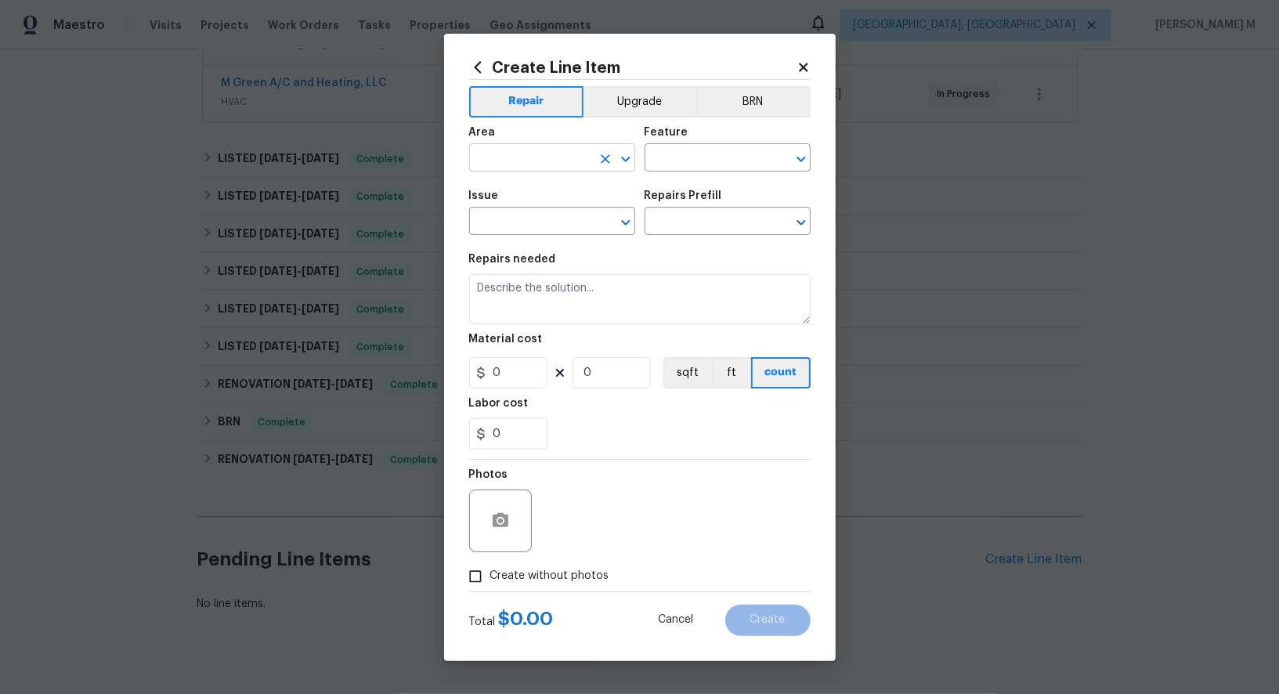
click at [552, 156] on input "text" at bounding box center [530, 159] width 122 height 24
type input "Cle"
click at [508, 222] on li "Interior Overall" at bounding box center [552, 227] width 168 height 26
type input "Interior Overall"
click at [697, 166] on input "text" at bounding box center [706, 159] width 122 height 24
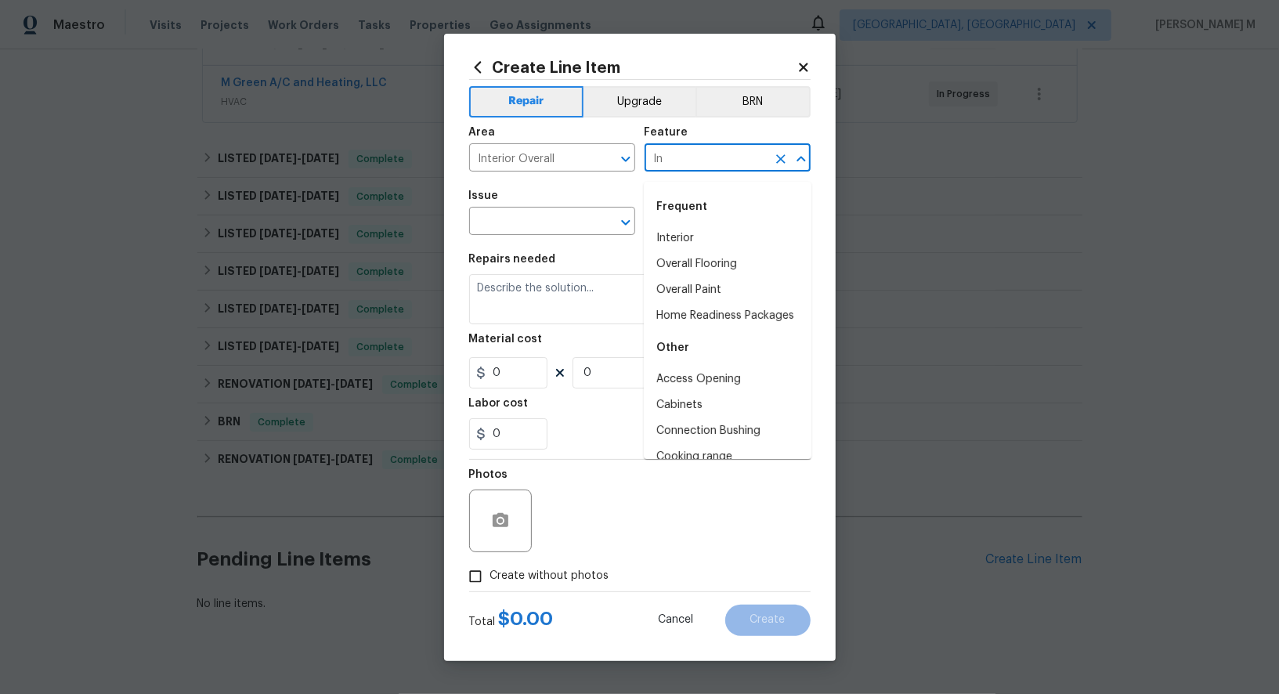
type input "Int"
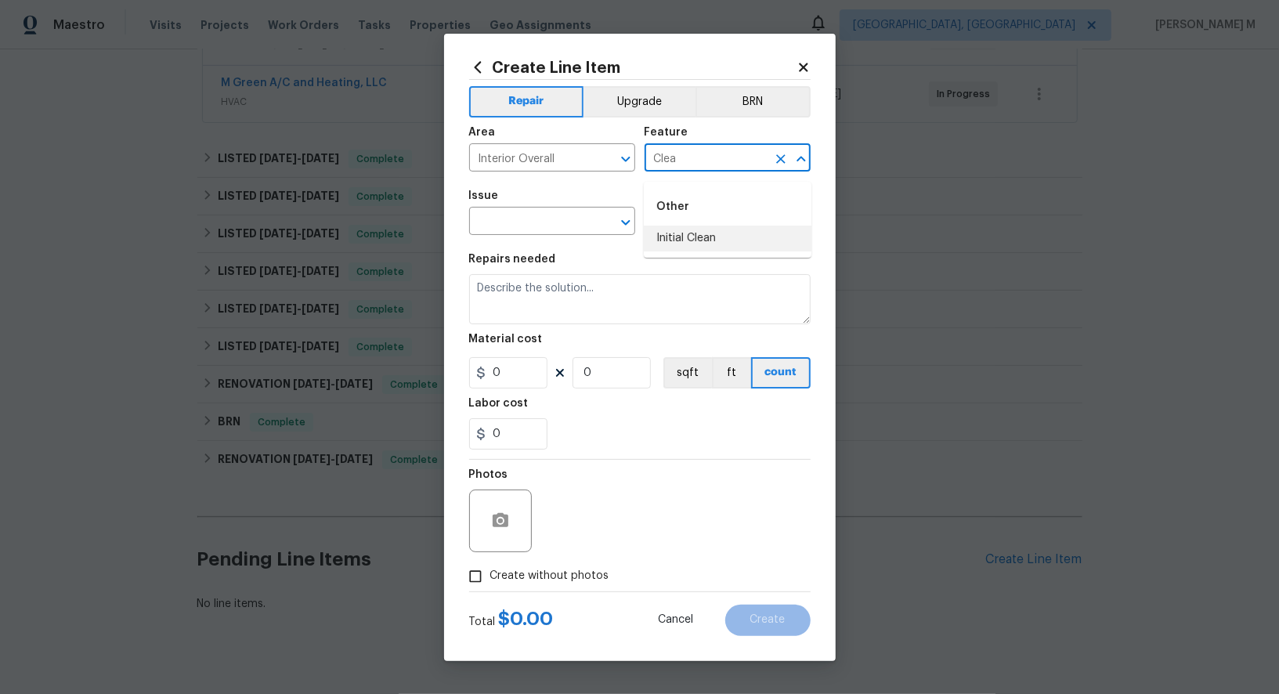
click at [688, 242] on li "Initial Clean" at bounding box center [728, 239] width 168 height 26
type input "Initial Clean"
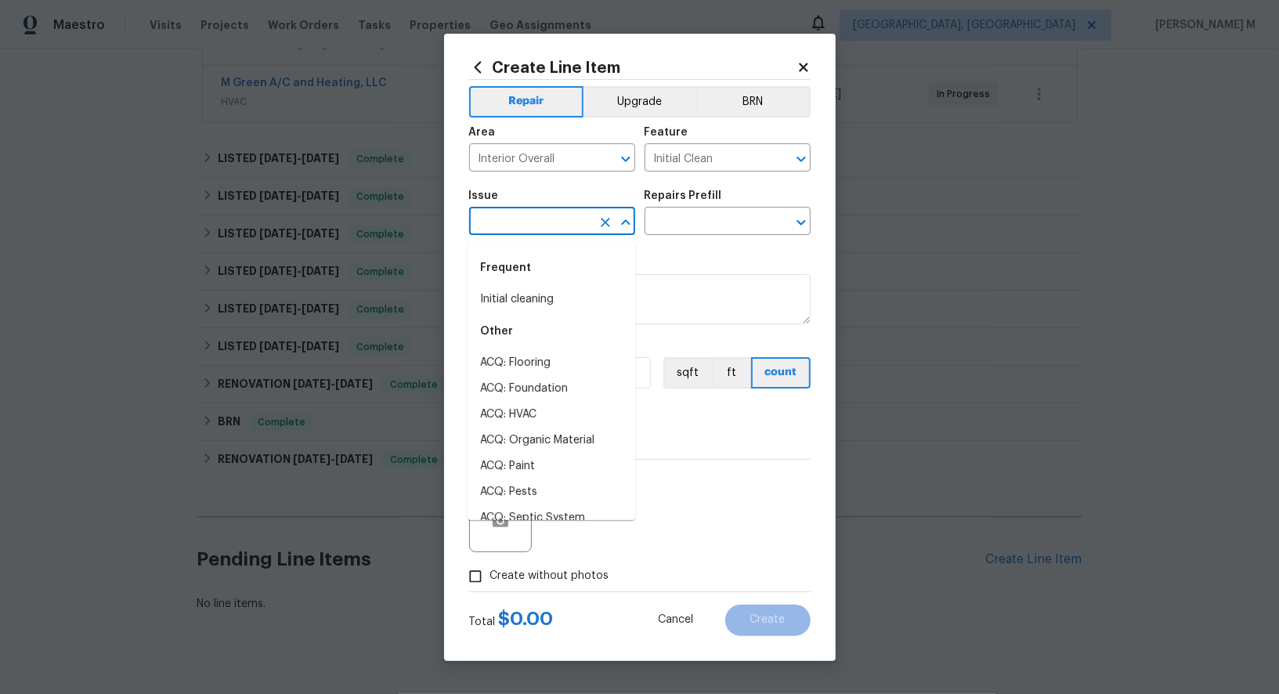
click at [542, 233] on input "text" at bounding box center [530, 223] width 122 height 24
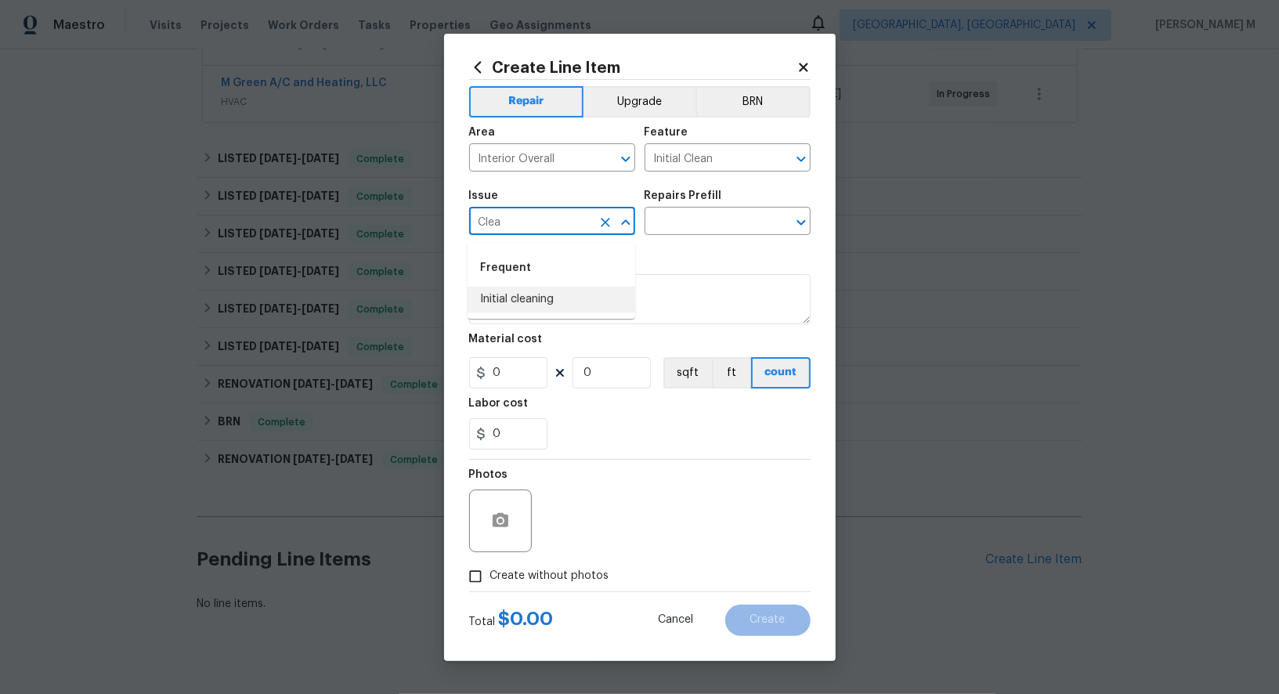
click at [509, 298] on li "Initial cleaning" at bounding box center [552, 300] width 168 height 26
type input "Initial cleaning"
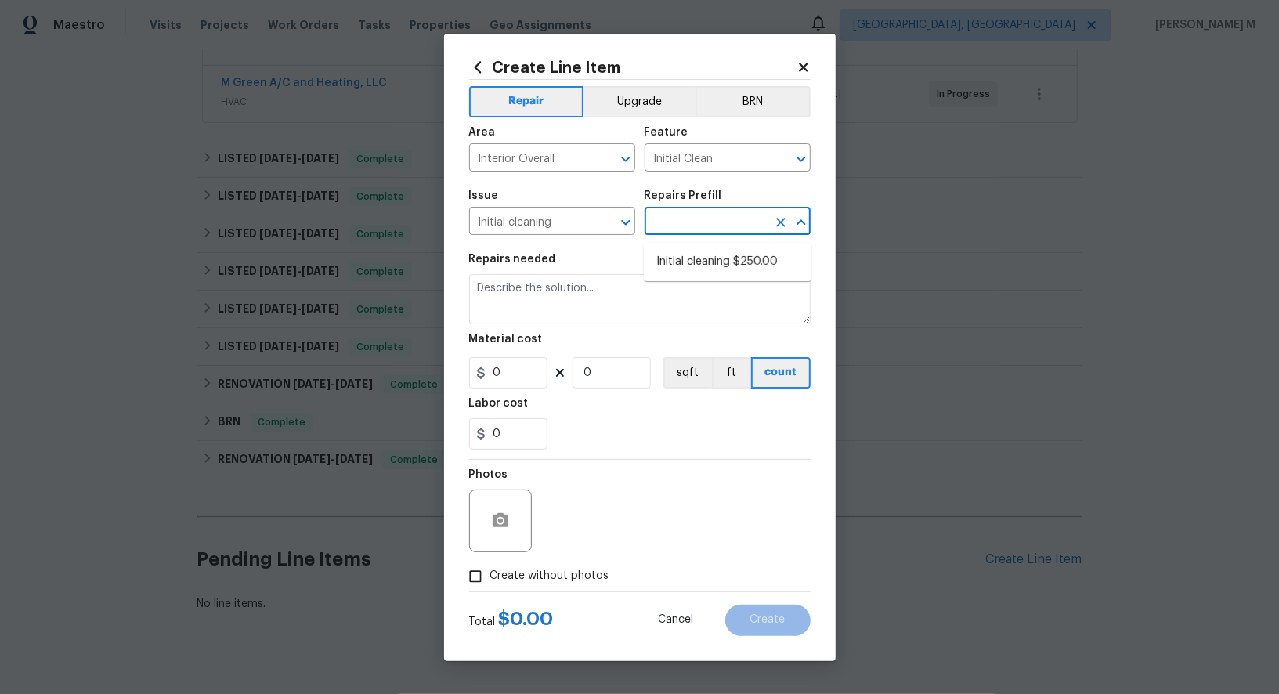
click at [680, 222] on input "text" at bounding box center [706, 223] width 122 height 24
click at [680, 266] on li "Initial cleaning $250.00" at bounding box center [728, 262] width 168 height 26
type input "Home Readiness Packages"
type input "Initial cleaning $250.00"
type textarea "1. Wipe down exterior doors and trim. 2. Clean out all exterior light fixtures …"
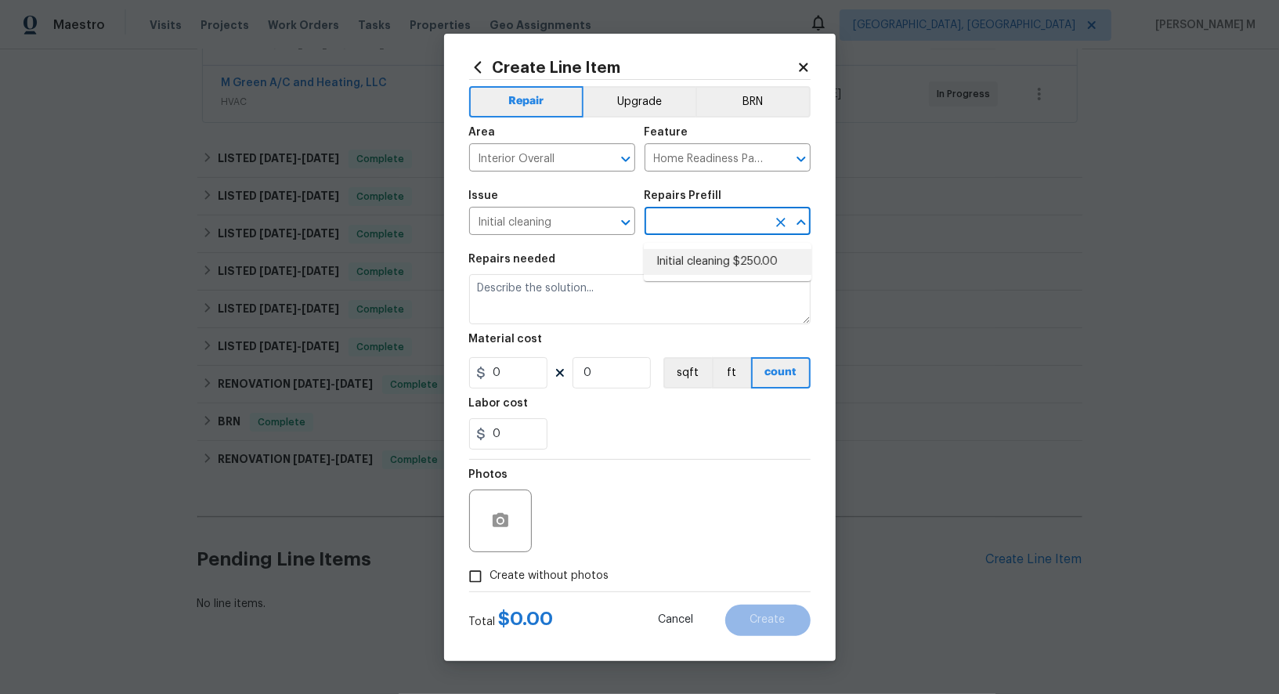
type input "250"
type input "1"
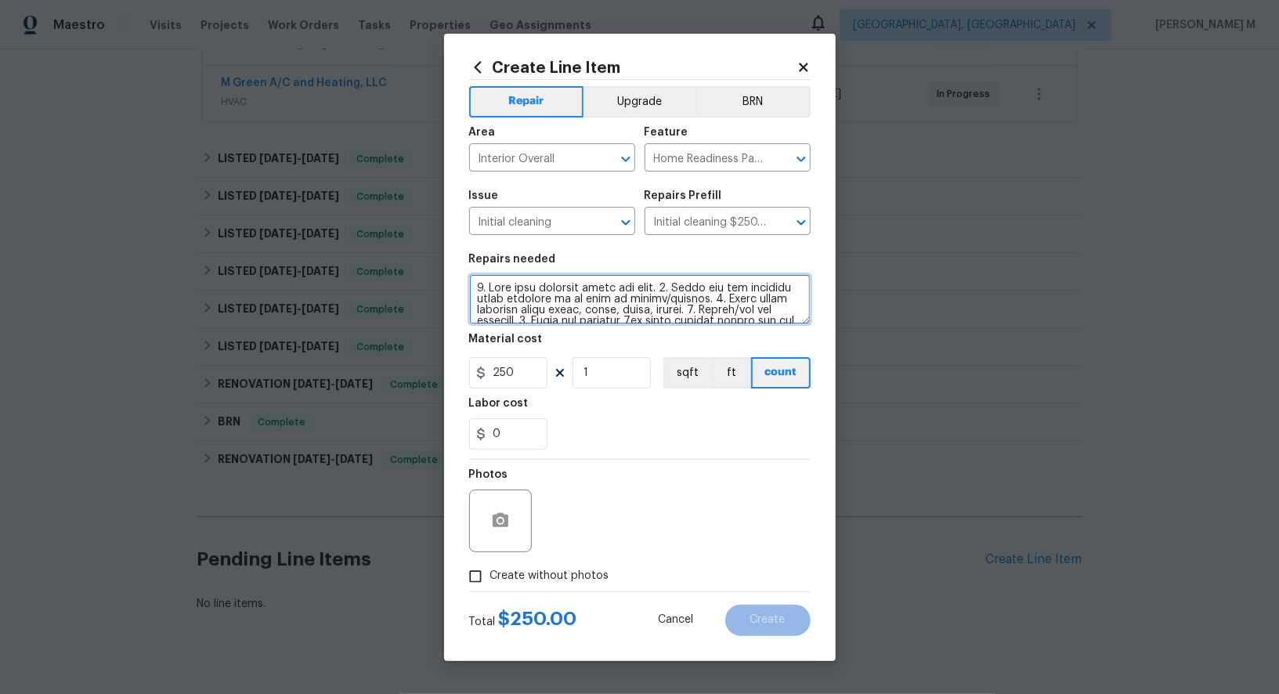
click at [631, 293] on textarea at bounding box center [640, 299] width 342 height 50
click at [555, 161] on input "Interior Overall" at bounding box center [530, 159] width 122 height 24
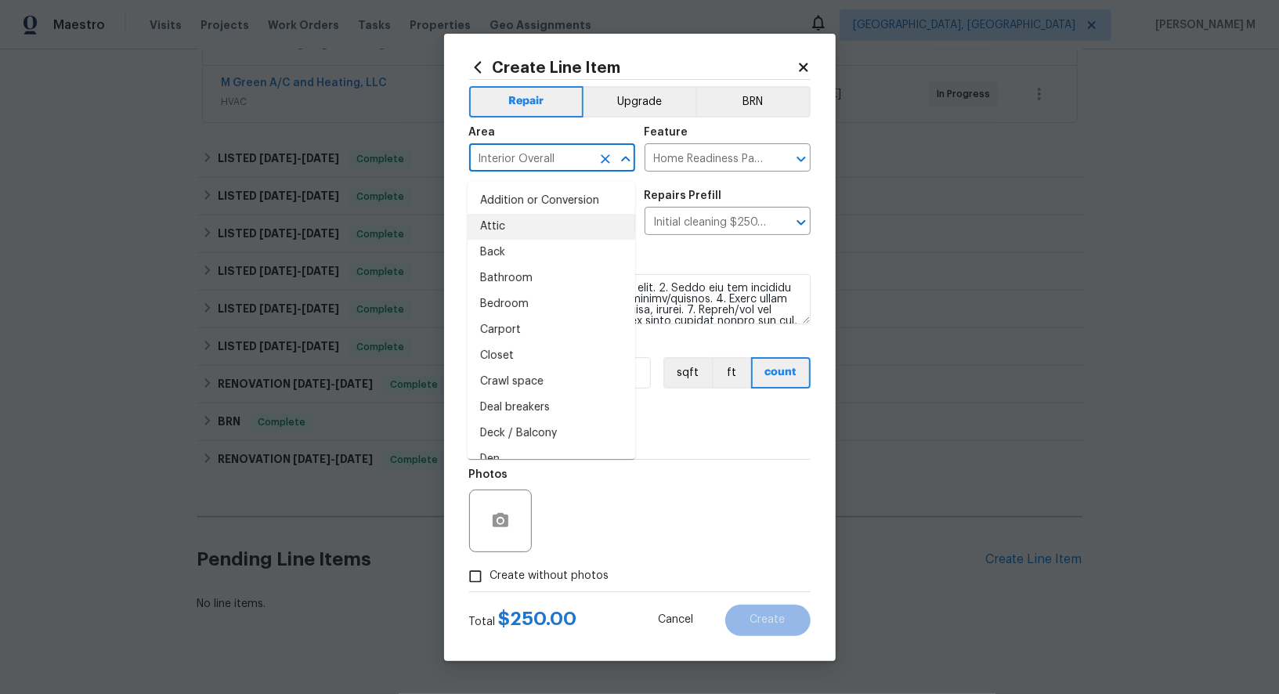
click at [555, 161] on input "Interior Overall" at bounding box center [530, 159] width 122 height 24
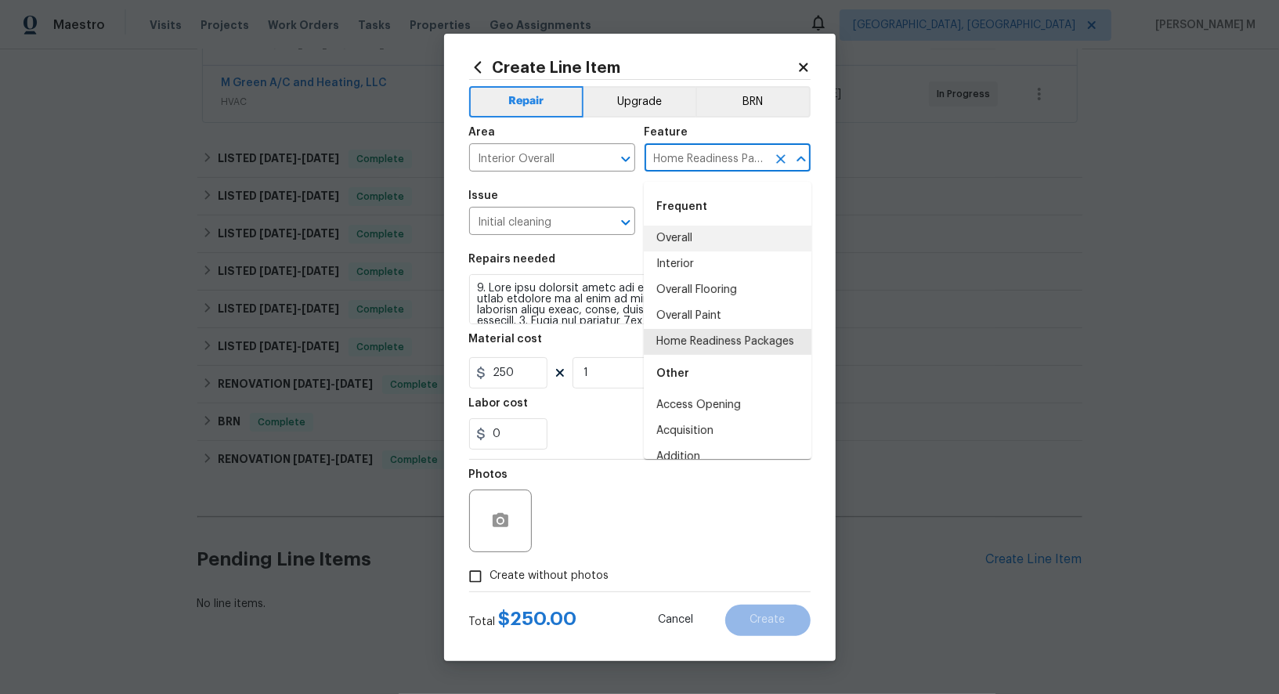
click at [710, 165] on input "Home Readiness Packages" at bounding box center [706, 159] width 122 height 24
click at [518, 229] on input "Initial cleaning" at bounding box center [530, 223] width 122 height 24
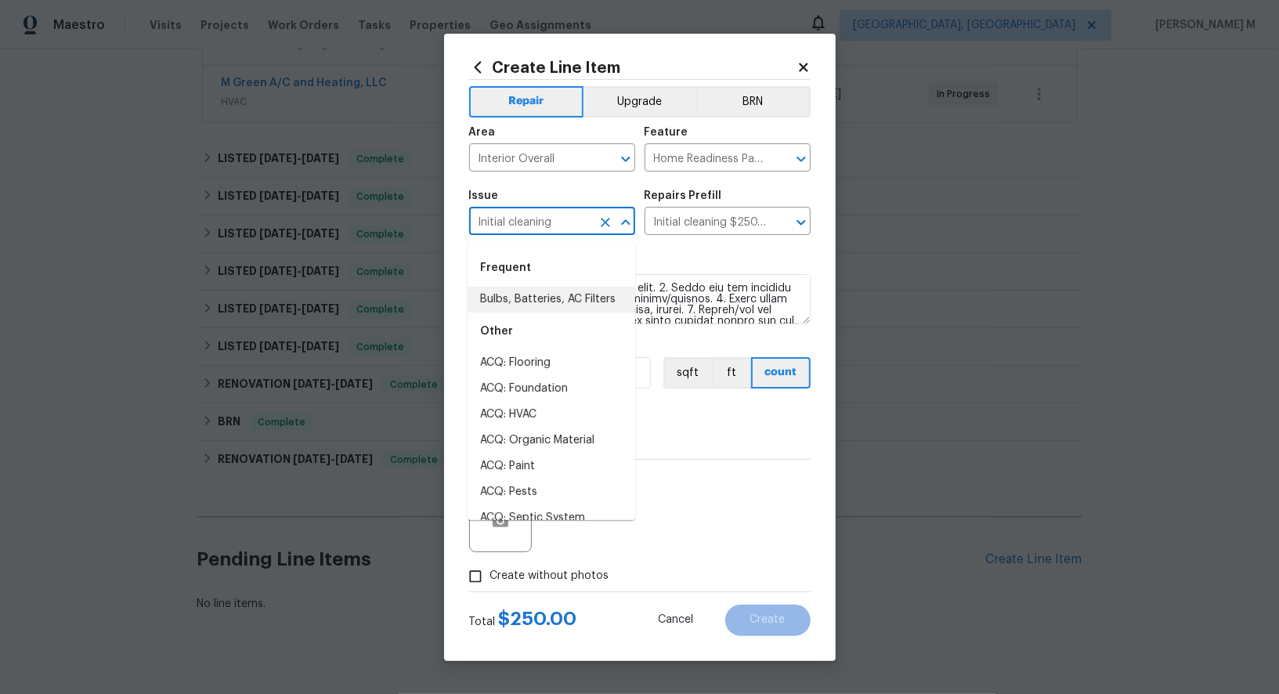
click at [518, 229] on input "Initial cleaning" at bounding box center [530, 223] width 122 height 24
click at [695, 215] on input "Initial cleaning $250.00" at bounding box center [706, 223] width 122 height 24
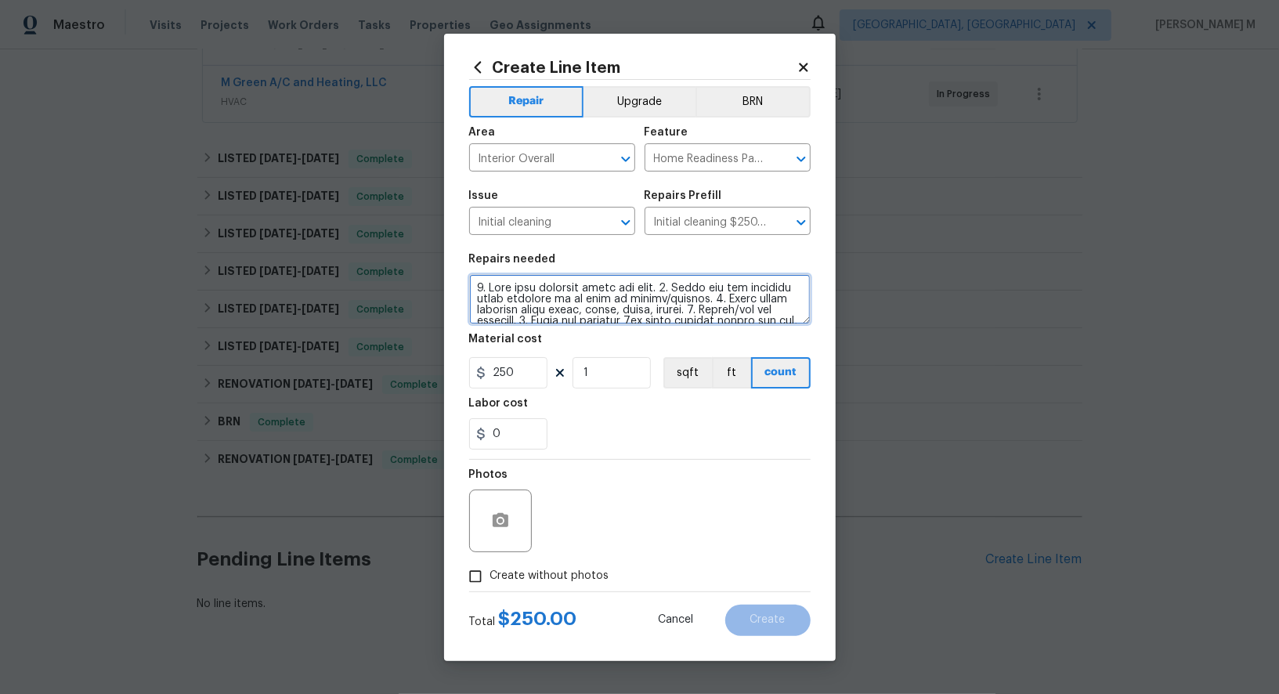
click at [567, 299] on textarea at bounding box center [640, 299] width 342 height 50
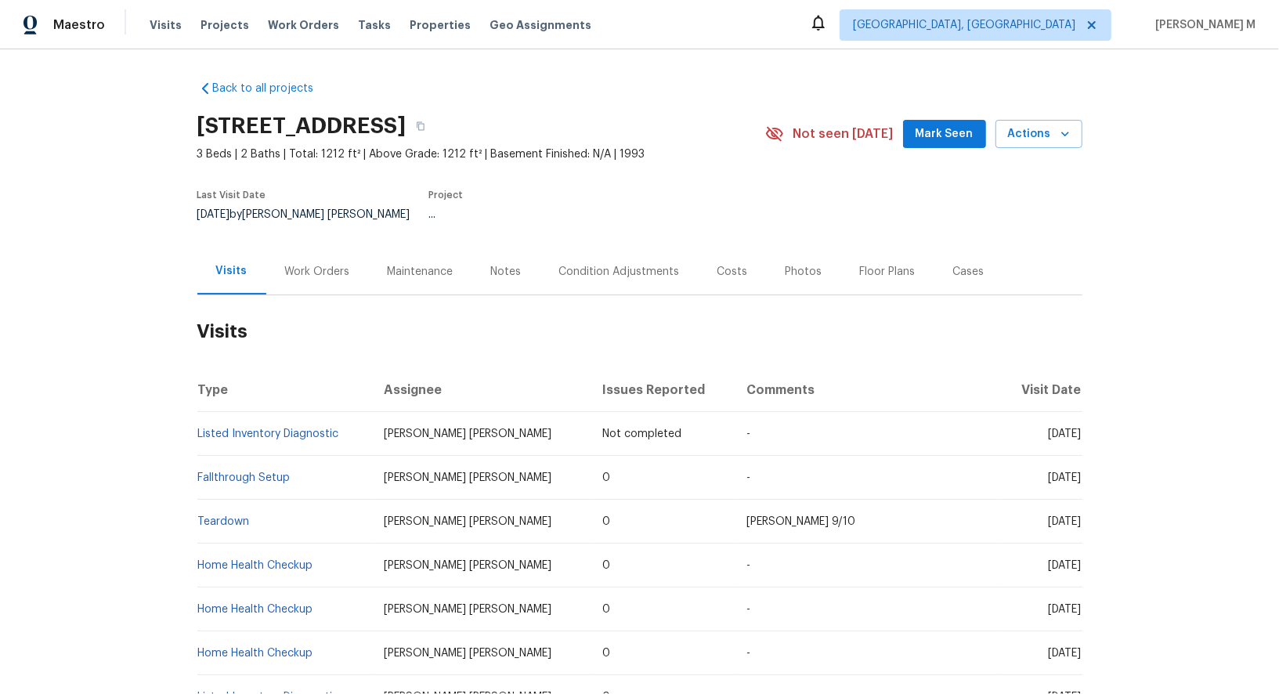
click at [294, 264] on div "Work Orders" at bounding box center [317, 272] width 65 height 16
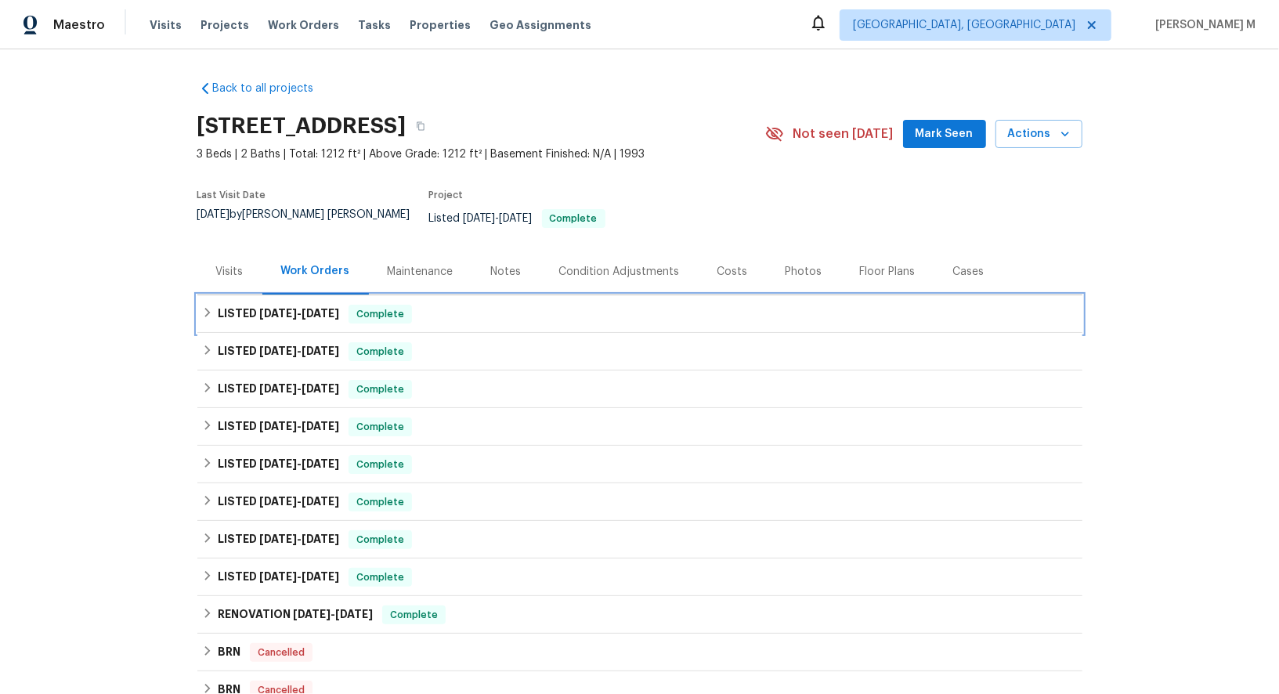
click at [288, 305] on h6 "LISTED [DATE] - [DATE]" at bounding box center [278, 314] width 121 height 19
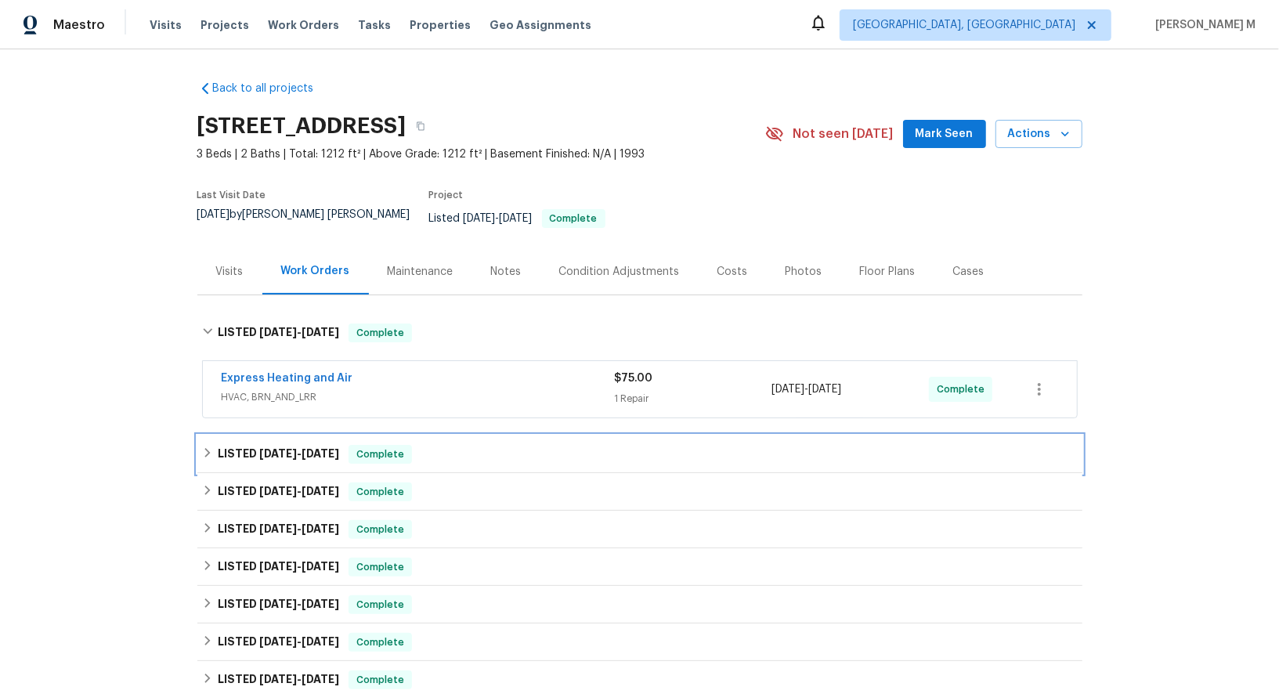
click at [277, 436] on div "LISTED [DATE] - [DATE] Complete" at bounding box center [639, 455] width 885 height 38
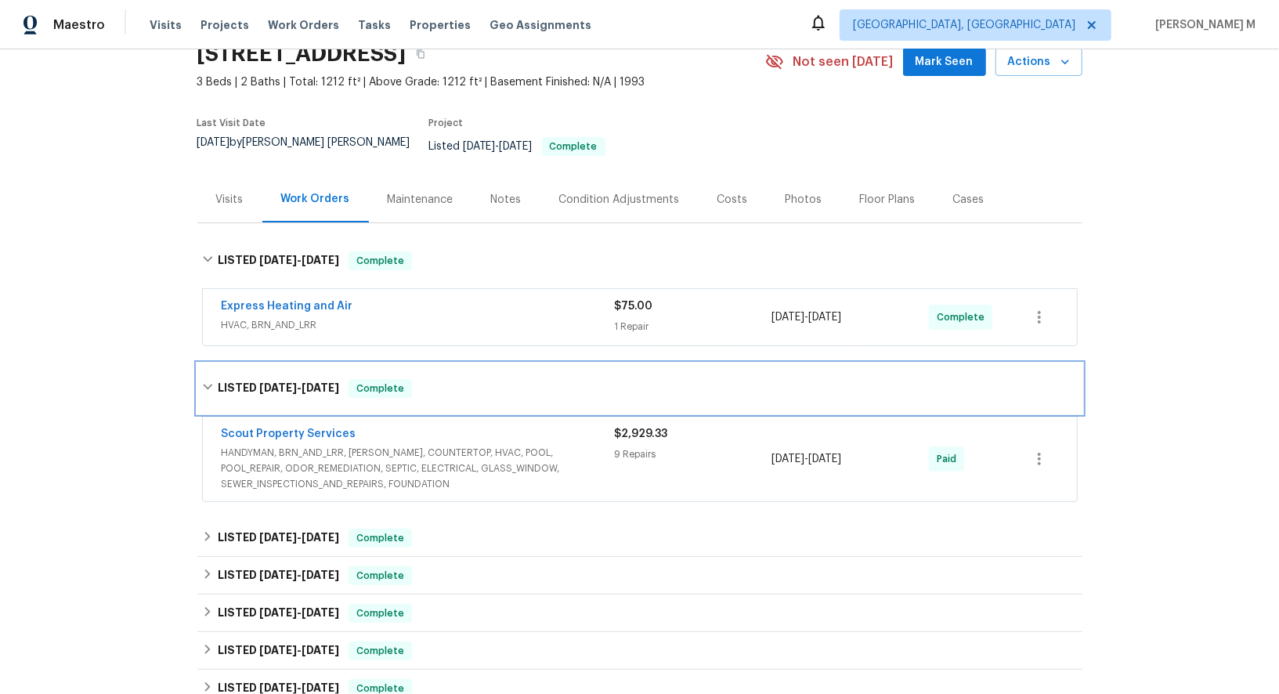
scroll to position [84, 0]
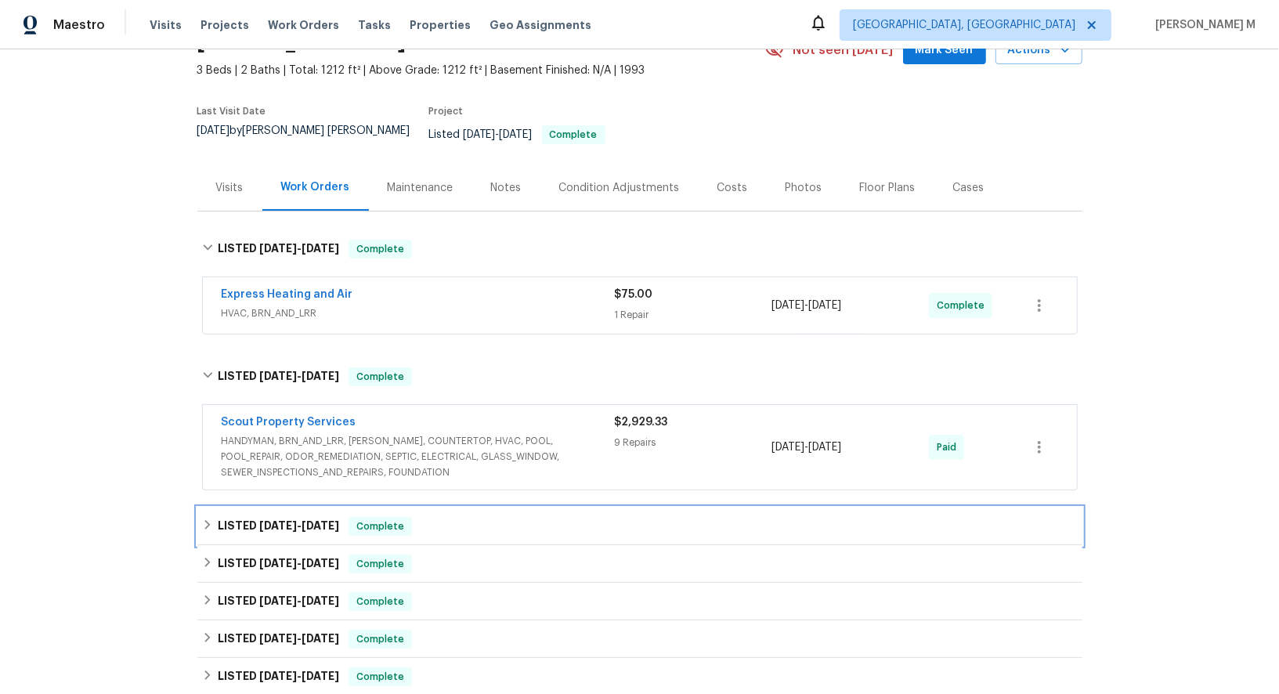
click at [259, 516] on div "LISTED [DATE] - [DATE] Complete" at bounding box center [639, 527] width 885 height 38
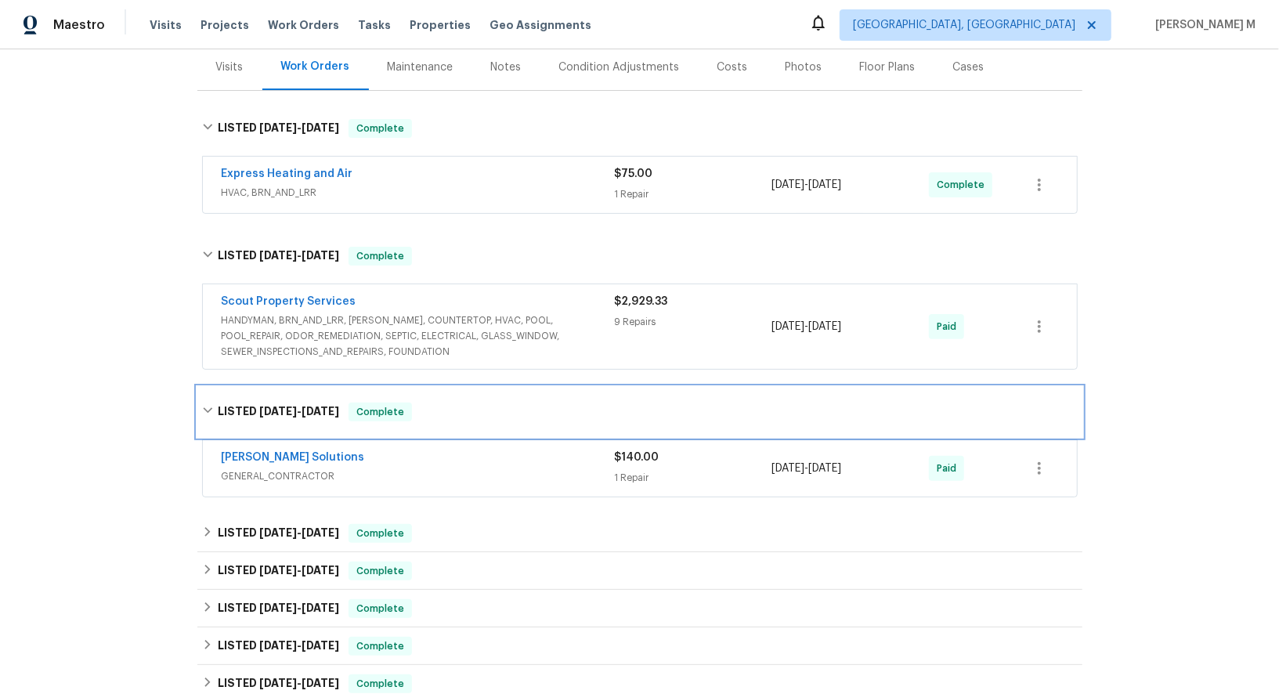
scroll to position [205, 0]
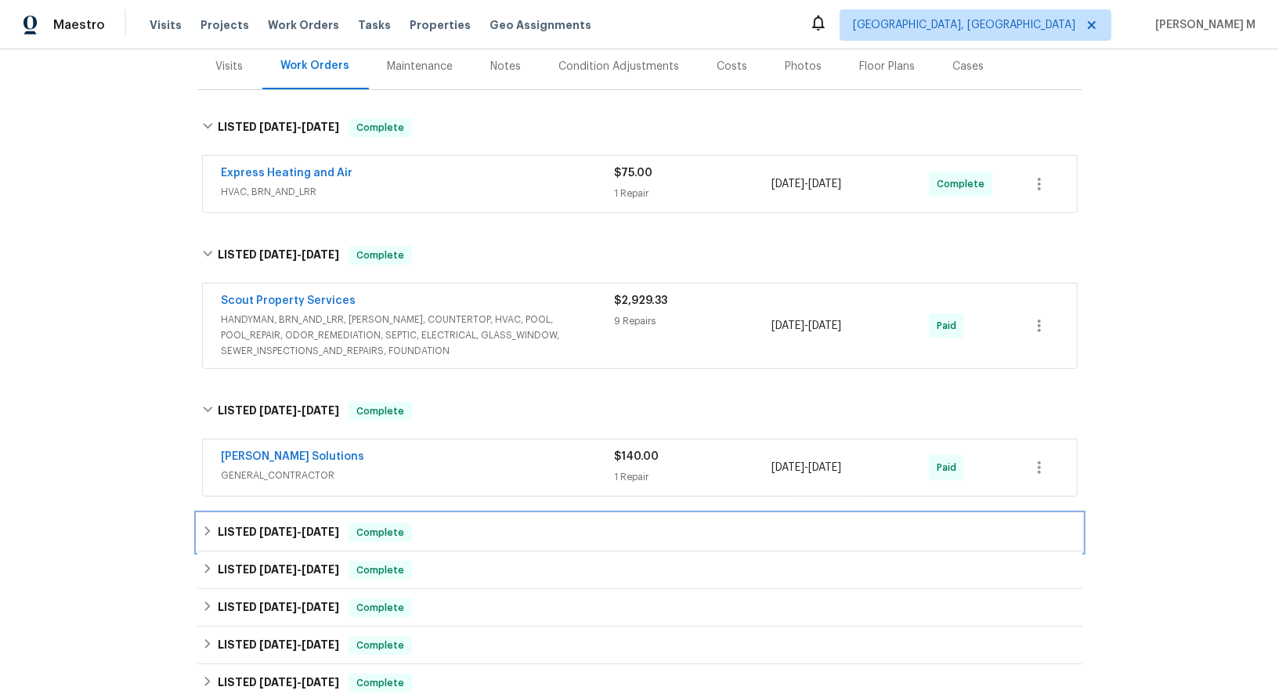
click at [273, 514] on div "LISTED [DATE] - [DATE] Complete" at bounding box center [639, 533] width 885 height 38
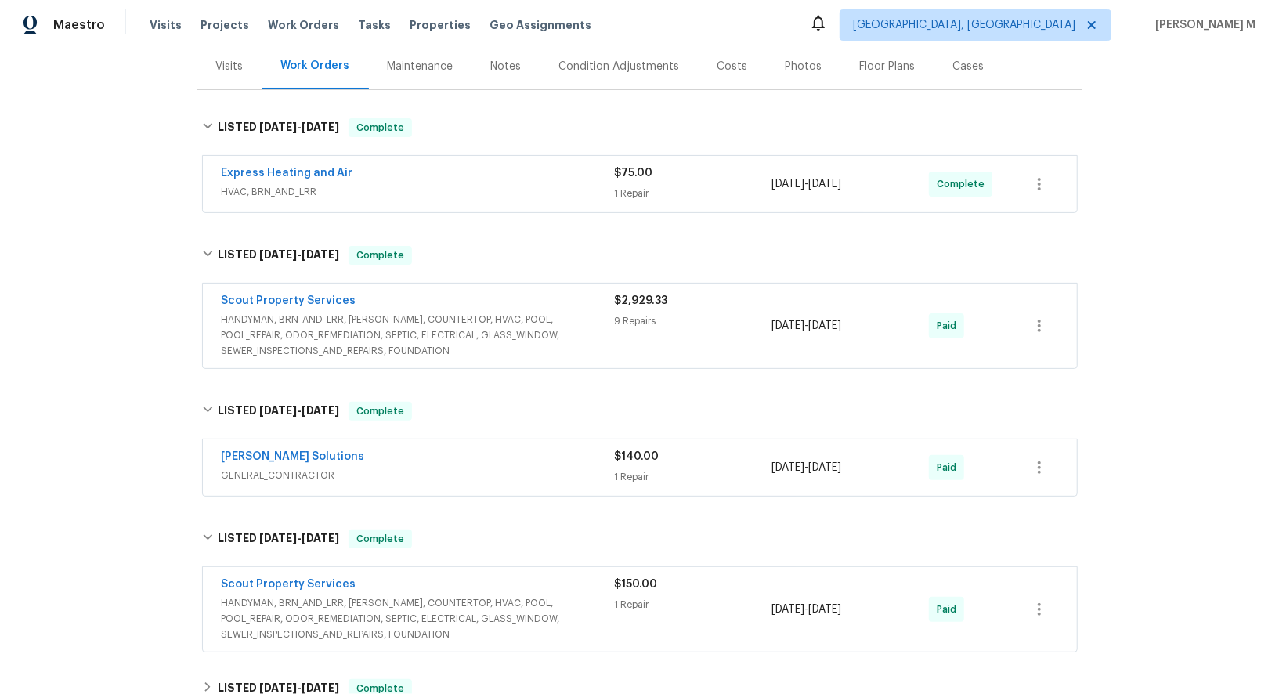
click at [294, 184] on span "HVAC, BRN_AND_LRR" at bounding box center [418, 192] width 393 height 16
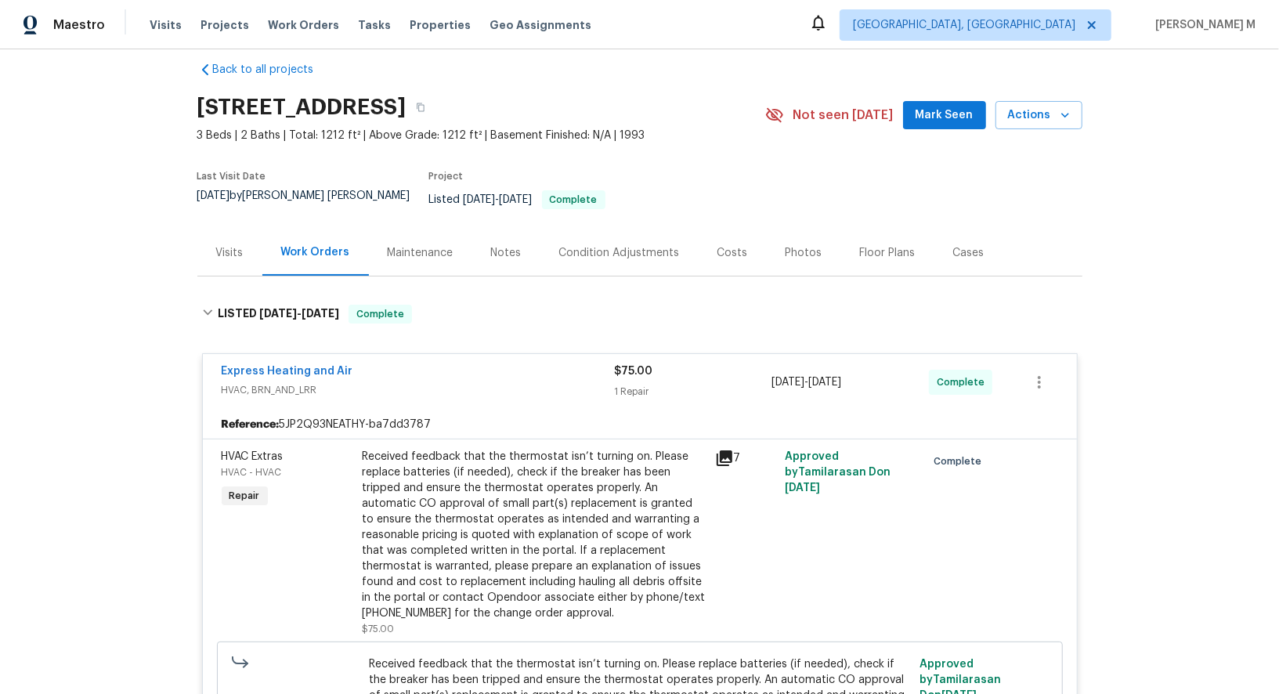
scroll to position [20, 0]
click at [422, 244] on div "Maintenance" at bounding box center [421, 252] width 66 height 16
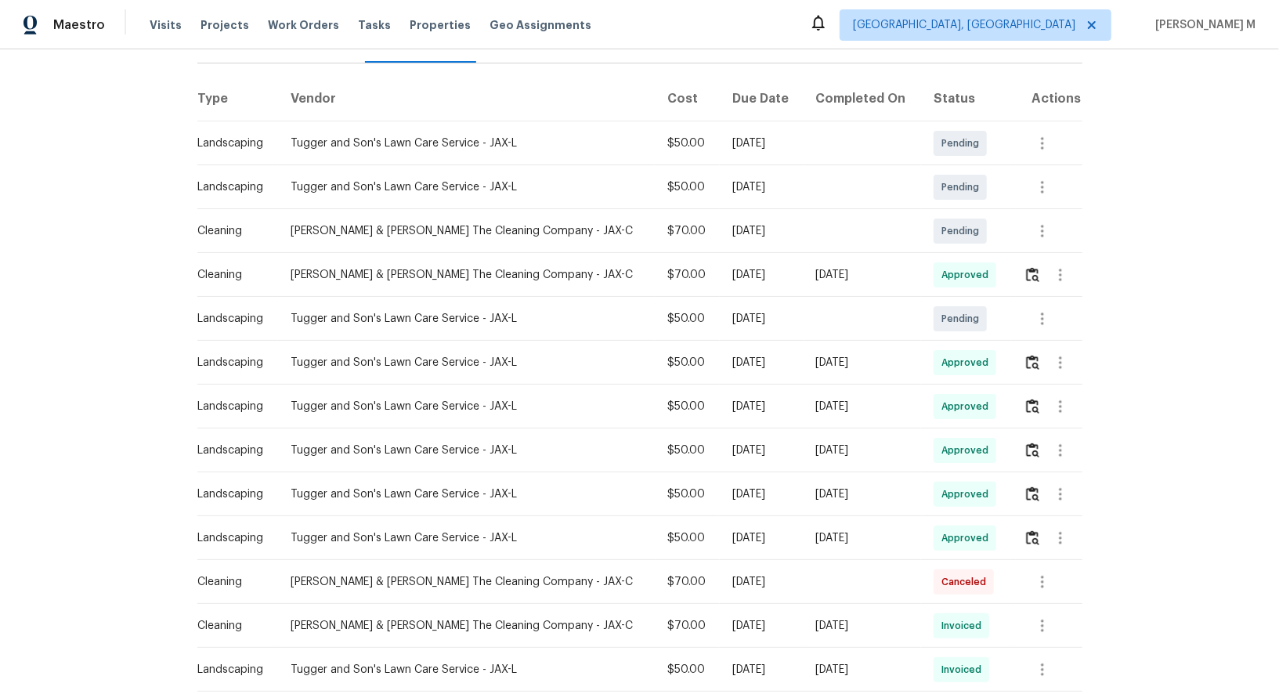
scroll to position [240, 0]
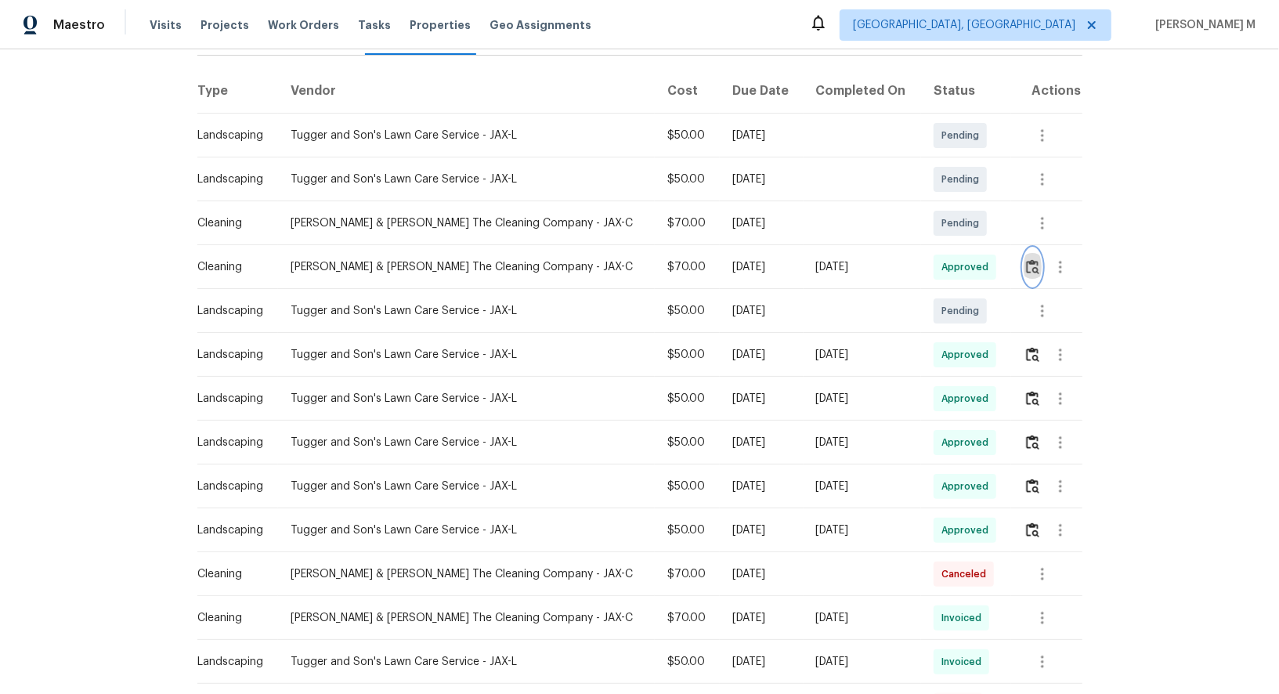
click at [1026, 248] on button "button" at bounding box center [1033, 267] width 18 height 38
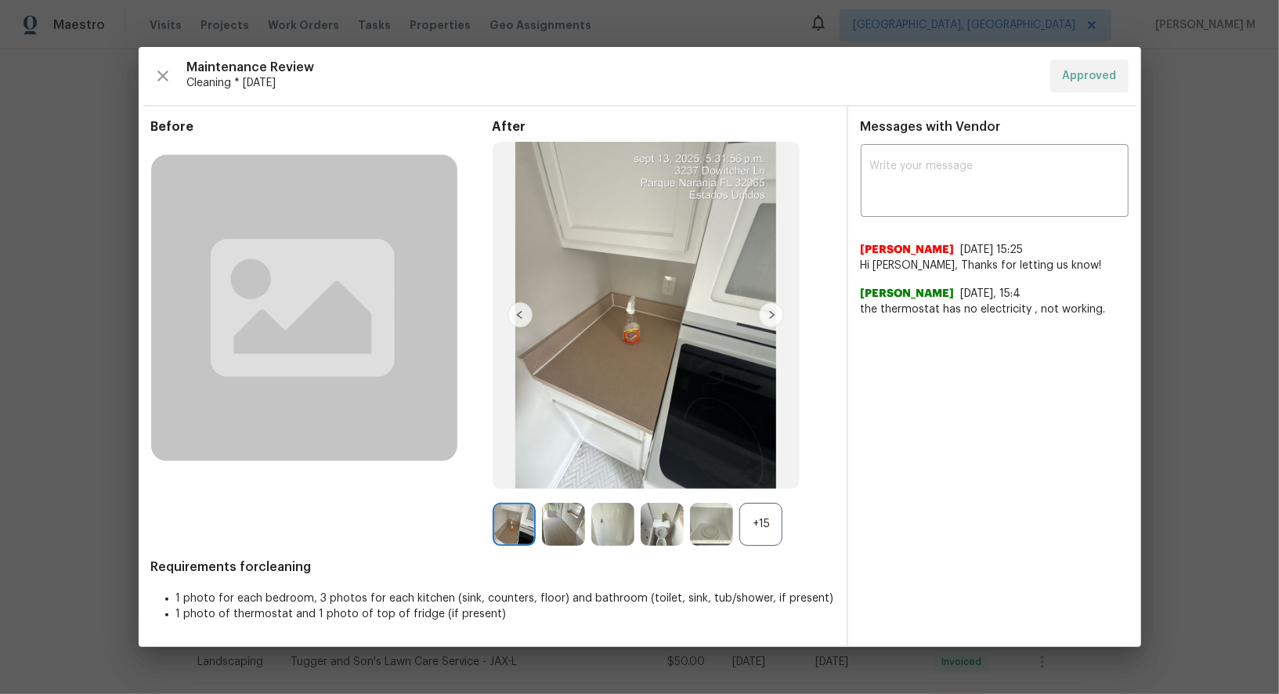
click at [765, 524] on div "+15" at bounding box center [761, 524] width 43 height 43
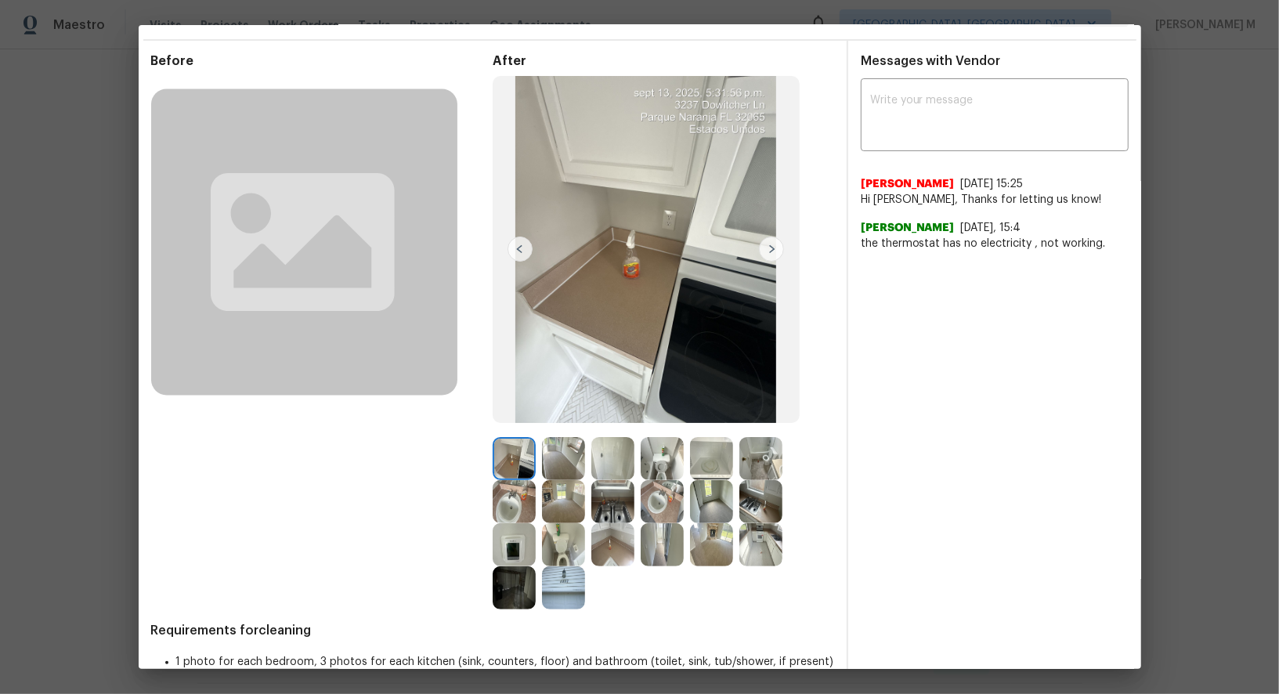
scroll to position [51, 0]
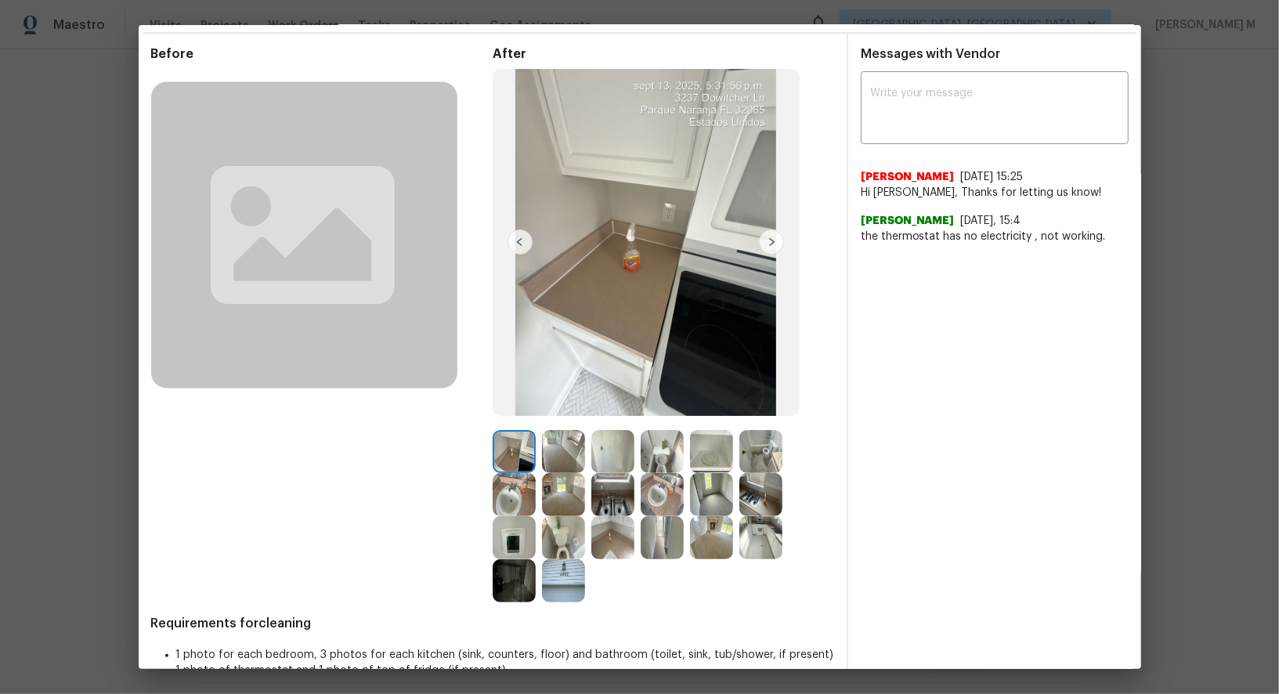
click at [517, 544] on img at bounding box center [514, 537] width 43 height 43
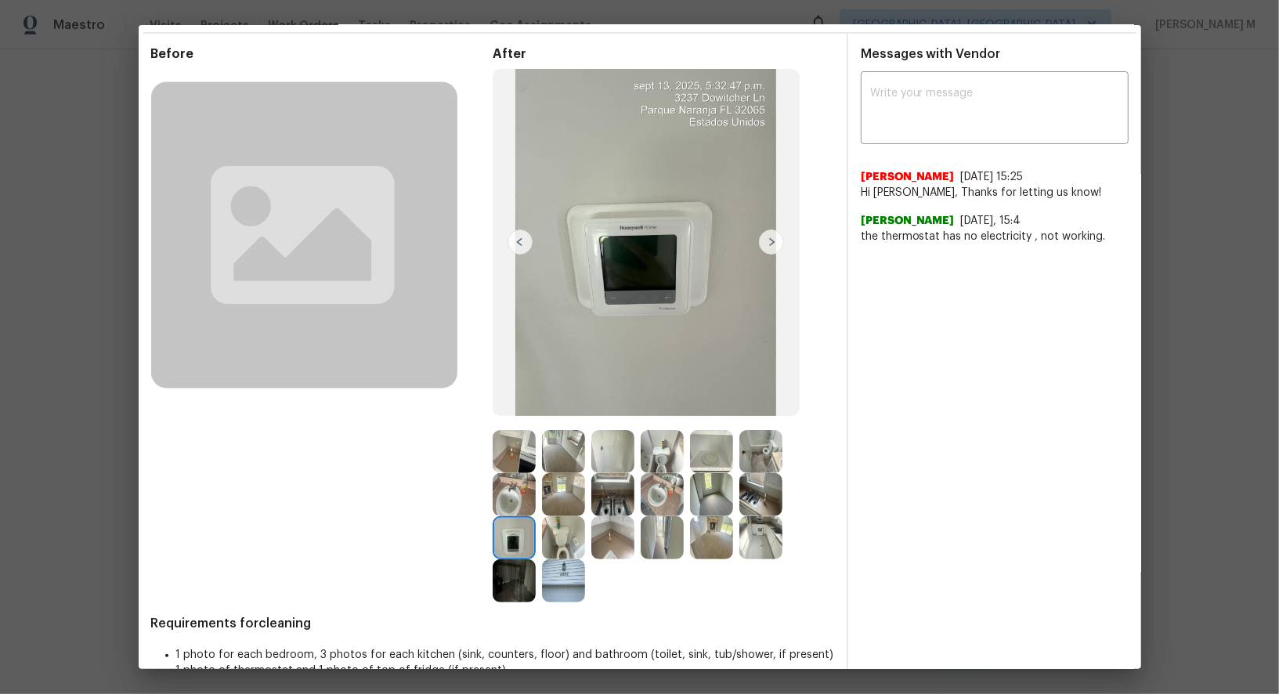
scroll to position [77, 0]
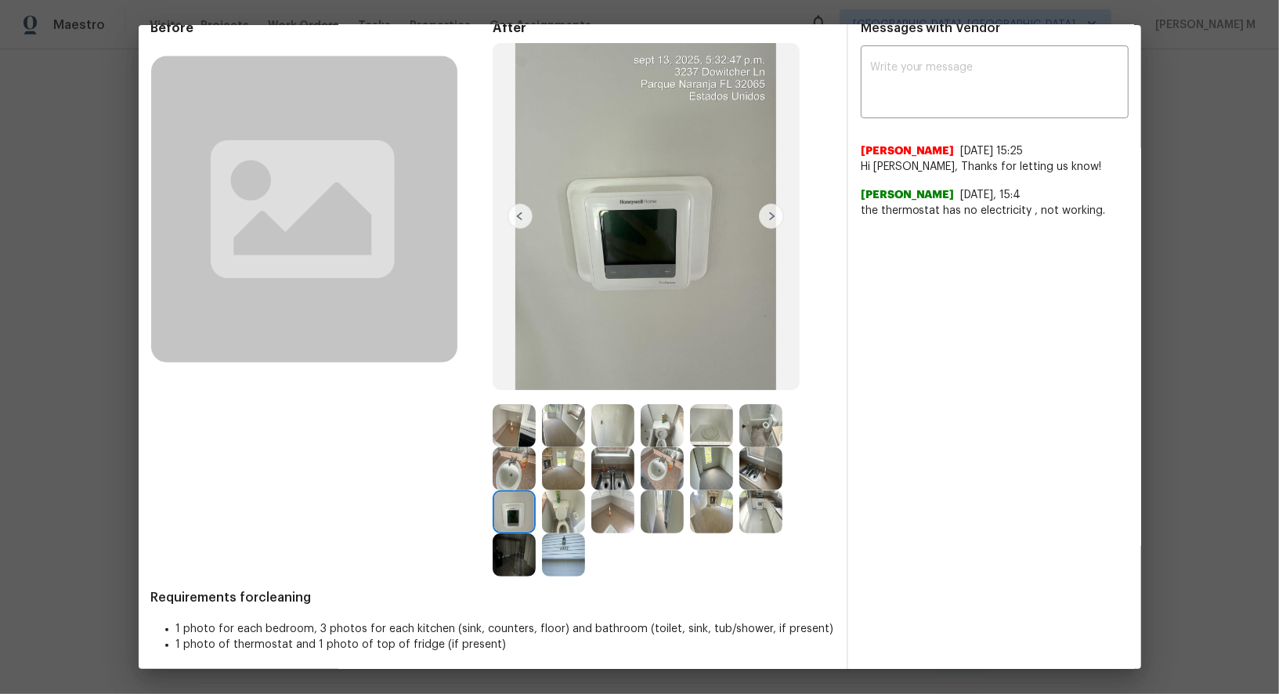
click at [559, 429] on img at bounding box center [563, 425] width 43 height 43
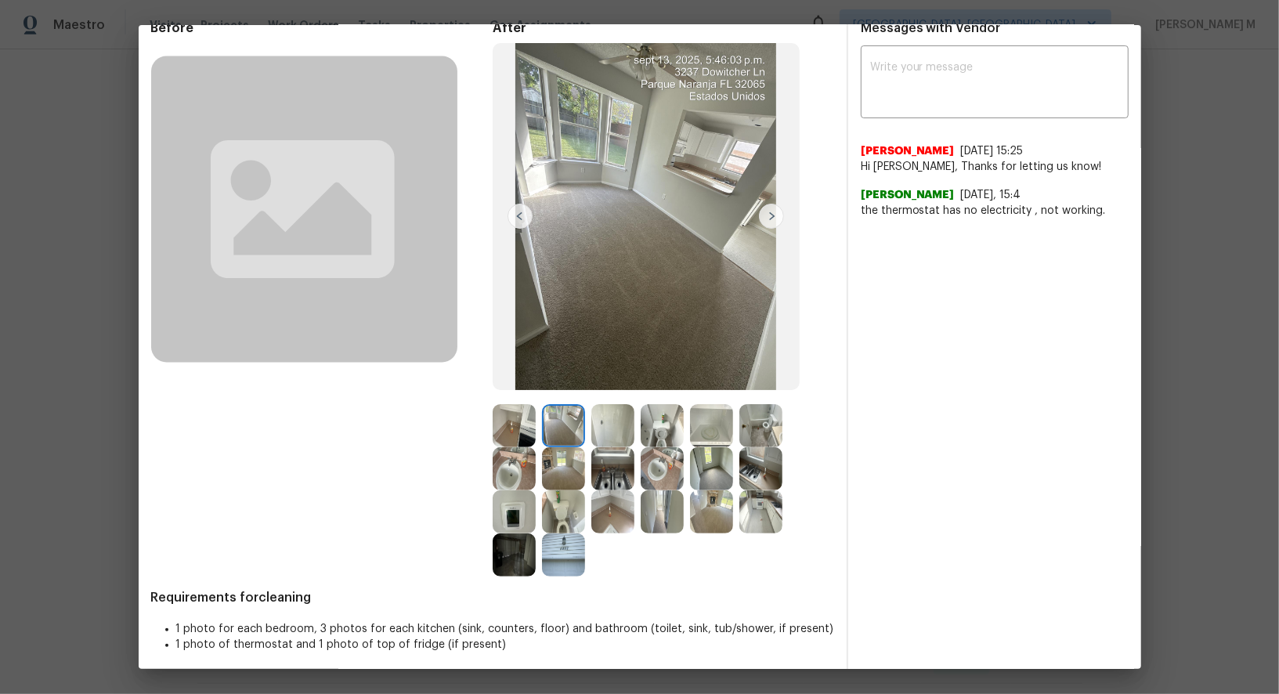
click at [736, 467] on div at bounding box center [714, 468] width 49 height 43
click at [759, 465] on img at bounding box center [761, 468] width 43 height 43
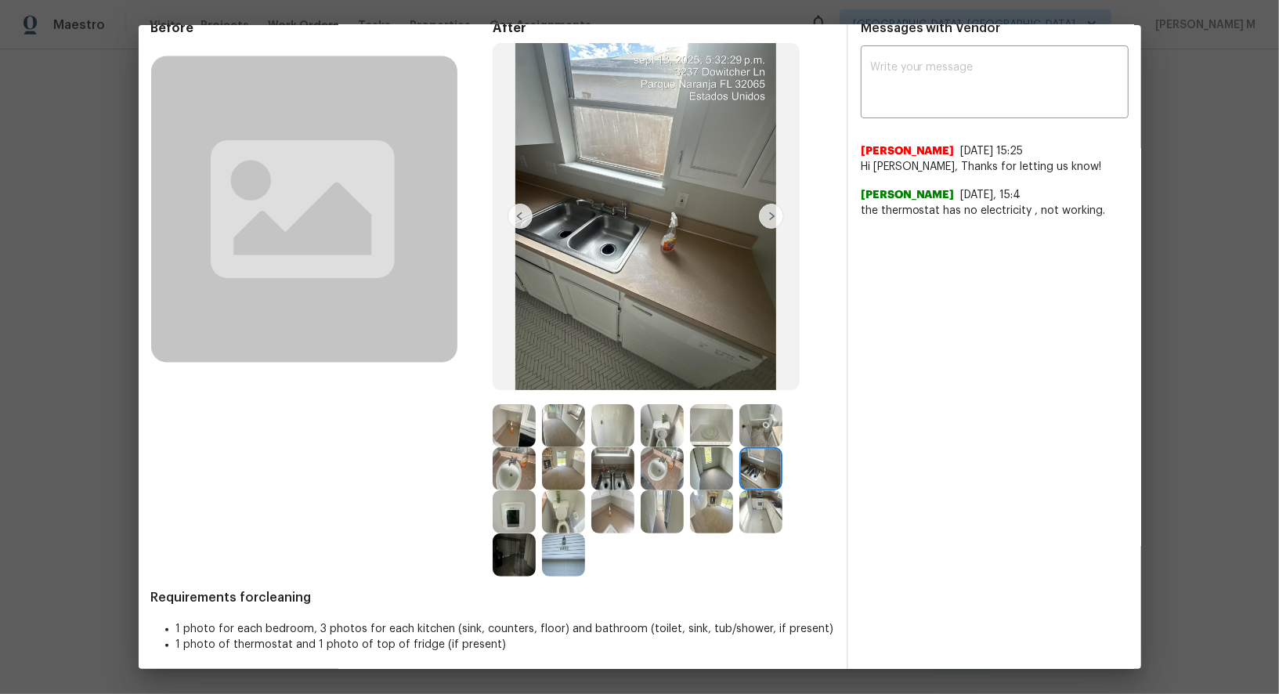
click at [501, 427] on img at bounding box center [514, 425] width 43 height 43
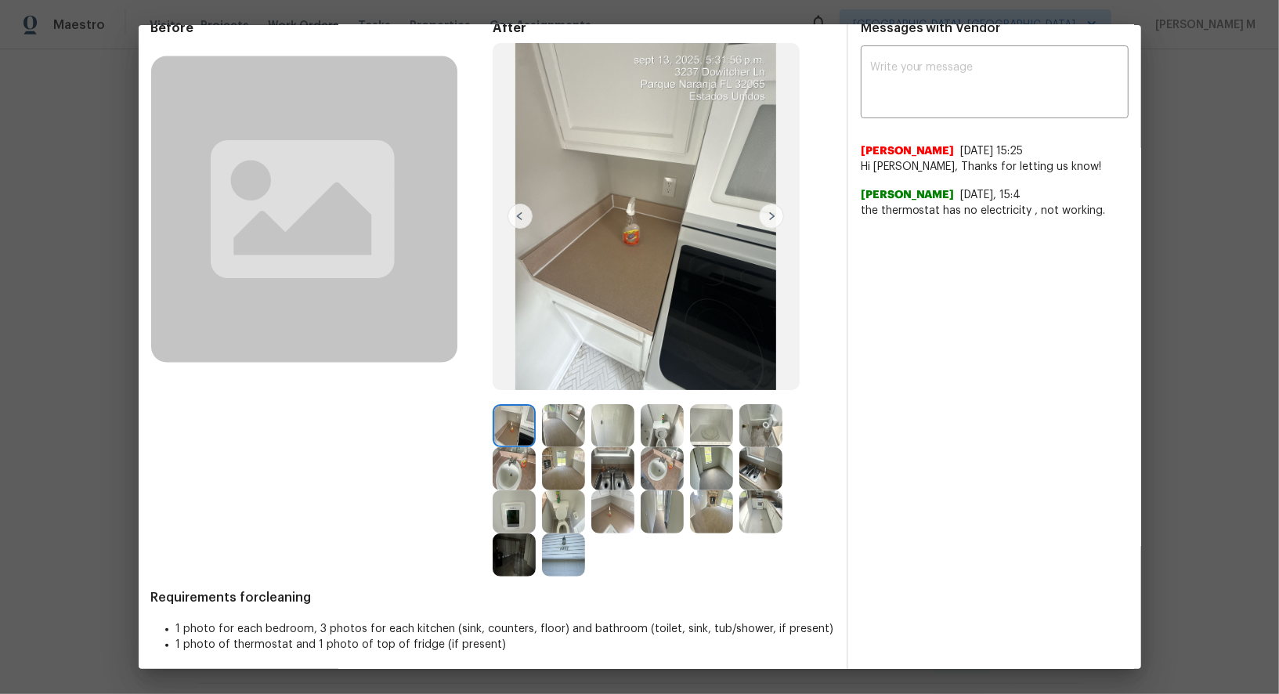
click at [501, 464] on img at bounding box center [514, 468] width 43 height 43
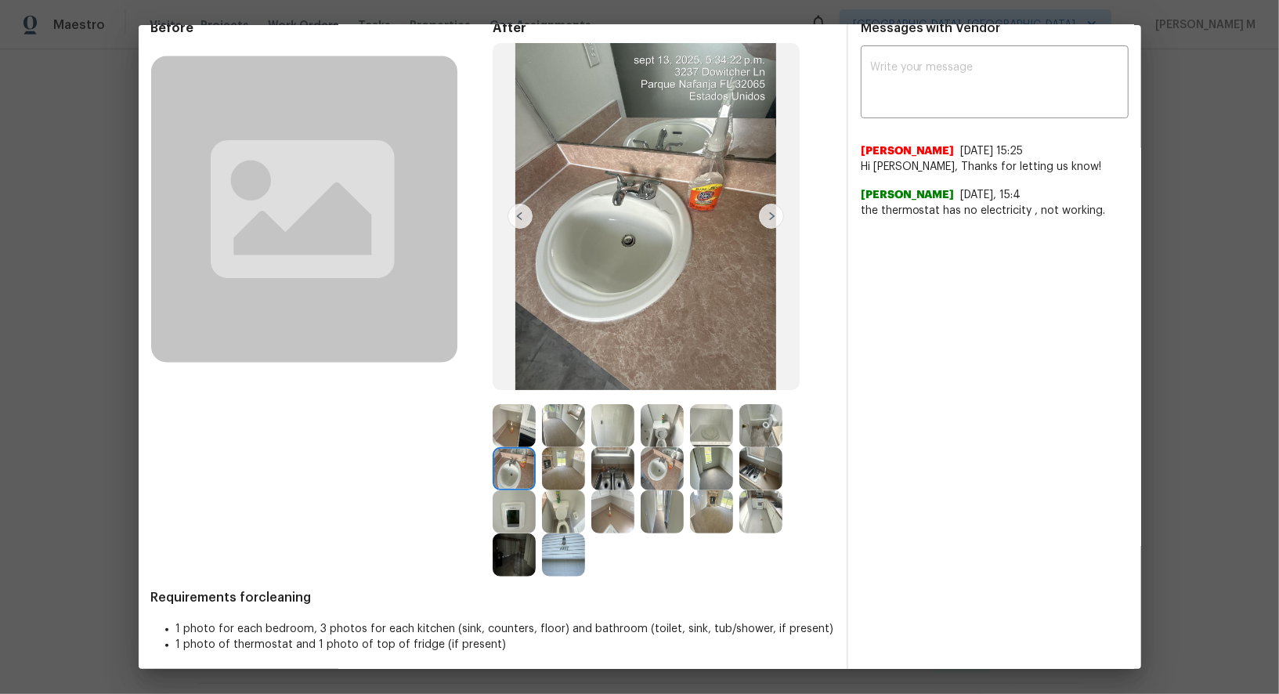
click at [562, 465] on img at bounding box center [563, 468] width 43 height 43
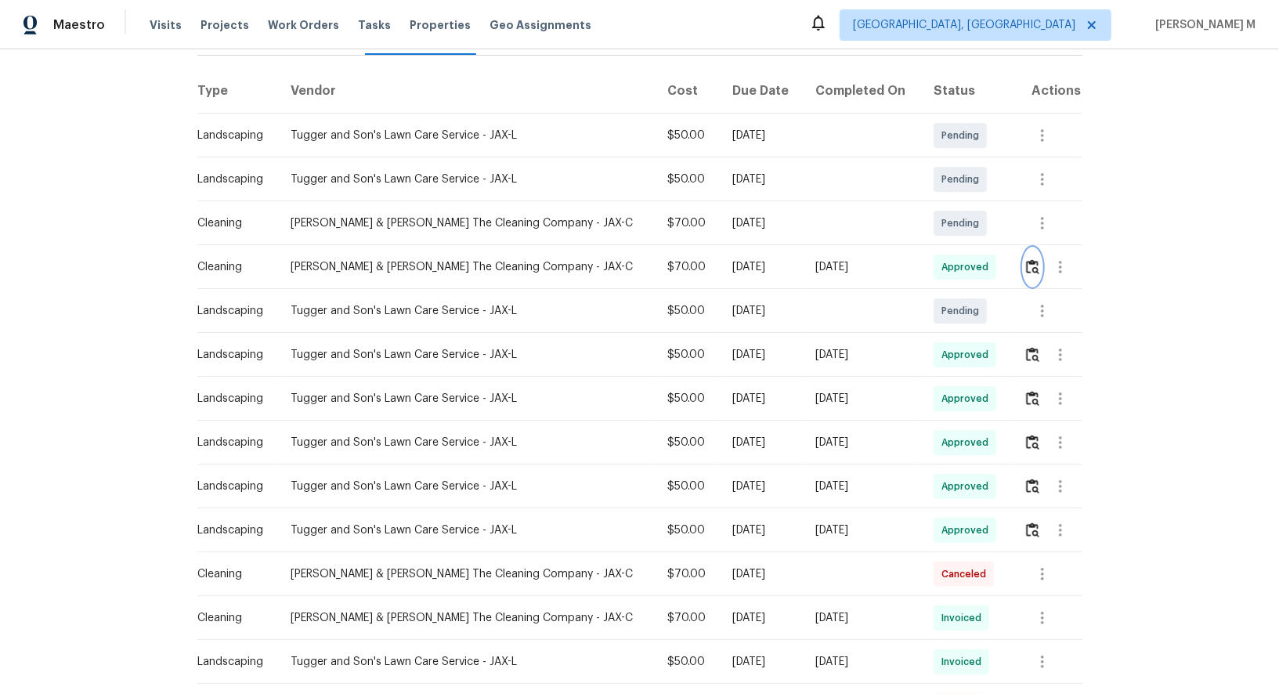
scroll to position [206, 0]
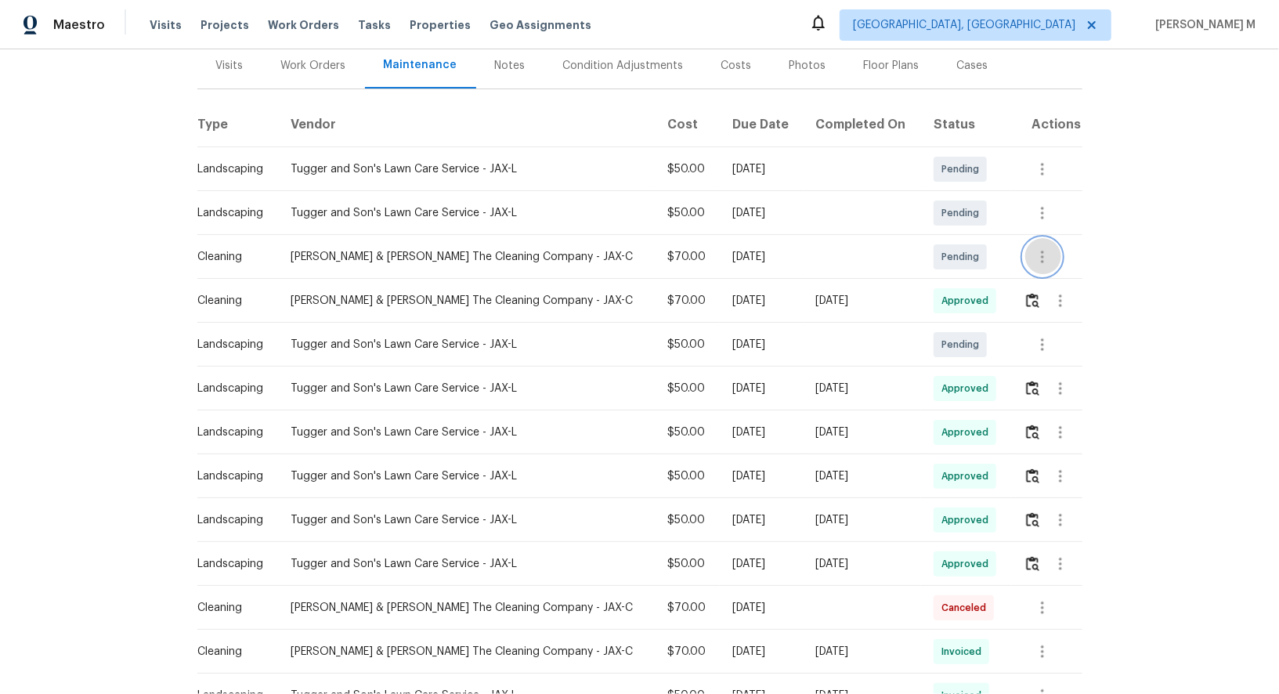
click at [1036, 248] on icon "button" at bounding box center [1042, 257] width 19 height 19
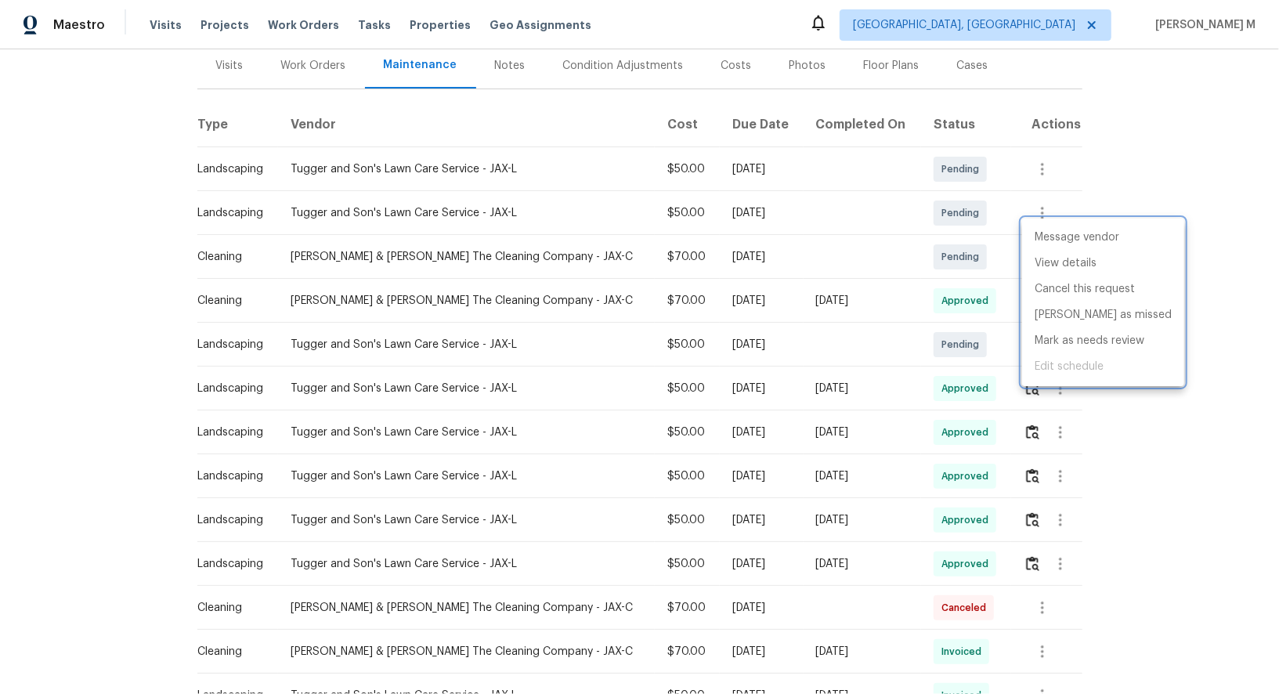
click at [928, 280] on div at bounding box center [639, 347] width 1279 height 694
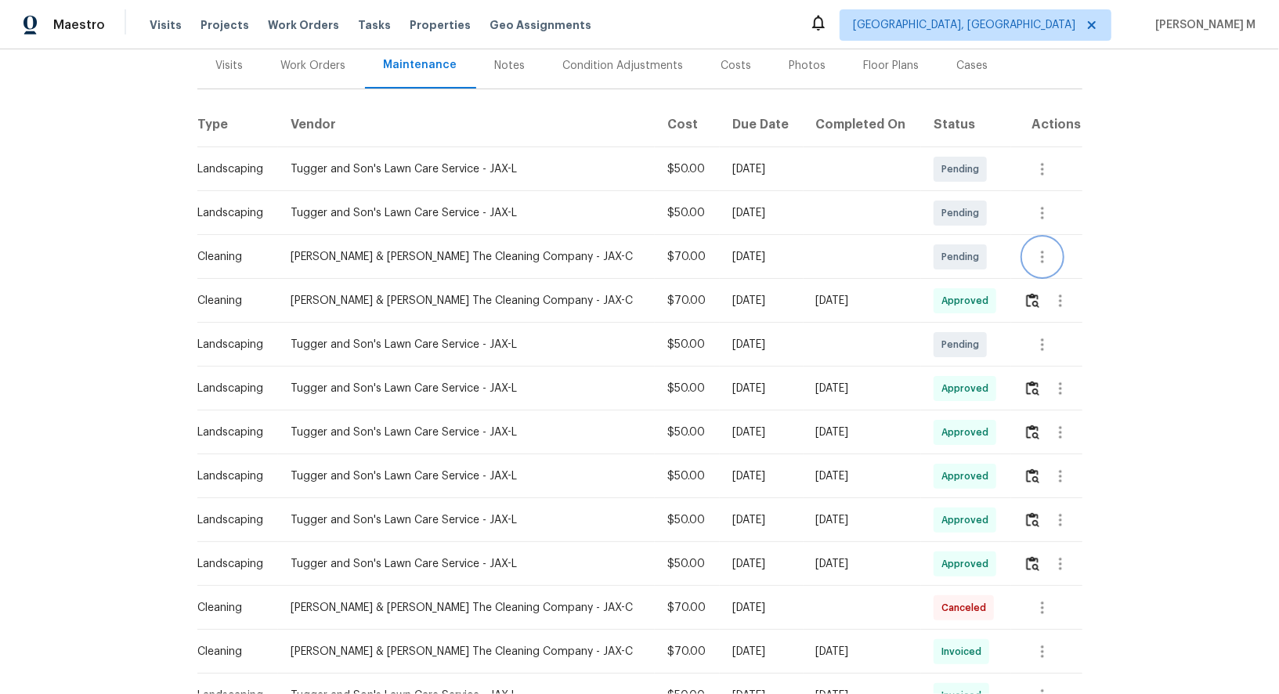
scroll to position [0, 0]
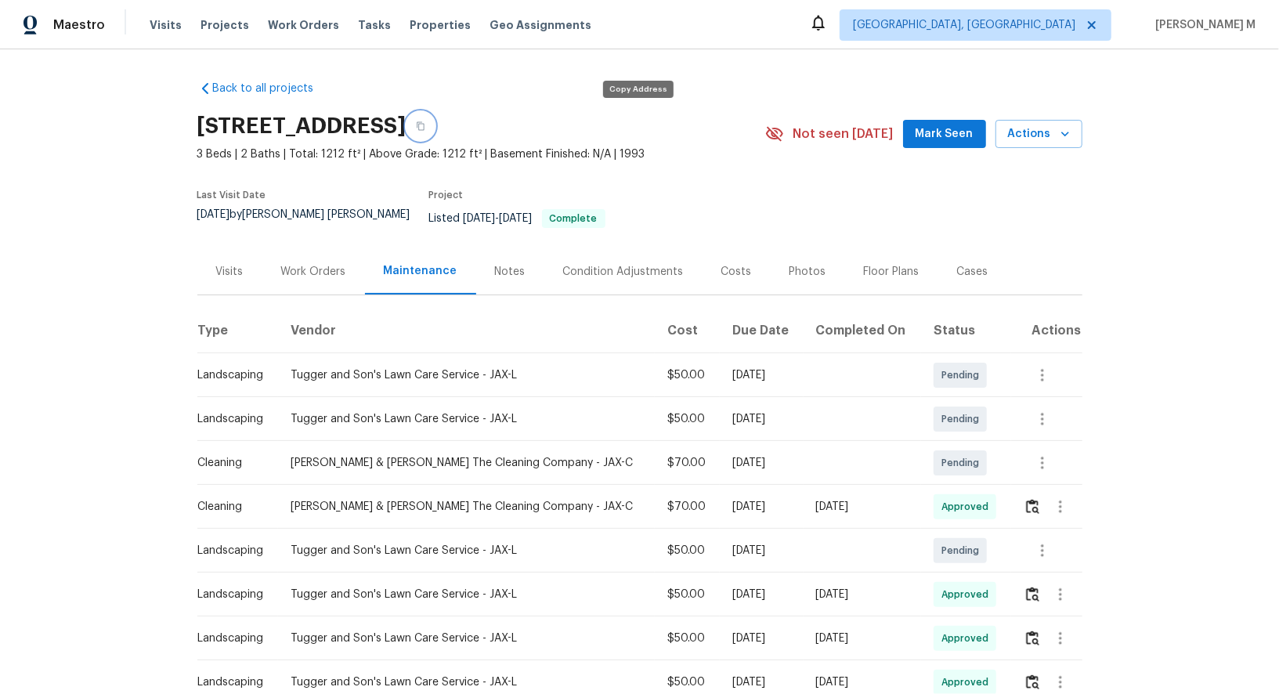
click at [435, 126] on button "button" at bounding box center [421, 126] width 28 height 28
click at [314, 264] on div "Work Orders" at bounding box center [313, 272] width 65 height 16
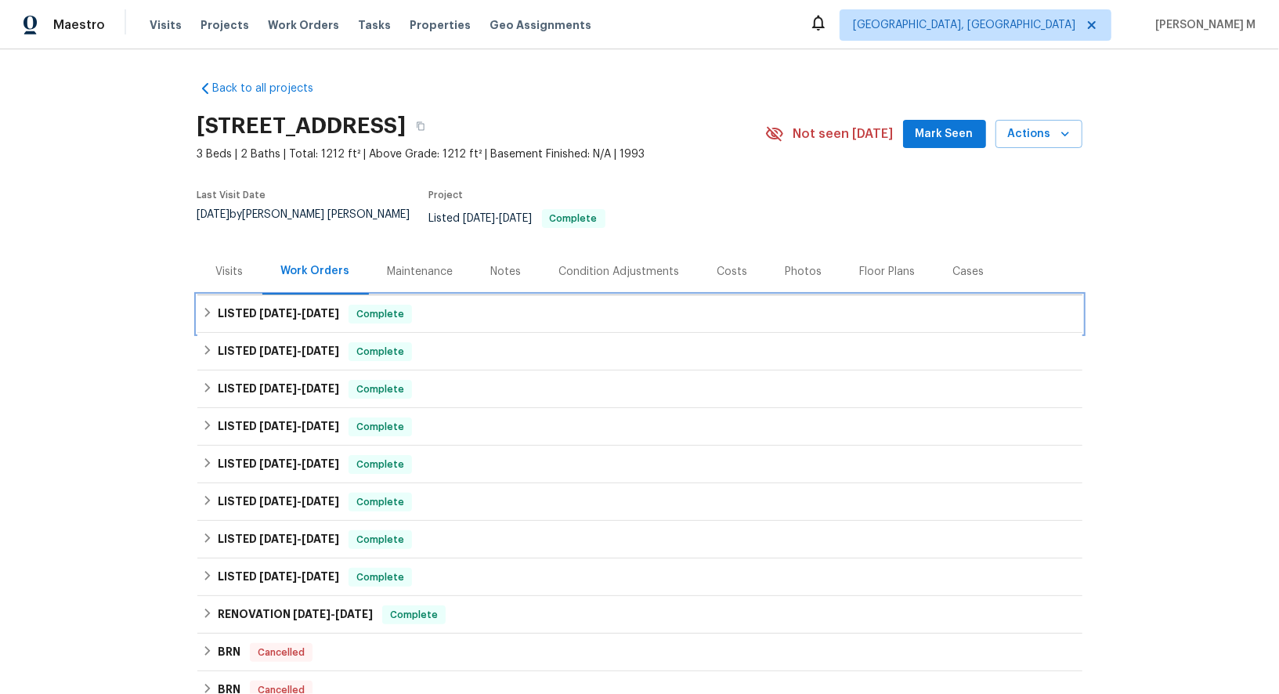
click at [309, 305] on h6 "LISTED [DATE] - [DATE]" at bounding box center [278, 314] width 121 height 19
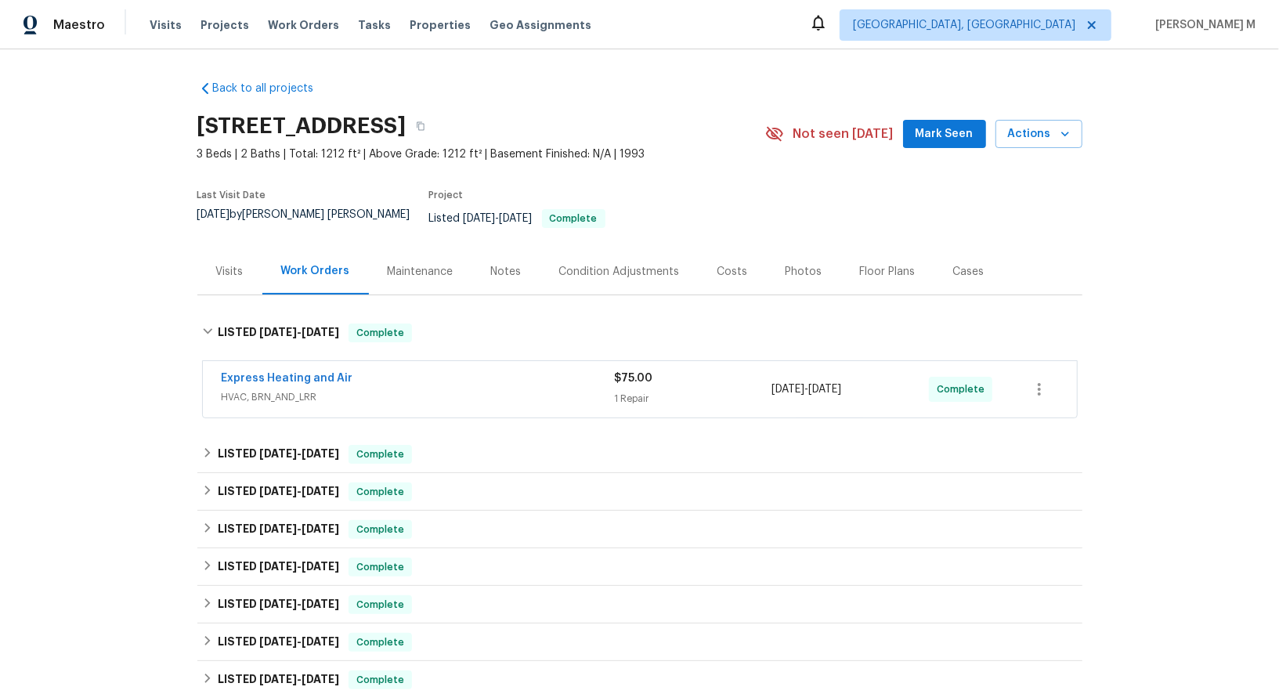
click at [265, 389] on span "HVAC, BRN_AND_LRR" at bounding box center [418, 397] width 393 height 16
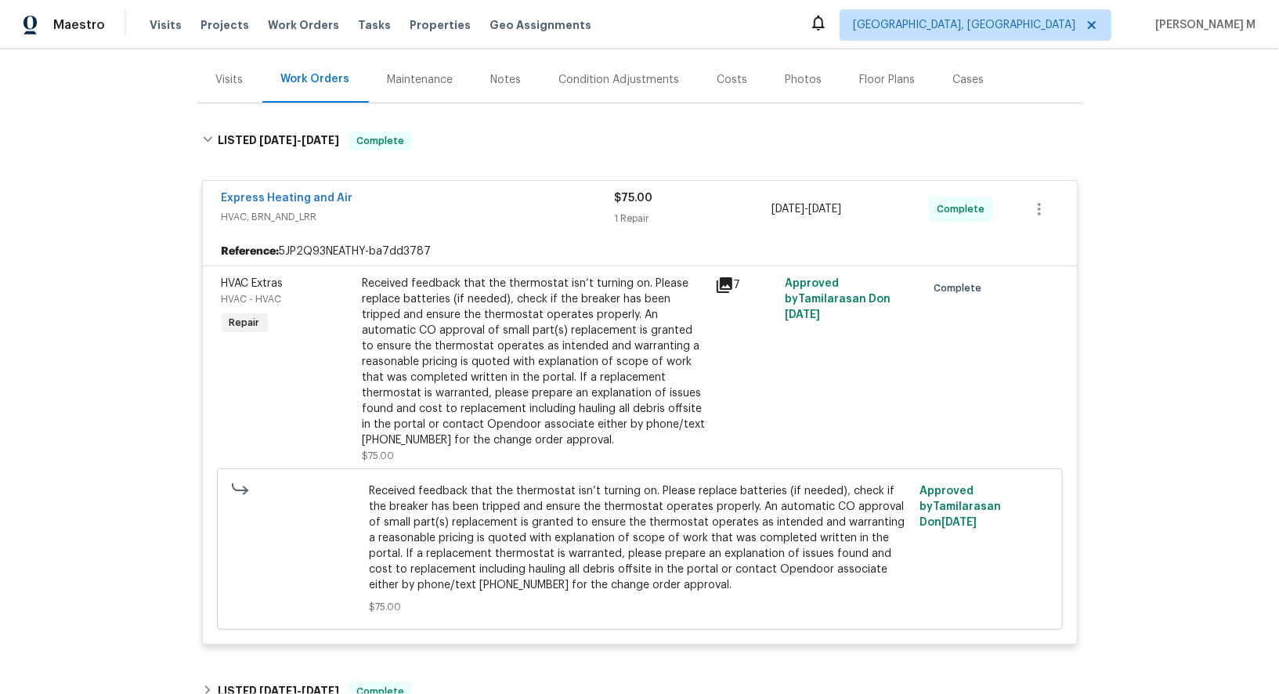
scroll to position [212, 0]
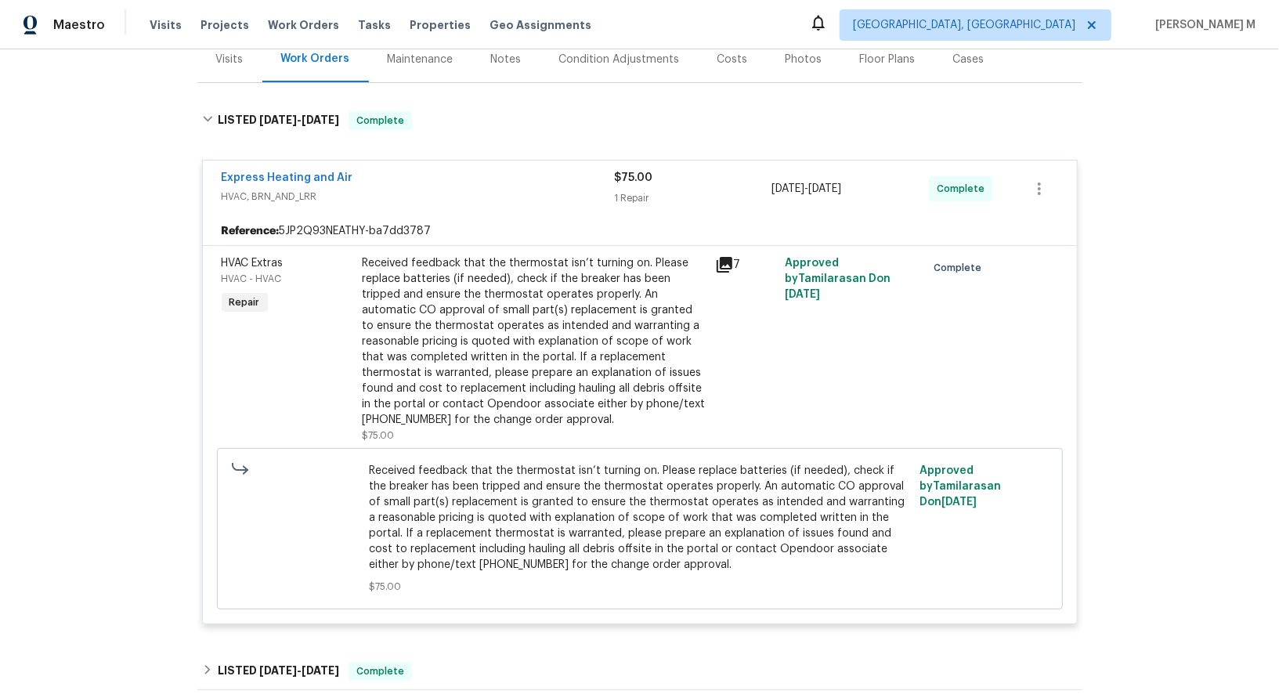
click at [540, 316] on div "Received feedback that the thermostat isn’t turning on. Please replace batterie…" at bounding box center [534, 341] width 343 height 172
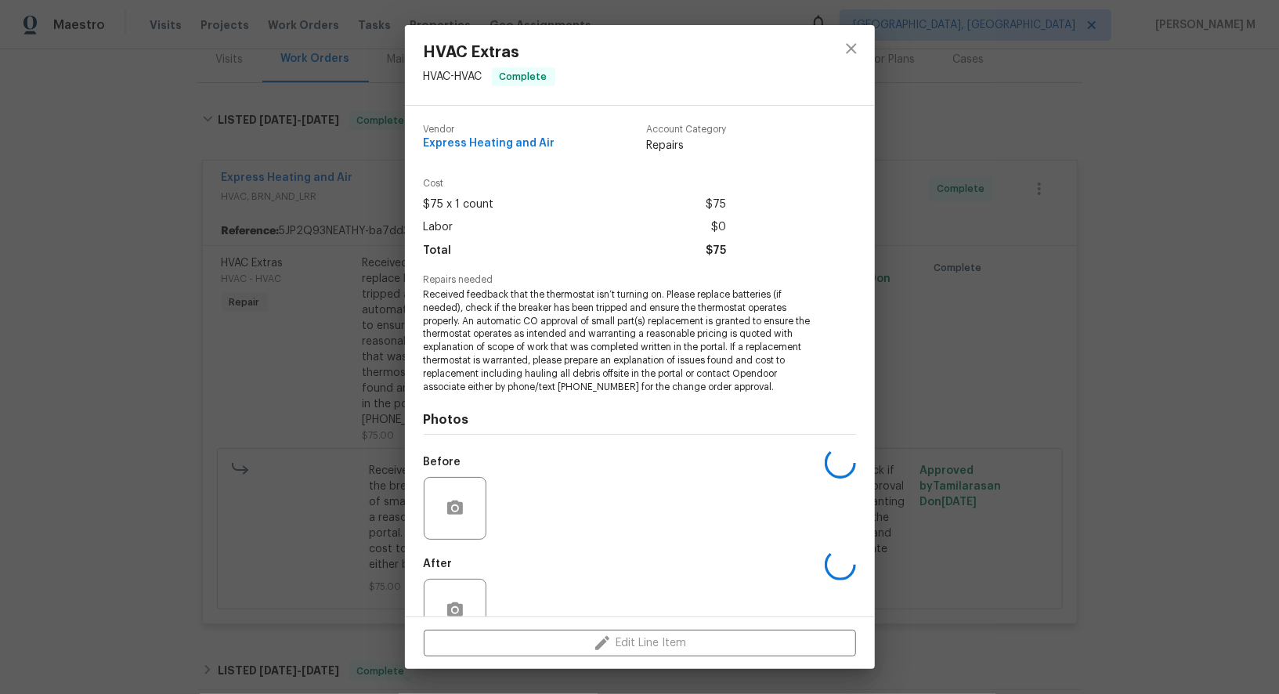
scroll to position [21, 0]
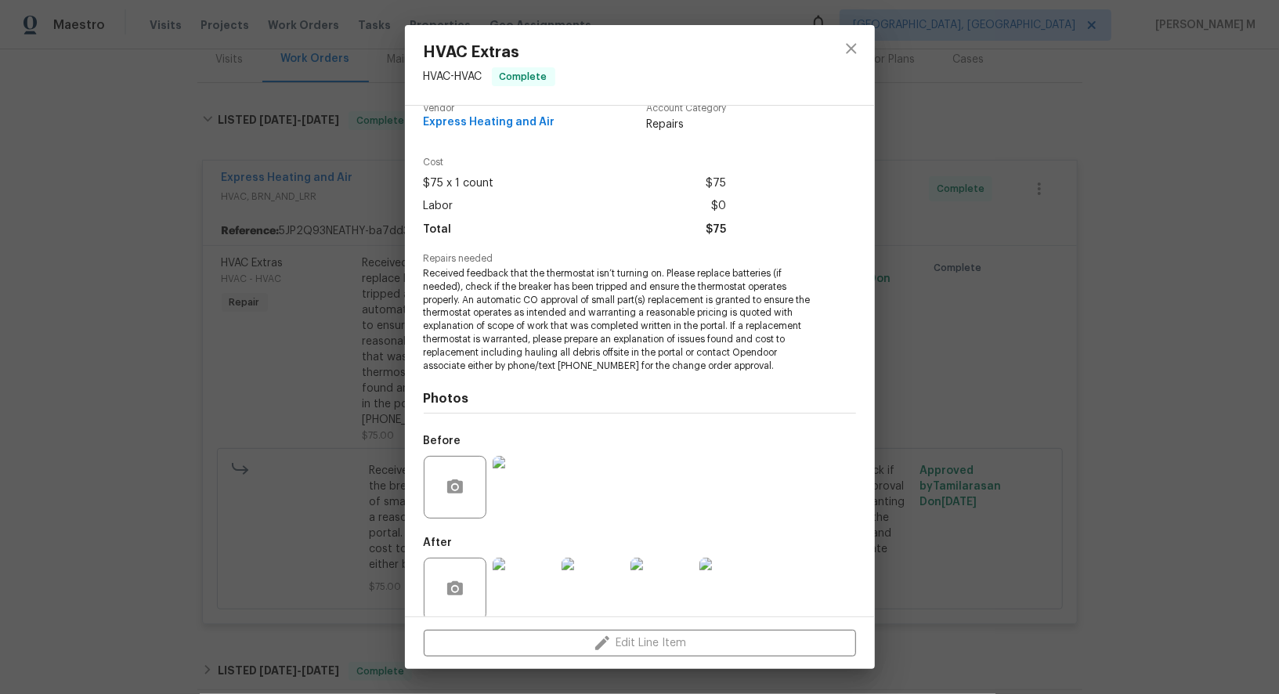
click at [666, 569] on img at bounding box center [662, 589] width 63 height 63
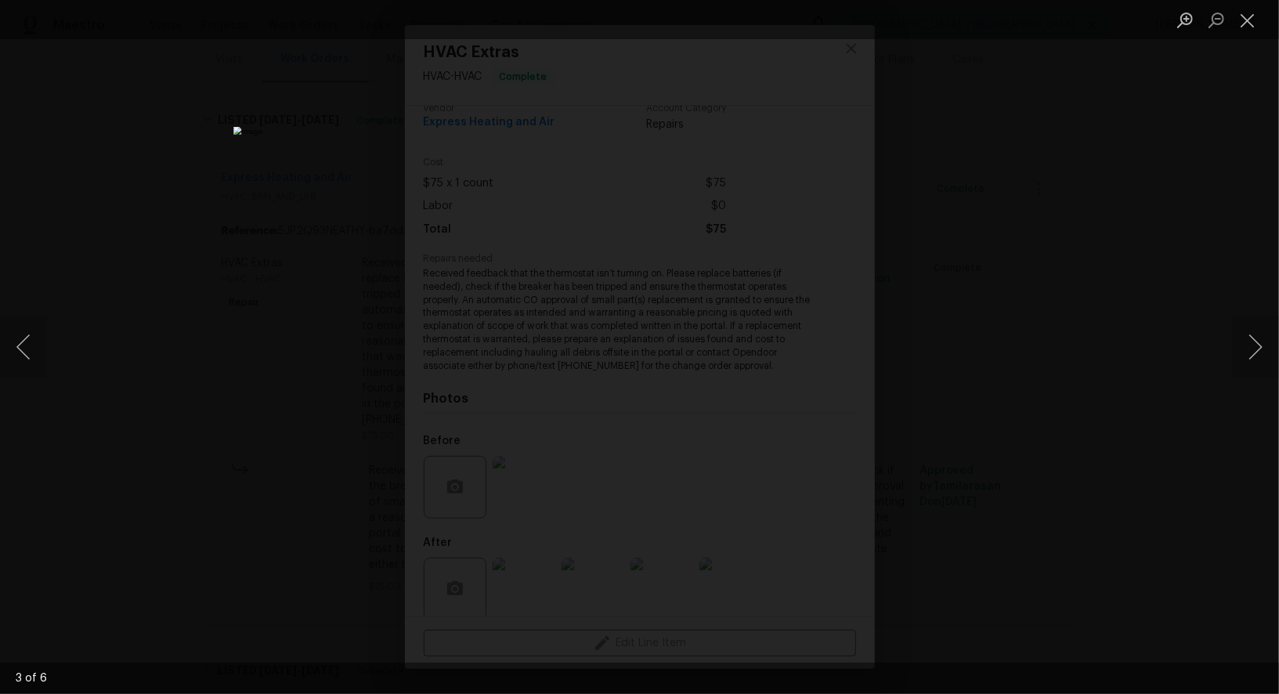
click at [1085, 121] on div "Lightbox" at bounding box center [639, 347] width 1279 height 694
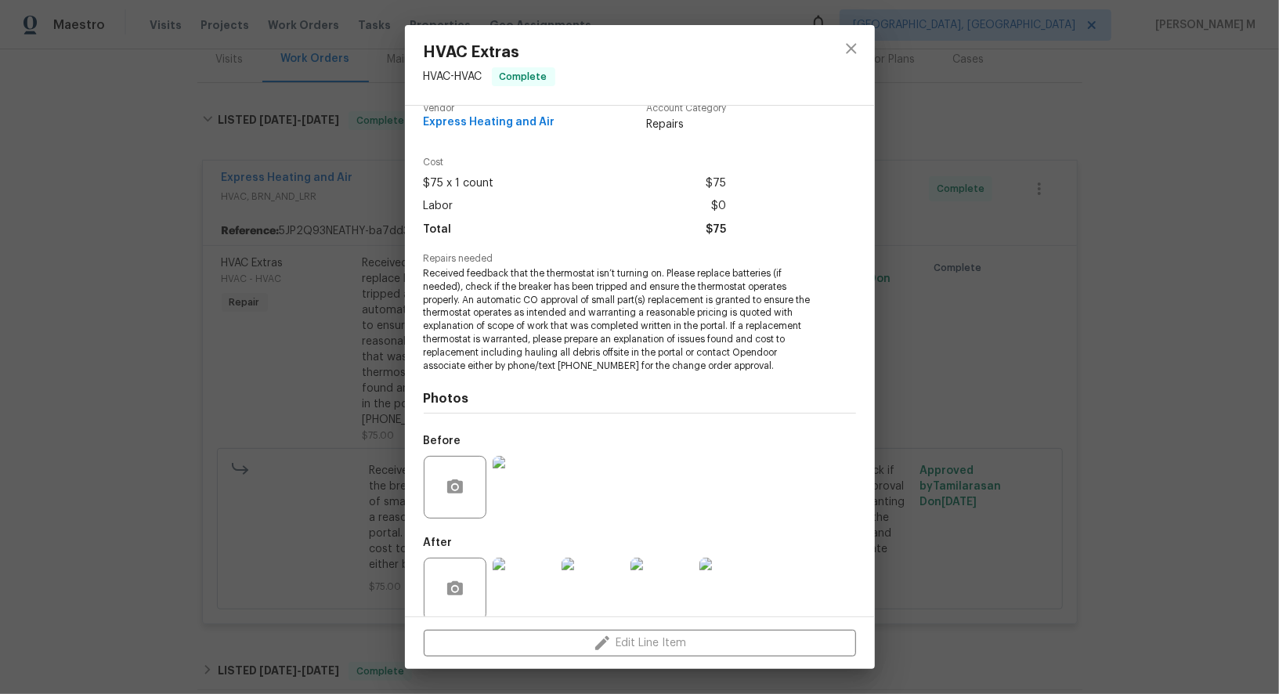
click at [895, 261] on div "HVAC Extras HVAC - HVAC Complete Vendor Express Heating and Air Account Categor…" at bounding box center [639, 347] width 1279 height 694
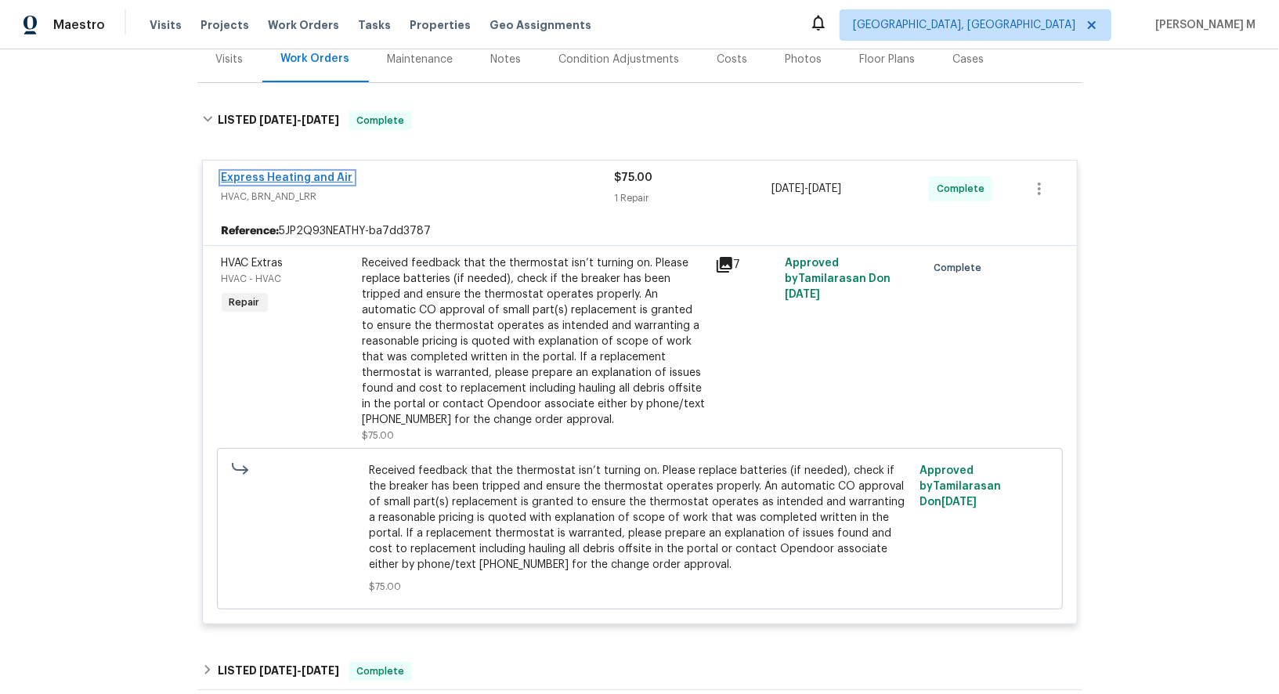
click at [268, 172] on link "Express Heating and Air" at bounding box center [288, 177] width 132 height 11
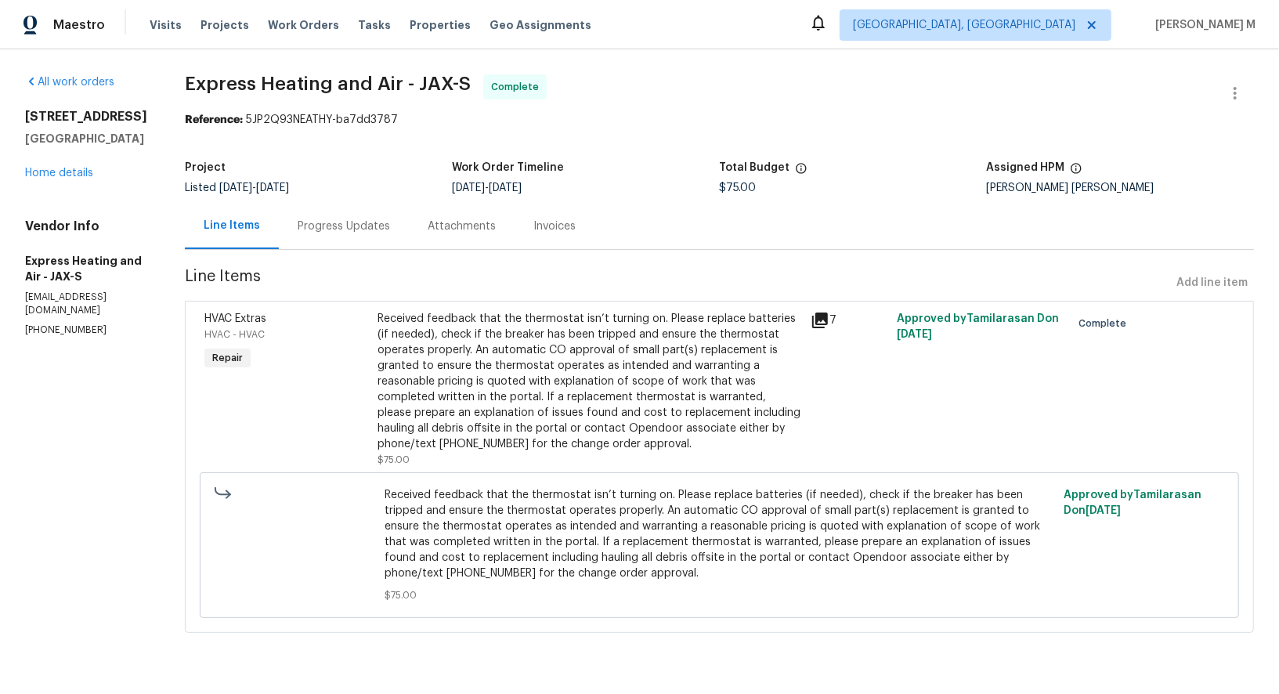
click at [621, 388] on div "Received feedback that the thermostat isn’t turning on. Please replace batterie…" at bounding box center [590, 381] width 424 height 141
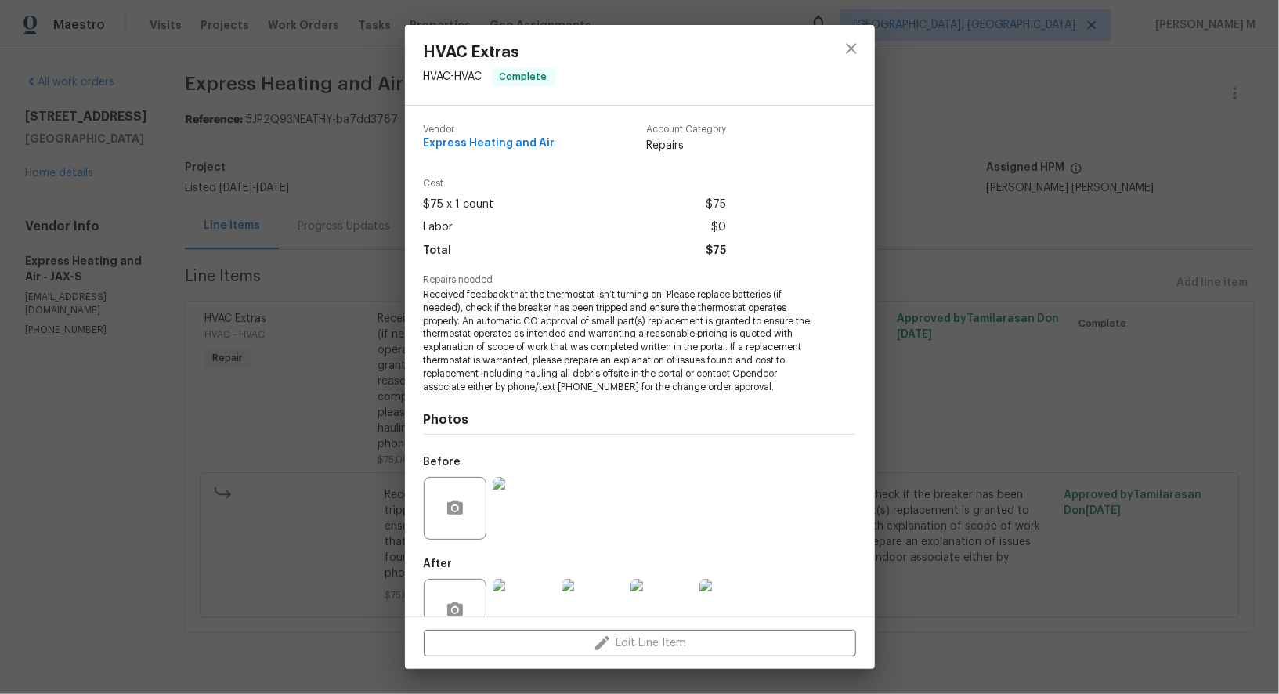
scroll to position [21, 0]
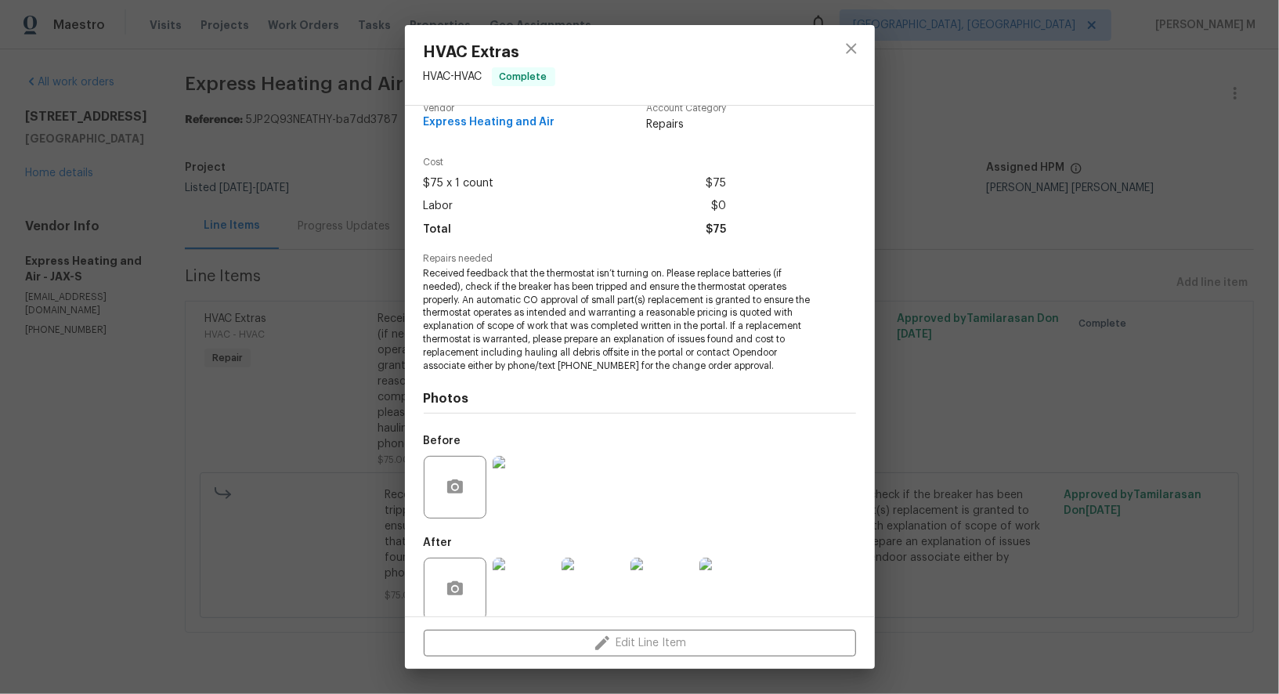
click at [523, 466] on img at bounding box center [524, 487] width 63 height 63
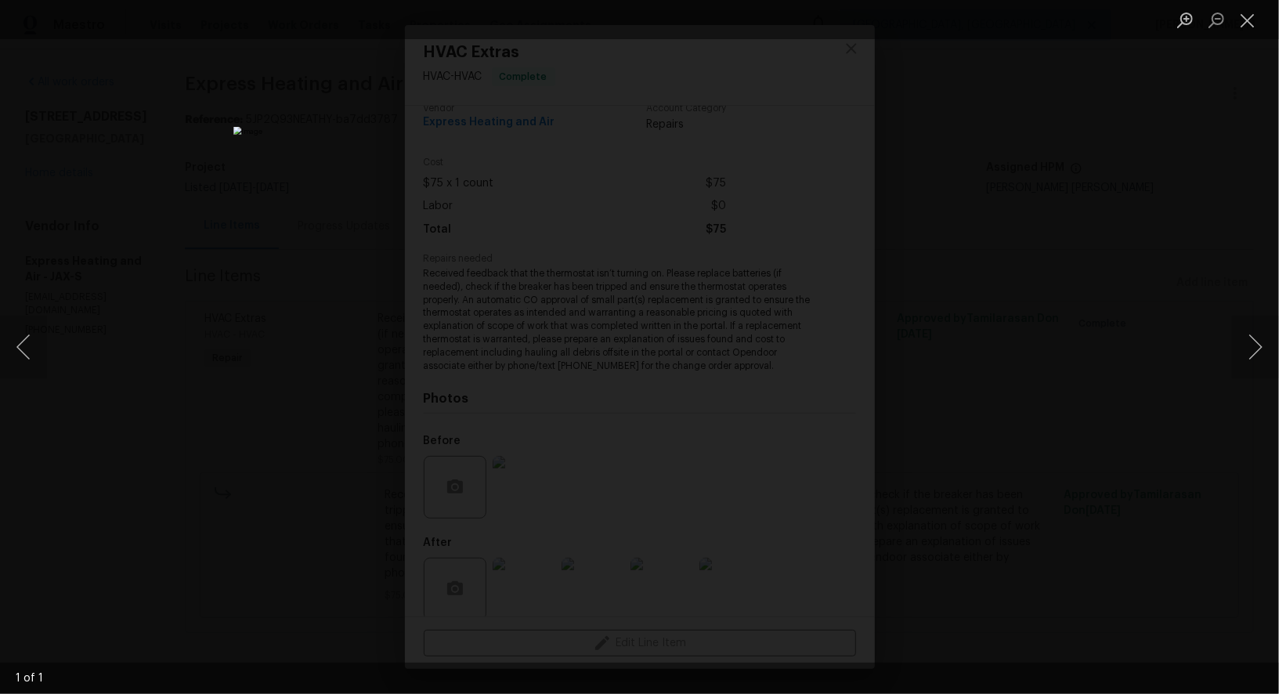
click at [1141, 419] on div "Lightbox" at bounding box center [639, 347] width 1279 height 694
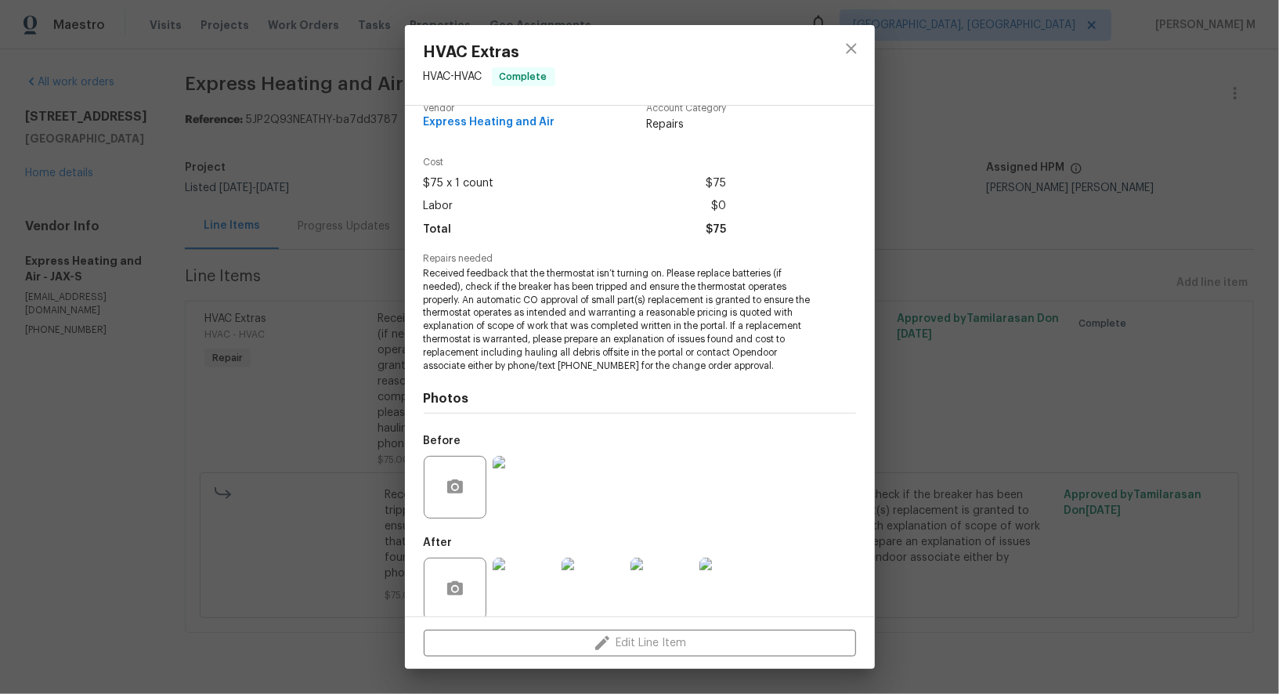
click at [1011, 250] on div "HVAC Extras HVAC - HVAC Complete Vendor Express Heating and Air Account Categor…" at bounding box center [639, 347] width 1279 height 694
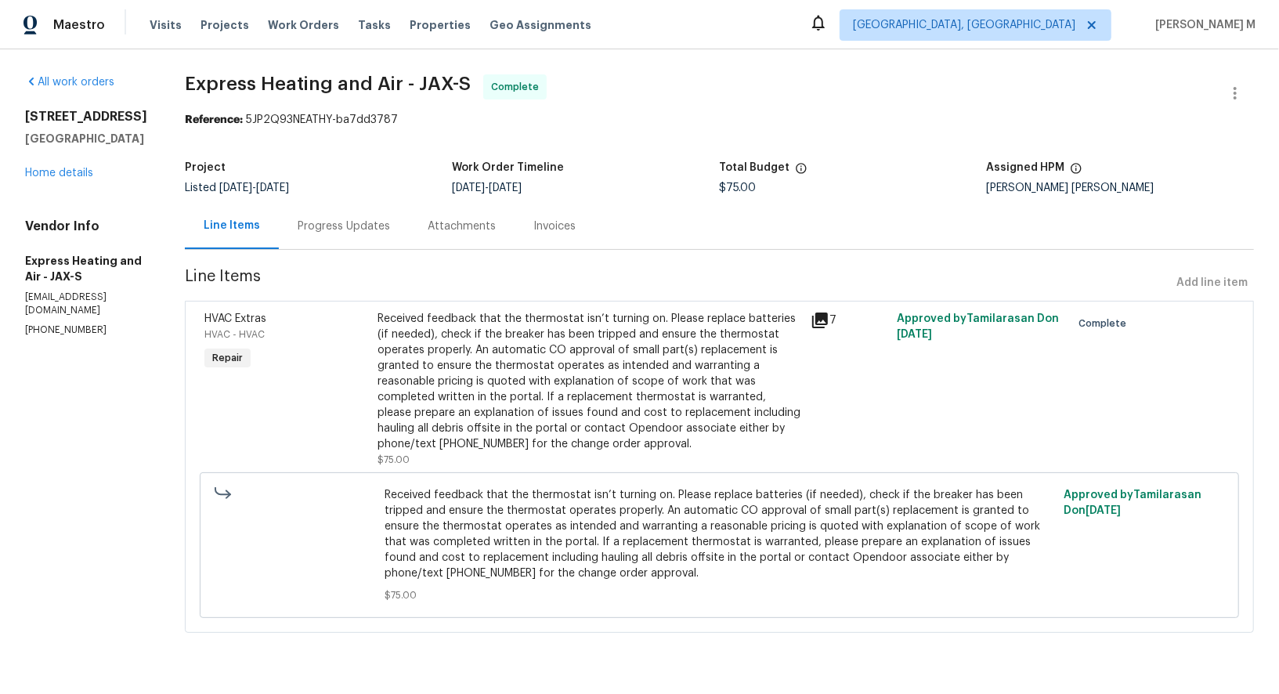
click at [308, 193] on div "Project Listed [DATE] - [DATE] Work Order Timeline [DATE] - [DATE] Total Budget…" at bounding box center [719, 178] width 1069 height 50
click at [308, 219] on div "Progress Updates" at bounding box center [344, 227] width 92 height 16
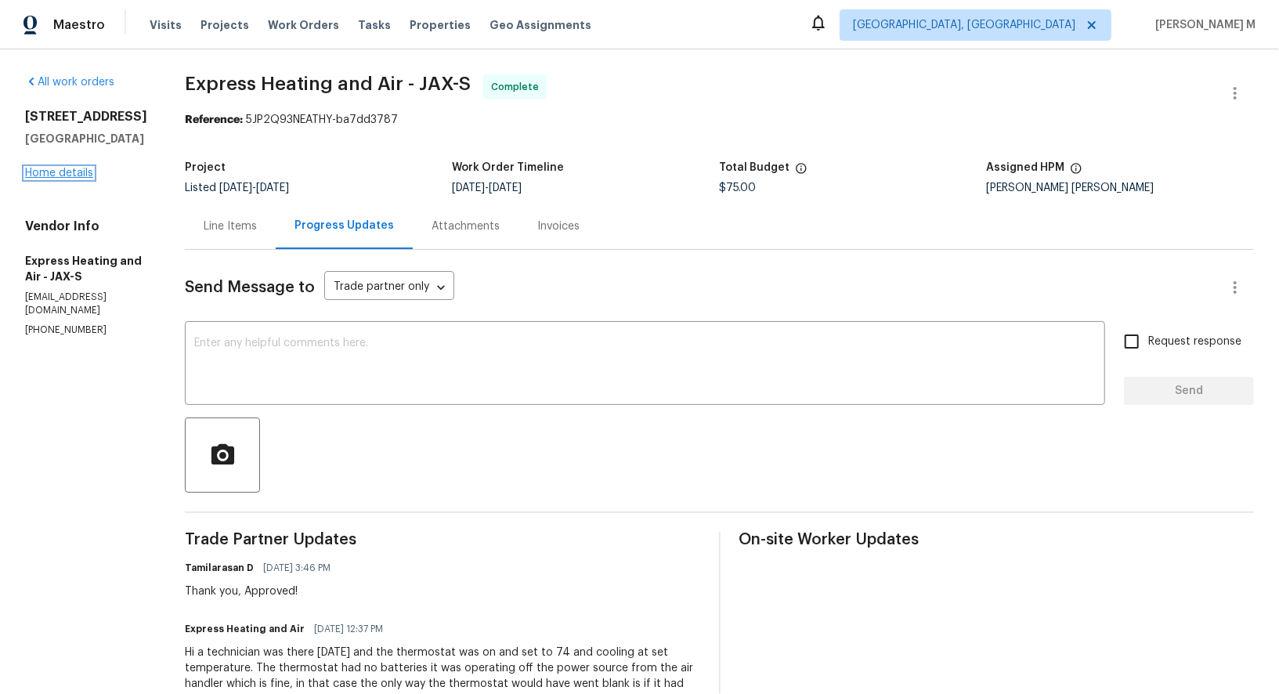
click at [55, 168] on link "Home details" at bounding box center [59, 173] width 68 height 11
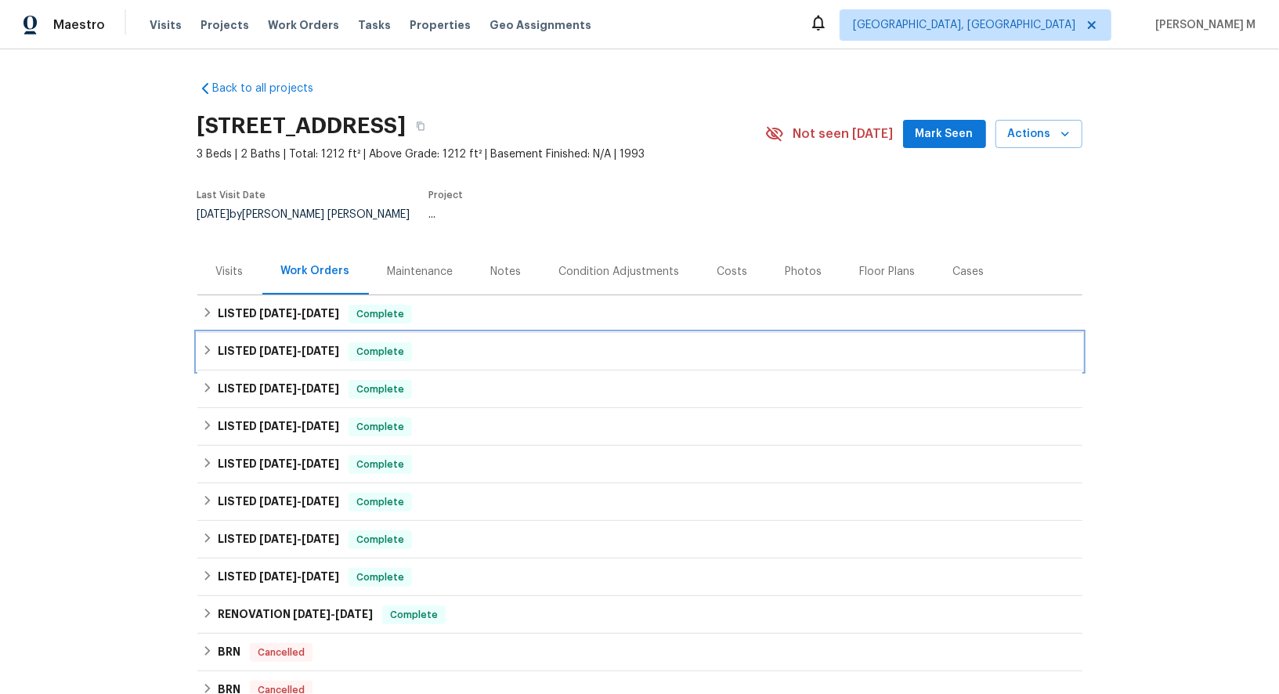
click at [298, 342] on h6 "LISTED [DATE] - [DATE]" at bounding box center [278, 351] width 121 height 19
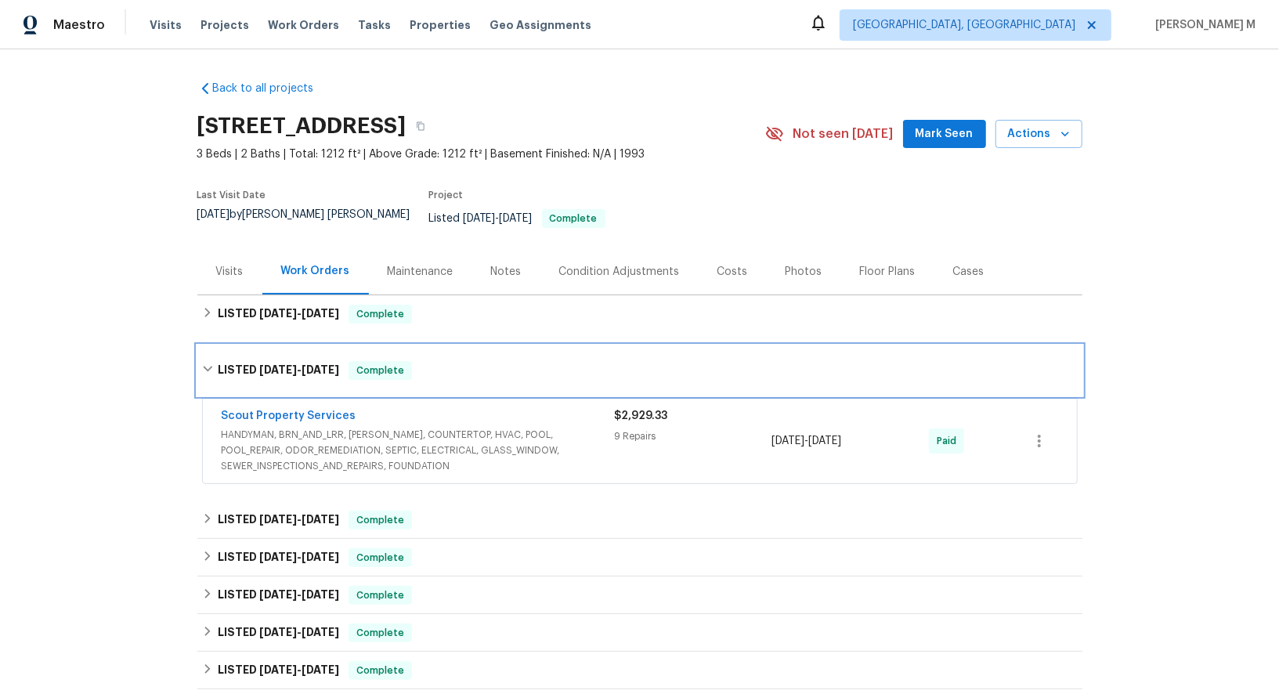
scroll to position [28, 0]
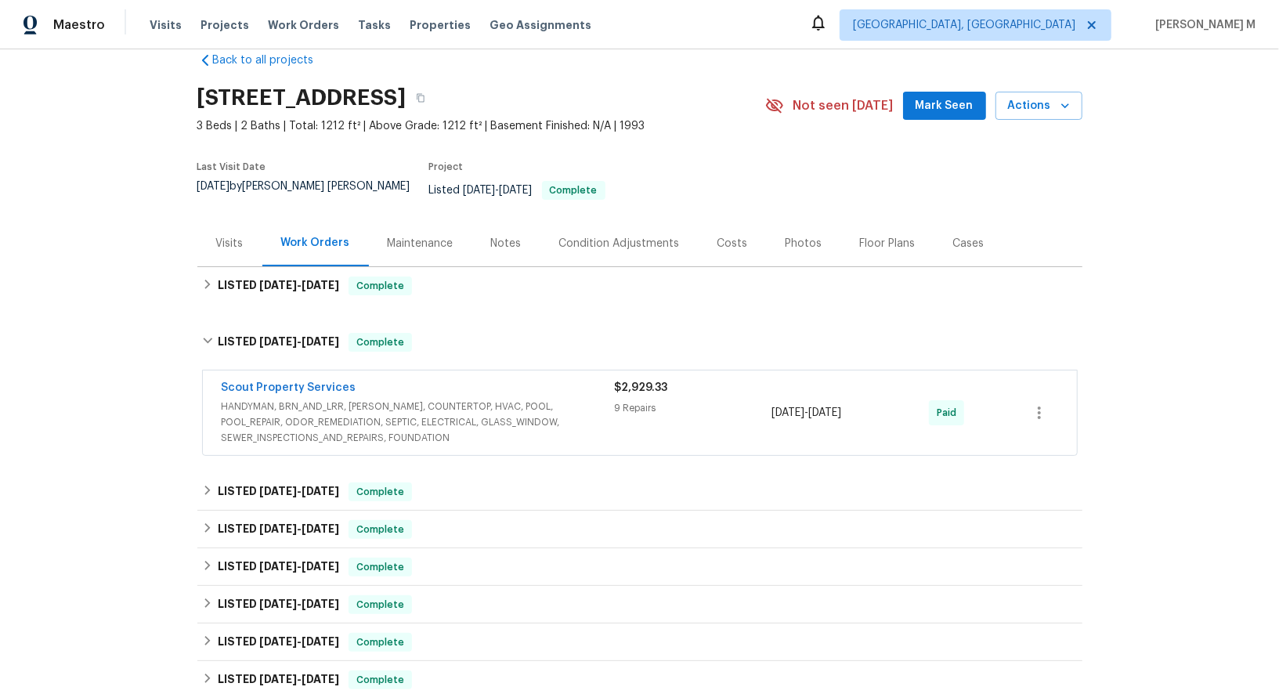
click at [300, 432] on div "Scout Property Services HANDYMAN, BRN_AND_LRR, [PERSON_NAME], COUNTERTOP, HVAC,…" at bounding box center [640, 413] width 874 height 85
click at [323, 418] on span "HANDYMAN, BRN_AND_LRR, [PERSON_NAME], COUNTERTOP, HVAC, POOL, POOL_REPAIR, ODOR…" at bounding box center [418, 422] width 393 height 47
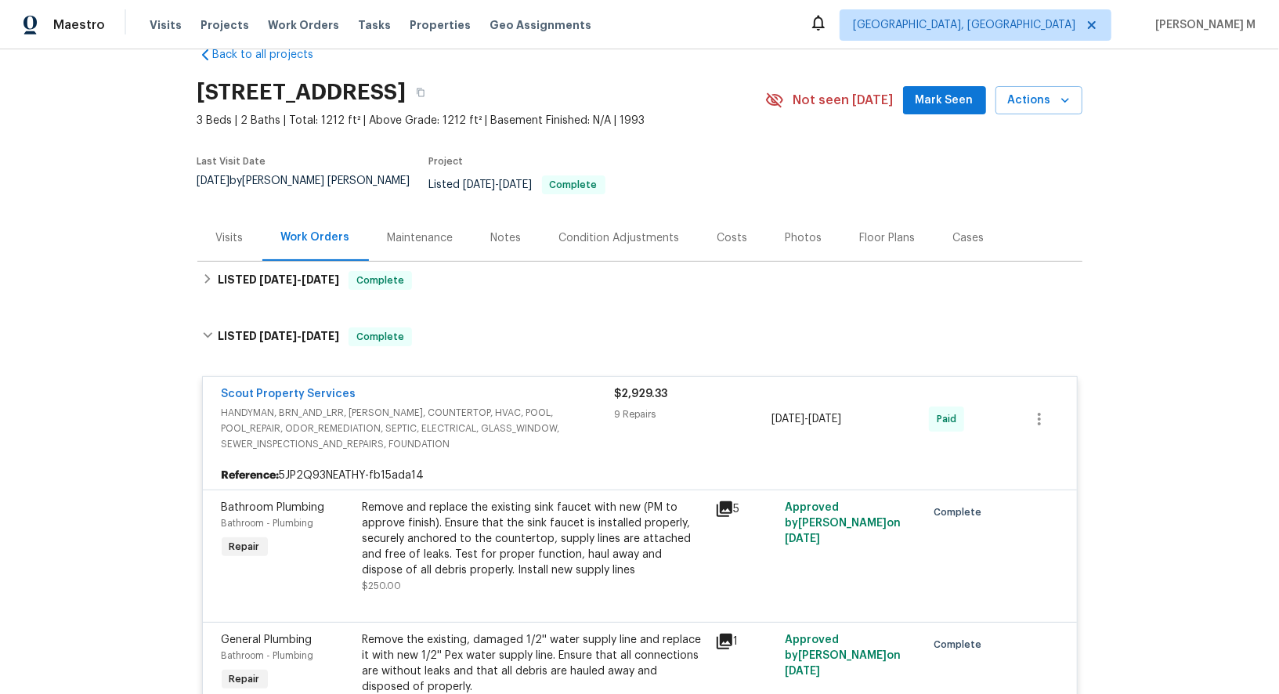
scroll to position [0, 0]
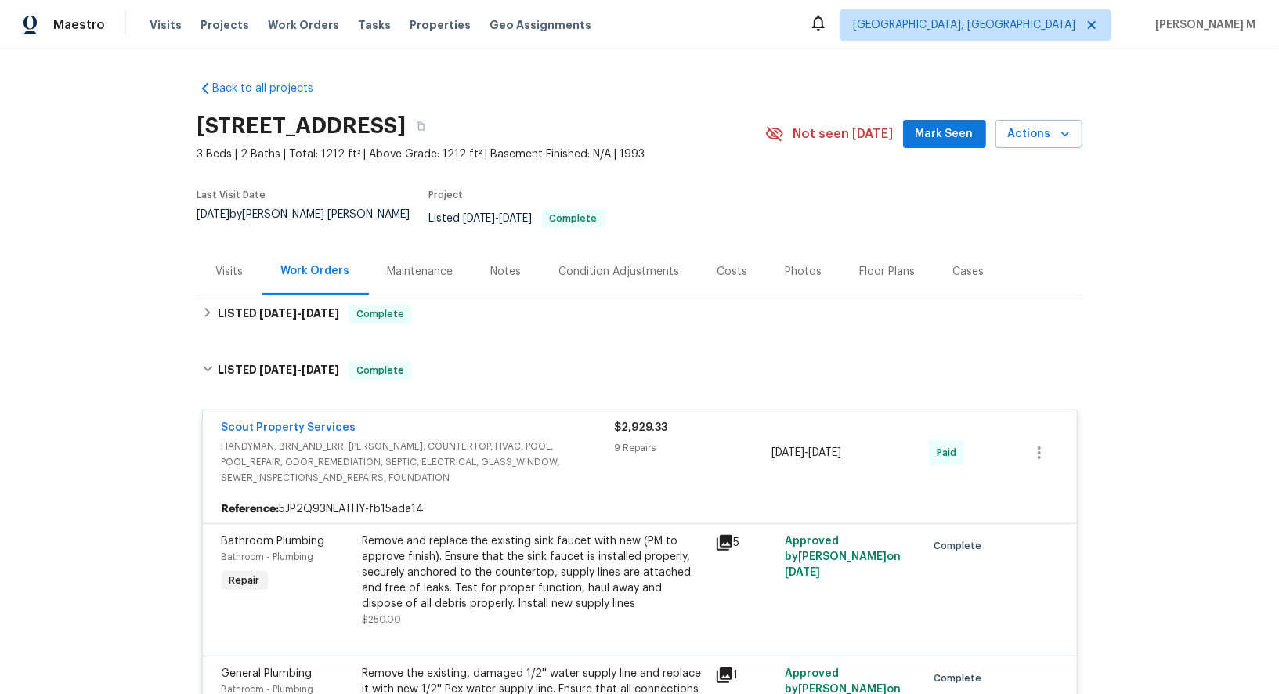
click at [864, 178] on section "[STREET_ADDRESS] 3 Beds | 2 Baths | Total: 1212 ft² | Above Grade: 1212 ft² | B…" at bounding box center [639, 177] width 885 height 143
click at [400, 248] on div "Maintenance" at bounding box center [420, 271] width 103 height 46
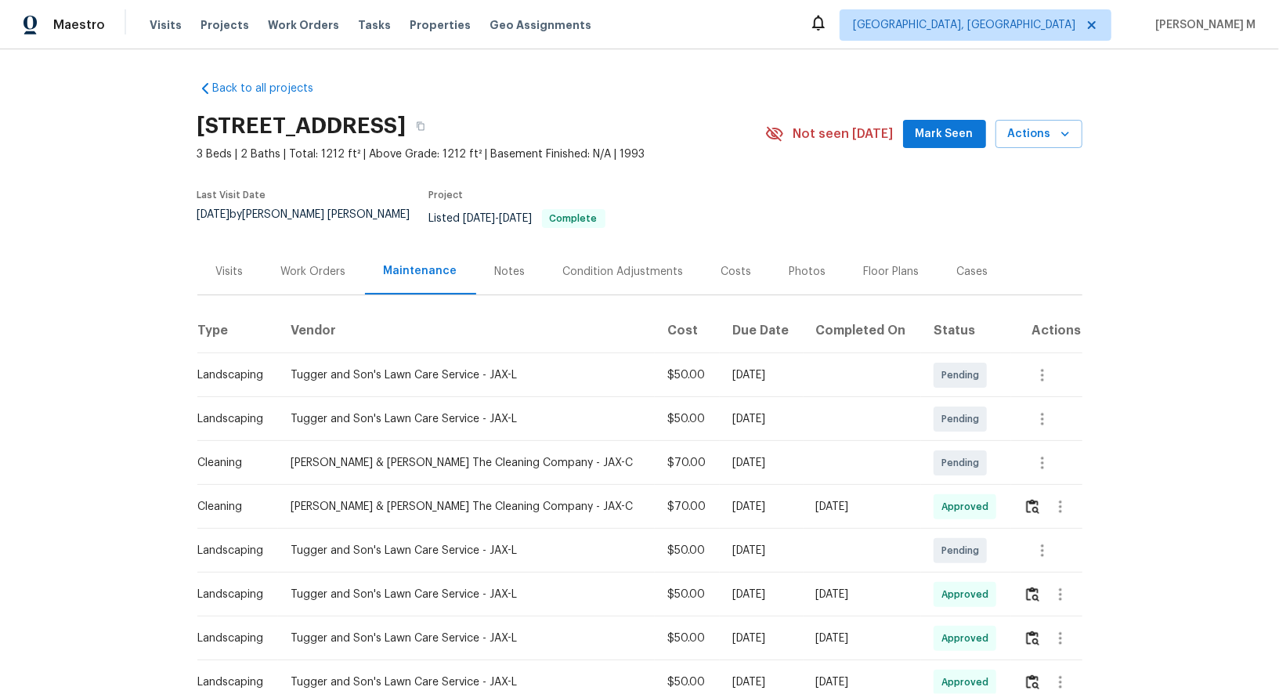
scroll to position [44, 0]
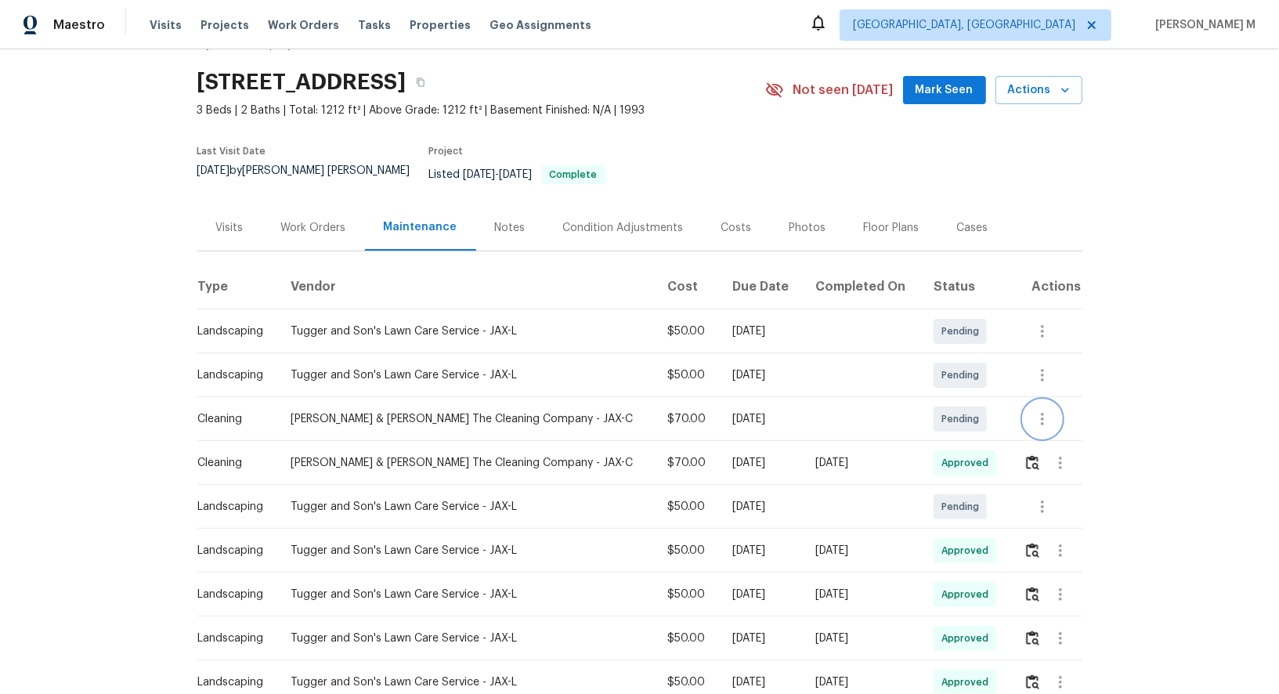
click at [1036, 410] on icon "button" at bounding box center [1042, 419] width 19 height 19
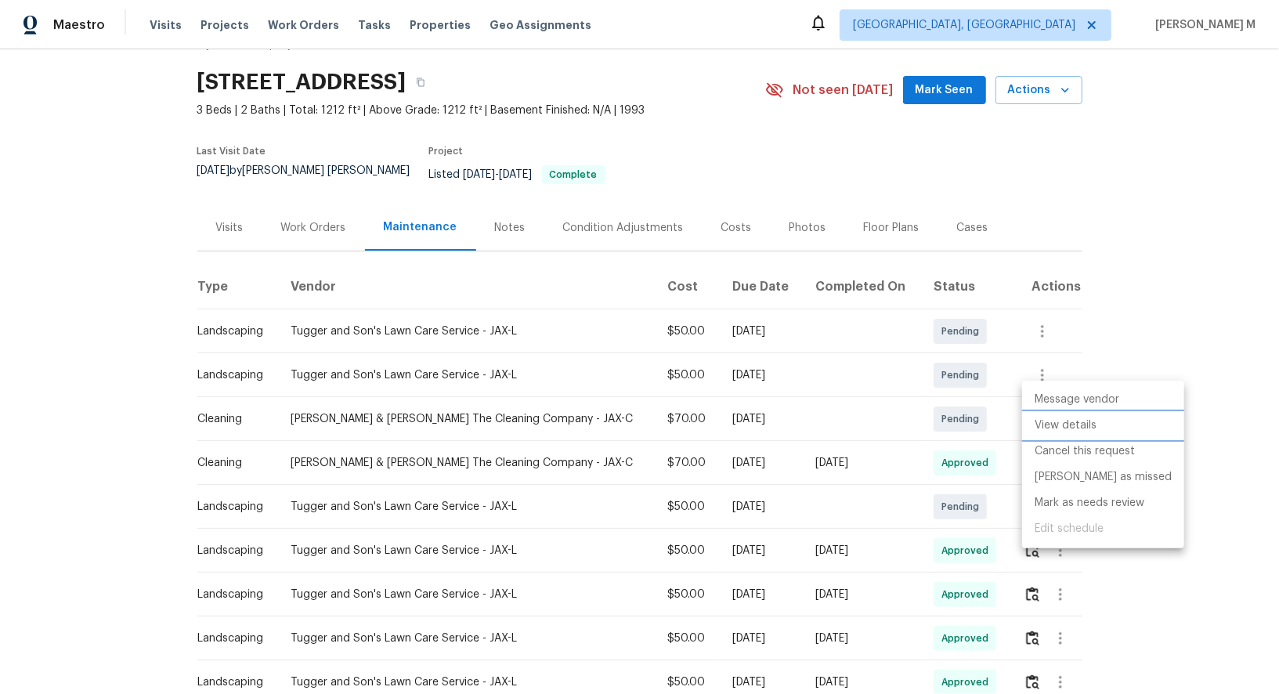
click at [1058, 413] on li "View details" at bounding box center [1103, 426] width 162 height 26
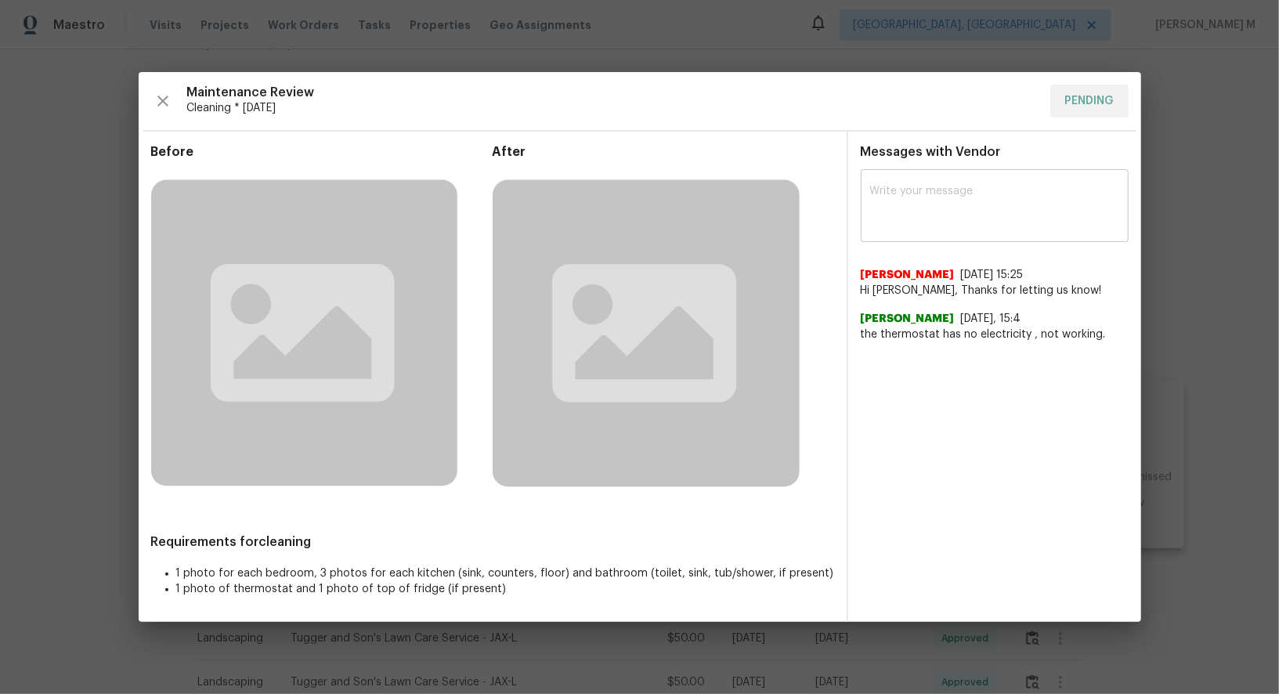
click at [905, 222] on textarea at bounding box center [994, 208] width 249 height 44
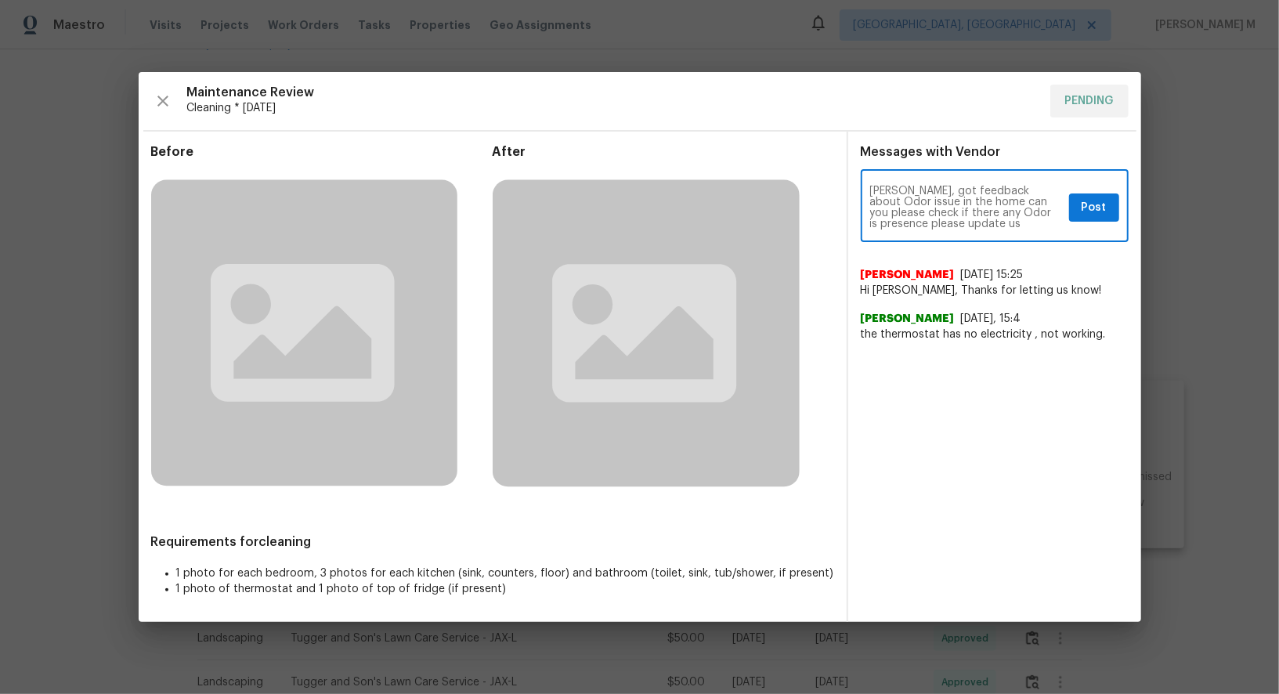
click at [1032, 197] on textarea "[PERSON_NAME], got feedback about Odor issue in the home can you please check i…" at bounding box center [966, 208] width 193 height 44
type textarea "[PERSON_NAME], got feedback about Odor issue in the home can you please check i…"
click at [975, 220] on textarea at bounding box center [994, 208] width 249 height 44
paste textarea "[PERSON_NAME], got some feedback about an odor in the home. Can you check durin…"
click at [909, 210] on textarea "[PERSON_NAME], got some feedback about an odor in the home. Can you check durin…" at bounding box center [966, 208] width 193 height 44
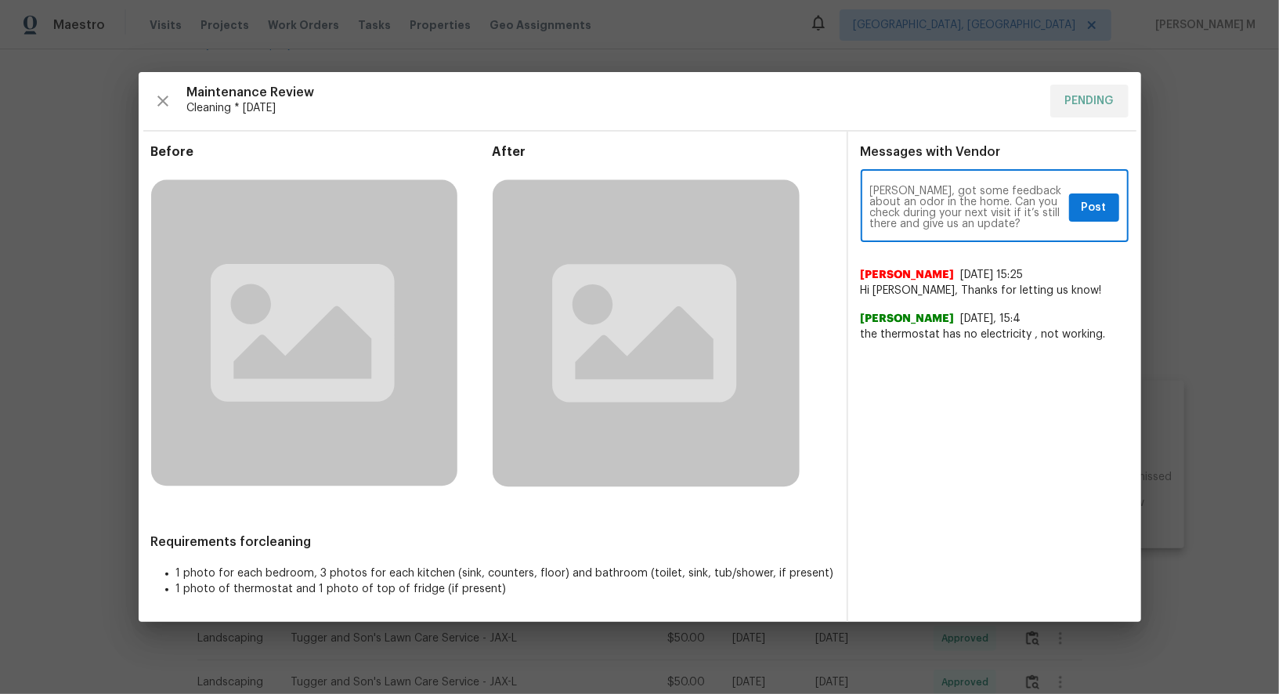
click at [909, 210] on textarea "[PERSON_NAME], got some feedback about an odor in the home. Can you check durin…" at bounding box center [966, 208] width 193 height 44
click at [887, 210] on textarea "[PERSON_NAME], got some feedback about an odor in the home. Can you check durin…" at bounding box center [966, 208] width 193 height 44
type textarea "[PERSON_NAME], got some feedback about an odor in the home. Can you check durin…"
click at [953, 212] on textarea "[PERSON_NAME], got some feedback about an odor in the home. Can you check durin…" at bounding box center [966, 208] width 193 height 44
paste textarea "[PERSON_NAME], got some feedback about an odor in the home. When you’re there n…"
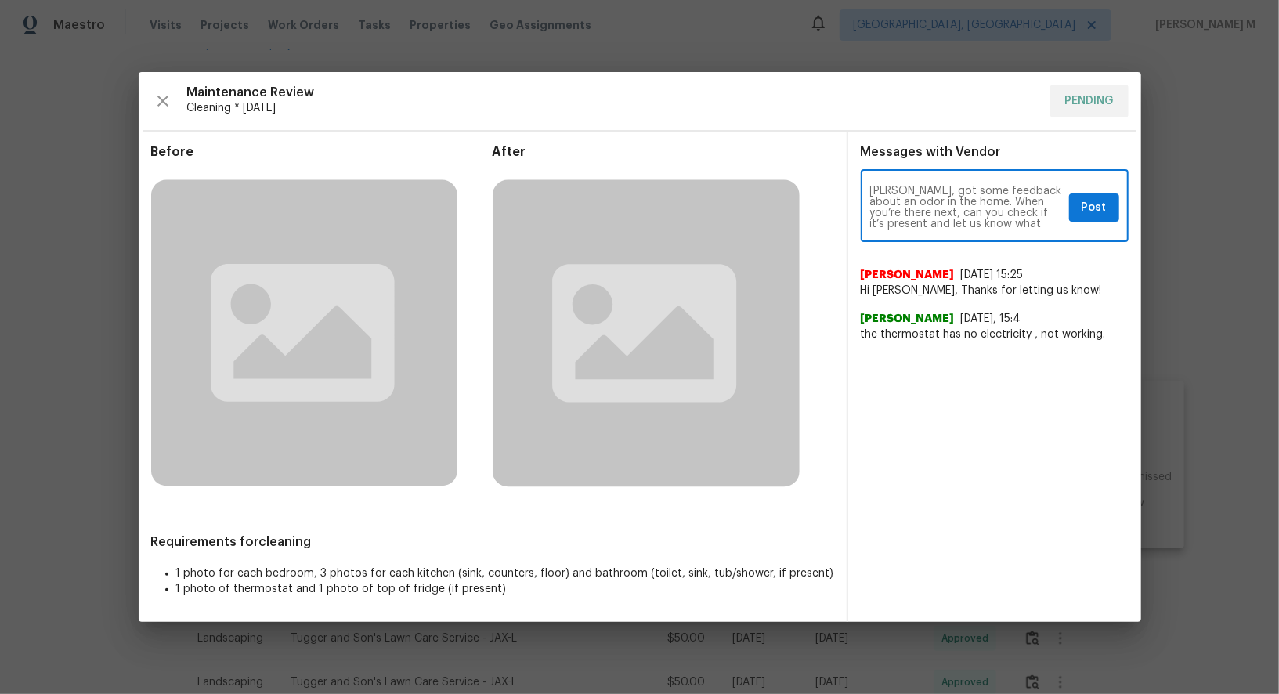
type textarea "[PERSON_NAME], got some feedback about an odor in the home. When you’re there n…"
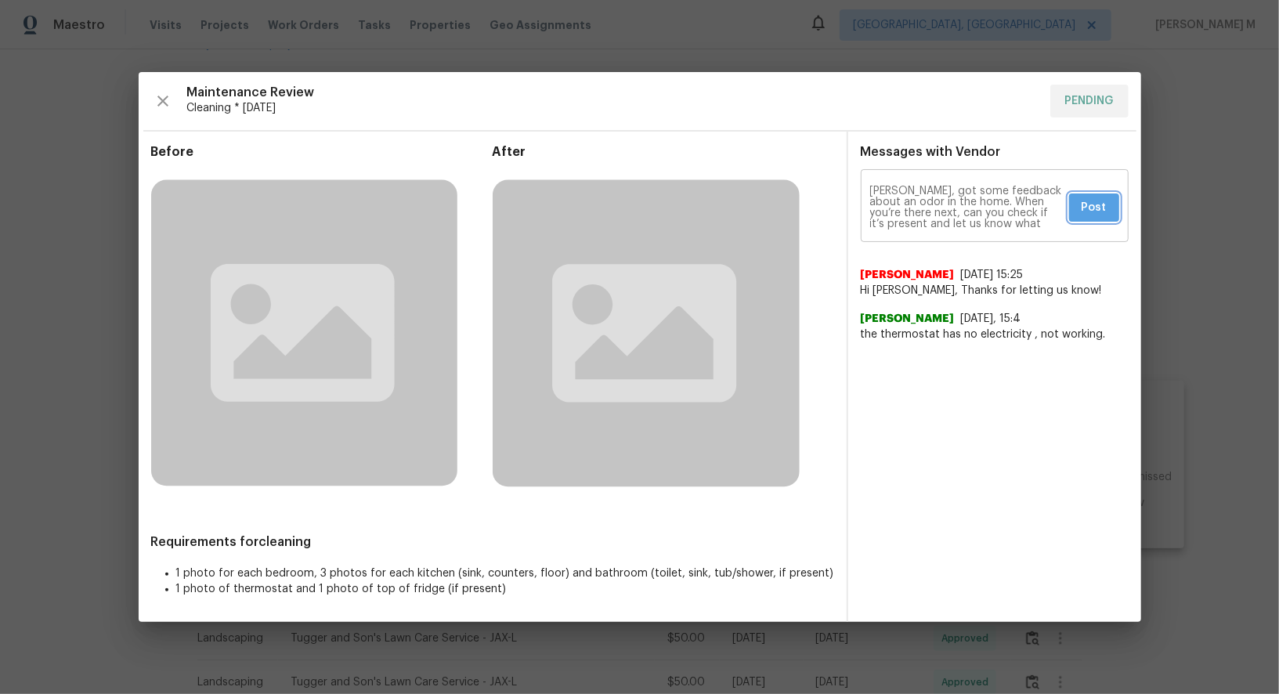
click at [1094, 198] on span "Post" at bounding box center [1094, 208] width 25 height 20
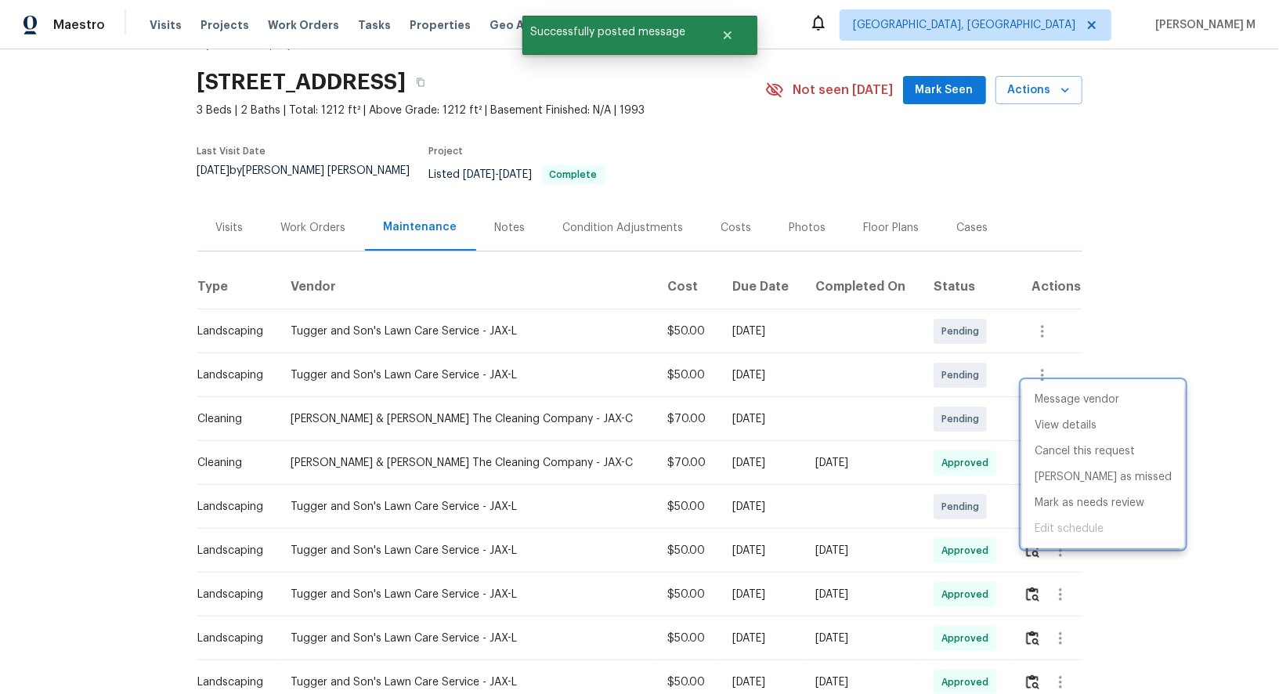
click at [868, 460] on div at bounding box center [639, 347] width 1279 height 694
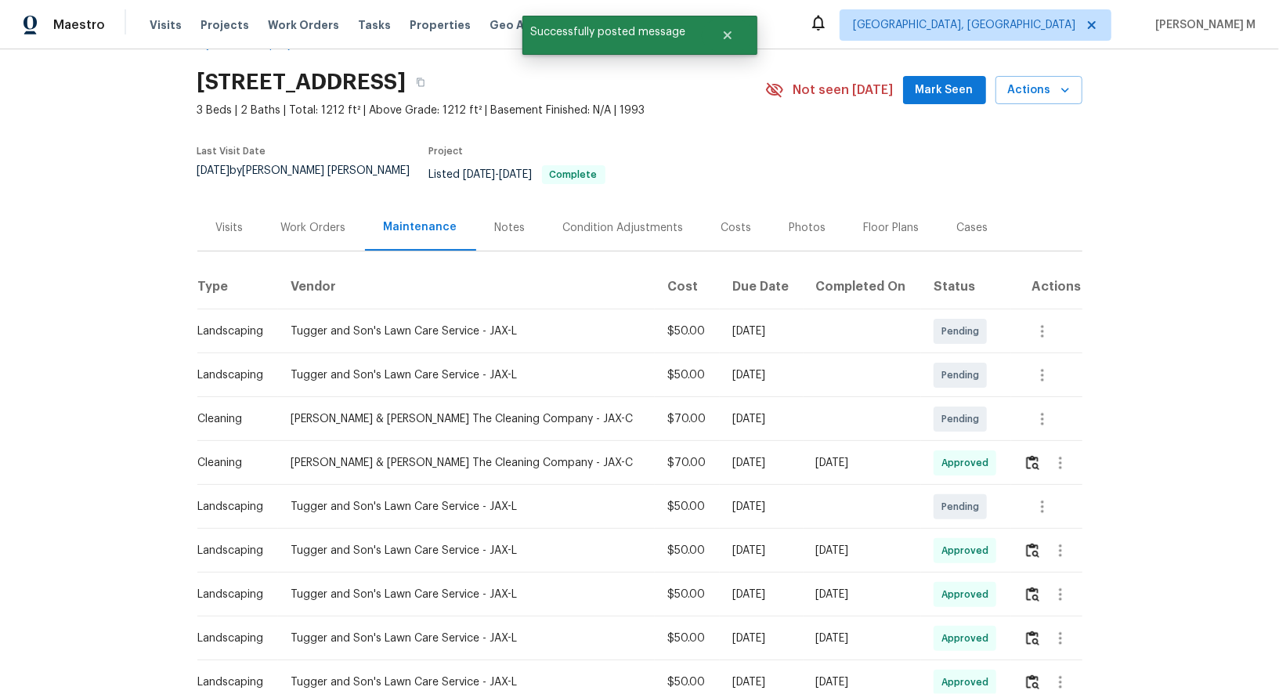
click at [1078, 444] on div at bounding box center [1052, 463] width 57 height 38
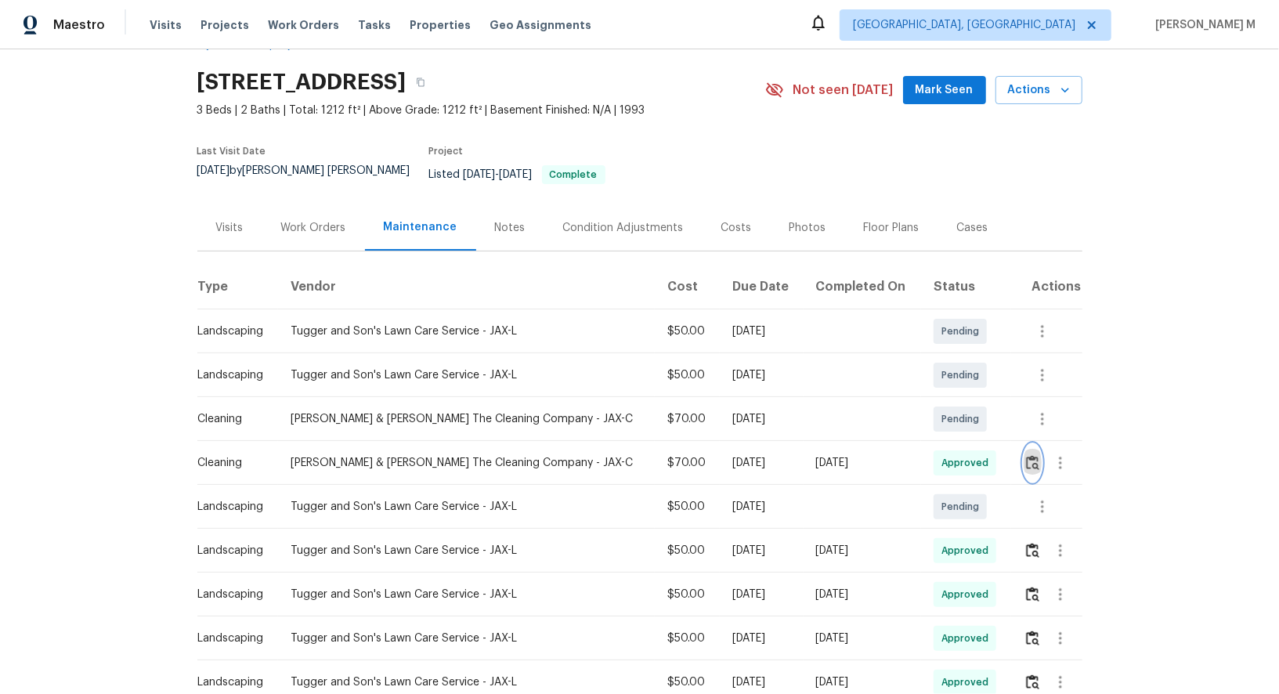
click at [1028, 455] on img "button" at bounding box center [1032, 462] width 13 height 15
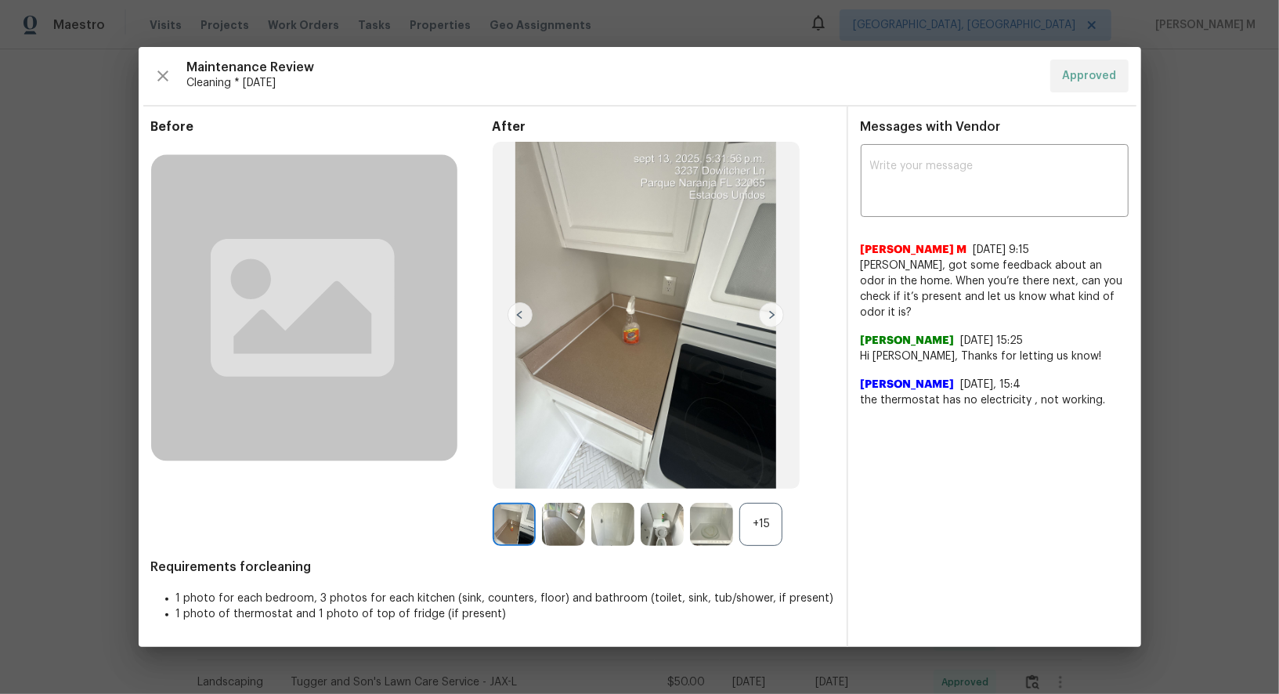
click at [1130, 411] on div "Messages with Vendor x ​ [PERSON_NAME] M [DATE] 9:15 [PERSON_NAME], got some fe…" at bounding box center [994, 377] width 293 height 541
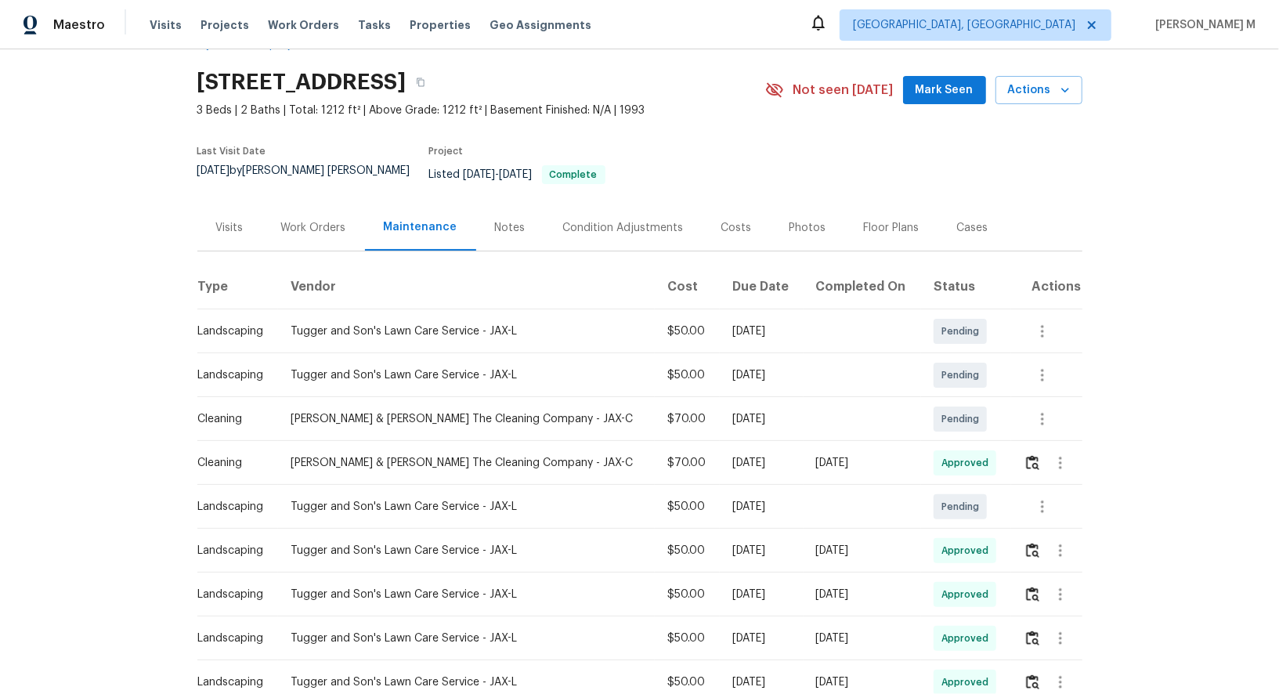
click at [726, 269] on th "Due Date" at bounding box center [762, 288] width 84 height 44
